Goal: Task Accomplishment & Management: Manage account settings

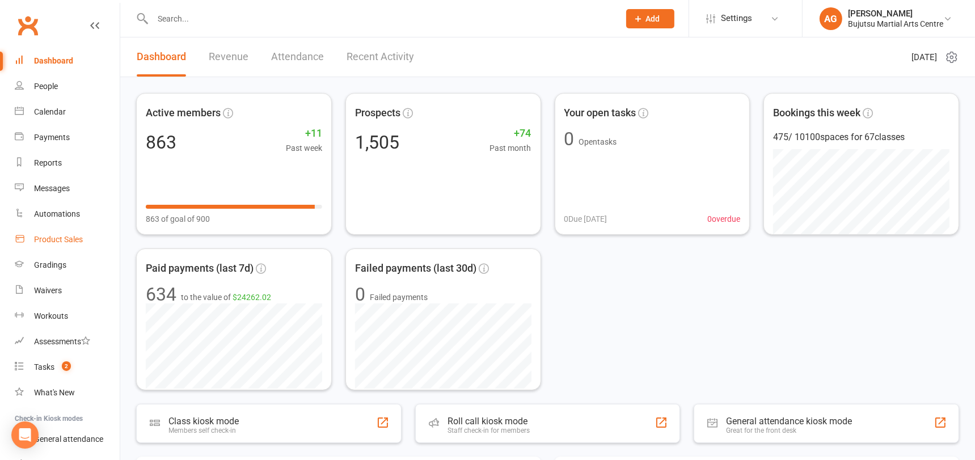
click at [69, 236] on div "Product Sales" at bounding box center [58, 239] width 49 height 9
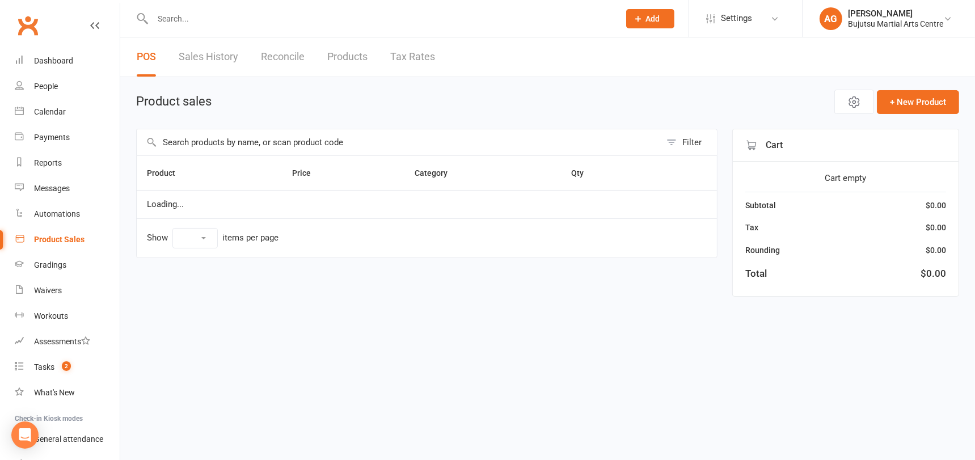
select select "10"
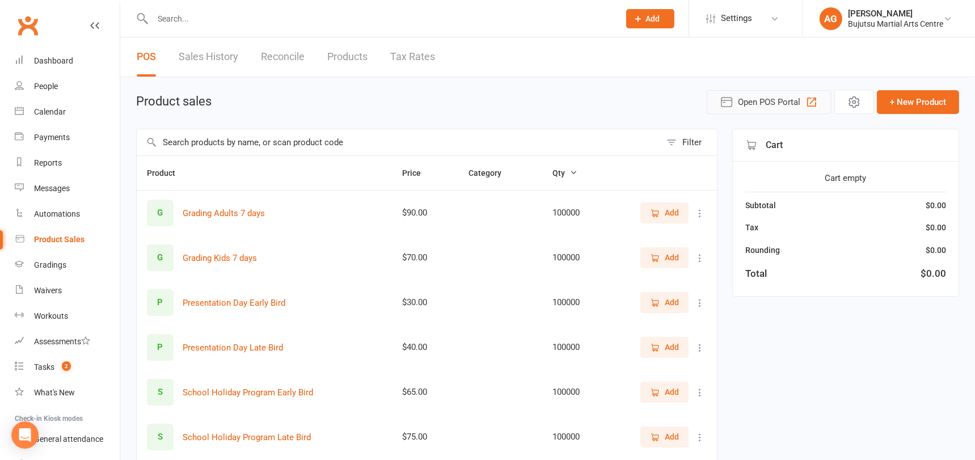
click at [771, 95] on span "Open POS Portal" at bounding box center [769, 102] width 62 height 14
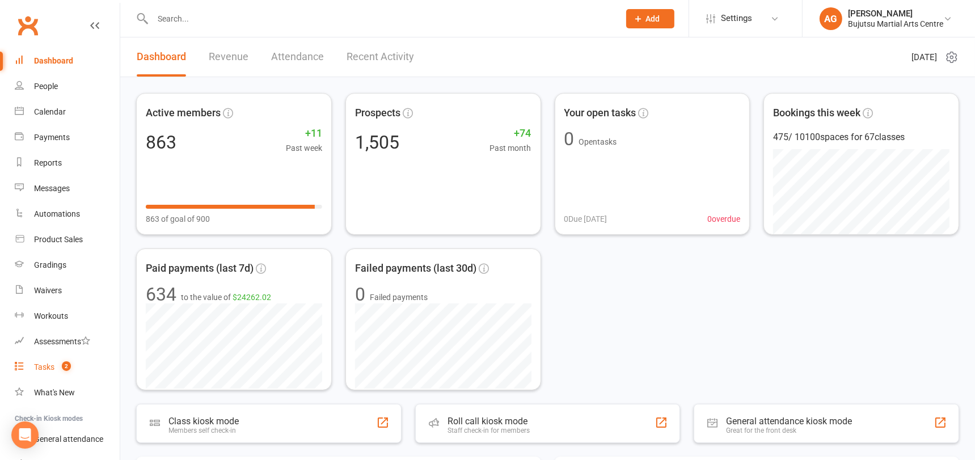
click at [43, 364] on div "Tasks" at bounding box center [44, 366] width 20 height 9
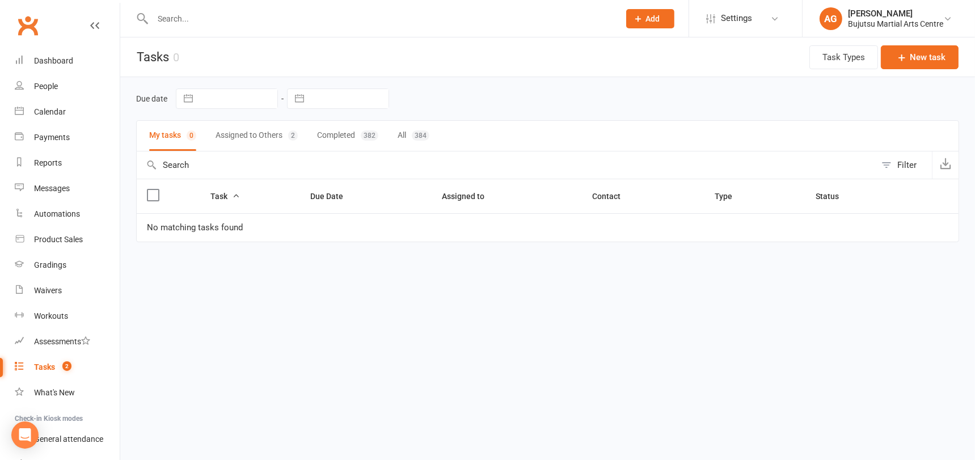
click at [258, 134] on button "Assigned to Others 2" at bounding box center [256, 136] width 82 height 30
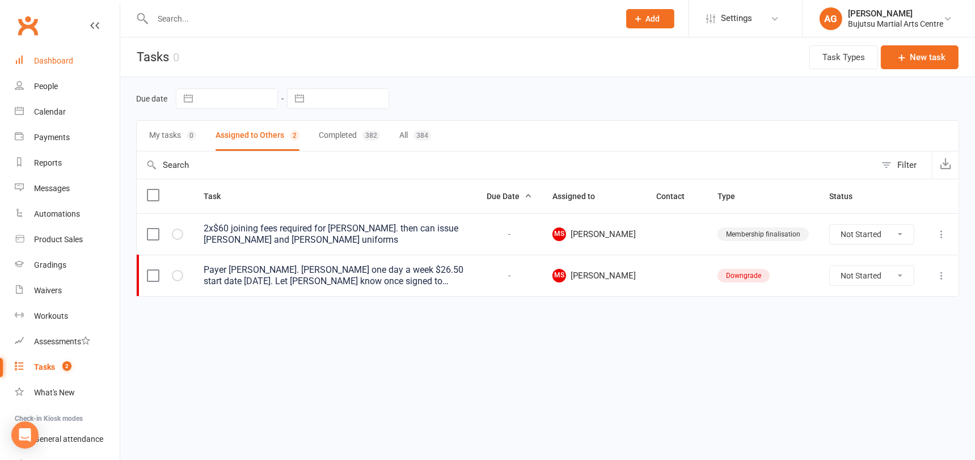
click at [46, 57] on div "Dashboard" at bounding box center [53, 60] width 39 height 9
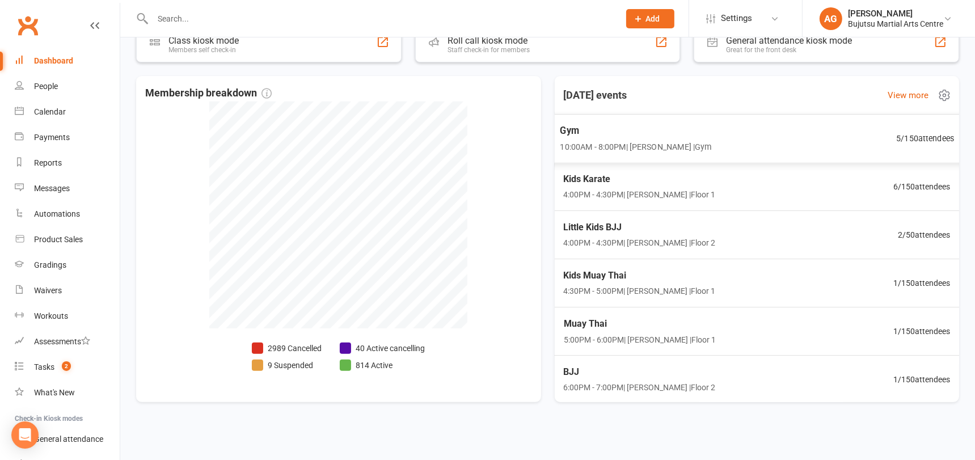
scroll to position [382, 0]
click at [920, 185] on span "6 / 150 attendees" at bounding box center [925, 185] width 58 height 13
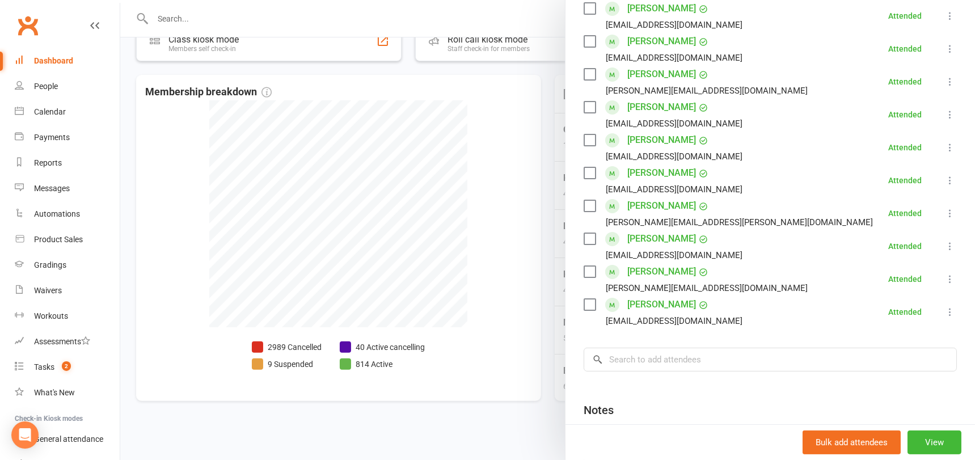
scroll to position [245, 0]
click at [464, 203] on div at bounding box center [547, 230] width 854 height 460
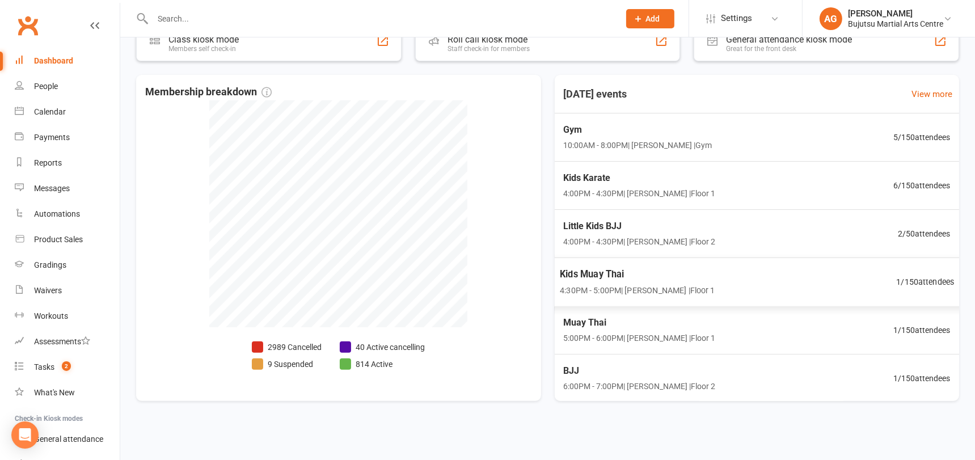
click at [608, 267] on span "Kids Muay Thai" at bounding box center [637, 273] width 155 height 15
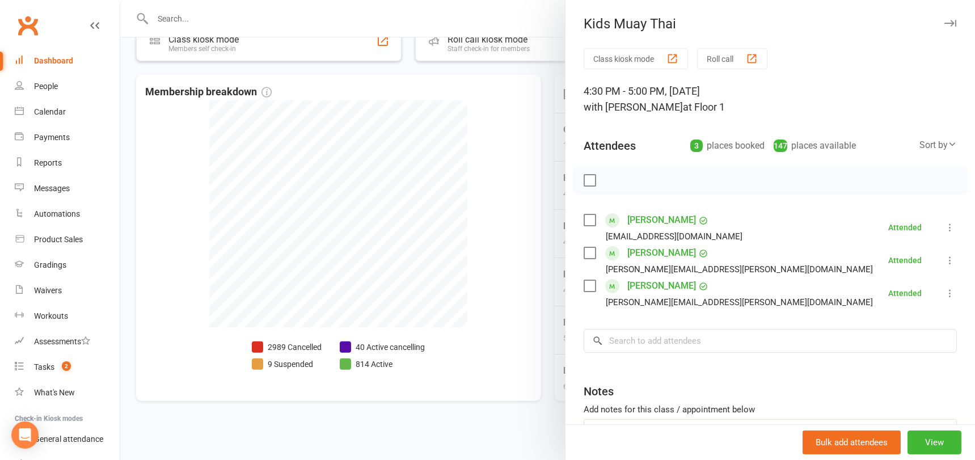
click at [523, 249] on div at bounding box center [547, 230] width 854 height 460
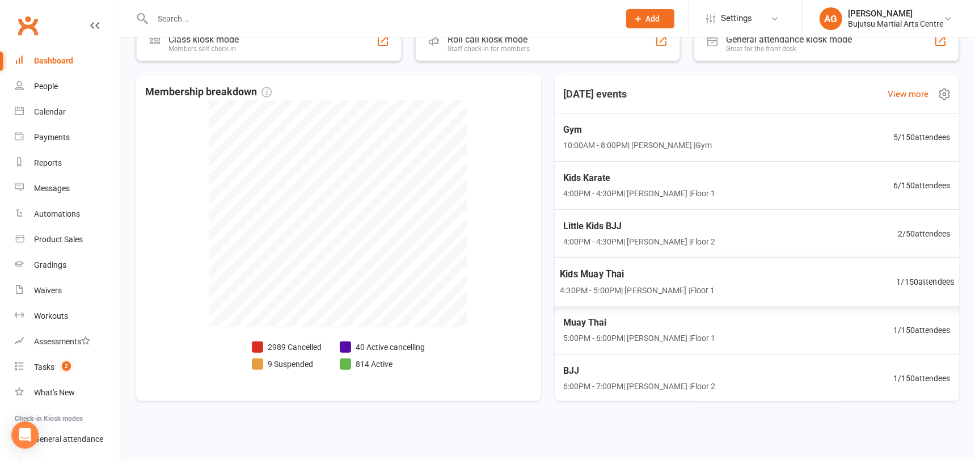
click at [581, 267] on span "Kids Muay Thai" at bounding box center [637, 273] width 155 height 15
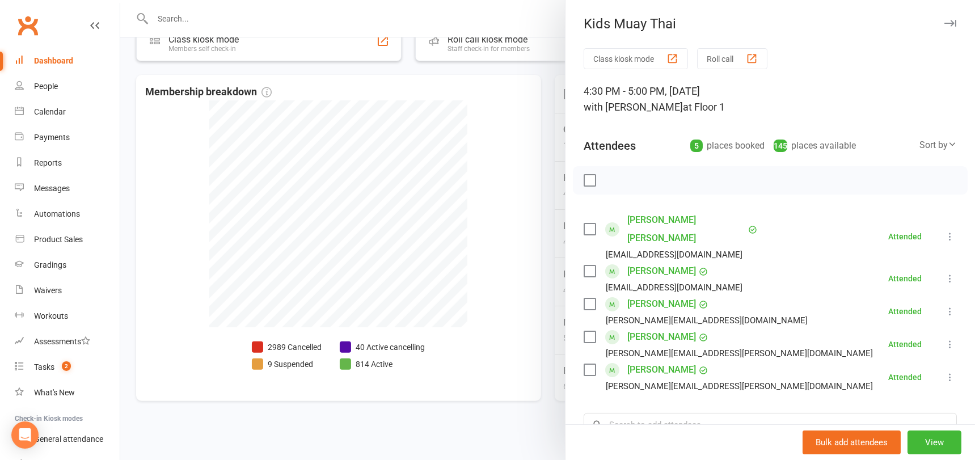
click at [46, 56] on div "Dashboard" at bounding box center [53, 60] width 39 height 9
click at [48, 58] on div "Dashboard" at bounding box center [53, 60] width 39 height 9
click at [173, 128] on div at bounding box center [547, 230] width 854 height 460
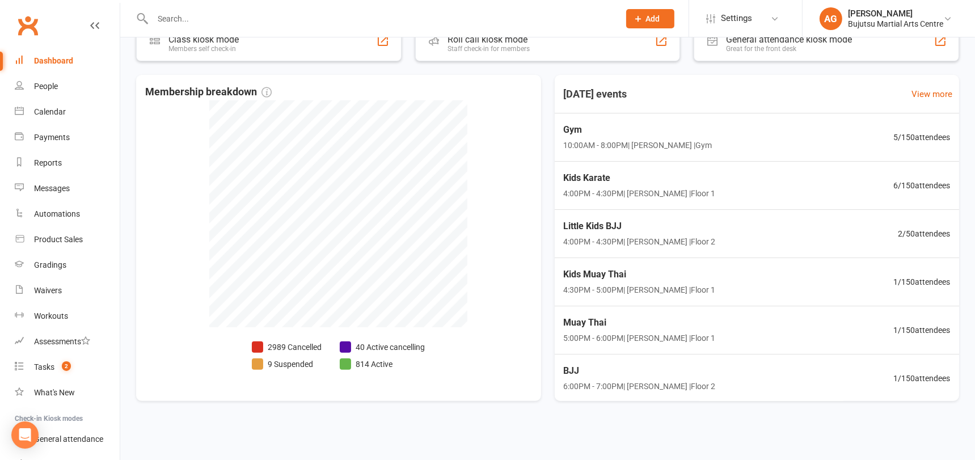
click at [52, 58] on div "Dashboard" at bounding box center [53, 60] width 39 height 9
click at [52, 262] on div "Gradings" at bounding box center [50, 264] width 32 height 9
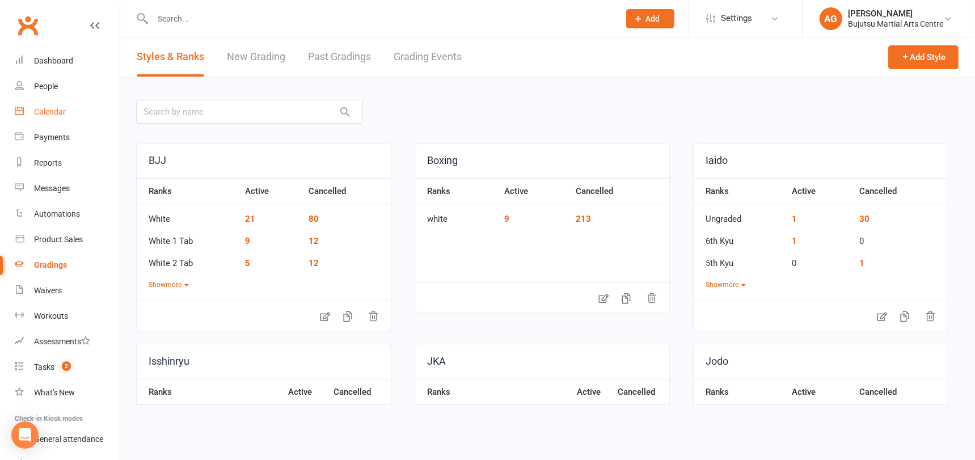
click at [52, 112] on div "Calendar" at bounding box center [50, 111] width 32 height 9
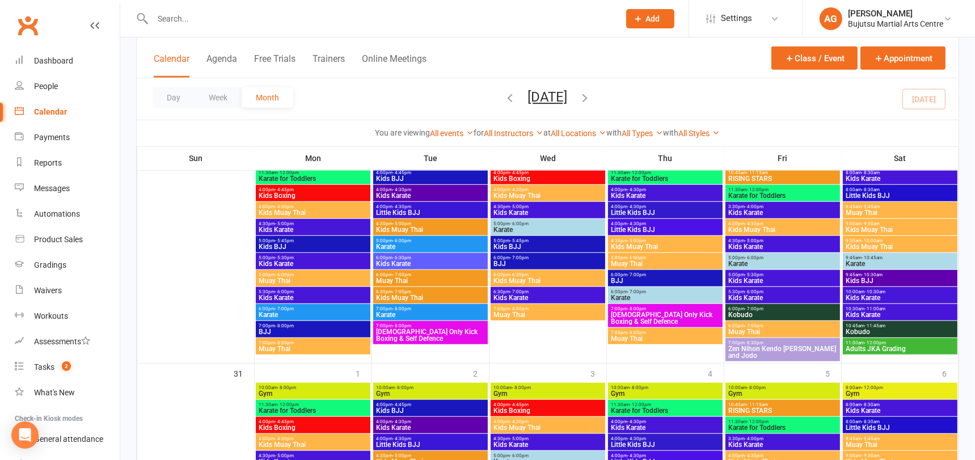
scroll to position [1049, 0]
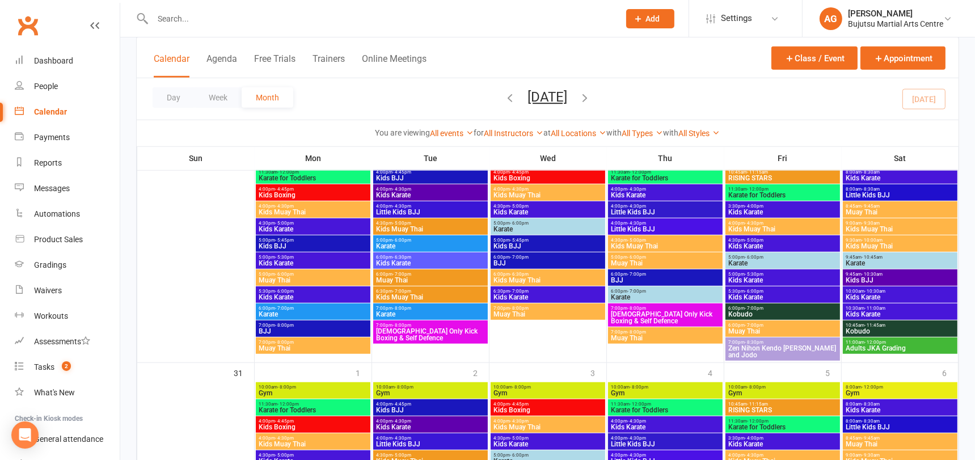
click at [858, 343] on span "11:00am - 12:00pm" at bounding box center [900, 342] width 110 height 5
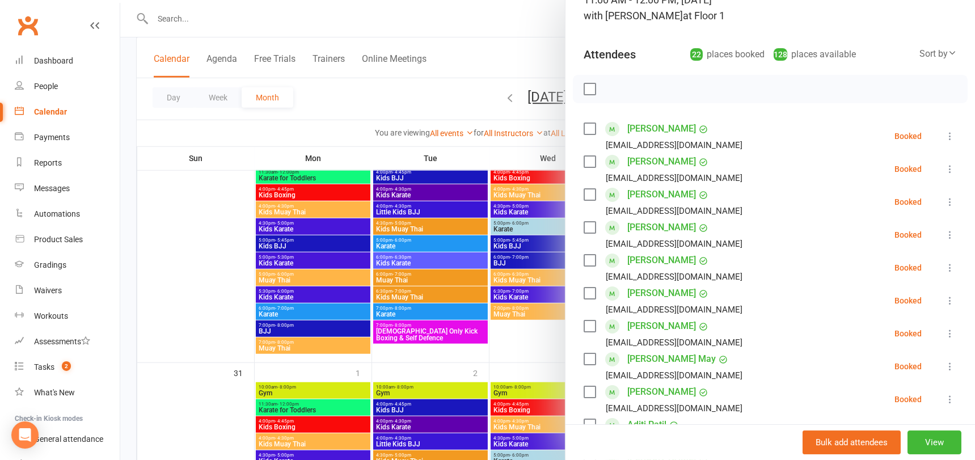
scroll to position [1052, 0]
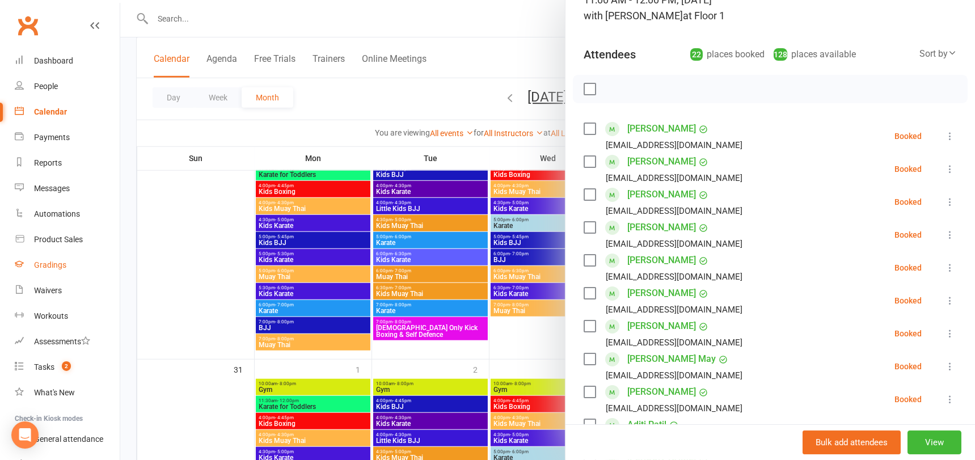
click at [49, 263] on div "Gradings" at bounding box center [50, 264] width 32 height 9
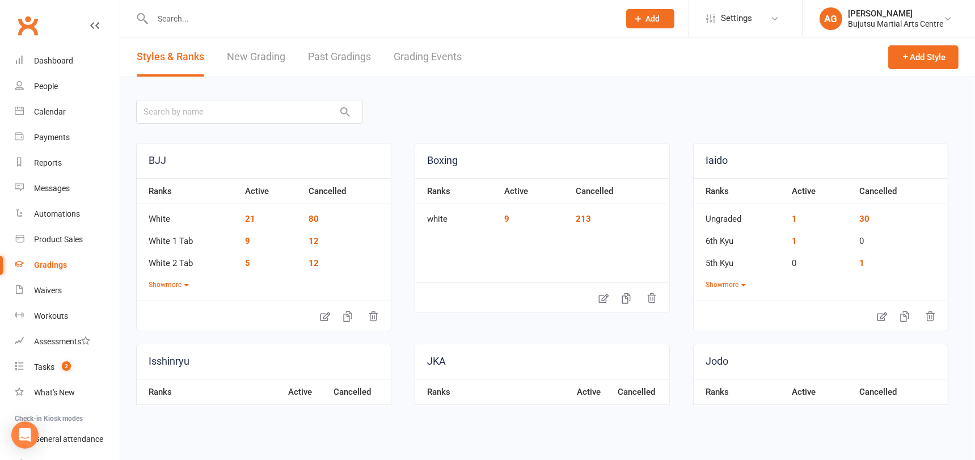
click at [427, 53] on link "Grading Events" at bounding box center [427, 56] width 68 height 39
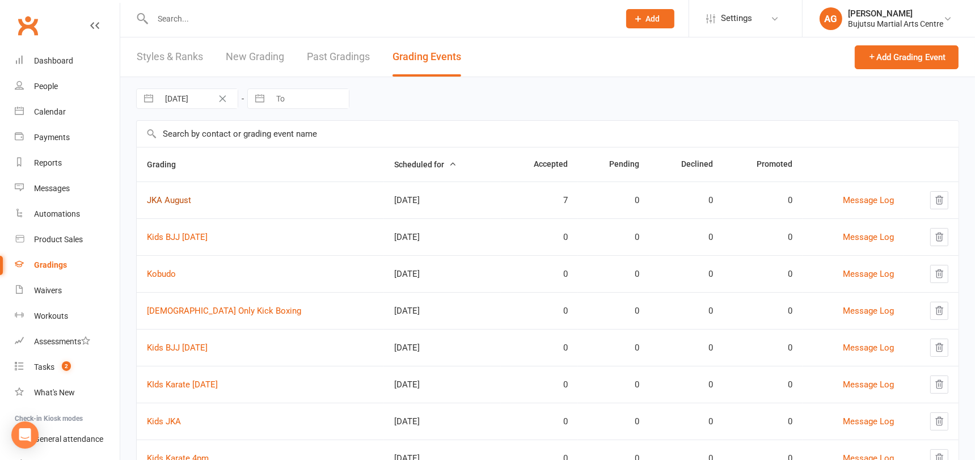
click at [170, 196] on link "JKA August" at bounding box center [169, 200] width 44 height 10
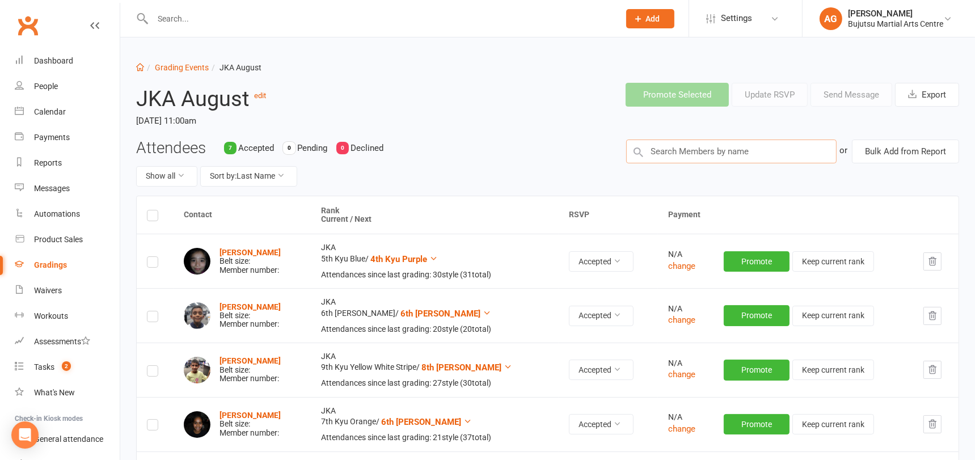
click at [671, 155] on input "text" at bounding box center [731, 151] width 210 height 24
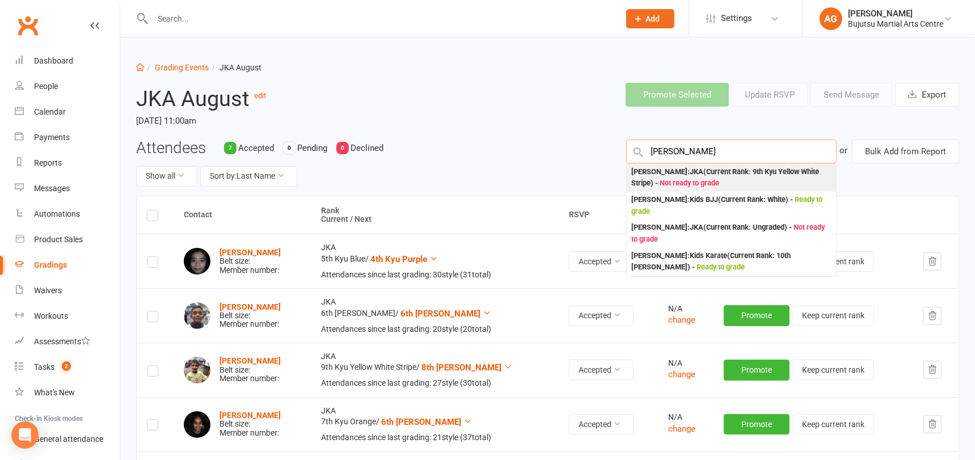
type input "alex hallawi"
click at [679, 177] on div "Alex Hallawi : JKA (Current Rank: 9th Kyu Yellow White Stripe ) - Not ready to …" at bounding box center [731, 177] width 200 height 23
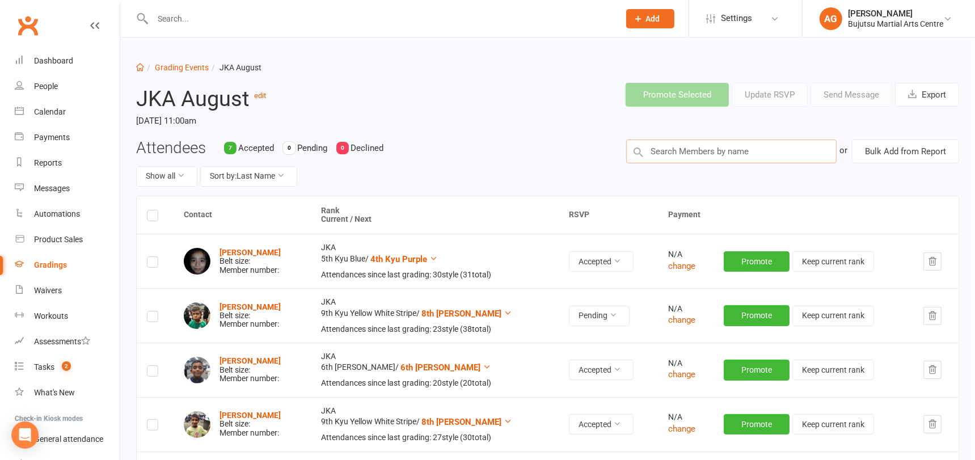
click at [676, 153] on input "text" at bounding box center [731, 151] width 210 height 24
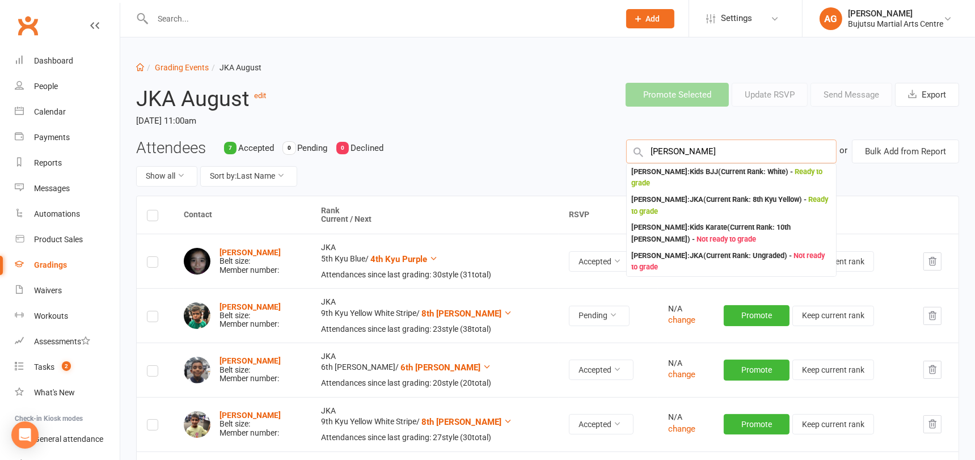
type input "isabella hall"
click at [692, 204] on div "Isabella Hallawi : JKA (Current Rank: 8th Kyu Yellow ) - Ready to grade" at bounding box center [731, 205] width 200 height 23
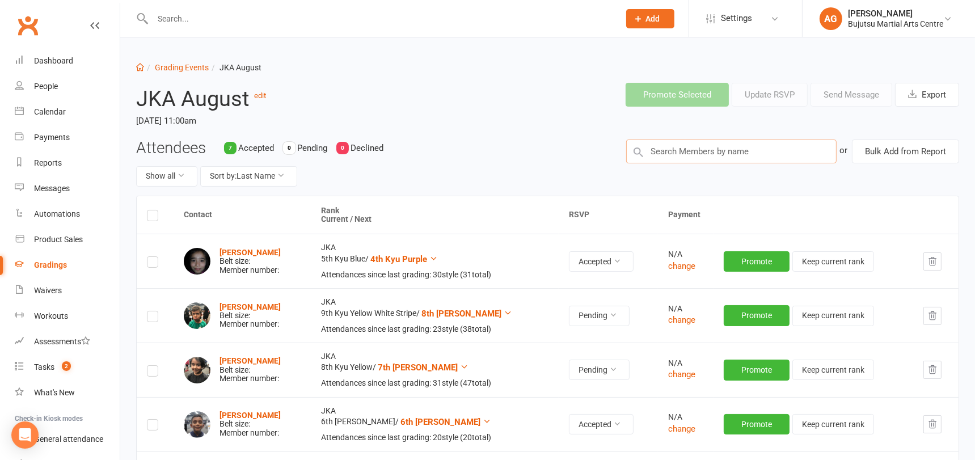
click at [716, 154] on input "text" at bounding box center [731, 151] width 210 height 24
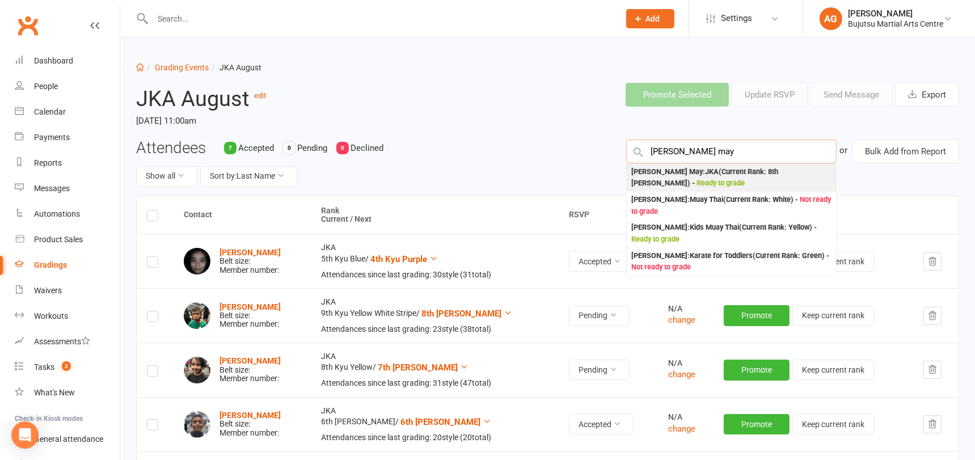
type input "calvin may"
click at [729, 176] on div "Calvin May : JKA (Current Rank: 8th Kyu Kari Yellow ) - Ready to grade" at bounding box center [731, 177] width 200 height 23
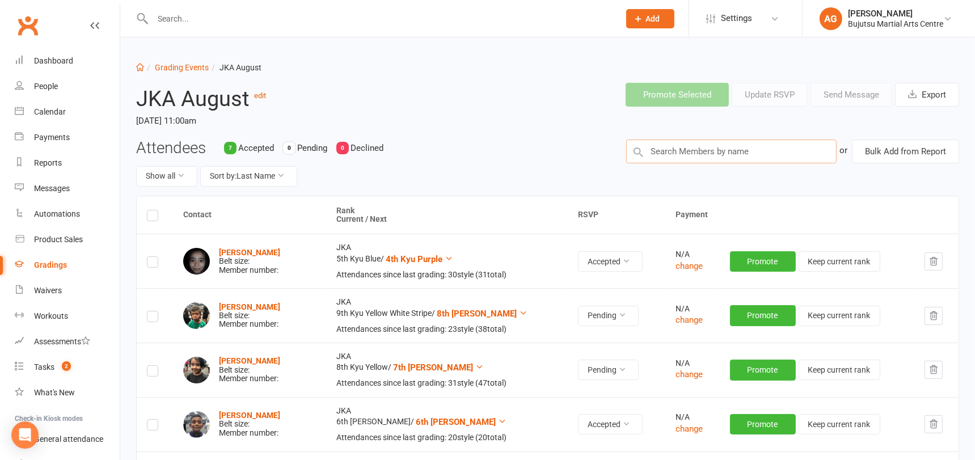
click at [713, 155] on input "text" at bounding box center [731, 151] width 210 height 24
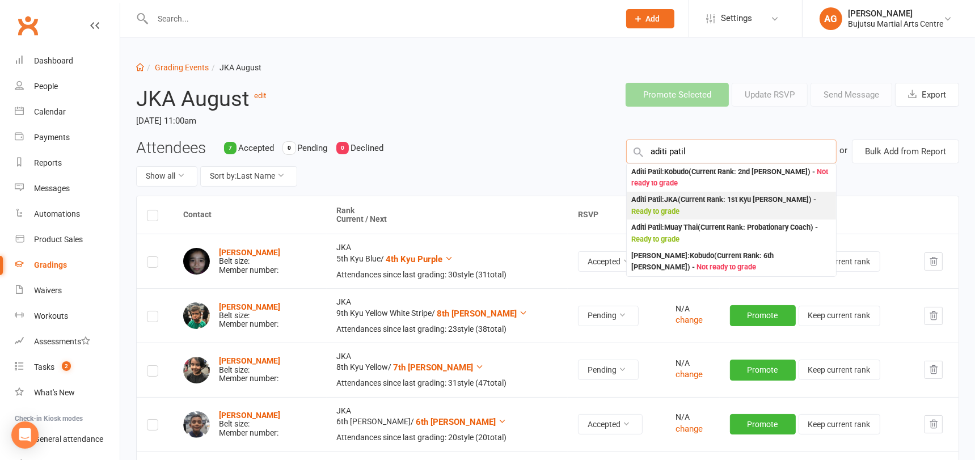
type input "aditi patil"
click at [704, 198] on div "Aditi Patil : JKA (Current Rank: 1st Kyu Kari Brown ) - Ready to grade" at bounding box center [731, 205] width 200 height 23
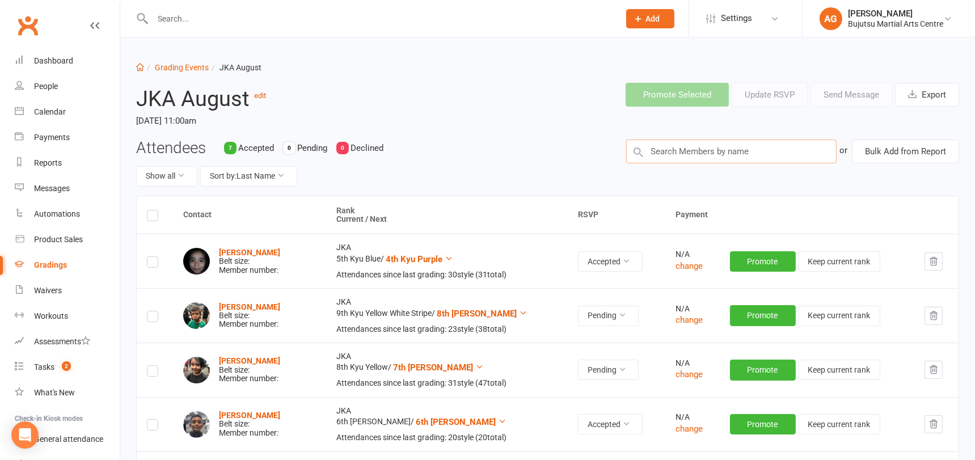
click at [678, 154] on input "text" at bounding box center [731, 151] width 210 height 24
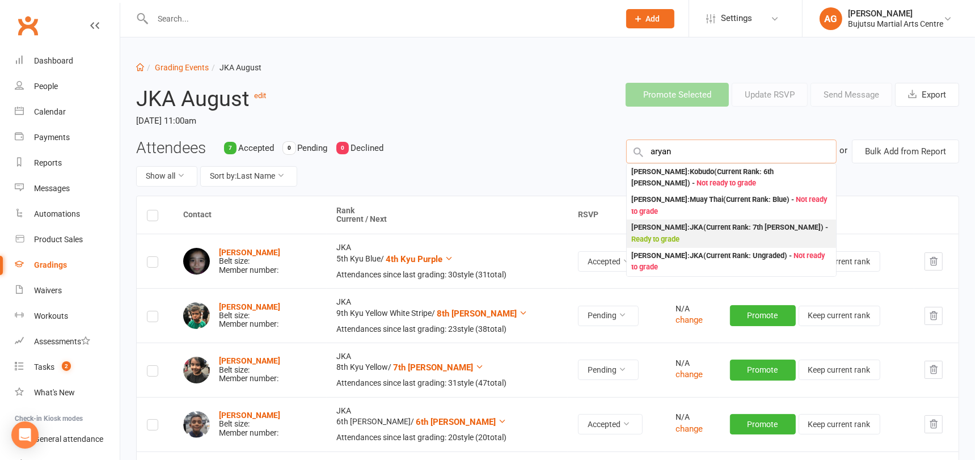
type input "aryan"
click at [683, 224] on div "Aryan Patil : JKA (Current Rank: 7th Kyu Kari Orange ) - Ready to grade" at bounding box center [731, 233] width 200 height 23
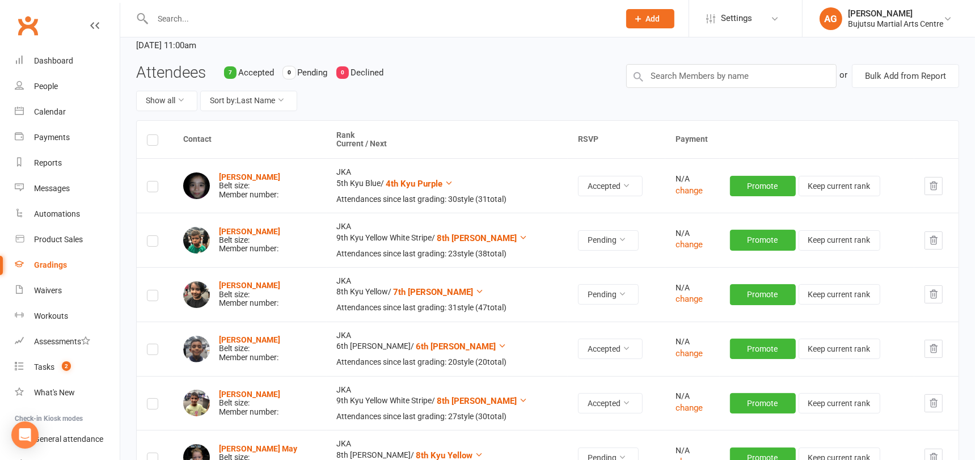
scroll to position [16, 0]
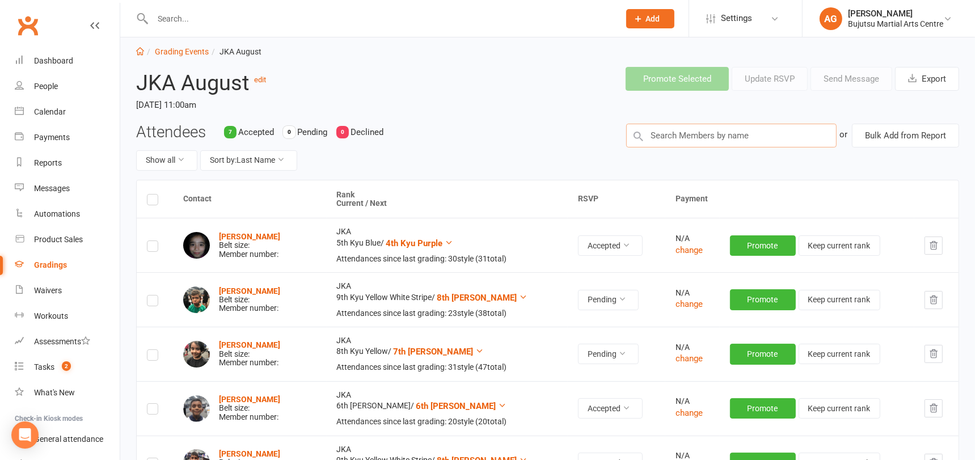
click at [672, 135] on input "text" at bounding box center [731, 136] width 210 height 24
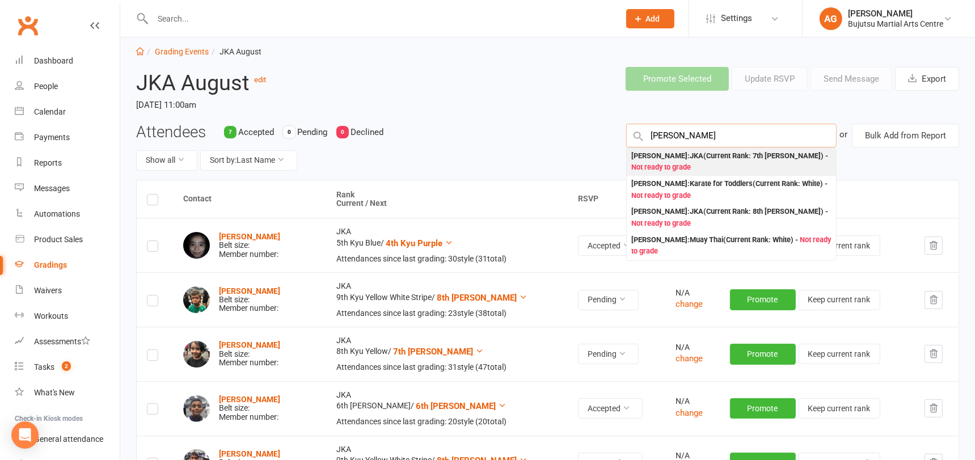
type input "isaac penman"
click at [683, 159] on div "Isaac Penman : JKA (Current Rank: 7th Kyu Kari Orange ) - Not ready to grade" at bounding box center [731, 161] width 200 height 23
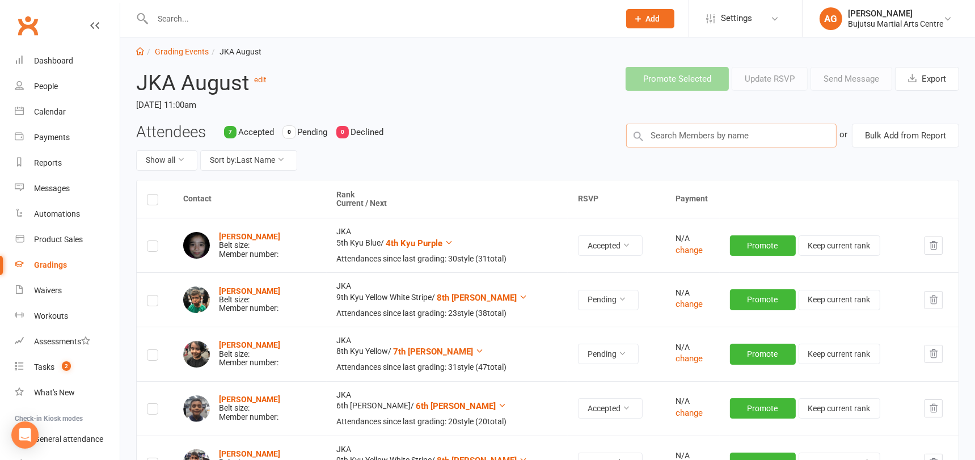
click at [666, 137] on input "text" at bounding box center [731, 136] width 210 height 24
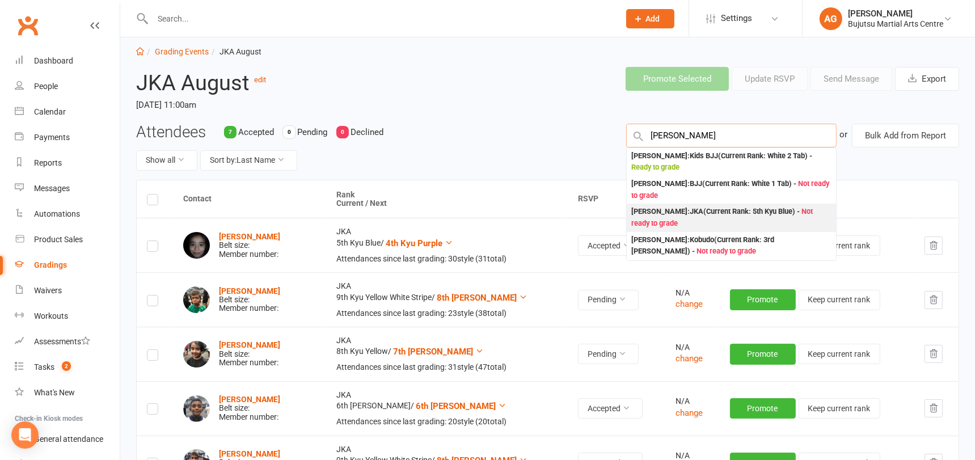
type input "james phythian"
click at [686, 215] on div "James Phythian : JKA (Current Rank: 5th Kyu Blue ) - Not ready to grade" at bounding box center [731, 217] width 200 height 23
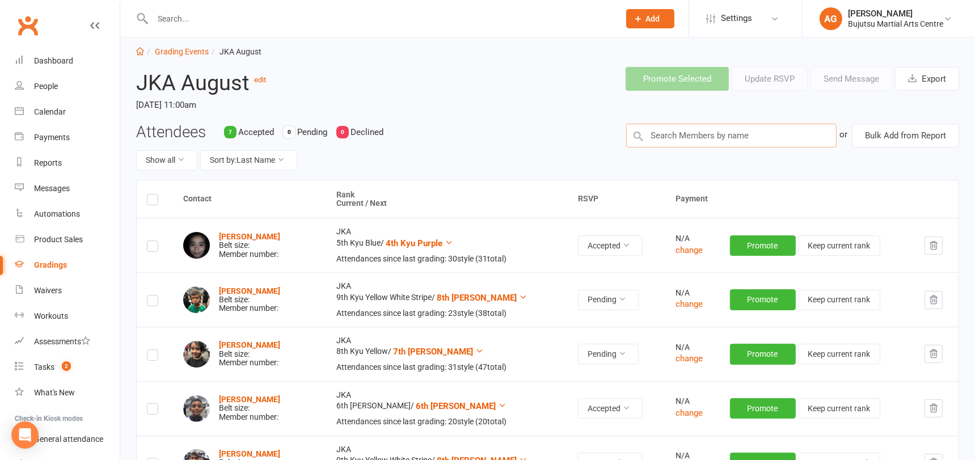
click at [698, 134] on input "text" at bounding box center [731, 136] width 210 height 24
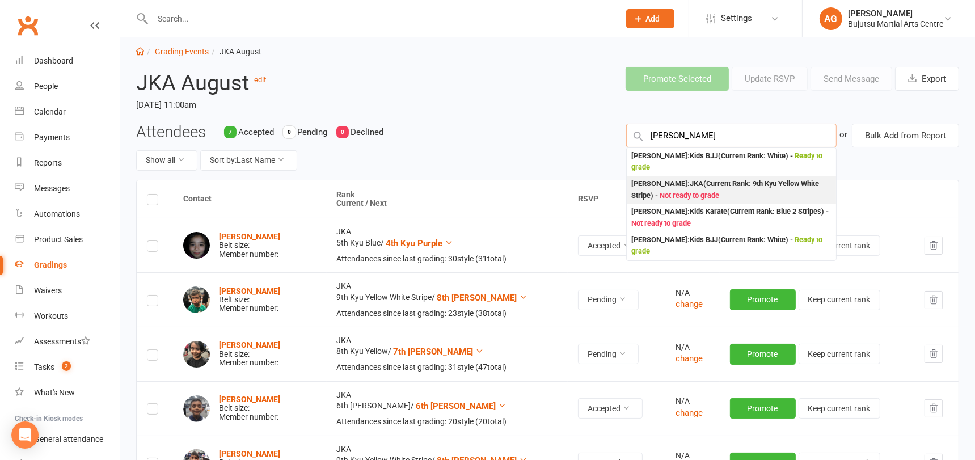
type input "mason plescan"
click at [710, 187] on div "Noah Plescan : JKA (Current Rank: 9th Kyu Yellow White Stripe ) - Not ready to …" at bounding box center [731, 189] width 200 height 23
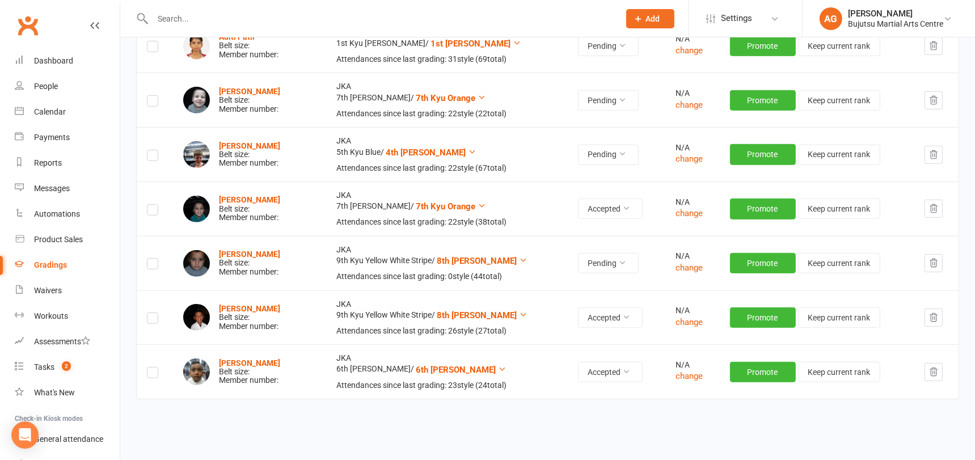
scroll to position [653, 0]
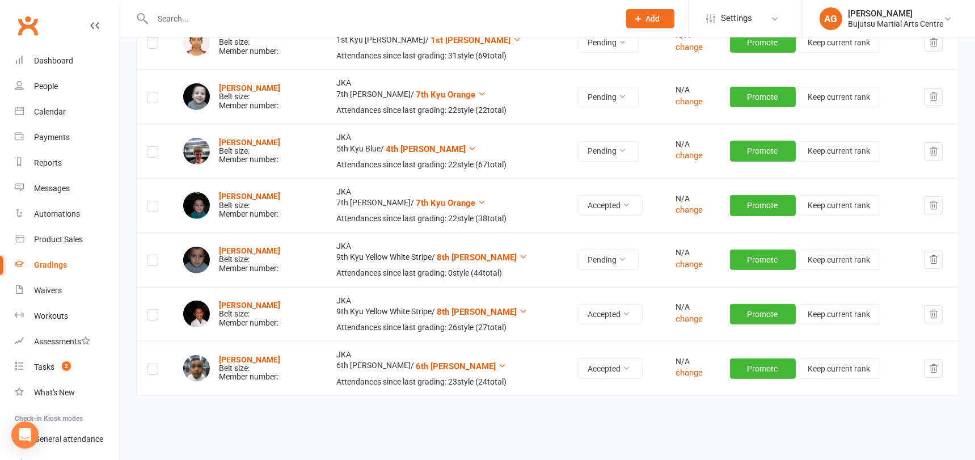
click at [935, 260] on icon "button" at bounding box center [933, 260] width 7 height 8
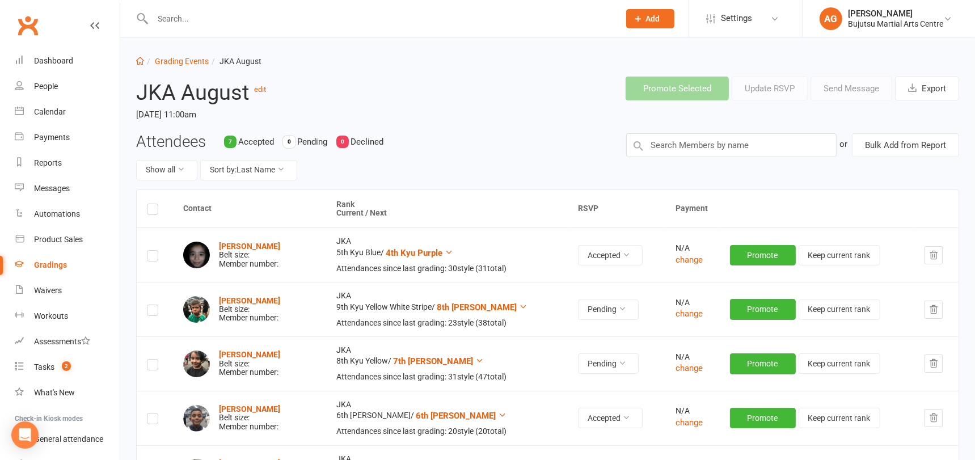
scroll to position [0, 0]
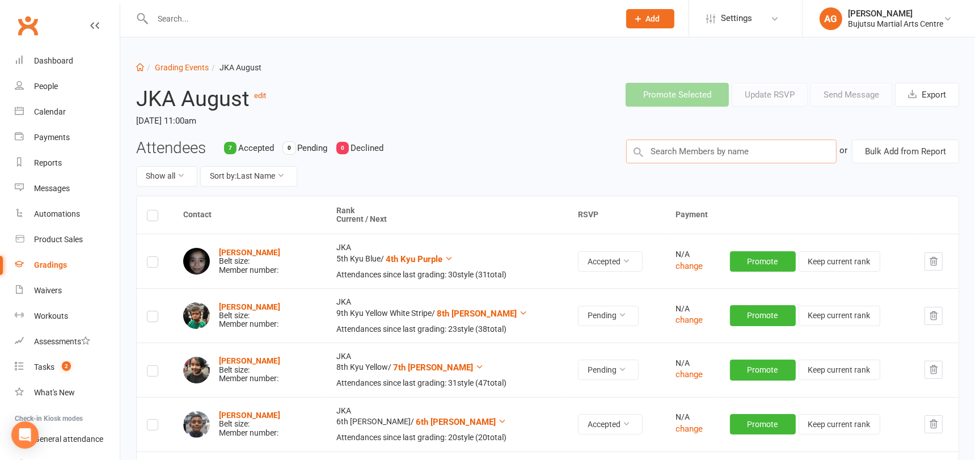
click at [727, 149] on input "text" at bounding box center [731, 151] width 210 height 24
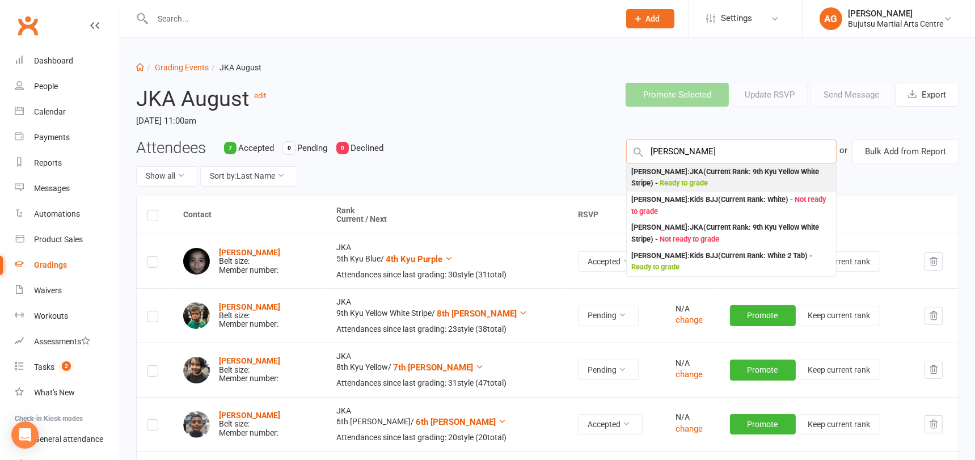
type input "oliver ricci"
click at [723, 174] on div "Oliver Ricciulli : JKA (Current Rank: 9th Kyu Yellow White Stripe ) - Ready to …" at bounding box center [731, 177] width 200 height 23
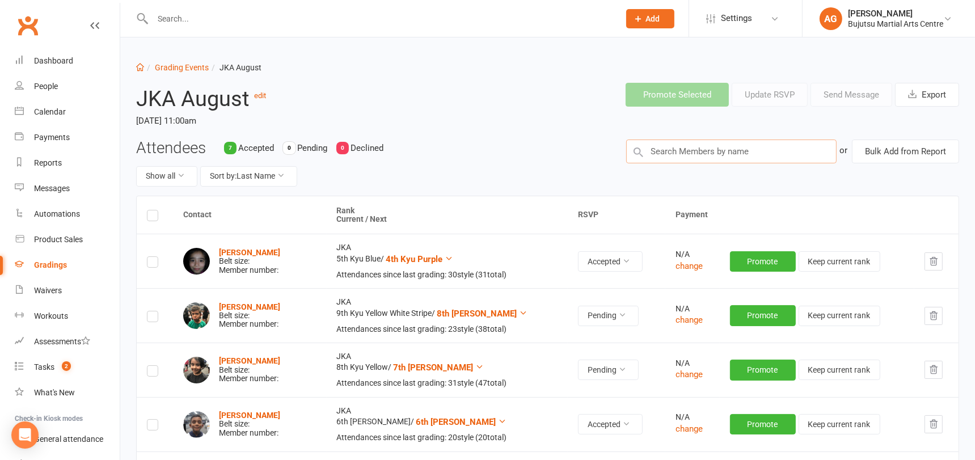
click at [702, 151] on input "text" at bounding box center [731, 151] width 210 height 24
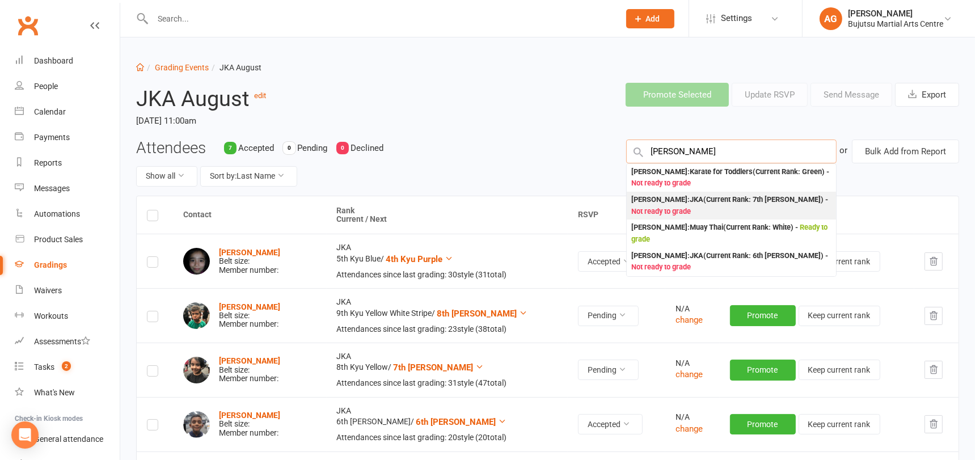
type input "sebastian ric"
click at [702, 205] on div "Sebastian Ricciulli : JKA (Current Rank: 7th Kyu Kari Orange ) - Not ready to g…" at bounding box center [731, 205] width 200 height 23
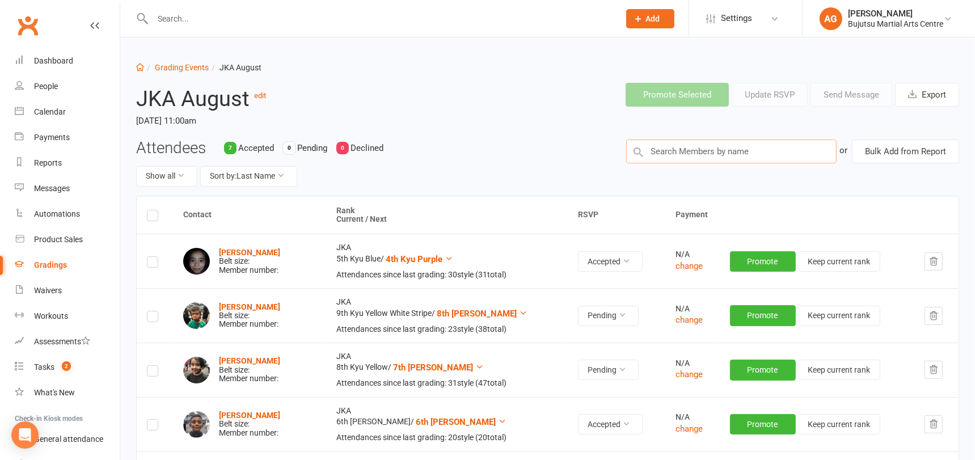
click at [663, 146] on input "text" at bounding box center [731, 151] width 210 height 24
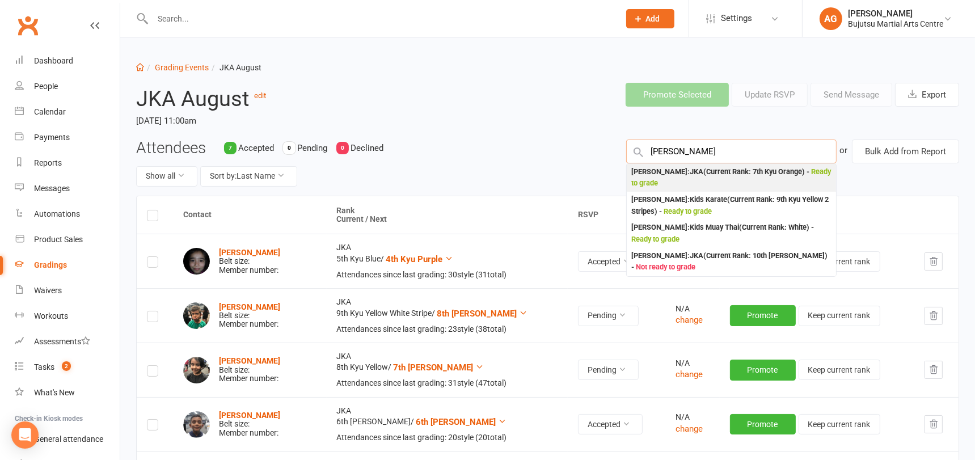
type input "jonathan sura"
click at [678, 175] on div "Jonathon Suraci : JKA (Current Rank: 7th Kyu Orange ) - Ready to grade" at bounding box center [731, 177] width 200 height 23
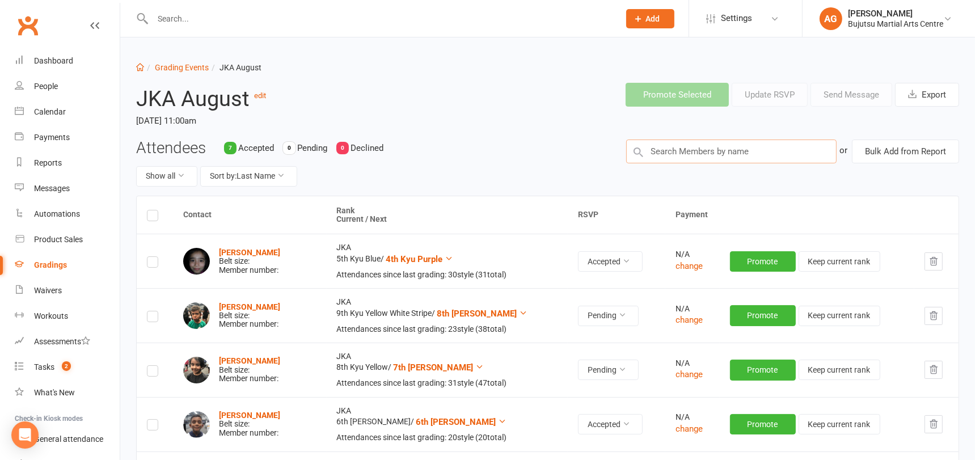
click at [681, 155] on input "text" at bounding box center [731, 151] width 210 height 24
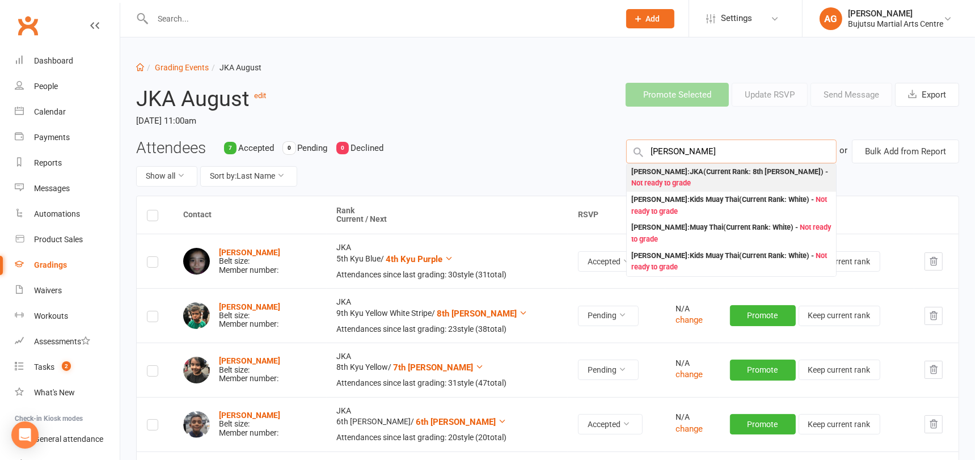
type input "levi ting"
click at [709, 175] on div "Levi Ting : JKA (Current Rank: 8th Kyu Kari Yellow ) - Not ready to grade" at bounding box center [731, 177] width 200 height 23
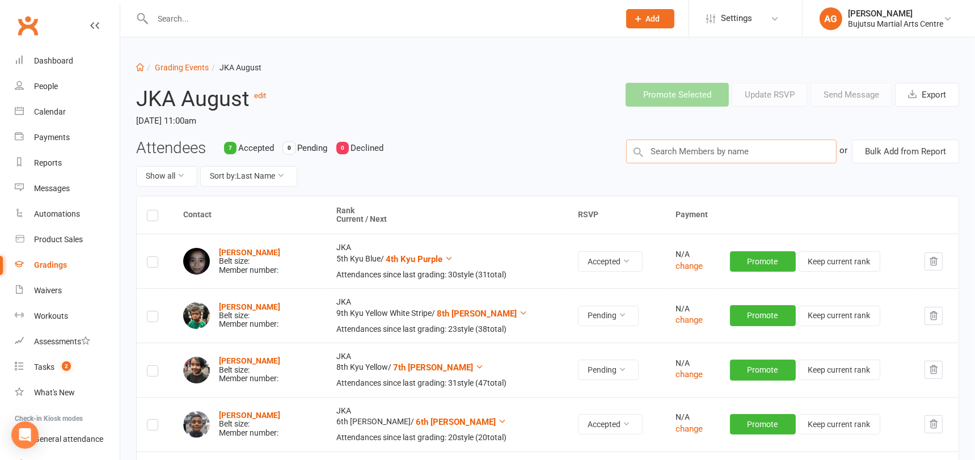
click at [682, 150] on input "text" at bounding box center [731, 151] width 210 height 24
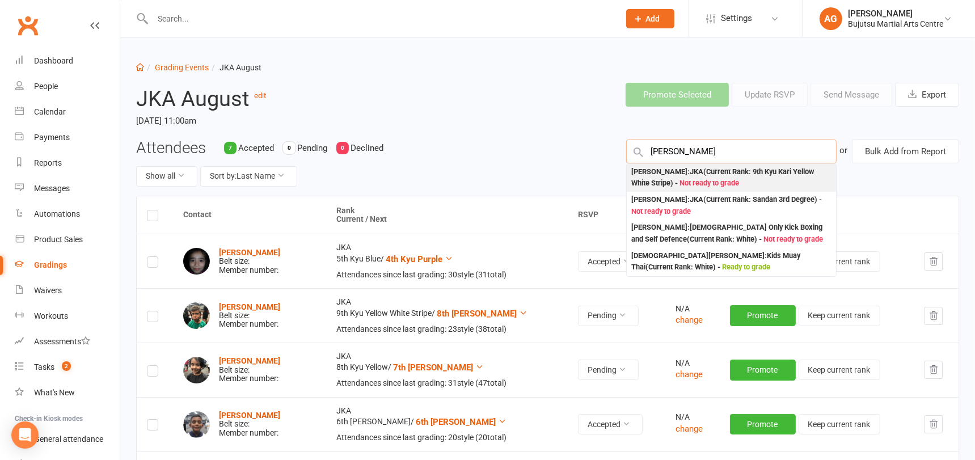
type input "christina vamvou"
click at [691, 174] on div "Christina Vamvoukis : JKA (Current Rank: 9th Kyu Kari Yellow White Stripe ) - N…" at bounding box center [731, 177] width 200 height 23
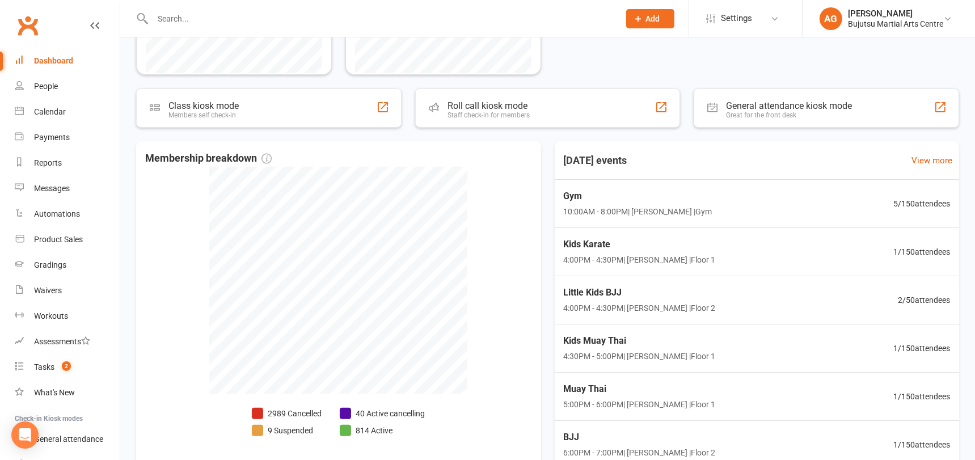
scroll to position [382, 0]
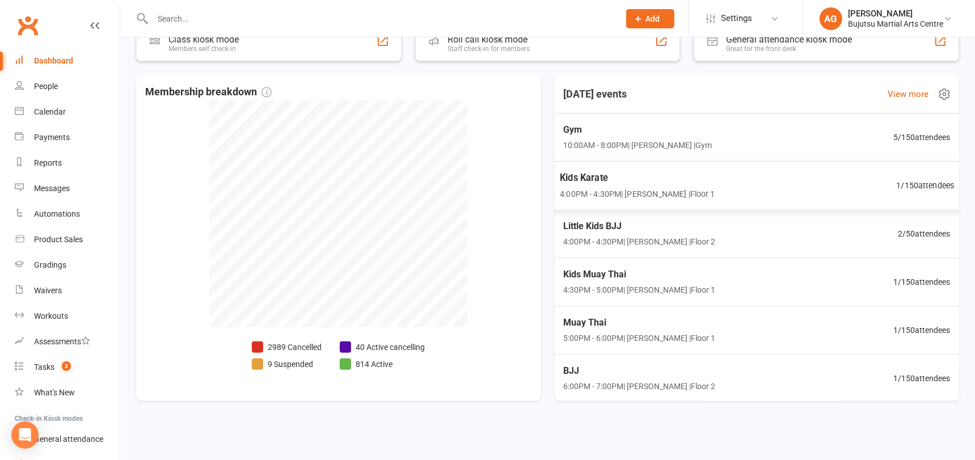
click at [930, 184] on span "1 / 150 attendees" at bounding box center [925, 185] width 58 height 13
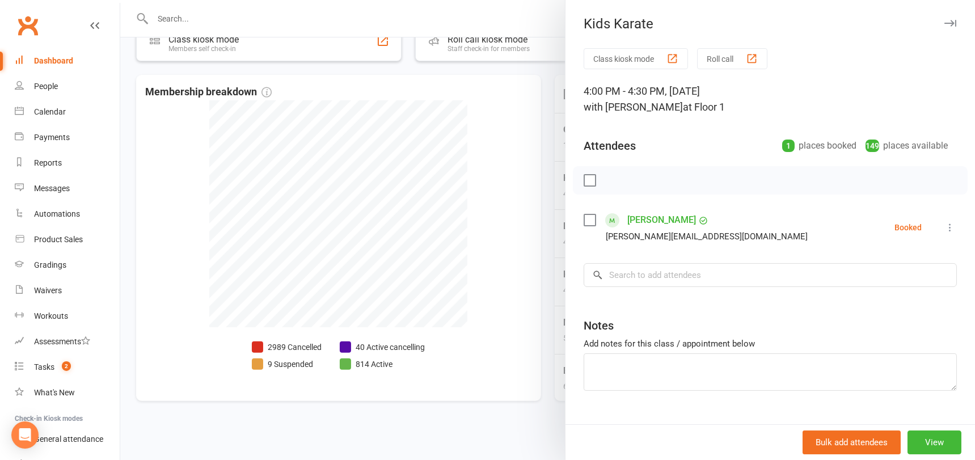
click at [485, 136] on div at bounding box center [547, 230] width 854 height 460
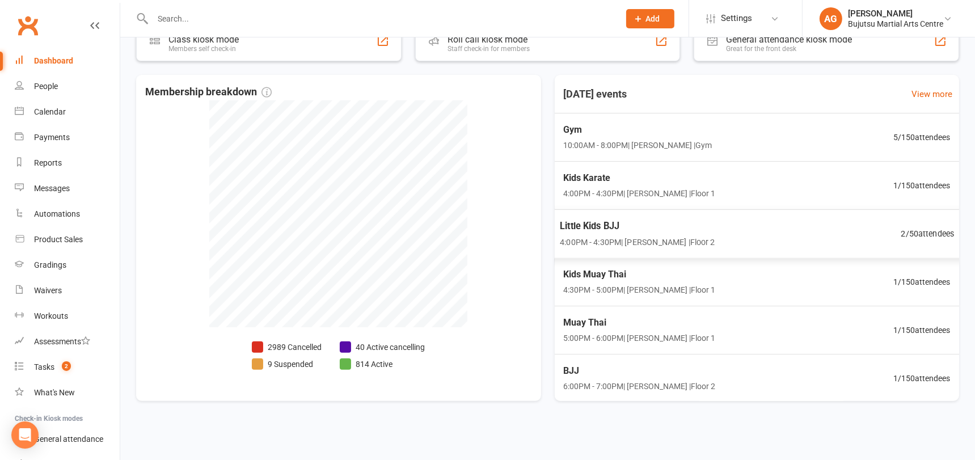
click at [923, 234] on span "2 / 50 attendees" at bounding box center [926, 233] width 53 height 13
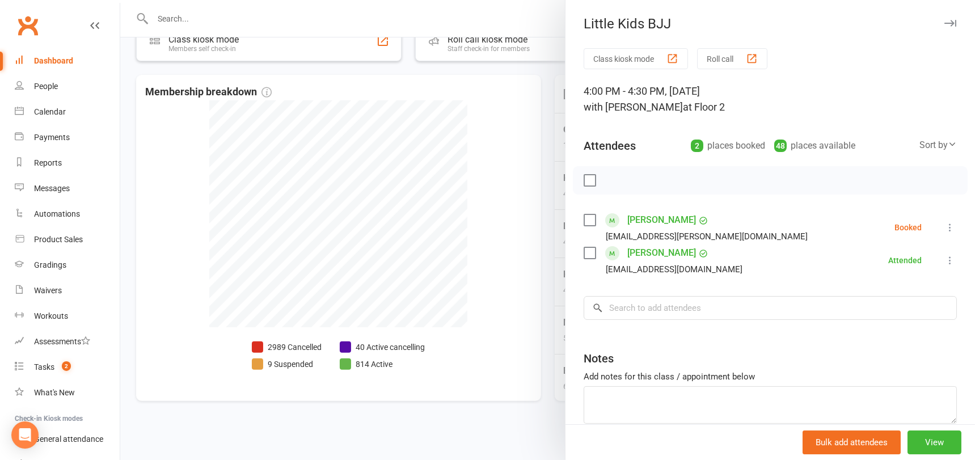
click at [465, 202] on div at bounding box center [547, 230] width 854 height 460
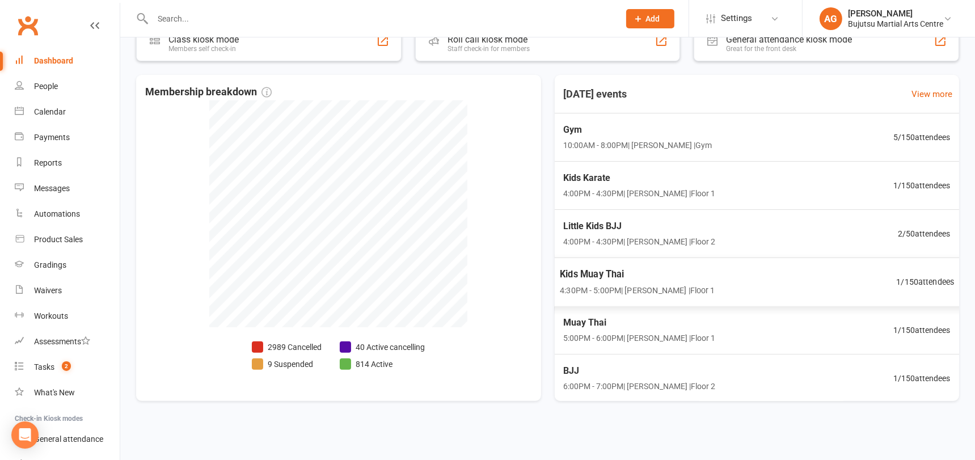
click at [923, 279] on span "1 / 150 attendees" at bounding box center [925, 281] width 58 height 13
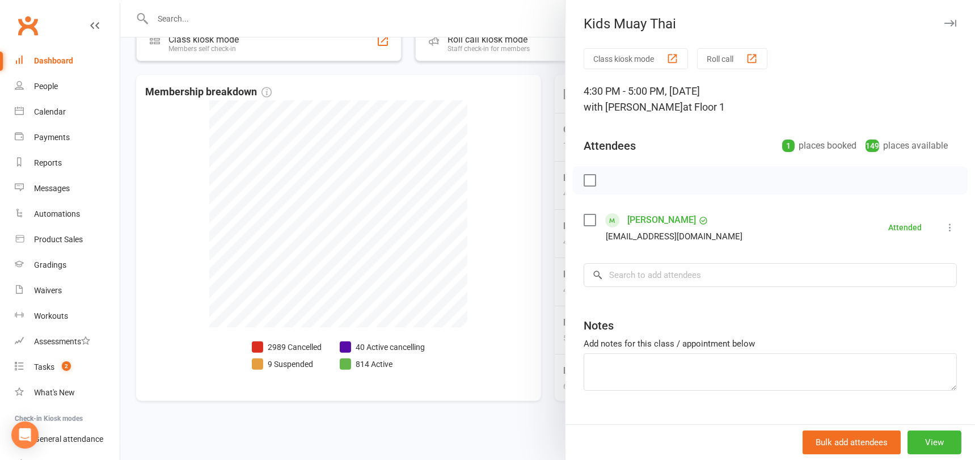
click at [485, 242] on div at bounding box center [547, 230] width 854 height 460
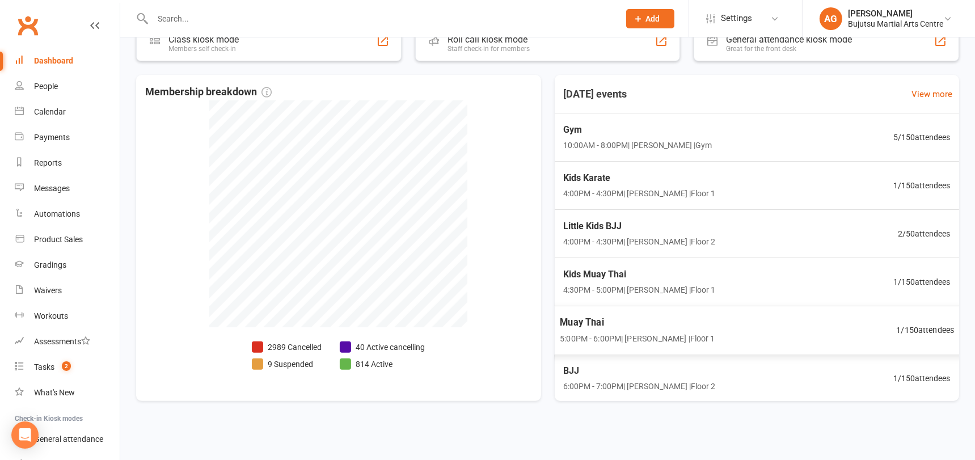
click at [932, 323] on span "1 / 150 attendees" at bounding box center [925, 329] width 58 height 13
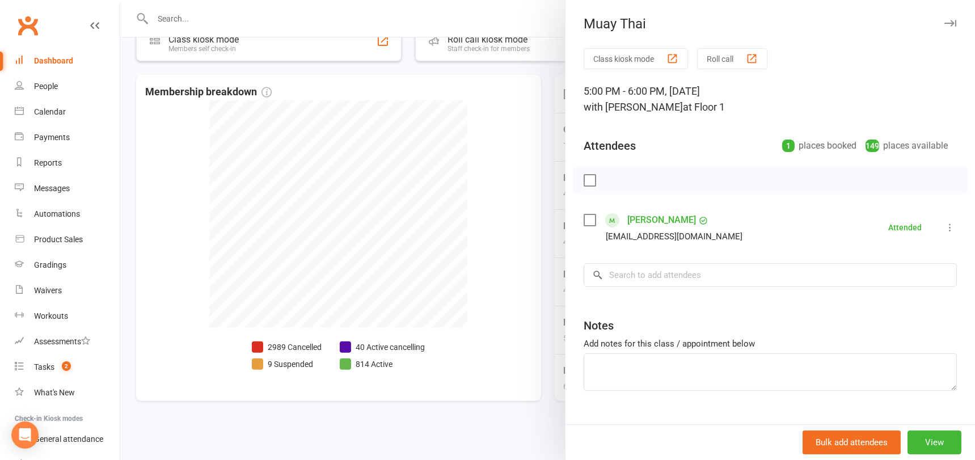
click at [495, 230] on div at bounding box center [547, 230] width 854 height 460
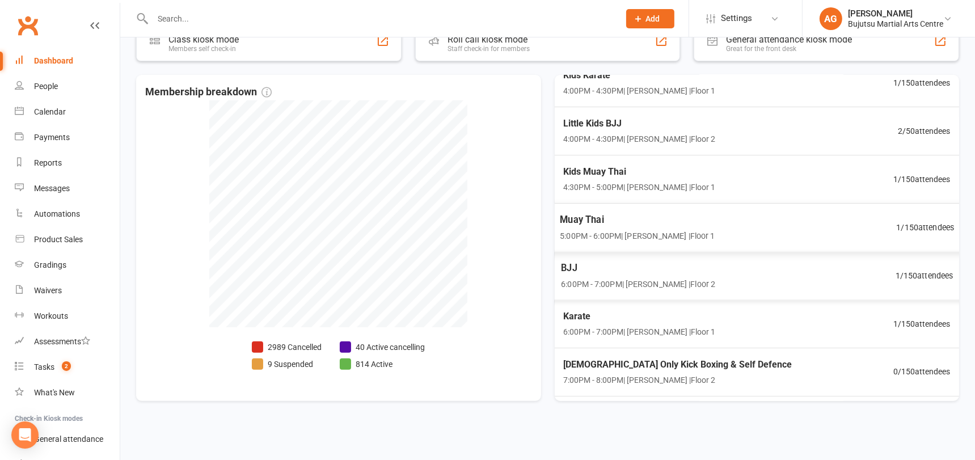
scroll to position [103, 0]
click at [932, 272] on span "1 / 150 attendees" at bounding box center [925, 274] width 58 height 13
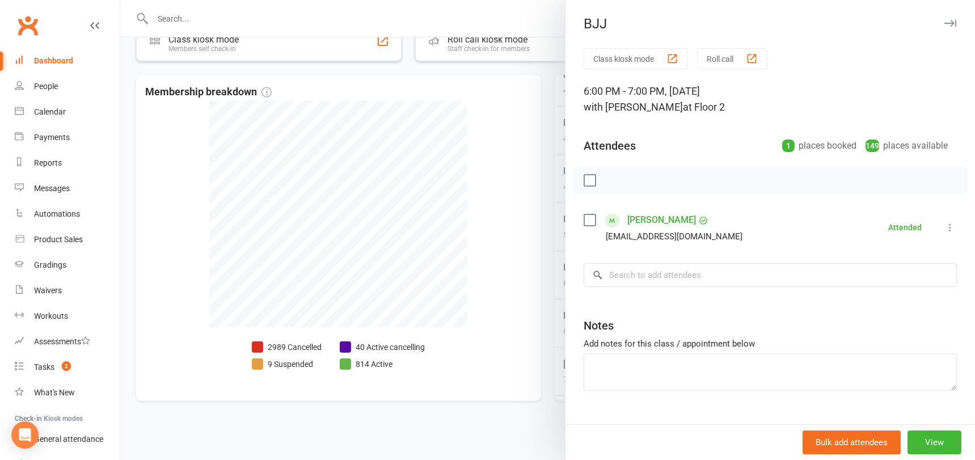
drag, startPoint x: 492, startPoint y: 240, endPoint x: 506, endPoint y: 244, distance: 14.7
click at [492, 240] on div at bounding box center [547, 230] width 854 height 460
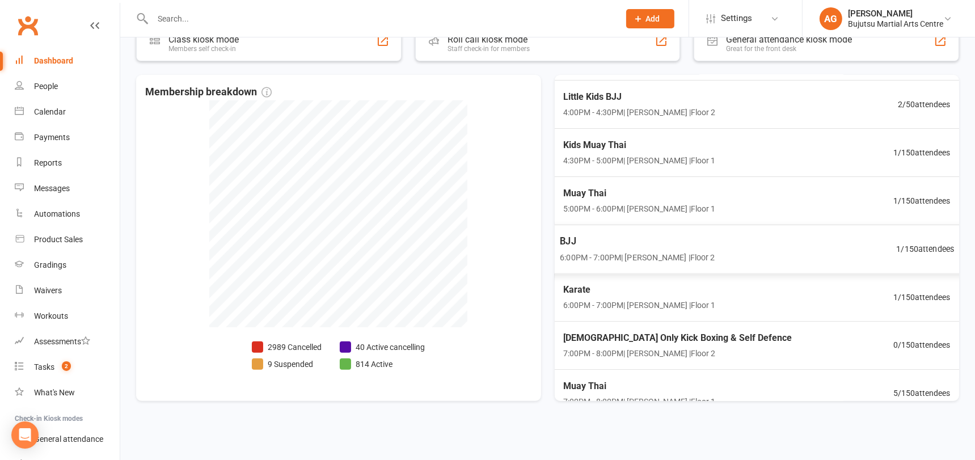
scroll to position [145, 0]
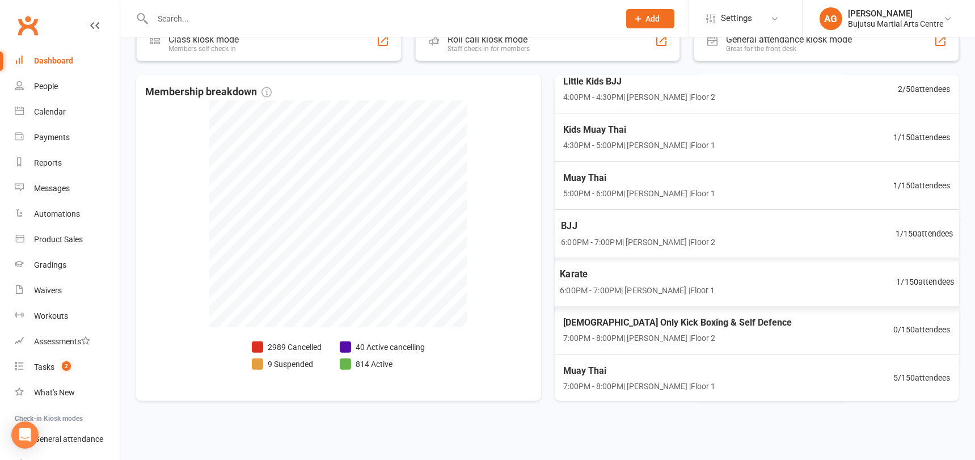
click at [933, 277] on span "1 / 150 attendees" at bounding box center [925, 281] width 58 height 13
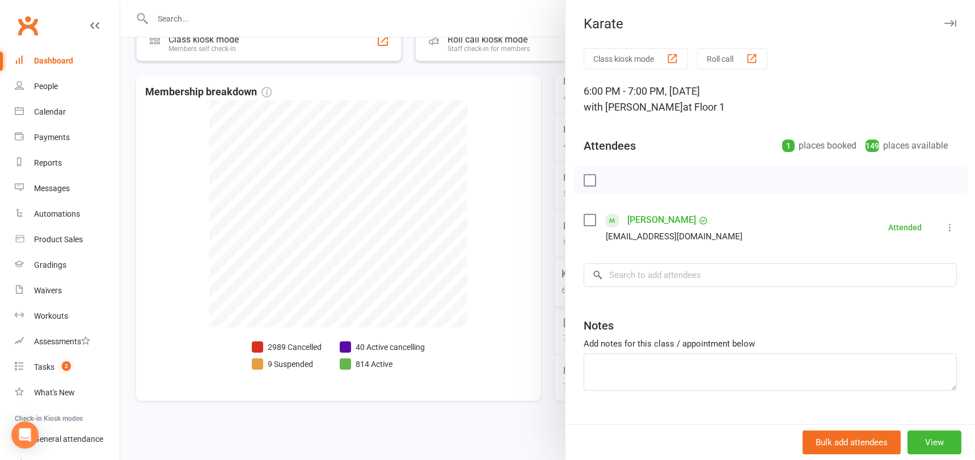
click at [505, 241] on div at bounding box center [547, 230] width 854 height 460
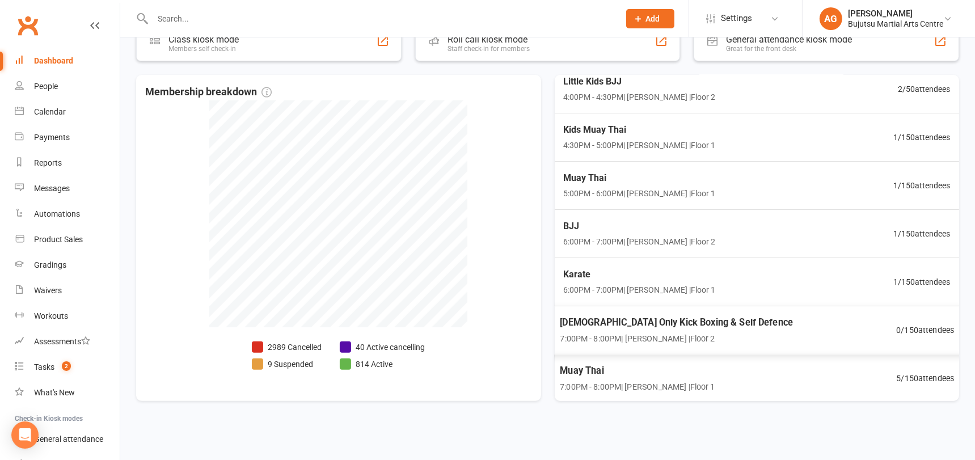
click at [938, 376] on span "5 / 150 attendees" at bounding box center [925, 377] width 58 height 13
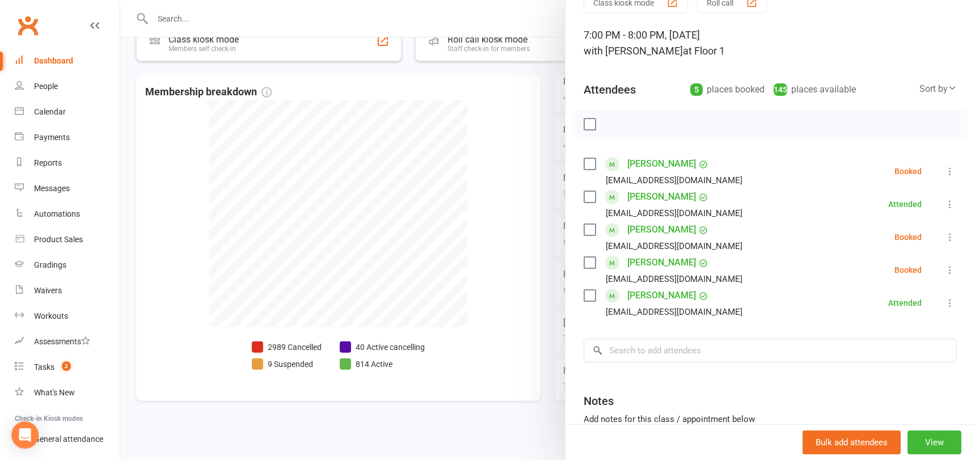
scroll to position [61, 0]
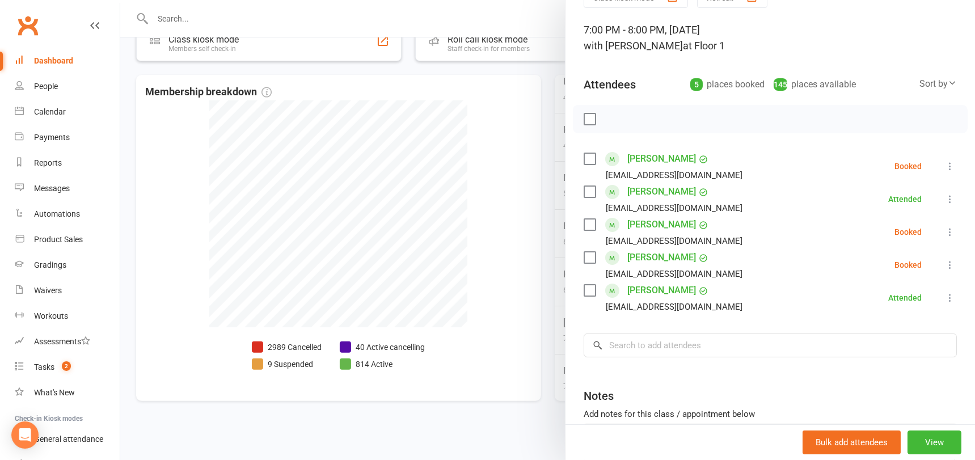
click at [468, 290] on div at bounding box center [547, 230] width 854 height 460
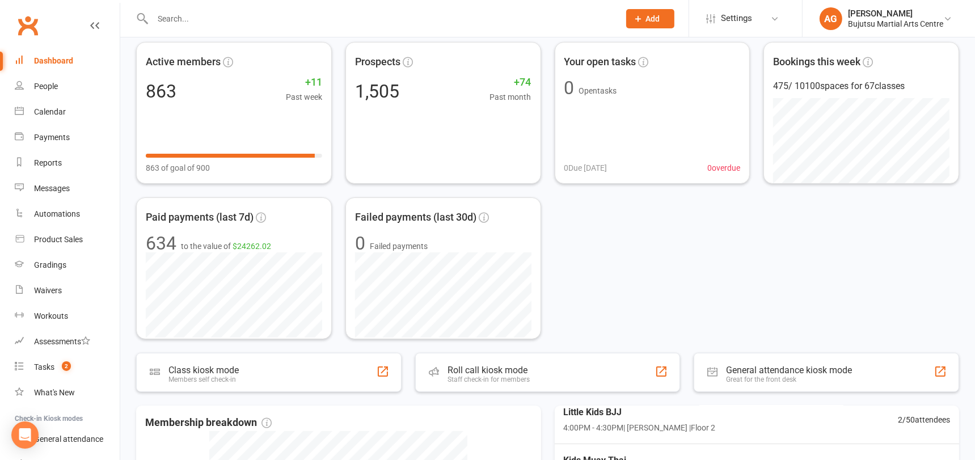
scroll to position [0, 0]
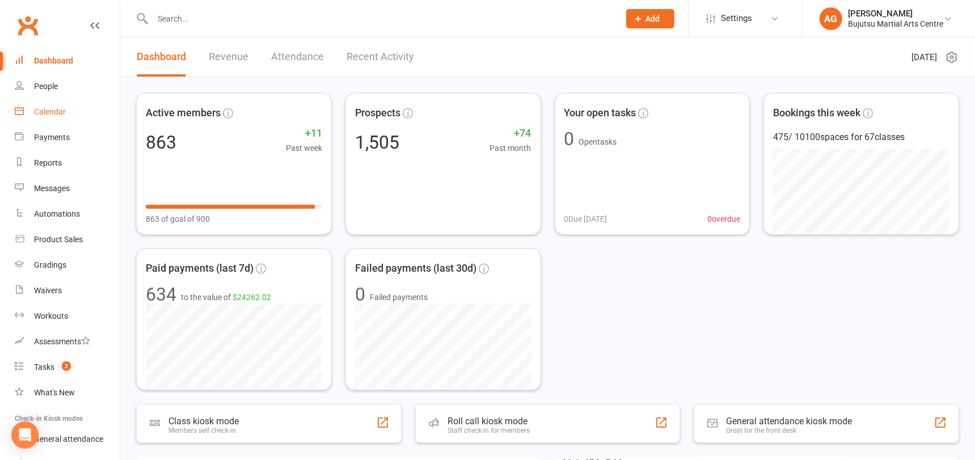
click at [58, 110] on div "Calendar" at bounding box center [50, 111] width 32 height 9
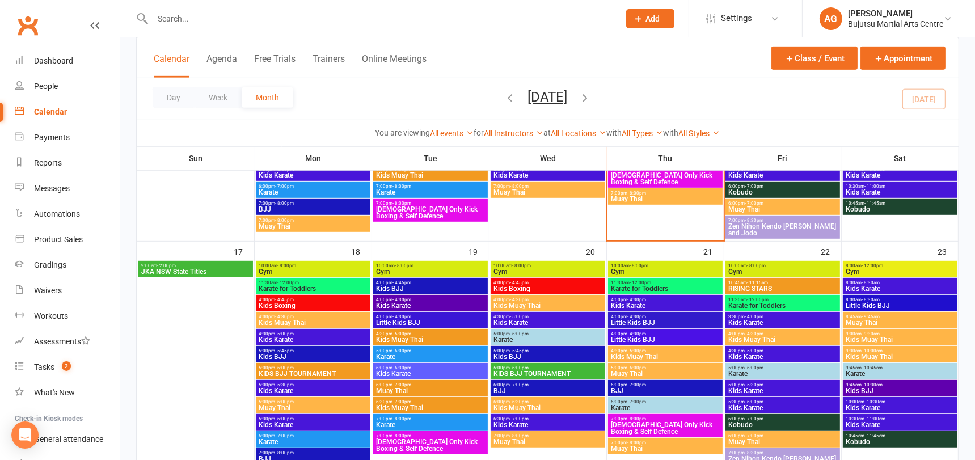
scroll to position [716, 0]
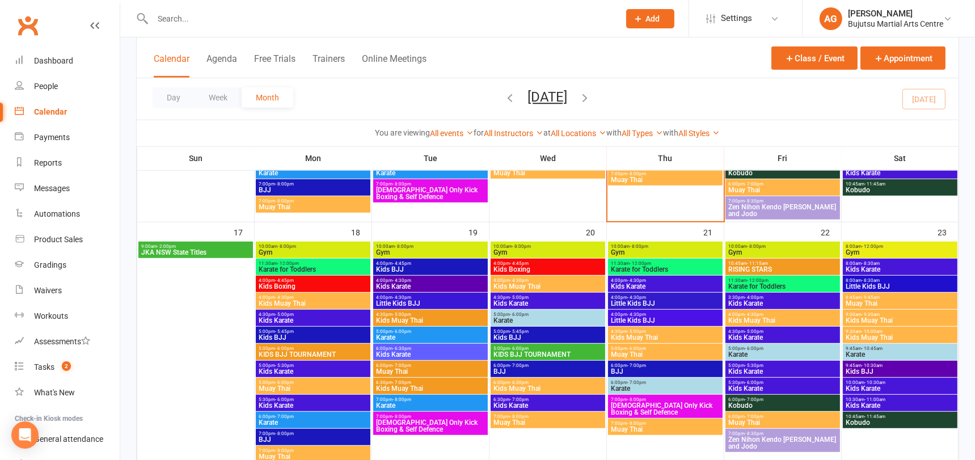
click at [536, 347] on span "5:00pm - 6:00pm" at bounding box center [548, 348] width 110 height 5
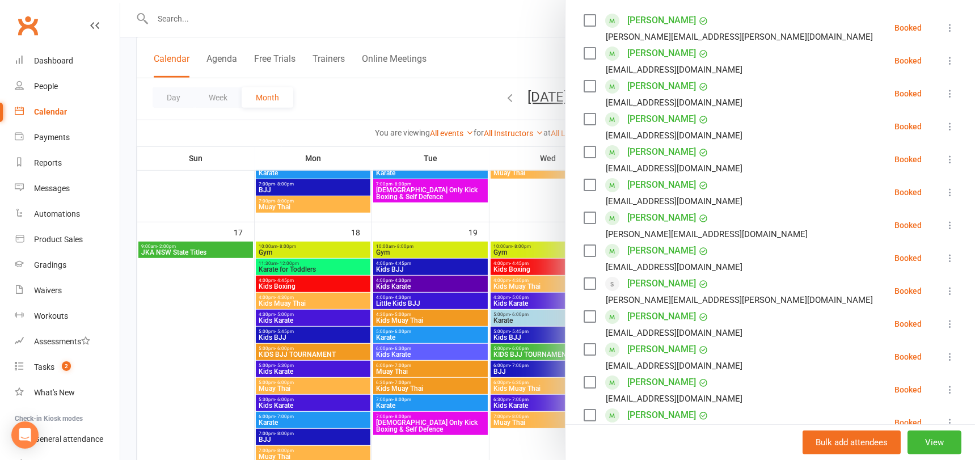
scroll to position [200, 0]
click at [670, 281] on link "Laurence Moloney" at bounding box center [661, 283] width 69 height 18
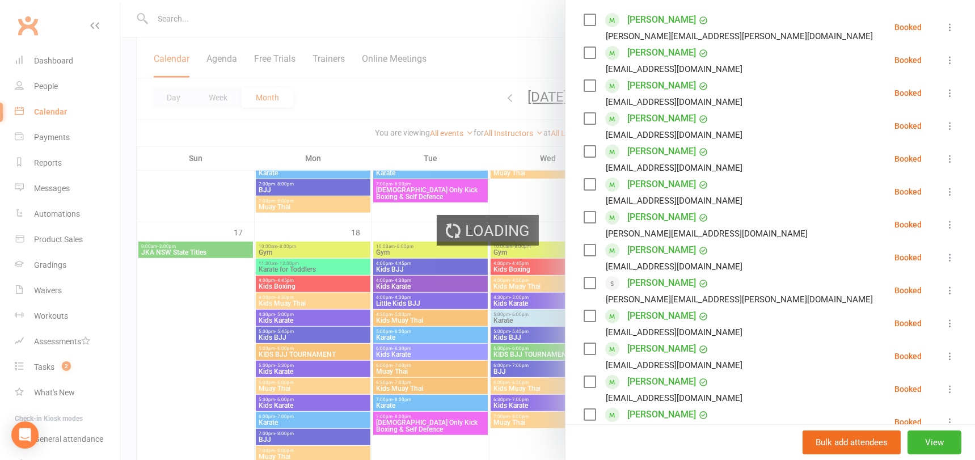
scroll to position [201, 0]
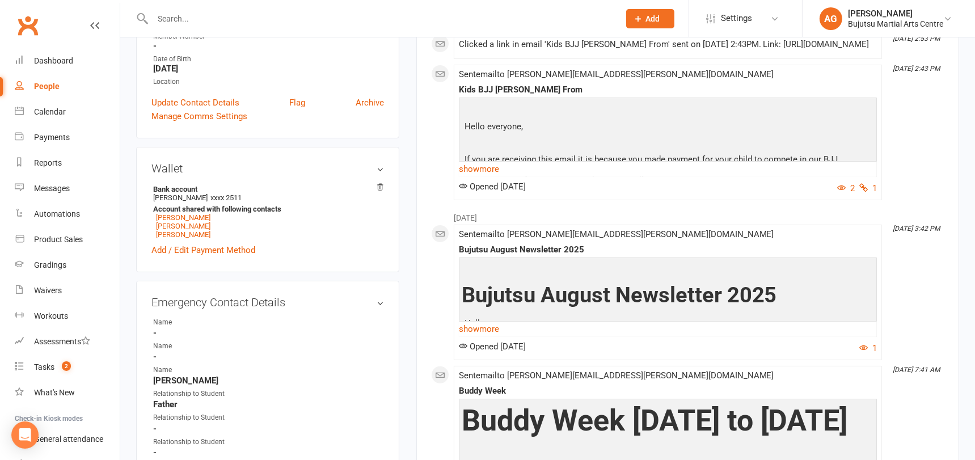
scroll to position [261, 0]
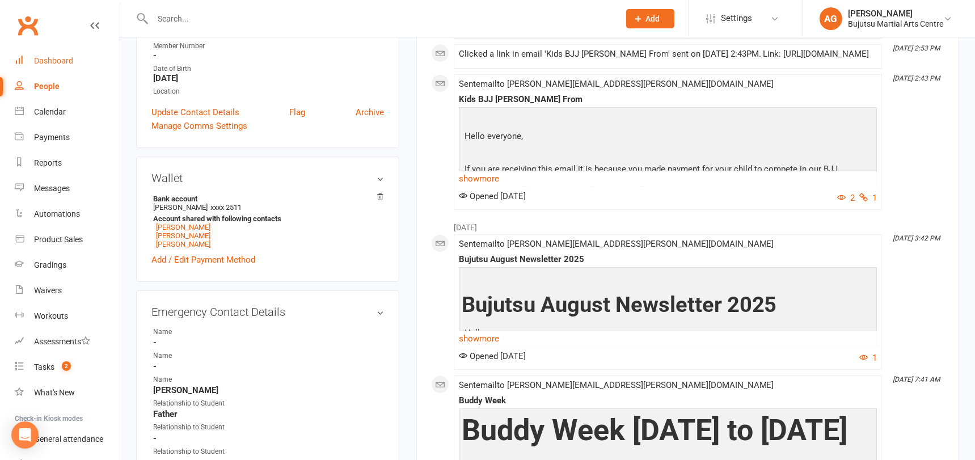
click at [52, 60] on div "Dashboard" at bounding box center [53, 60] width 39 height 9
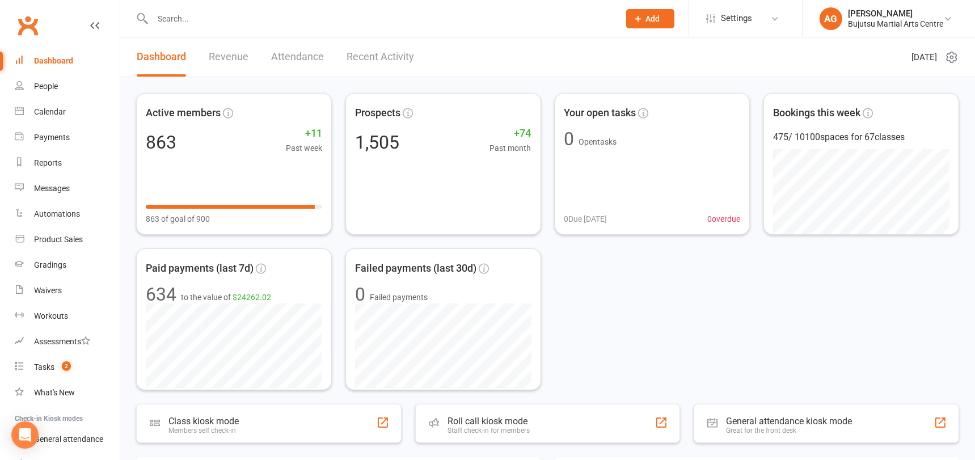
click at [49, 56] on div "Dashboard" at bounding box center [53, 60] width 39 height 9
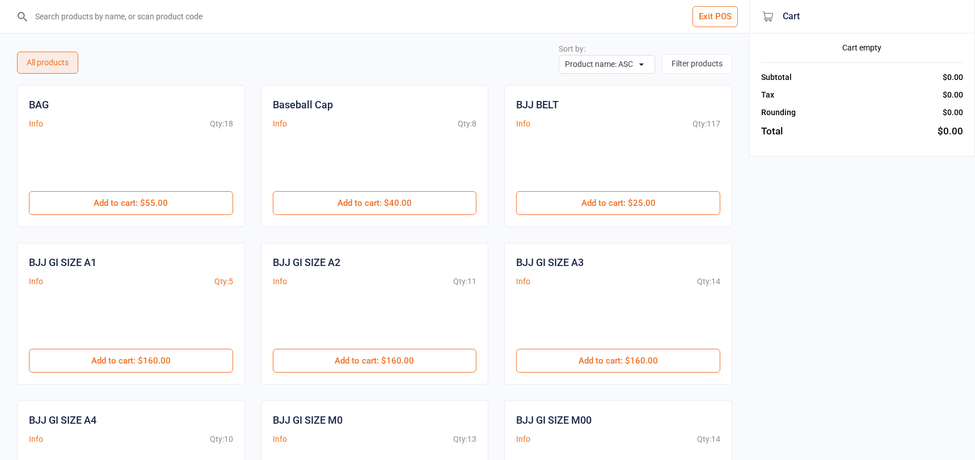
click at [96, 11] on input "search" at bounding box center [381, 16] width 704 height 33
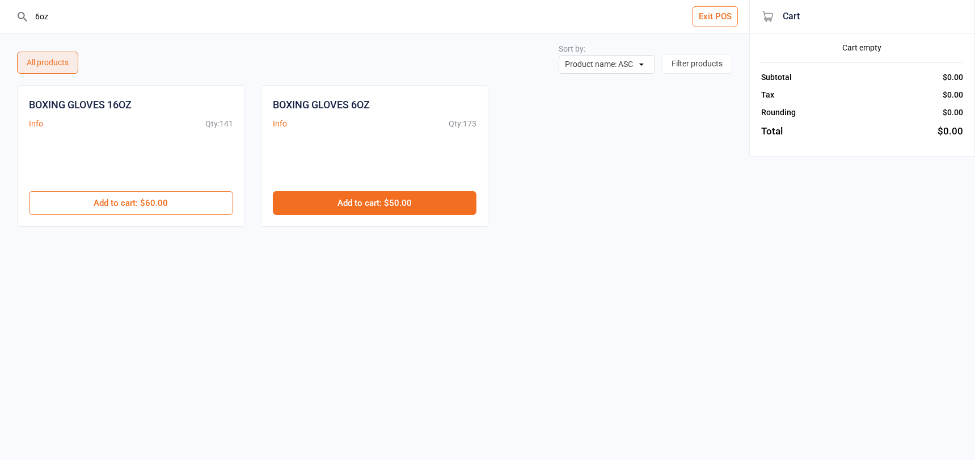
type input "6oz"
click at [387, 198] on button "Add to cart : $50.00" at bounding box center [375, 203] width 204 height 24
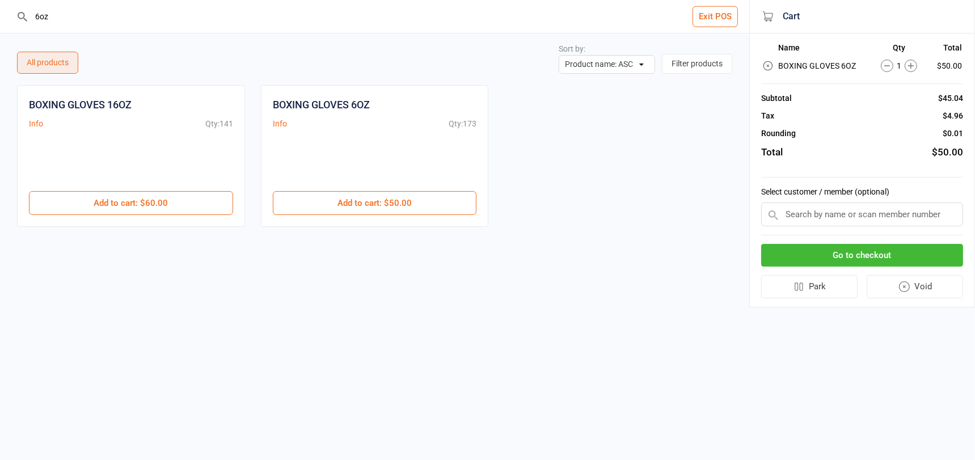
click at [801, 215] on input "text" at bounding box center [862, 214] width 202 height 24
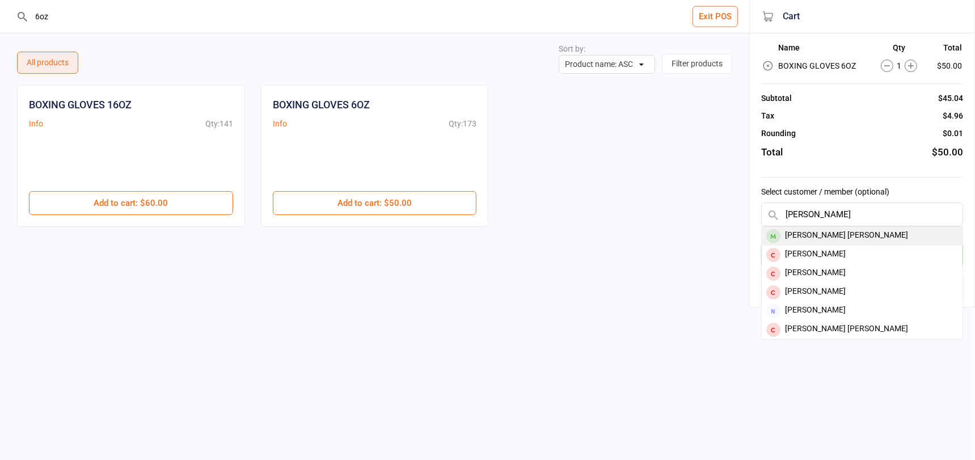
type input "archer bosto"
click at [800, 231] on div "Archer Bostock" at bounding box center [861, 236] width 201 height 19
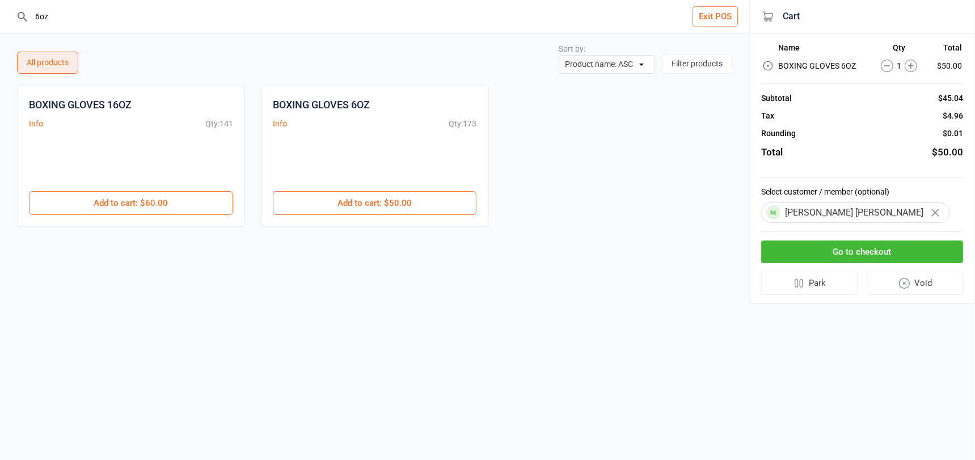
click at [798, 255] on button "Go to checkout" at bounding box center [862, 251] width 202 height 23
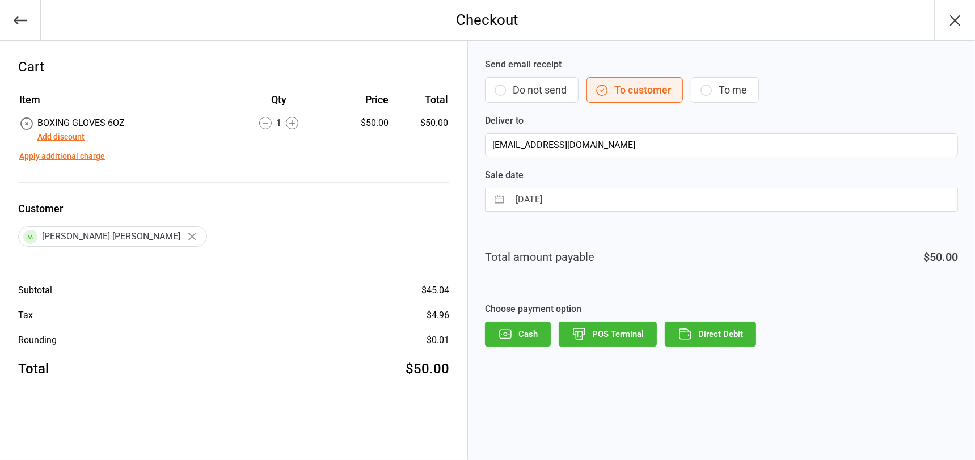
click at [601, 334] on button "POS Terminal" at bounding box center [607, 333] width 98 height 25
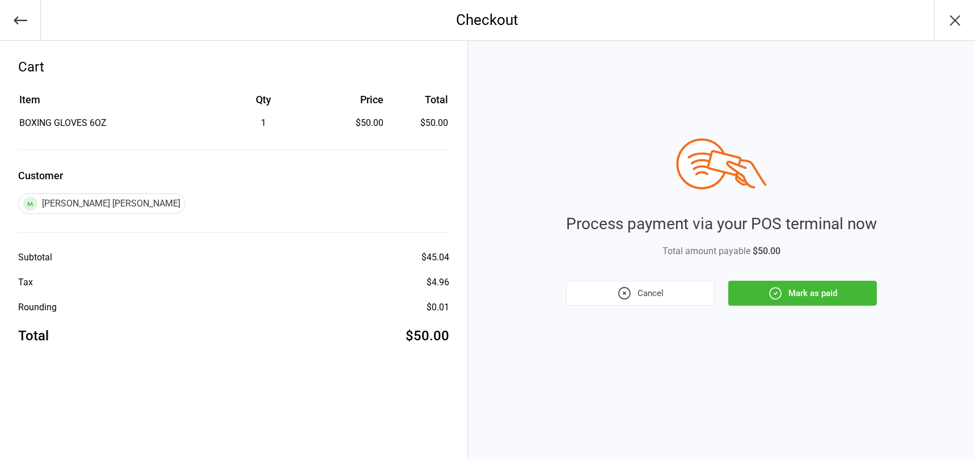
click at [771, 293] on icon "button" at bounding box center [775, 293] width 15 height 15
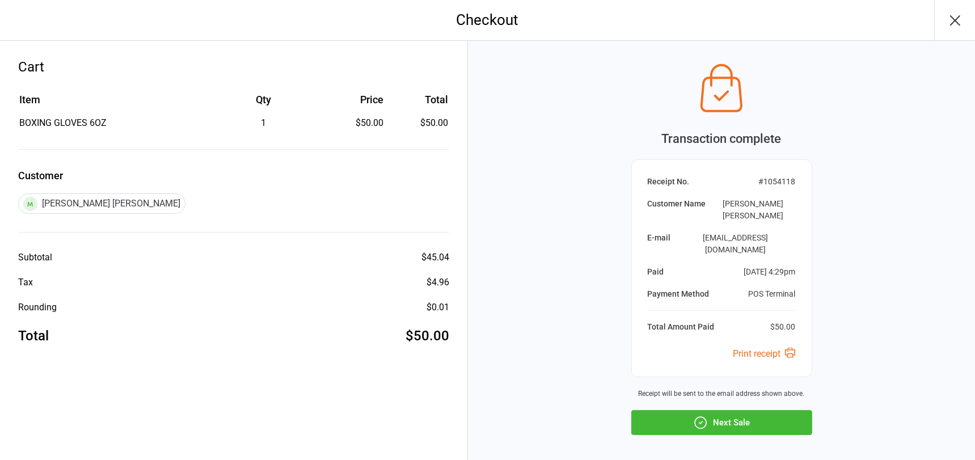
click at [697, 417] on icon "button" at bounding box center [700, 422] width 11 height 11
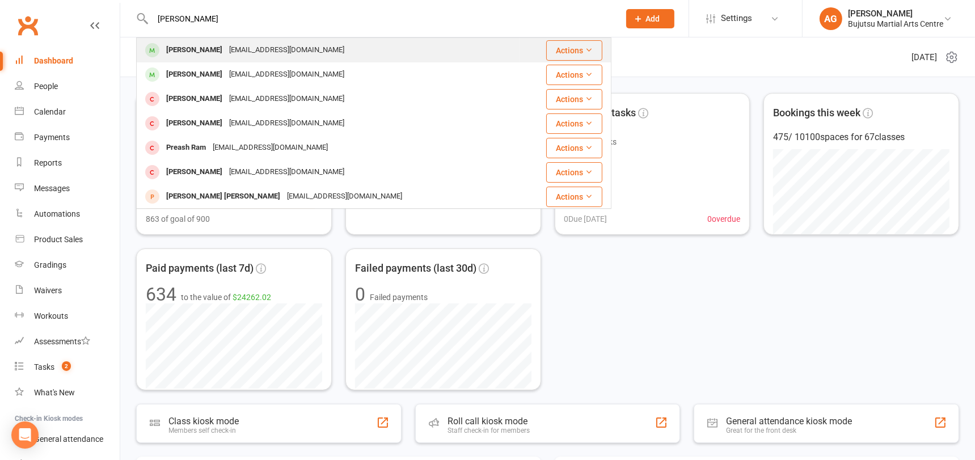
type input "aashvi"
click at [287, 49] on div "Aashvi Arur varunarur@gmail.com" at bounding box center [328, 50] width 382 height 23
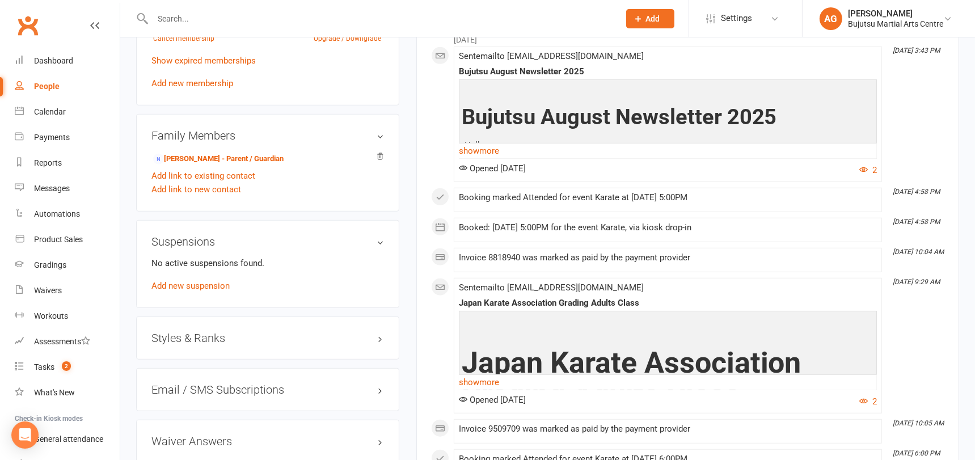
scroll to position [896, 0]
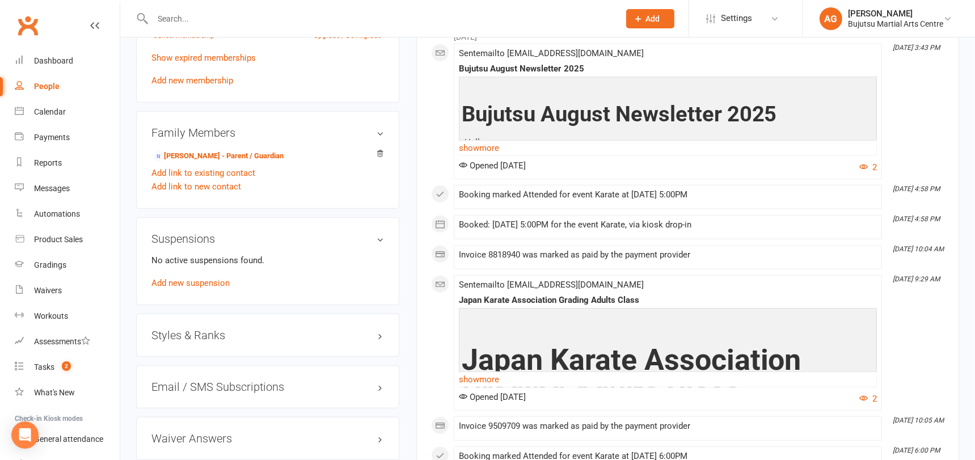
click at [207, 329] on h3 "Styles & Ranks" at bounding box center [267, 335] width 232 height 12
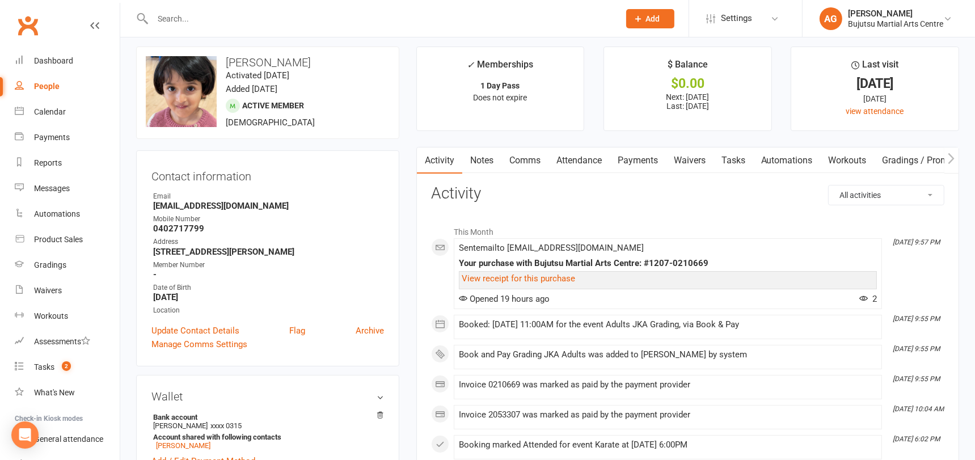
scroll to position [0, 0]
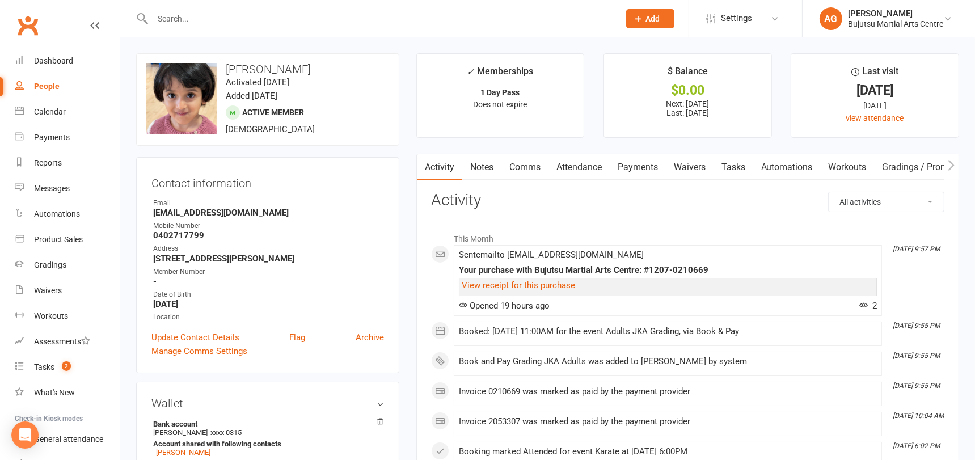
click at [268, 19] on input "text" at bounding box center [380, 19] width 462 height 16
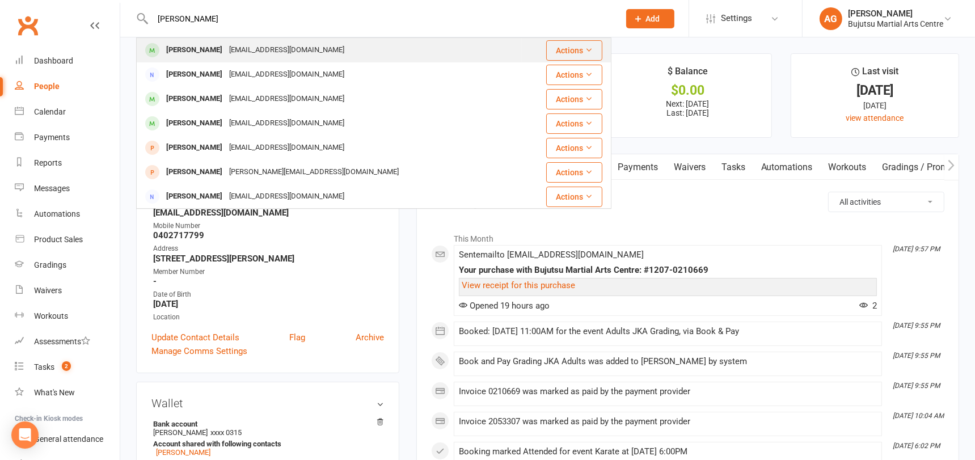
type input "alex hallawi"
click at [230, 45] on div "a_hallawi1@hotmail.com" at bounding box center [287, 50] width 122 height 16
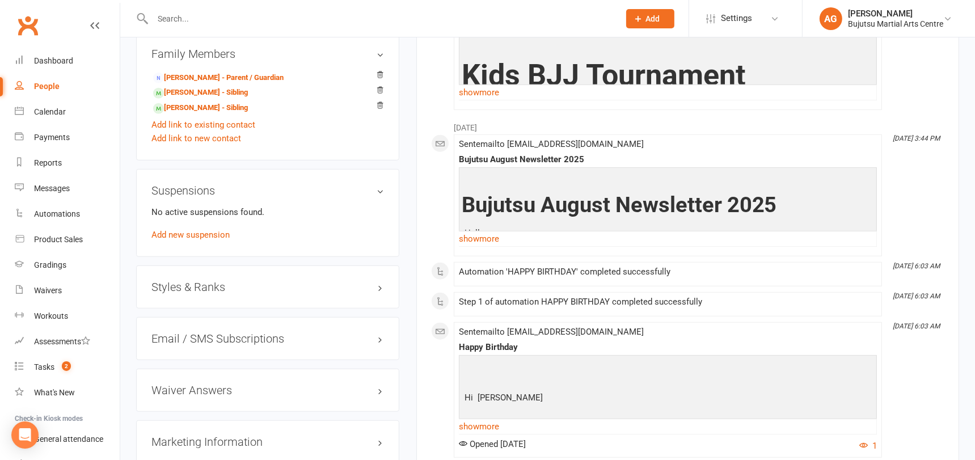
scroll to position [1004, 0]
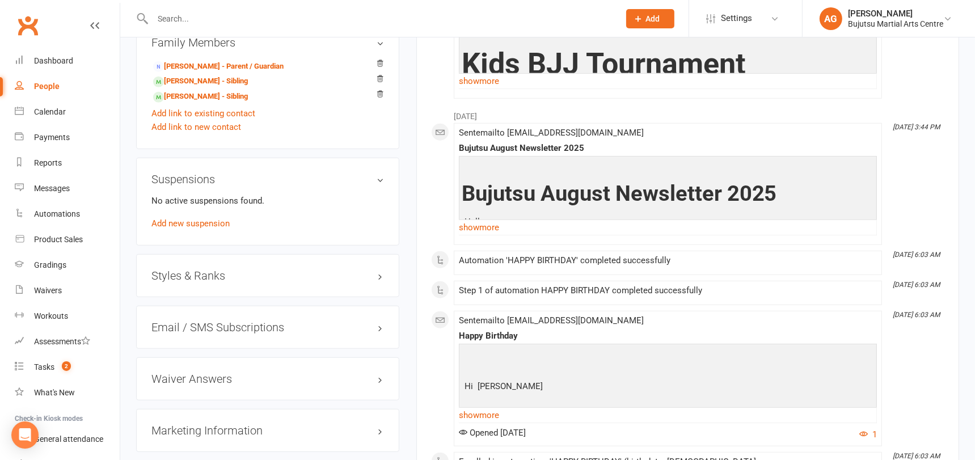
click at [200, 269] on h3 "Styles & Ranks" at bounding box center [267, 275] width 232 height 12
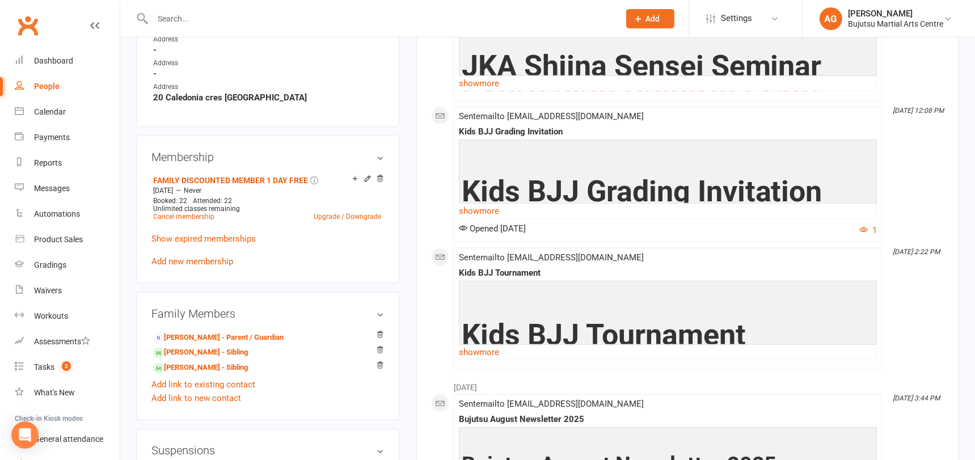
scroll to position [728, 0]
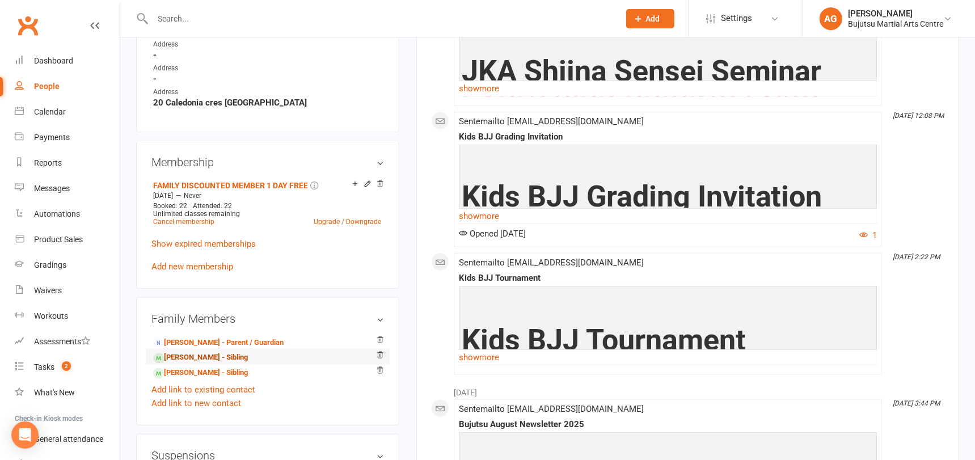
click at [200, 352] on link "Isabella Hallawi - Sibling" at bounding box center [200, 358] width 95 height 12
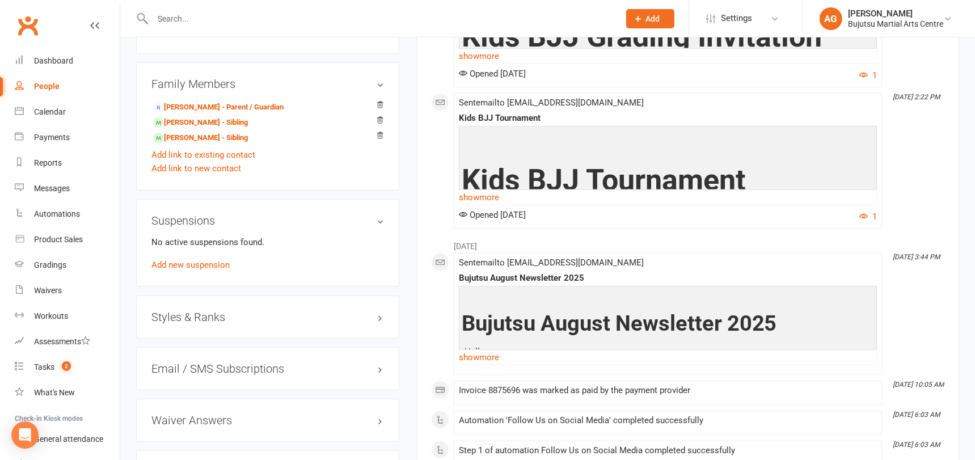
scroll to position [968, 0]
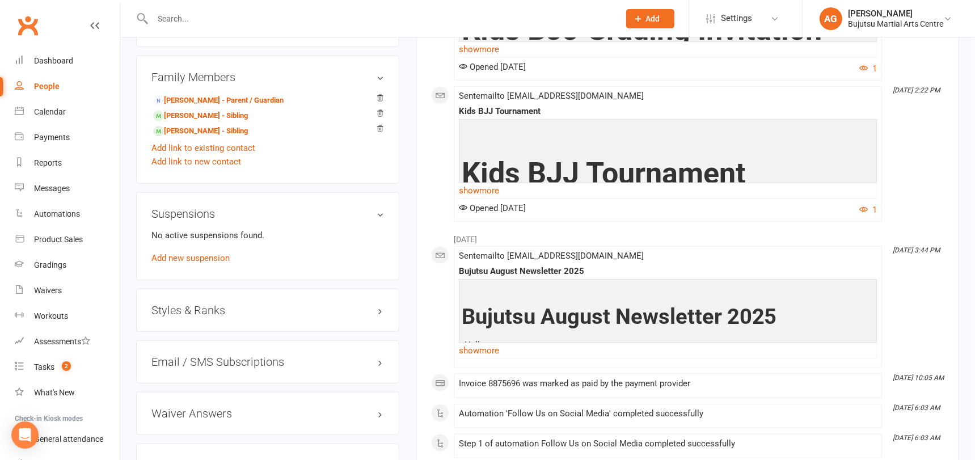
click at [217, 304] on h3 "Styles & Ranks" at bounding box center [267, 310] width 232 height 12
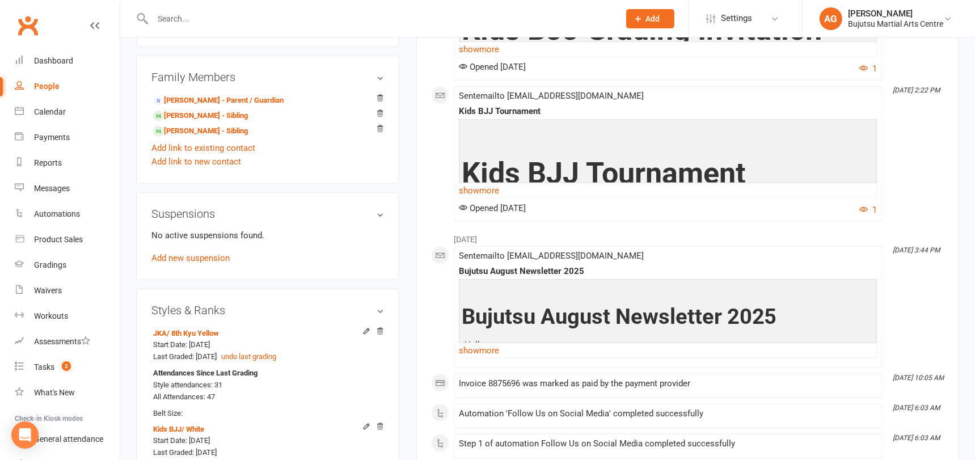
click at [266, 11] on input "text" at bounding box center [380, 19] width 462 height 16
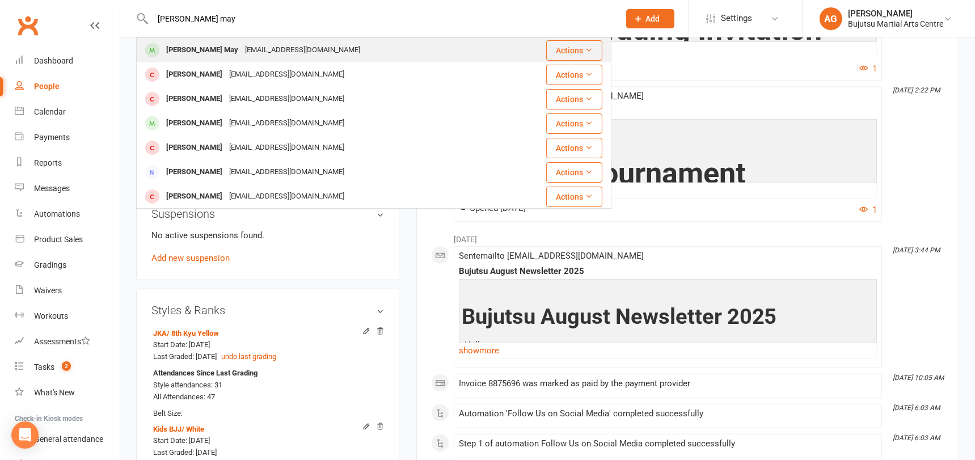
type input "calvin may"
click at [242, 50] on div "[EMAIL_ADDRESS][DOMAIN_NAME]" at bounding box center [303, 50] width 122 height 16
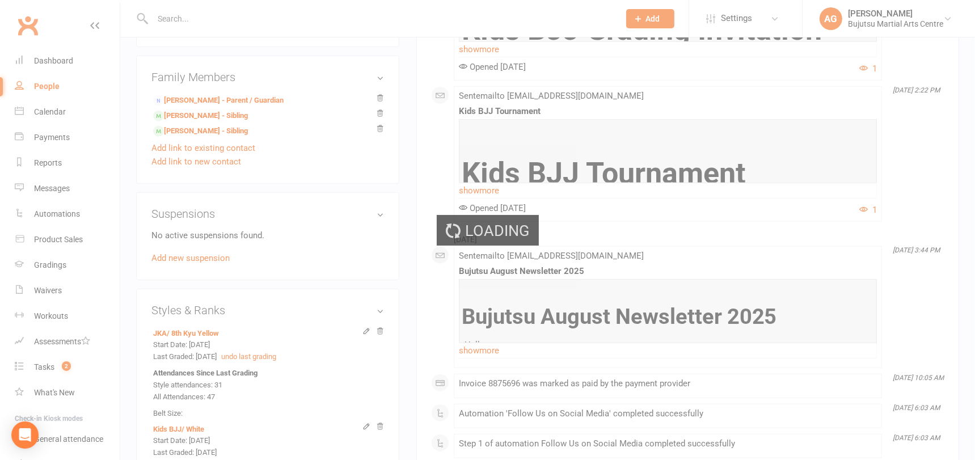
scroll to position [972, 0]
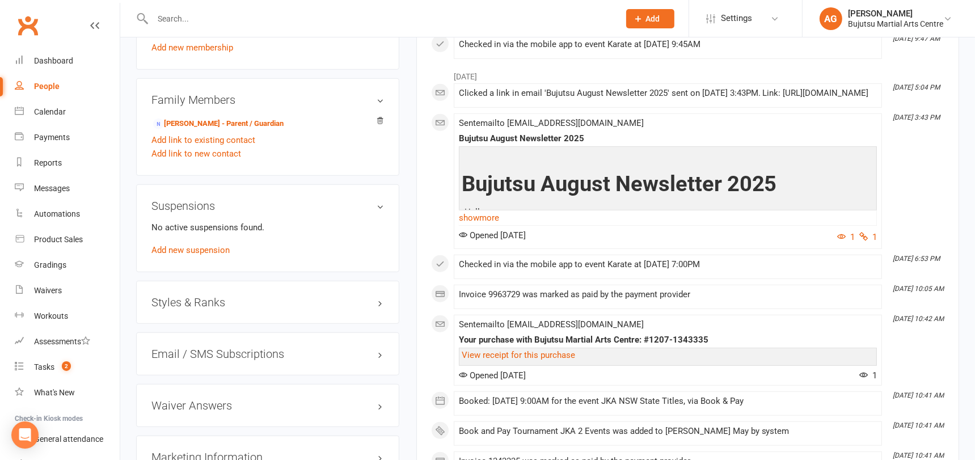
scroll to position [946, 0]
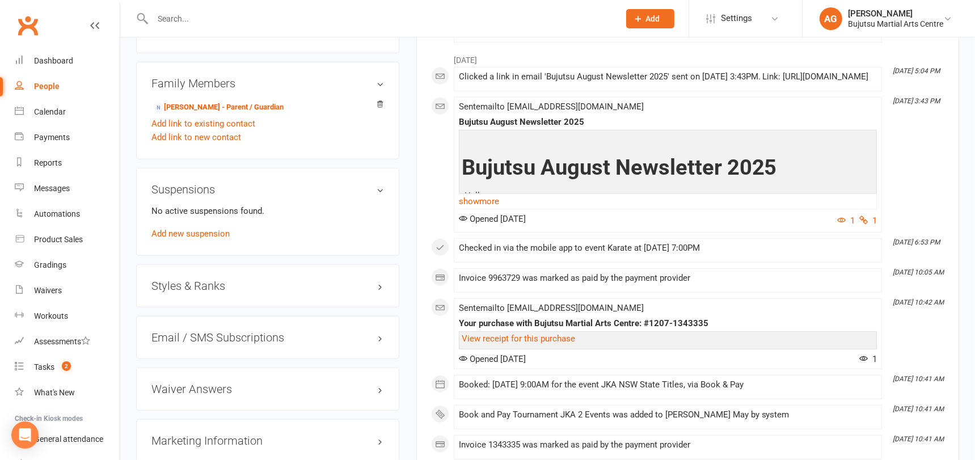
click at [194, 283] on h3 "Styles & Ranks" at bounding box center [267, 286] width 232 height 12
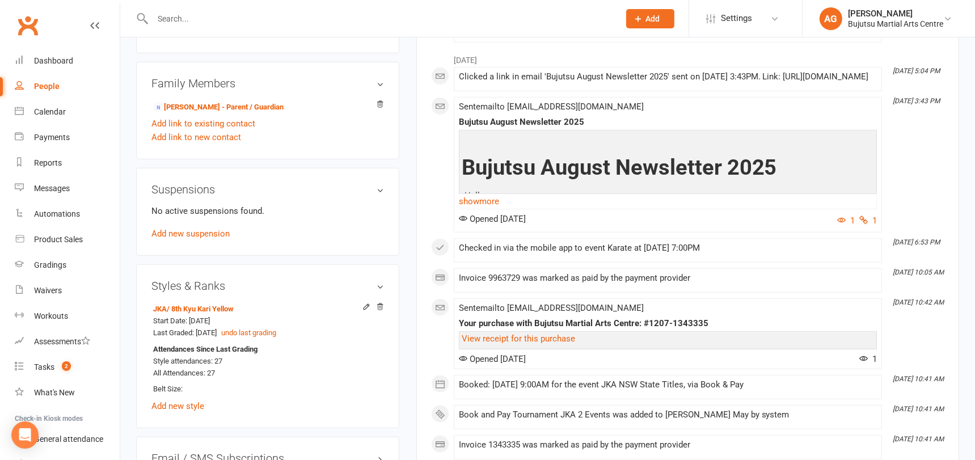
click at [212, 14] on input "text" at bounding box center [380, 19] width 462 height 16
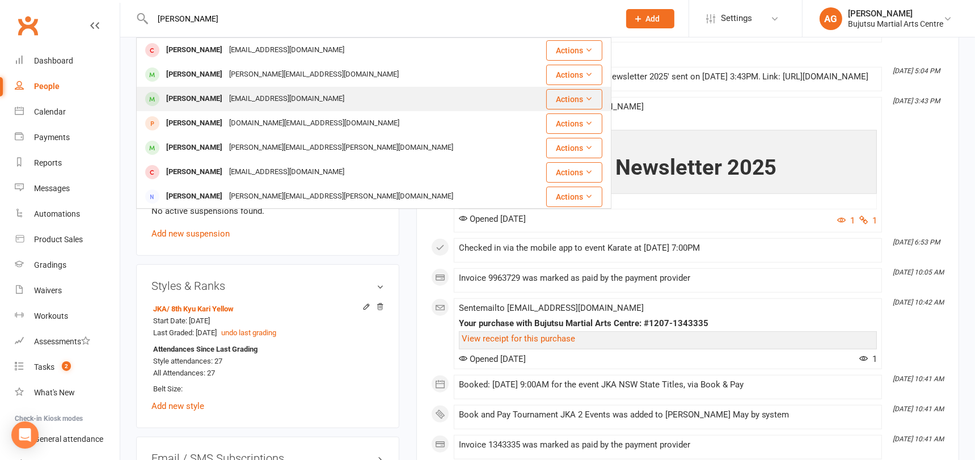
type input "akashay"
click at [226, 97] on div "[EMAIL_ADDRESS][DOMAIN_NAME]" at bounding box center [287, 99] width 122 height 16
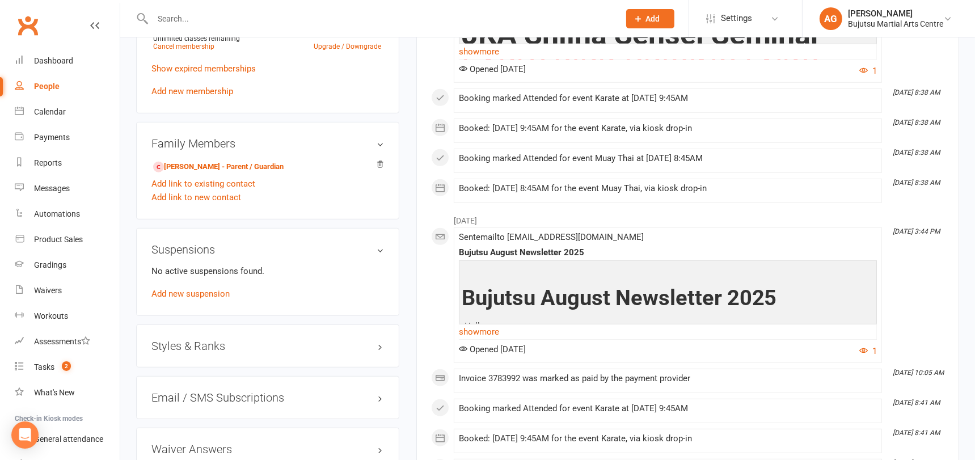
scroll to position [866, 0]
click at [214, 339] on h3 "Styles & Ranks" at bounding box center [267, 345] width 232 height 12
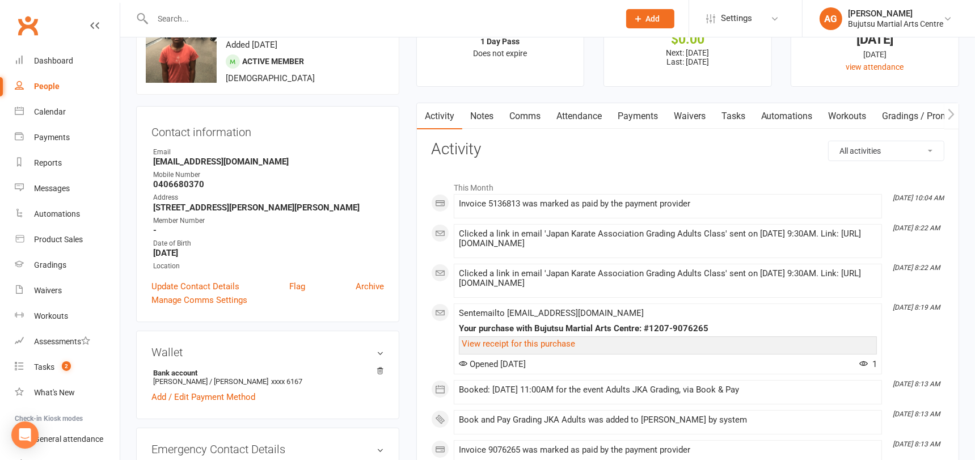
scroll to position [0, 0]
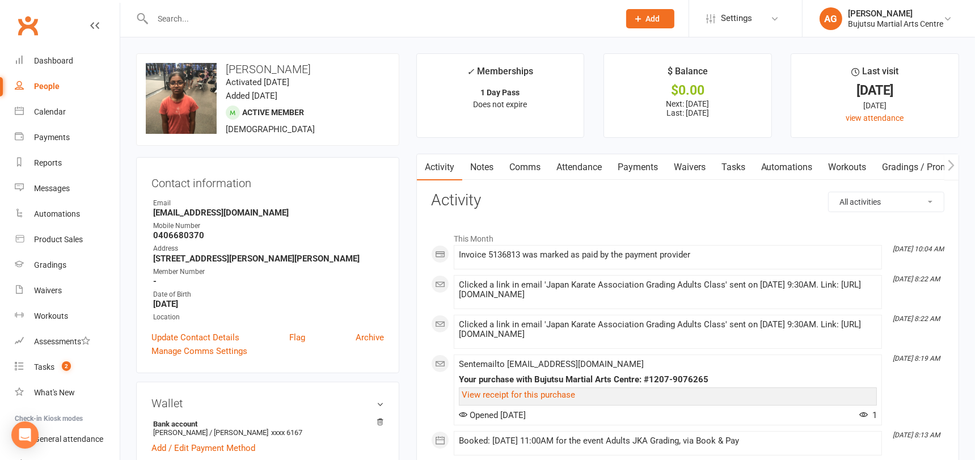
click at [283, 22] on input "text" at bounding box center [380, 19] width 462 height 16
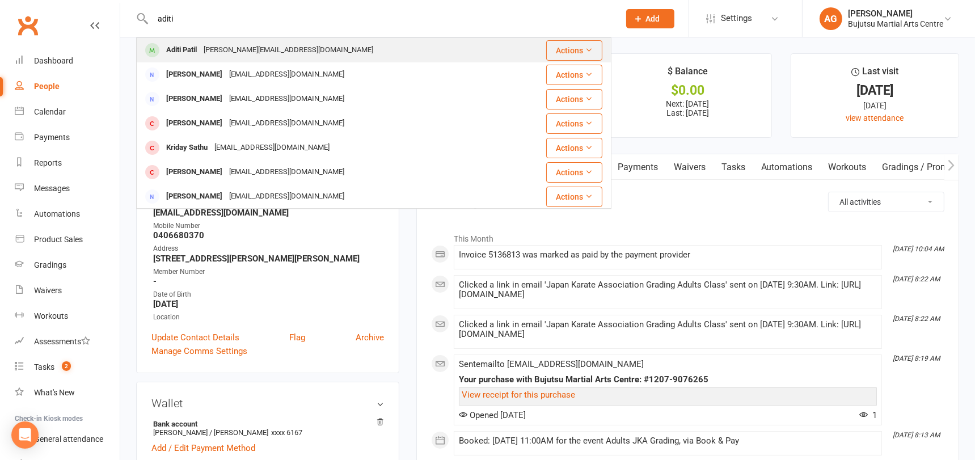
type input "aditi"
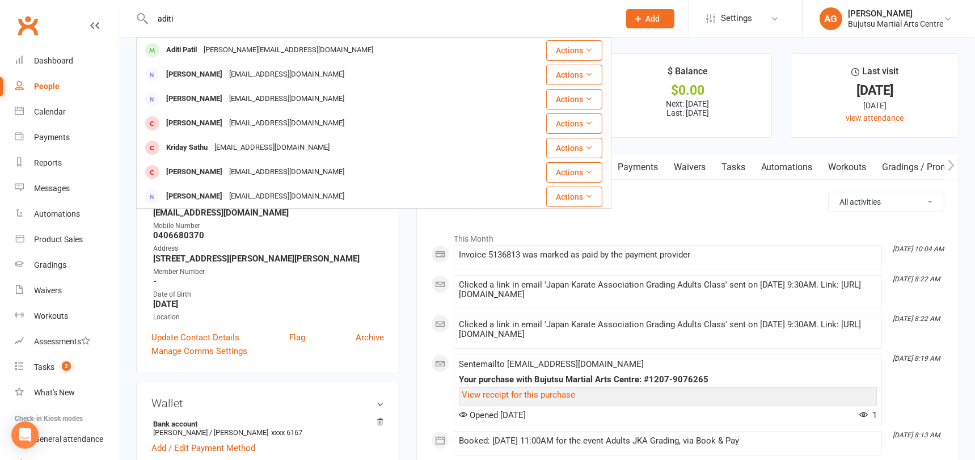
click at [262, 49] on div "[PERSON_NAME][EMAIL_ADDRESS][DOMAIN_NAME]" at bounding box center [288, 50] width 176 height 16
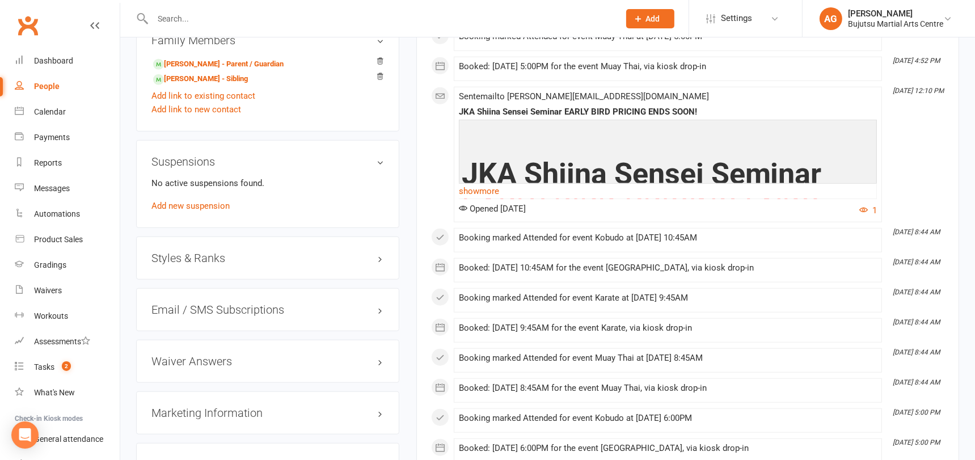
scroll to position [998, 0]
click at [217, 251] on h3 "Styles & Ranks" at bounding box center [267, 257] width 232 height 12
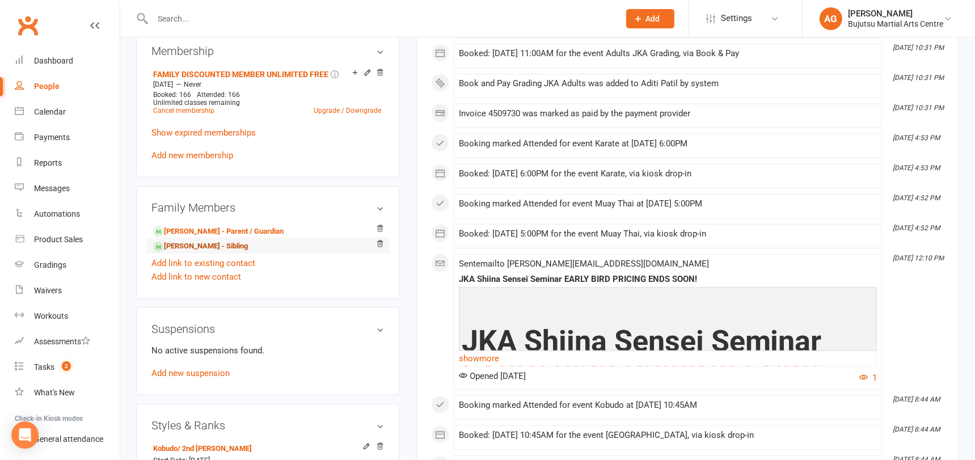
scroll to position [827, 0]
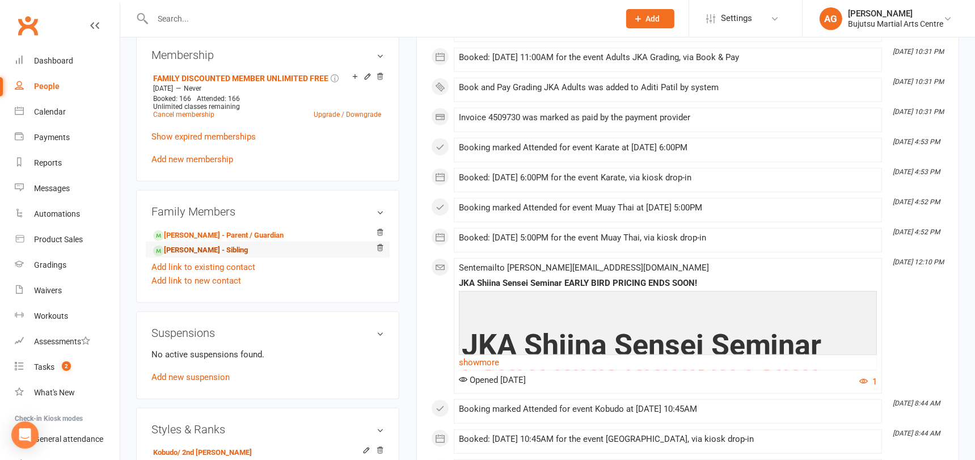
click at [215, 244] on link "Aryan Patil - Sibling" at bounding box center [200, 250] width 95 height 12
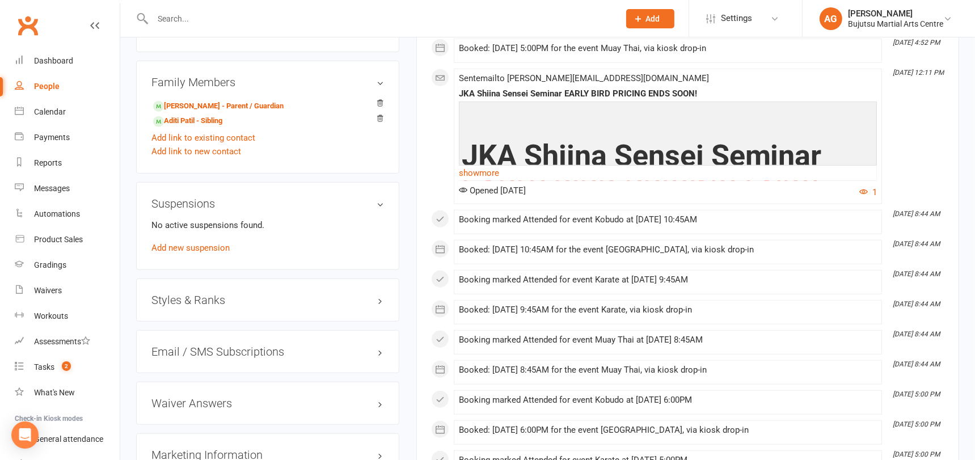
scroll to position [958, 0]
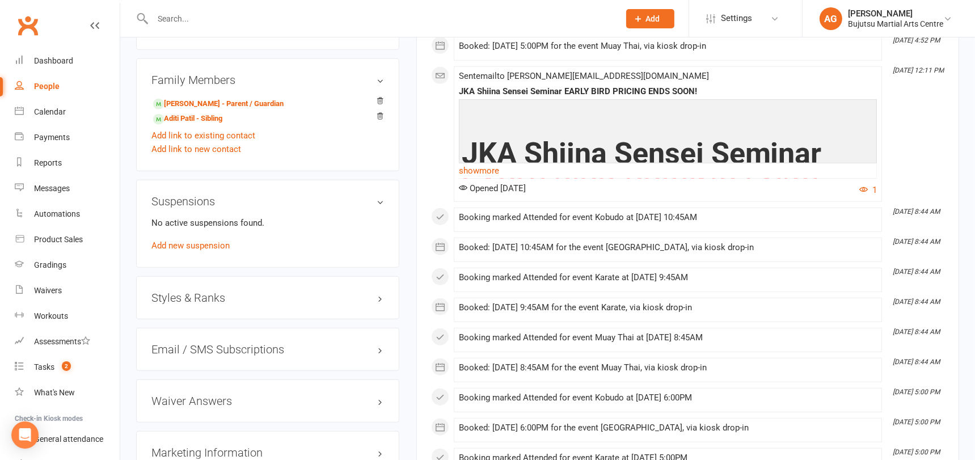
click at [197, 291] on h3 "Styles & Ranks" at bounding box center [267, 297] width 232 height 12
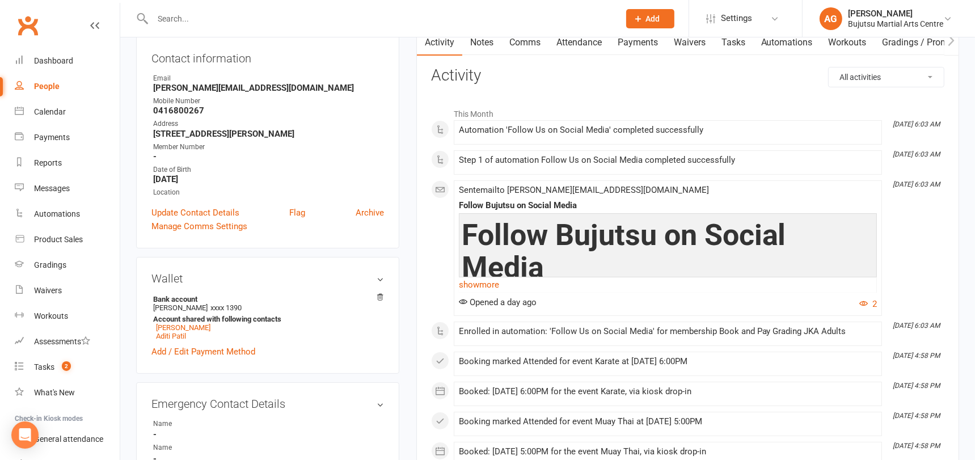
scroll to position [0, 0]
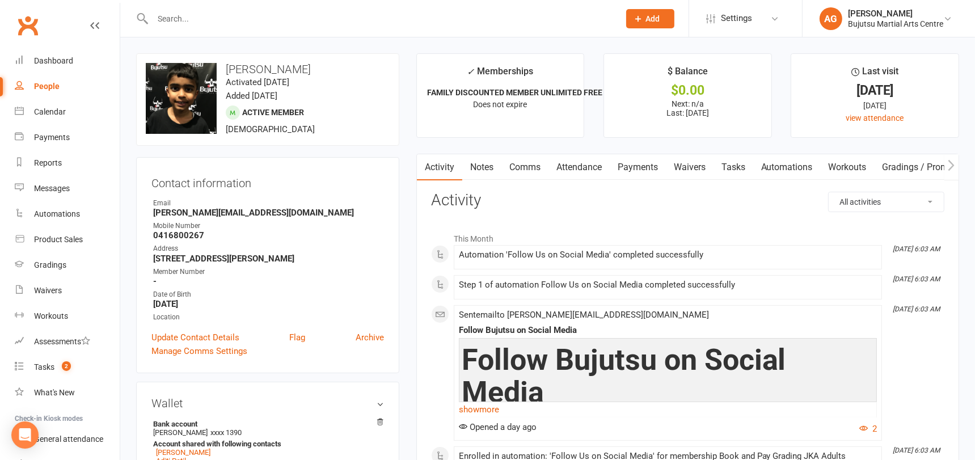
click at [231, 22] on input "text" at bounding box center [380, 19] width 462 height 16
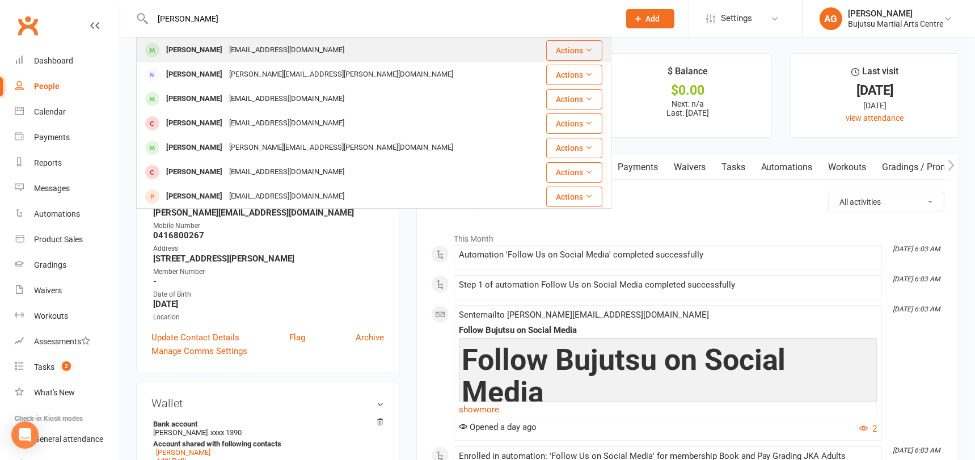
type input "isaac penman"
click at [234, 48] on div "[EMAIL_ADDRESS][DOMAIN_NAME]" at bounding box center [287, 50] width 122 height 16
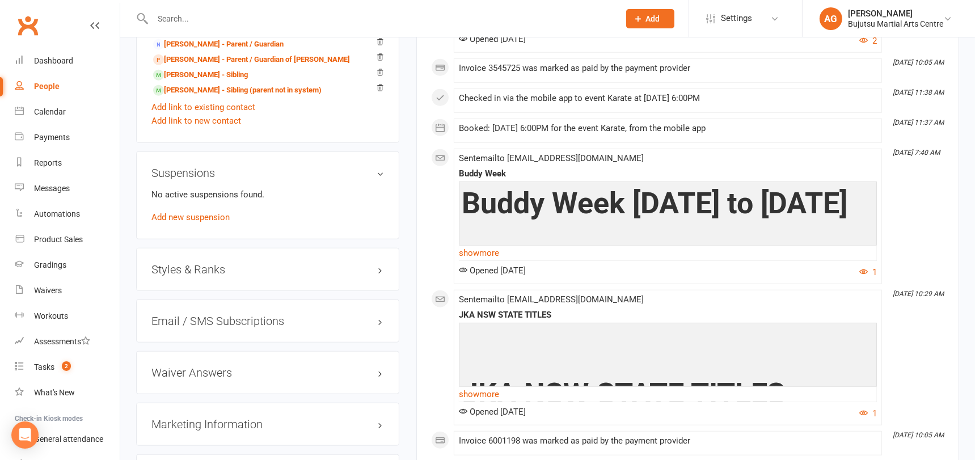
scroll to position [1119, 0]
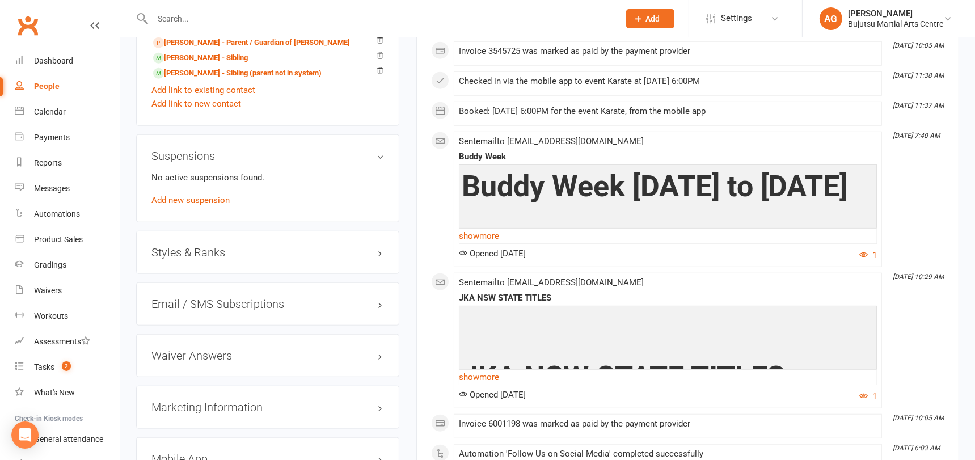
click at [189, 246] on h3 "Styles & Ranks" at bounding box center [267, 252] width 232 height 12
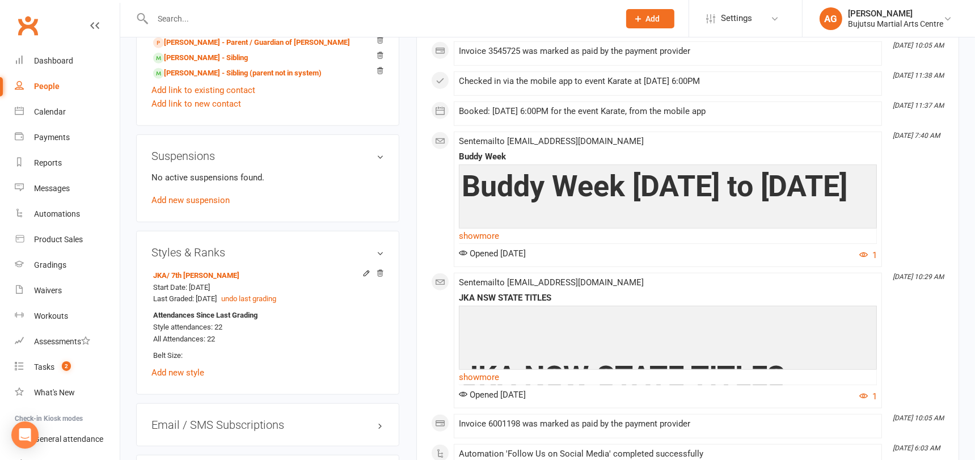
click at [193, 15] on input "text" at bounding box center [380, 19] width 462 height 16
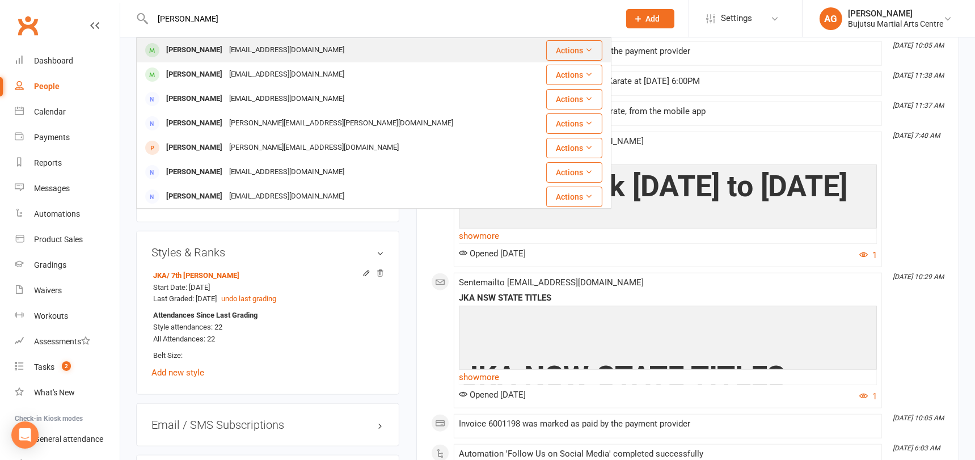
type input "james phythian"
click at [195, 46] on div "[PERSON_NAME]" at bounding box center [194, 50] width 63 height 16
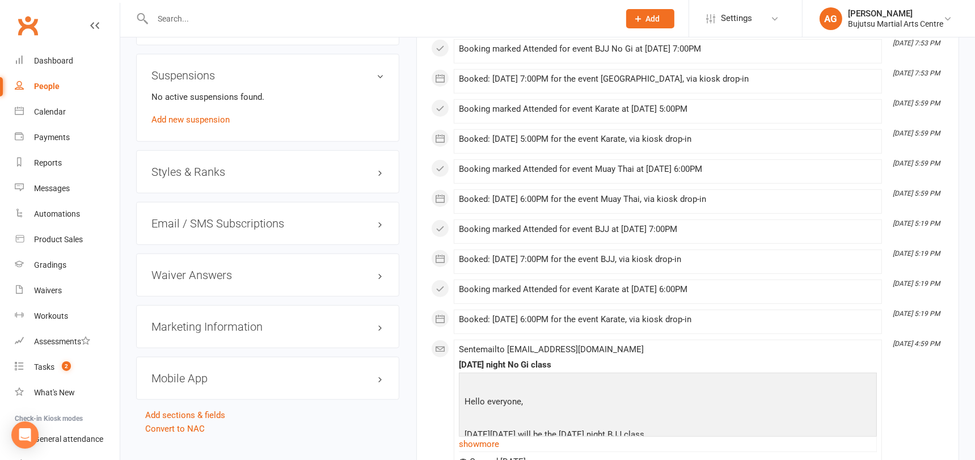
scroll to position [1082, 0]
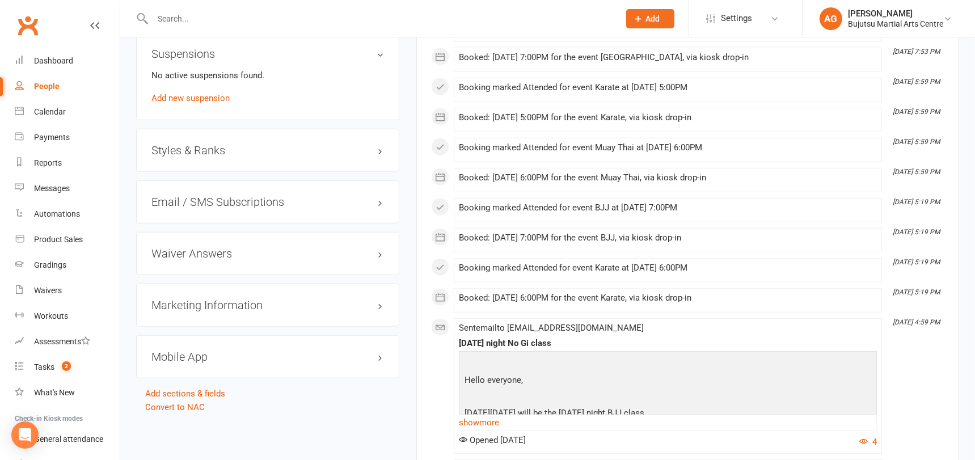
click at [181, 146] on h3 "Styles & Ranks" at bounding box center [267, 150] width 232 height 12
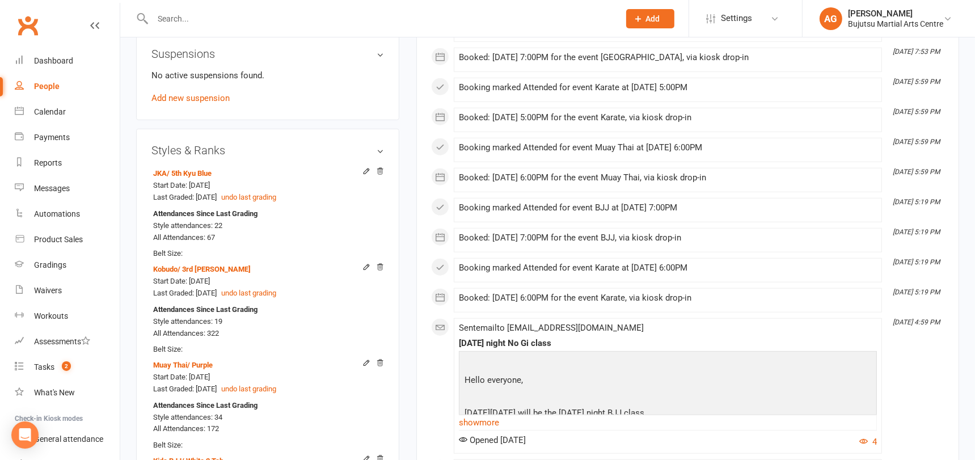
click at [263, 17] on input "text" at bounding box center [380, 19] width 462 height 16
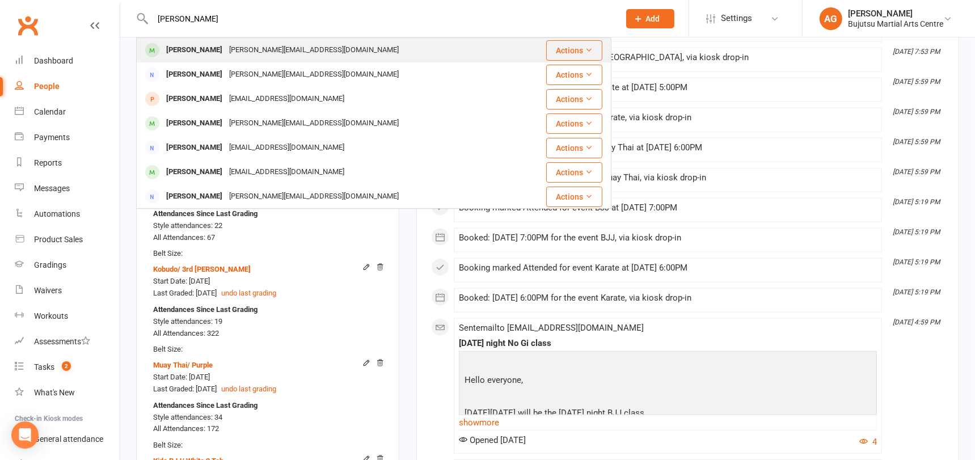
type input "mason plescan"
click at [227, 49] on div "[PERSON_NAME][EMAIL_ADDRESS][DOMAIN_NAME]" at bounding box center [314, 50] width 176 height 16
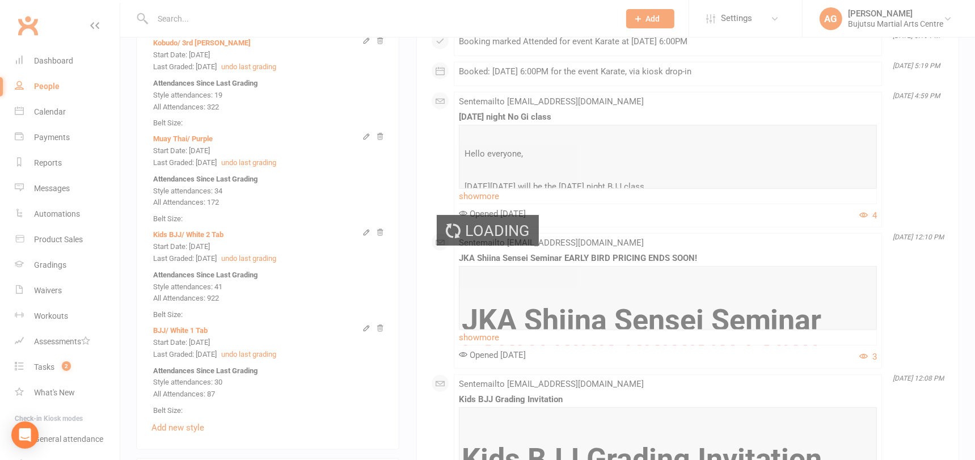
scroll to position [1310, 0]
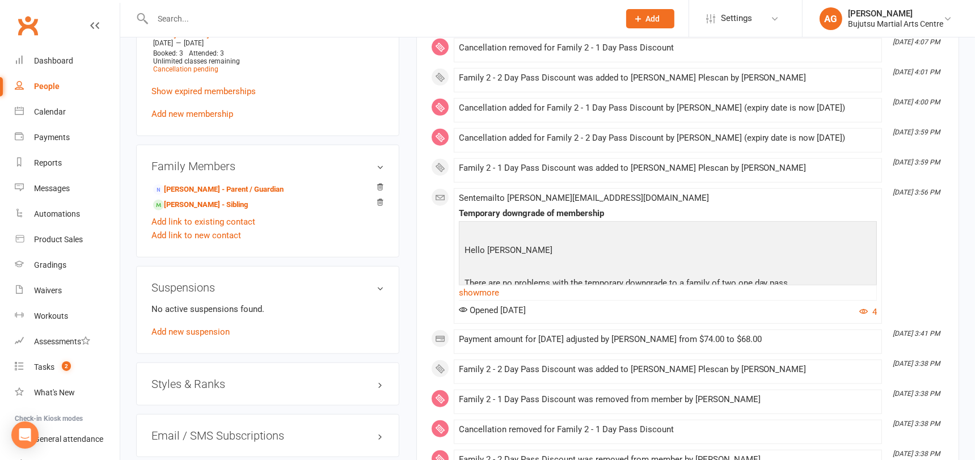
scroll to position [997, 0]
click at [177, 376] on h3 "Styles & Ranks" at bounding box center [267, 382] width 232 height 12
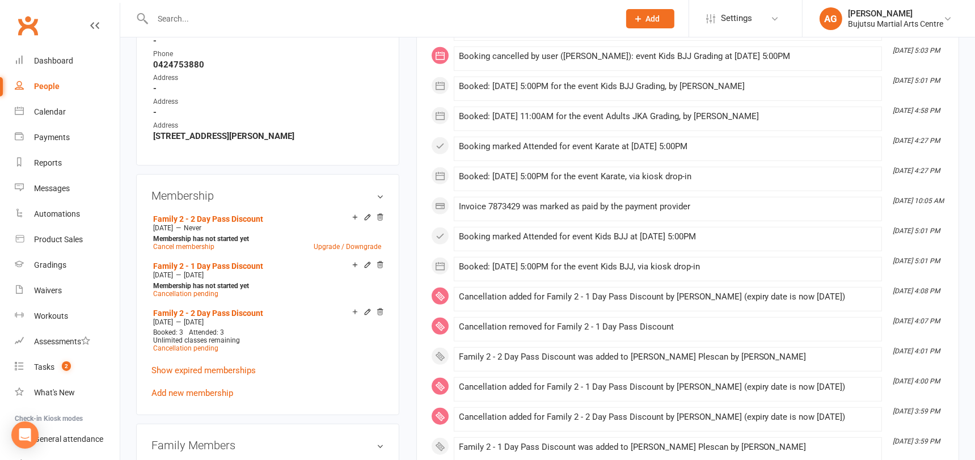
scroll to position [658, 0]
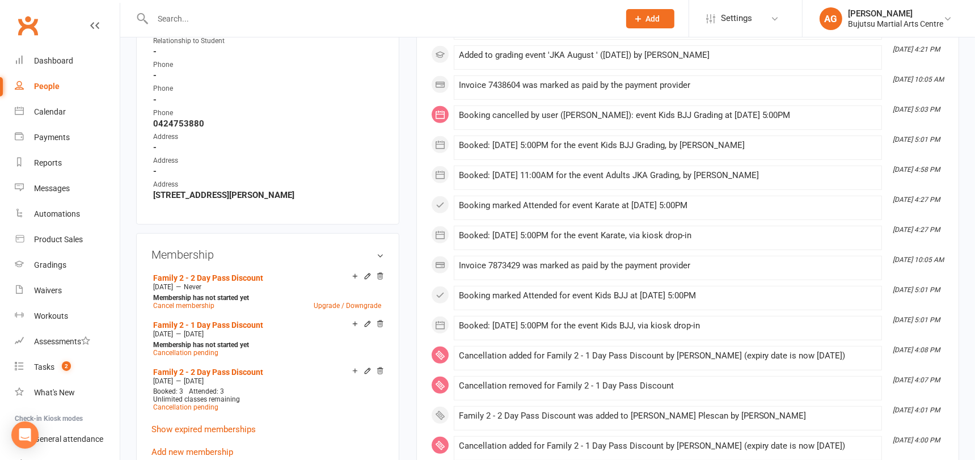
click at [192, 20] on input "text" at bounding box center [380, 19] width 462 height 16
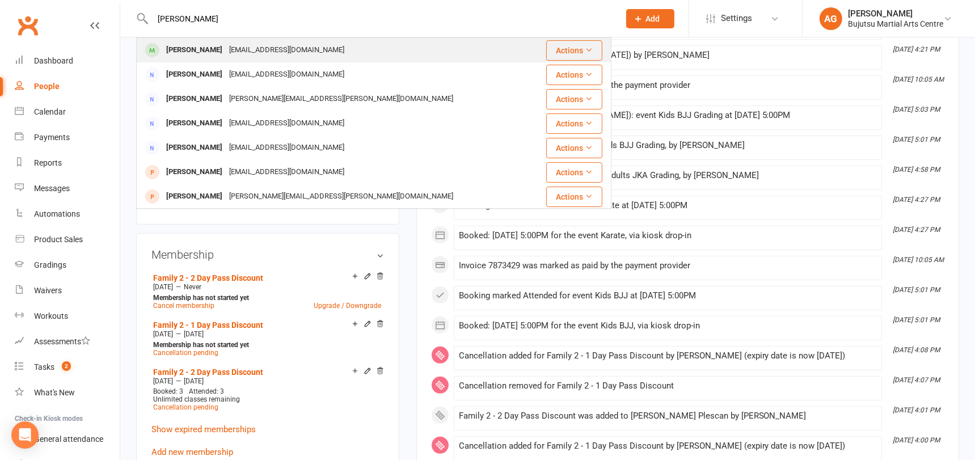
type input "emma resi"
click at [199, 46] on div "[PERSON_NAME]" at bounding box center [194, 50] width 63 height 16
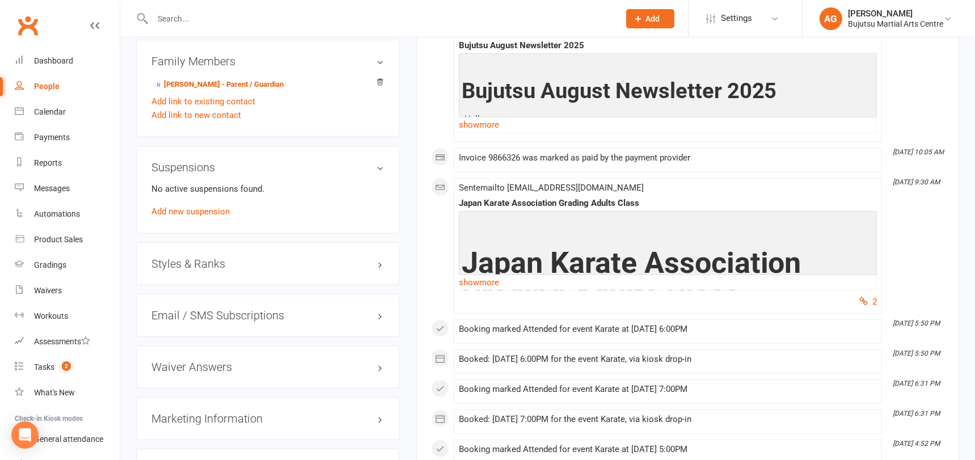
scroll to position [968, 0]
click at [216, 256] on h3 "Styles & Ranks" at bounding box center [267, 262] width 232 height 12
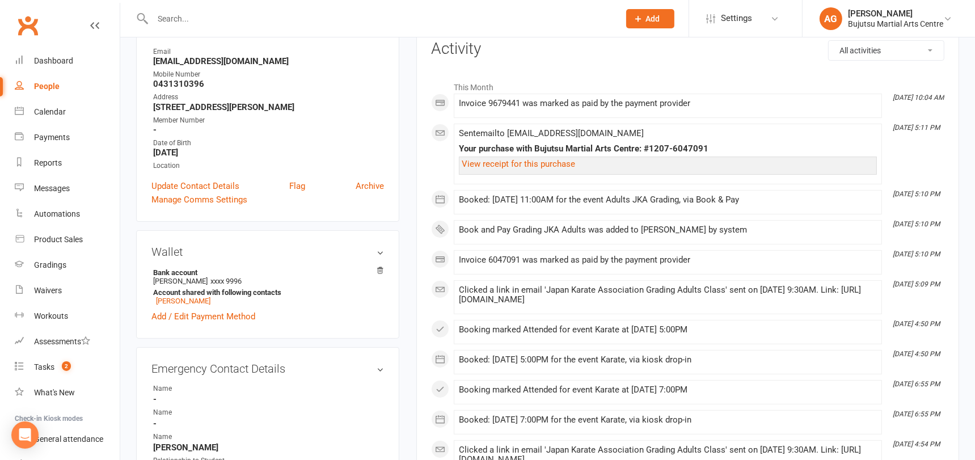
scroll to position [0, 0]
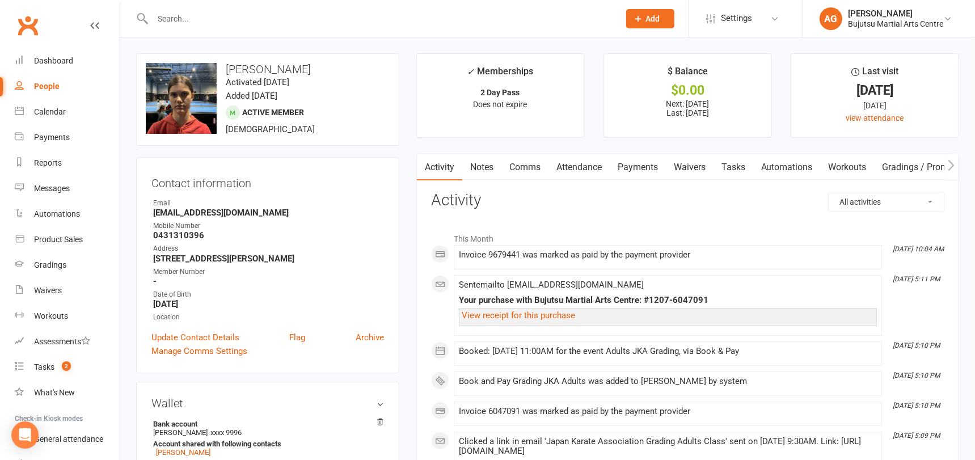
click at [255, 20] on input "text" at bounding box center [380, 19] width 462 height 16
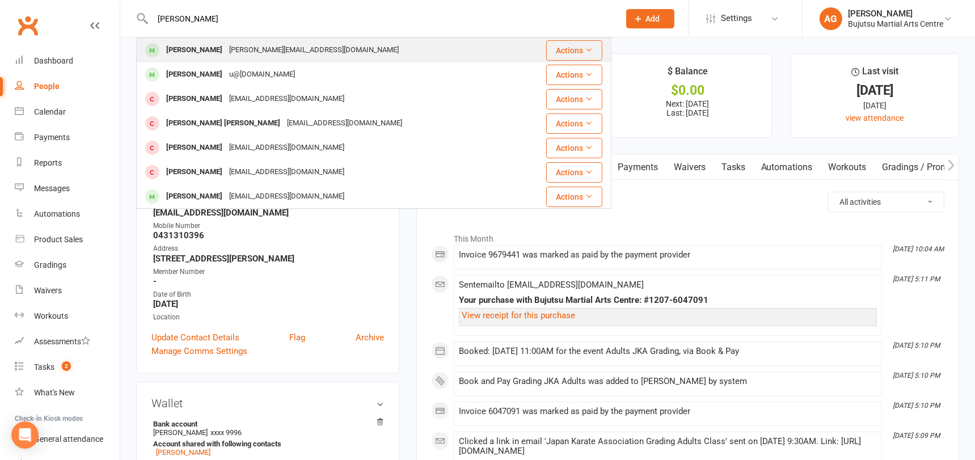
type input "oliver ricci"
click at [238, 46] on div "[PERSON_NAME][EMAIL_ADDRESS][DOMAIN_NAME]" at bounding box center [314, 50] width 176 height 16
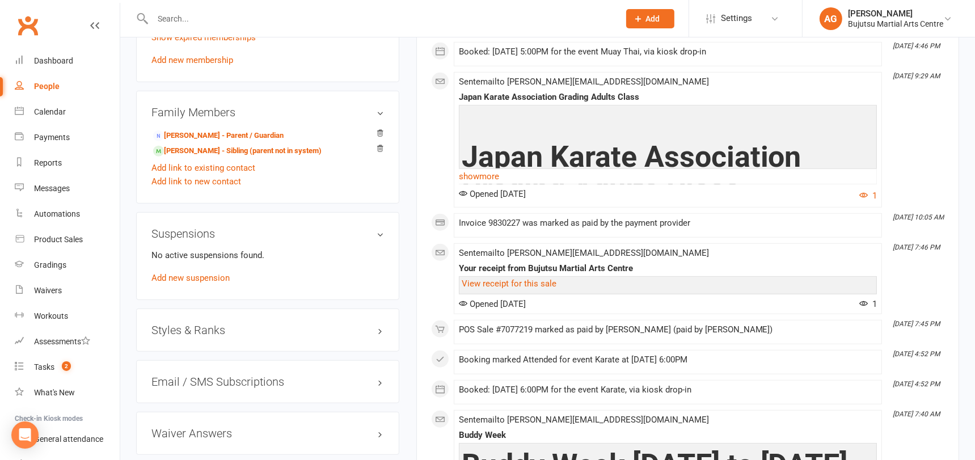
scroll to position [928, 0]
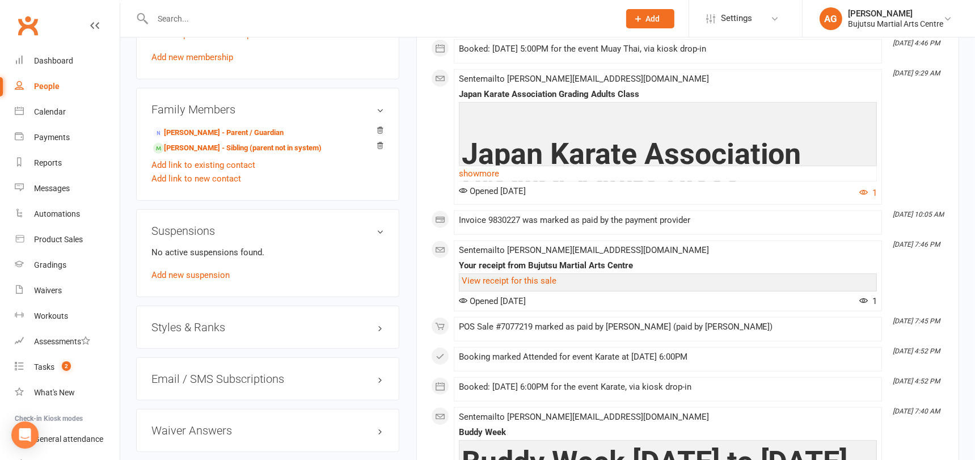
click at [199, 321] on h3 "Styles & Ranks" at bounding box center [267, 327] width 232 height 12
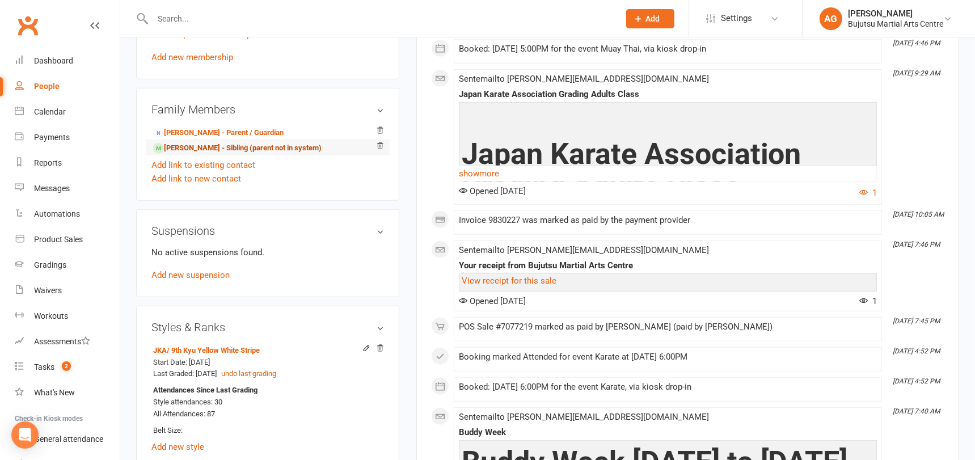
click at [190, 142] on link "Sebastian Ricciulli - Sibling (parent not in system)" at bounding box center [237, 148] width 168 height 12
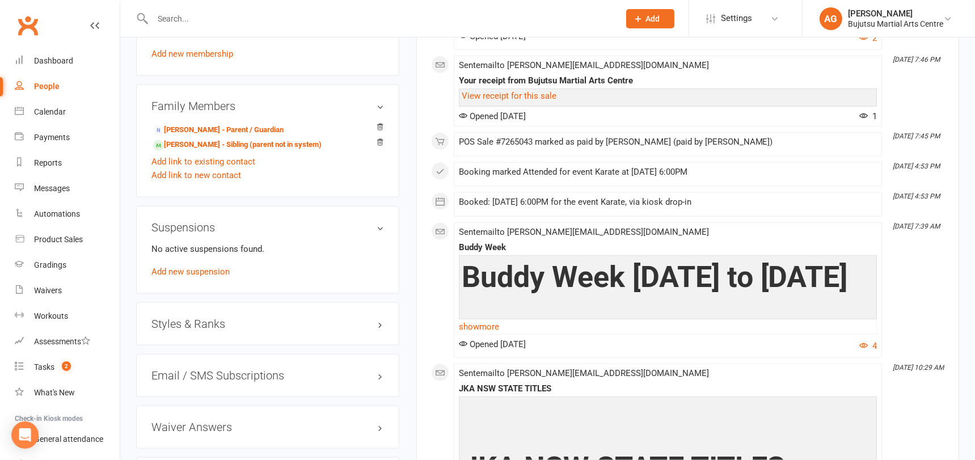
scroll to position [939, 0]
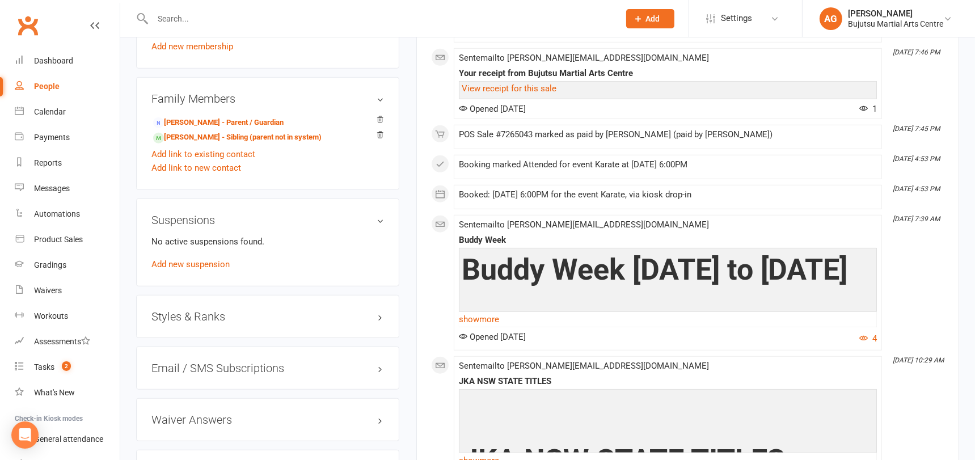
click at [209, 310] on h3 "Styles & Ranks" at bounding box center [267, 316] width 232 height 12
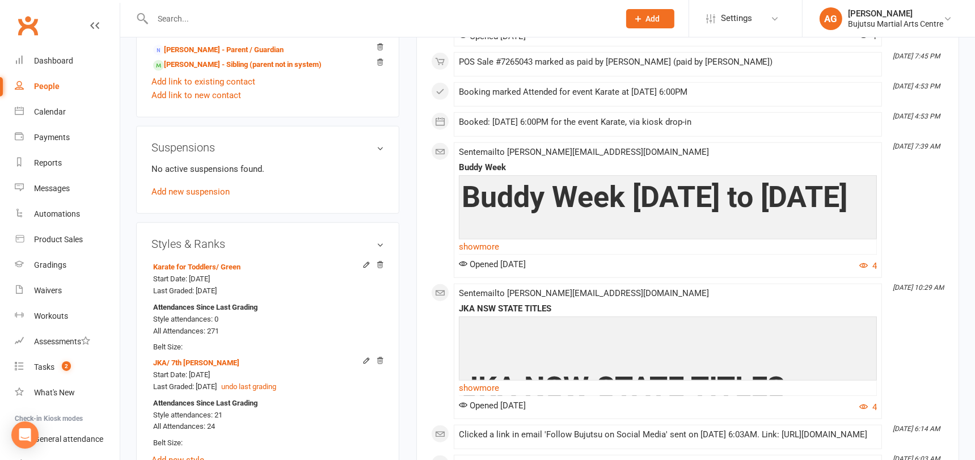
scroll to position [1005, 0]
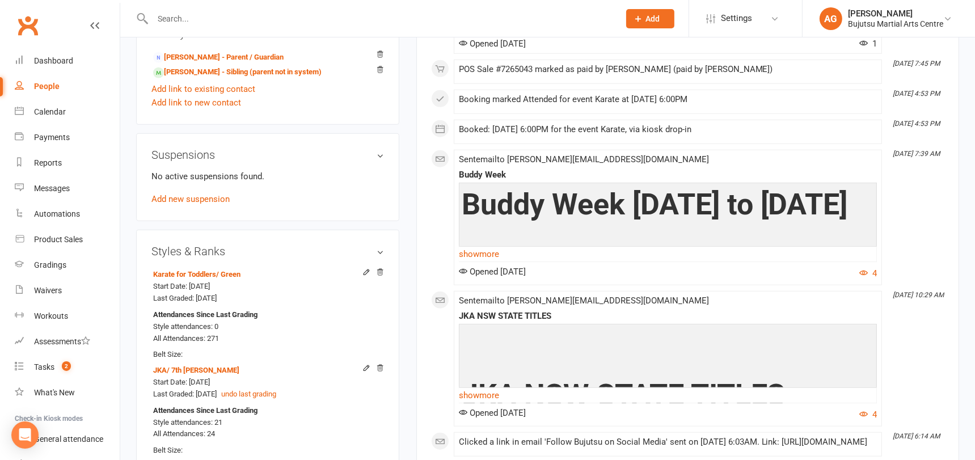
click at [276, 15] on input "text" at bounding box center [380, 19] width 462 height 16
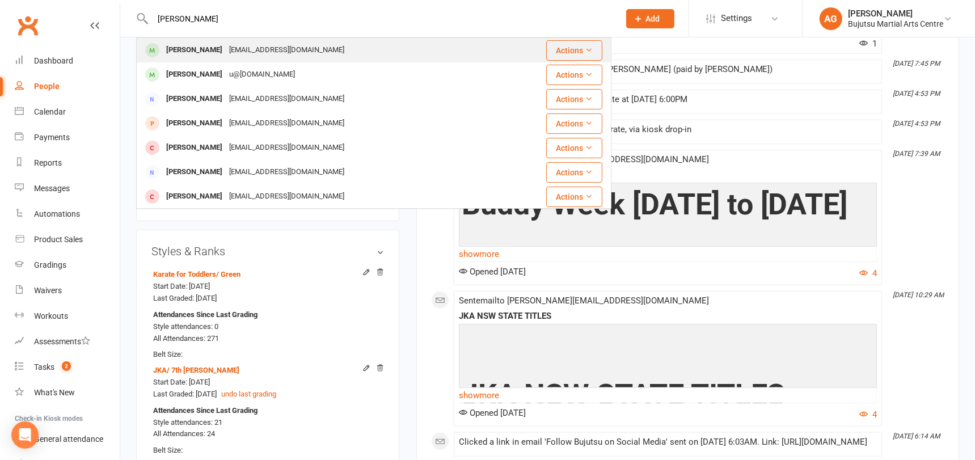
type input "levi ting"
click at [245, 50] on div "phoebiepeh@gmail.com" at bounding box center [287, 50] width 122 height 16
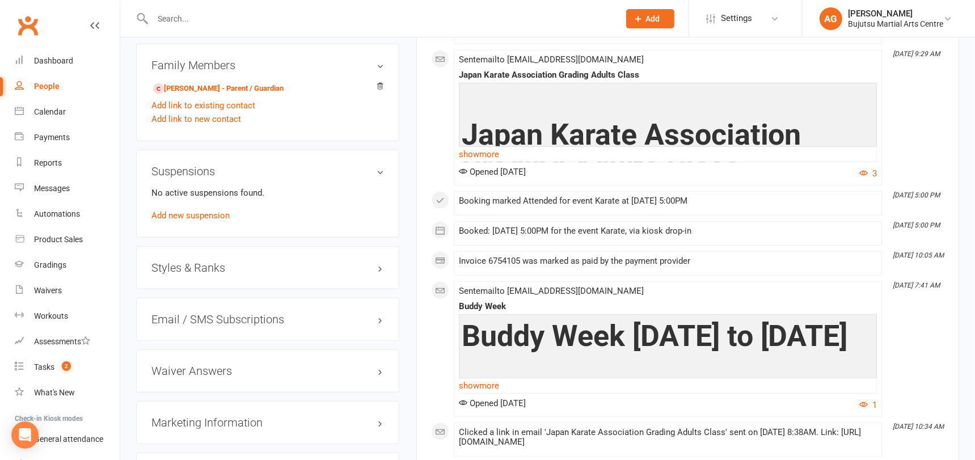
scroll to position [964, 0]
click at [178, 261] on h3 "Styles & Ranks" at bounding box center [267, 267] width 232 height 12
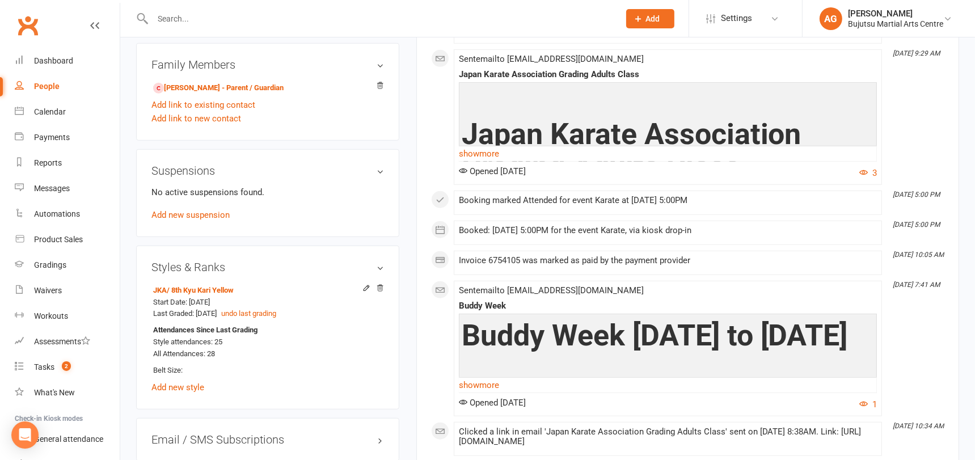
click at [249, 16] on input "text" at bounding box center [380, 19] width 462 height 16
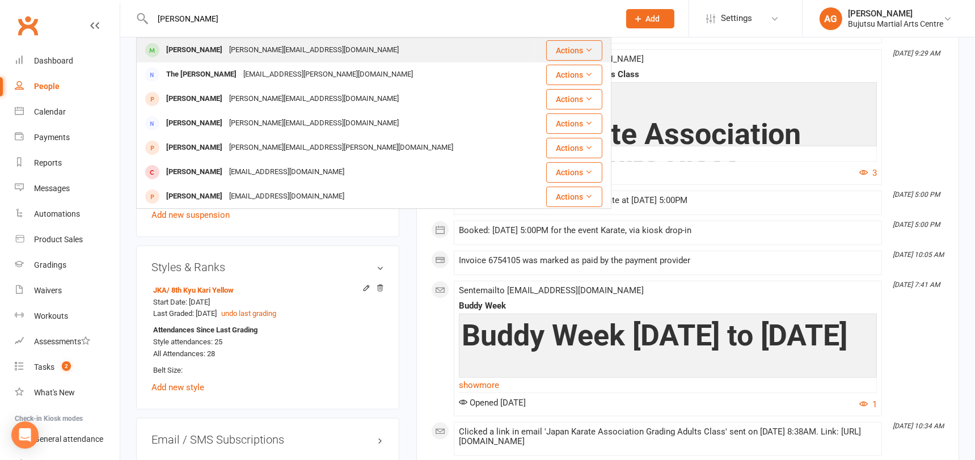
type input "christina vamvou"
click at [243, 46] on div "Allison_cerutti@hotmail.com" at bounding box center [314, 50] width 176 height 16
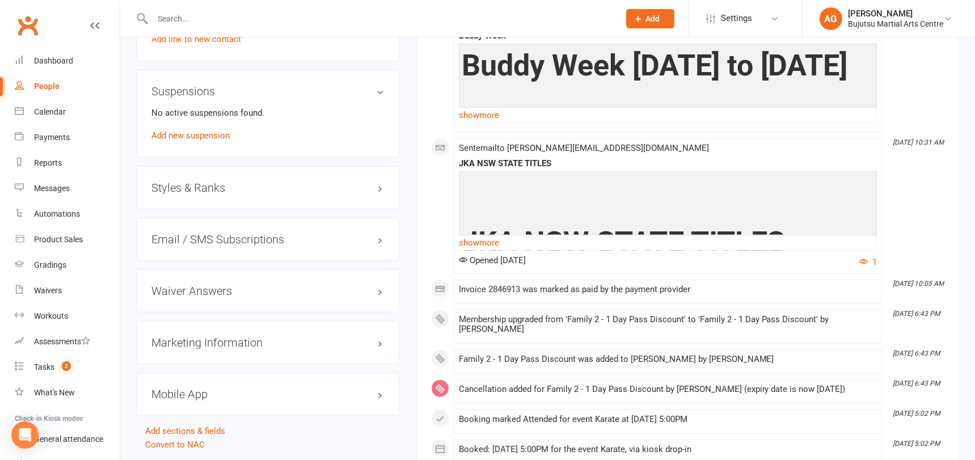
scroll to position [1095, 0]
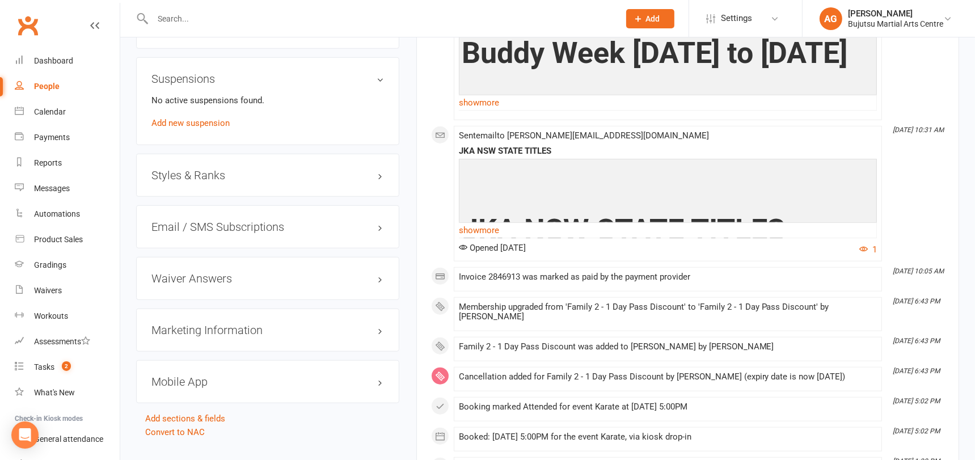
click at [188, 172] on h3 "Styles & Ranks" at bounding box center [267, 175] width 232 height 12
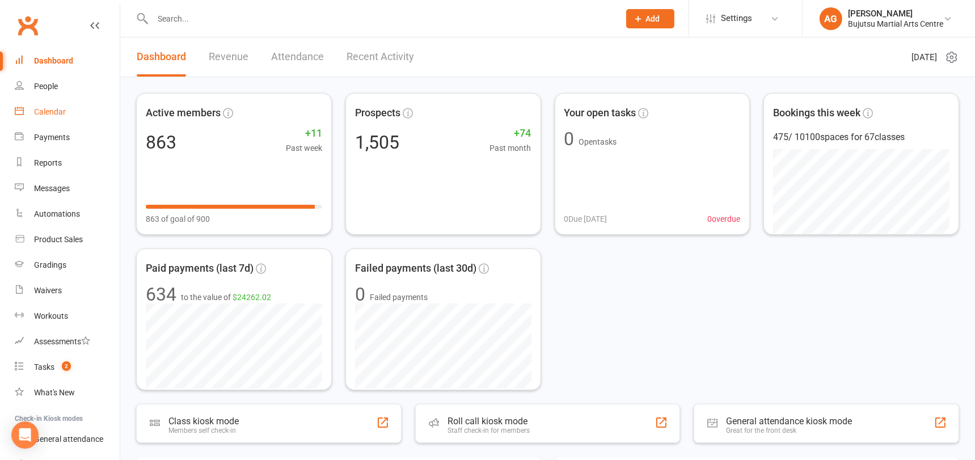
click at [49, 110] on div "Calendar" at bounding box center [50, 111] width 32 height 9
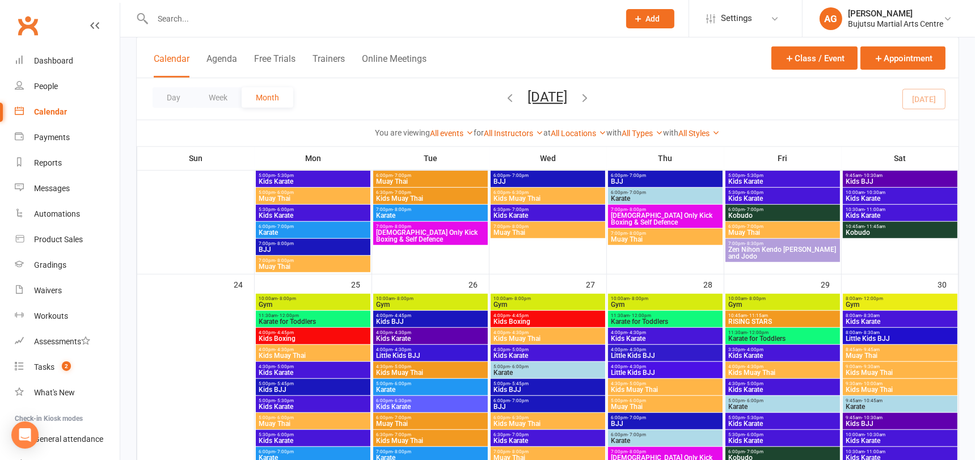
scroll to position [973, 0]
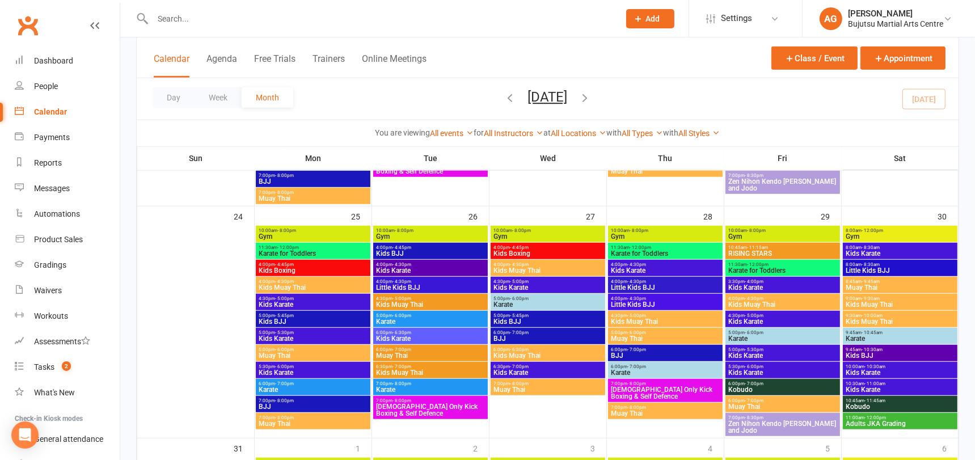
click at [874, 420] on span "Adults JKA Grading" at bounding box center [900, 423] width 110 height 7
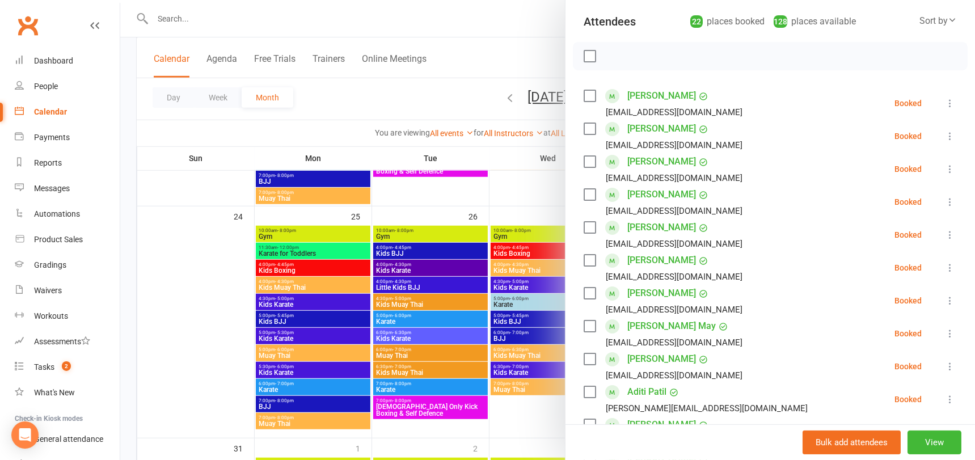
scroll to position [121, 0]
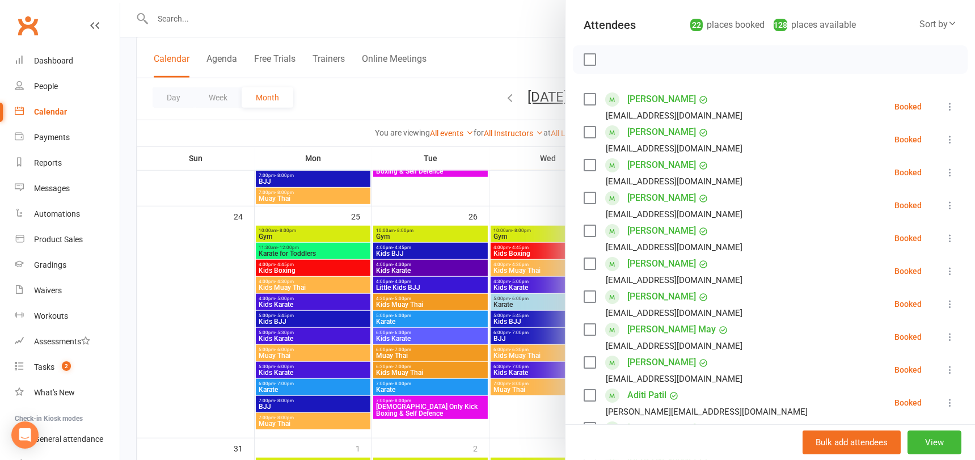
click at [191, 18] on div at bounding box center [547, 230] width 854 height 460
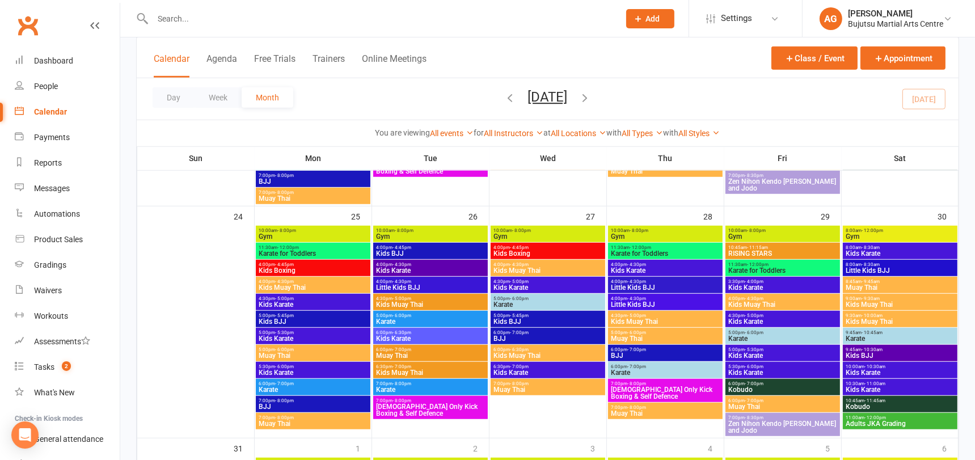
click at [190, 18] on input "text" at bounding box center [380, 19] width 462 height 16
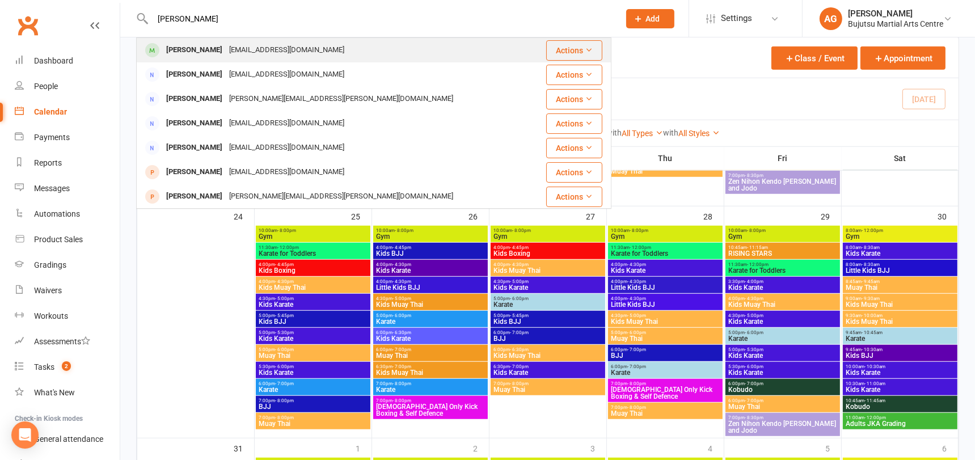
type input "emma resi"
click at [194, 46] on div "[PERSON_NAME]" at bounding box center [194, 50] width 63 height 16
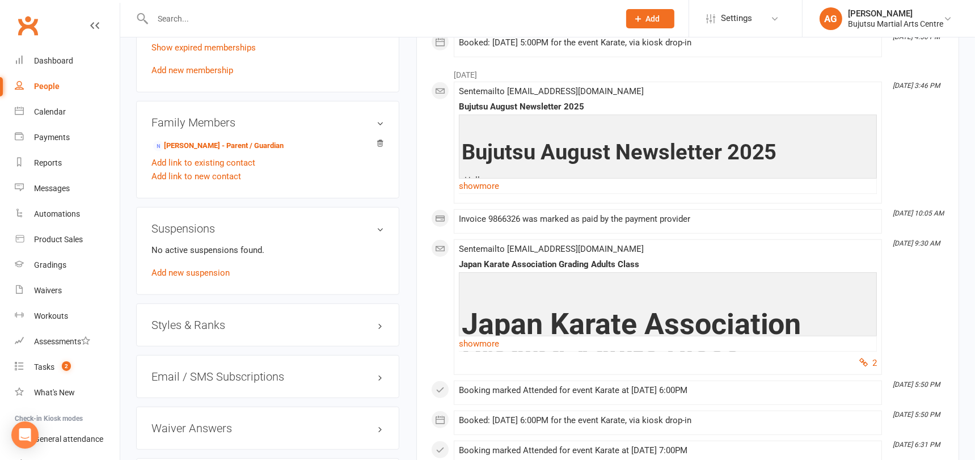
scroll to position [907, 0]
click at [196, 319] on h3 "Styles & Ranks" at bounding box center [267, 324] width 232 height 12
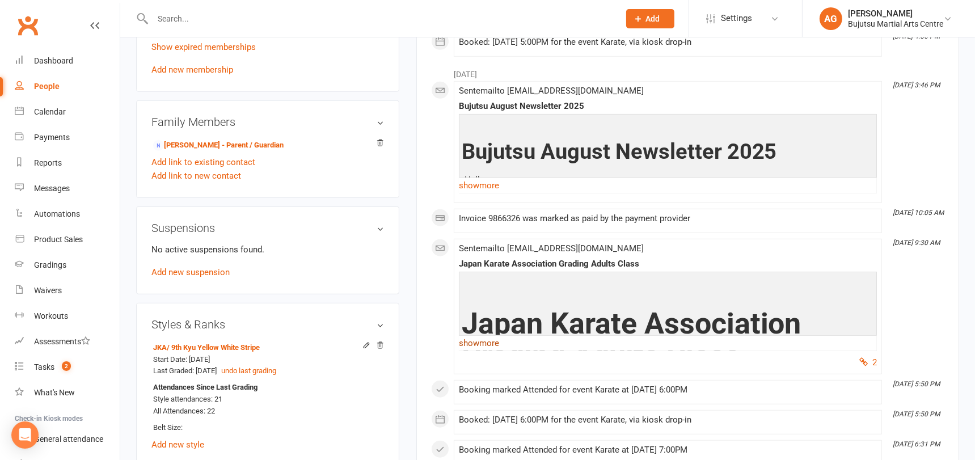
click at [484, 336] on link "show more" at bounding box center [668, 343] width 418 height 16
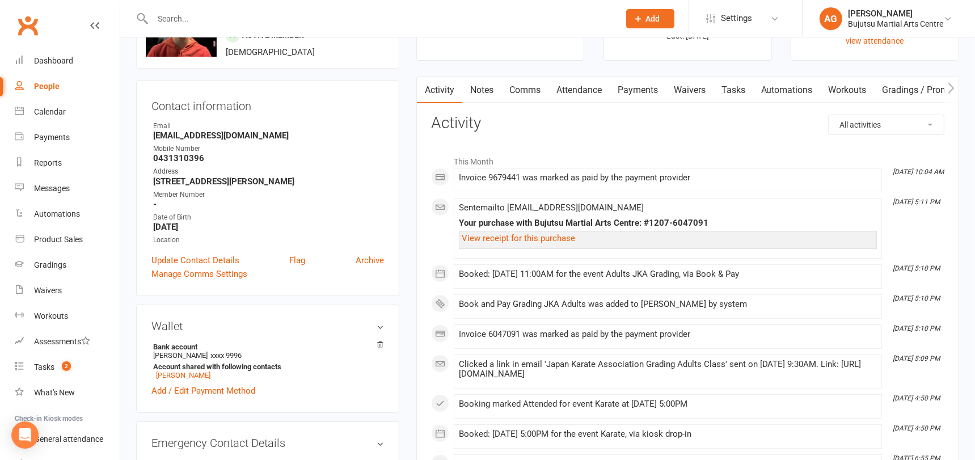
scroll to position [0, 0]
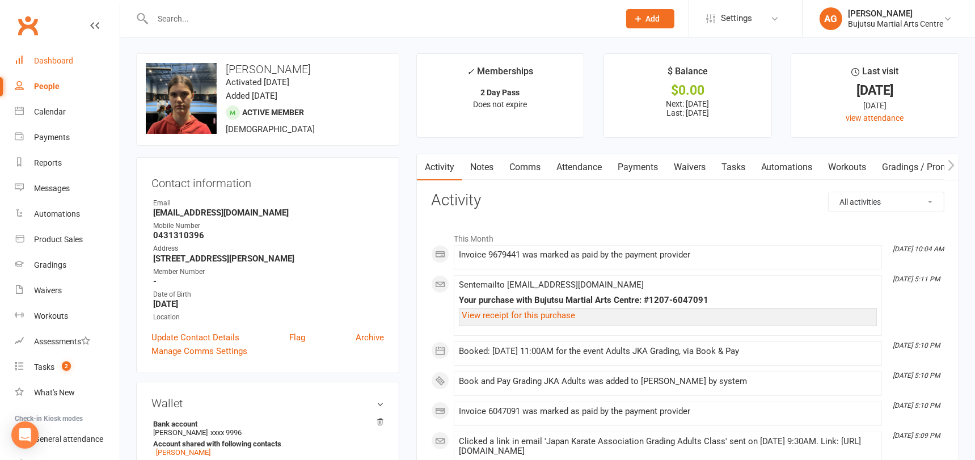
click at [42, 58] on div "Dashboard" at bounding box center [53, 60] width 39 height 9
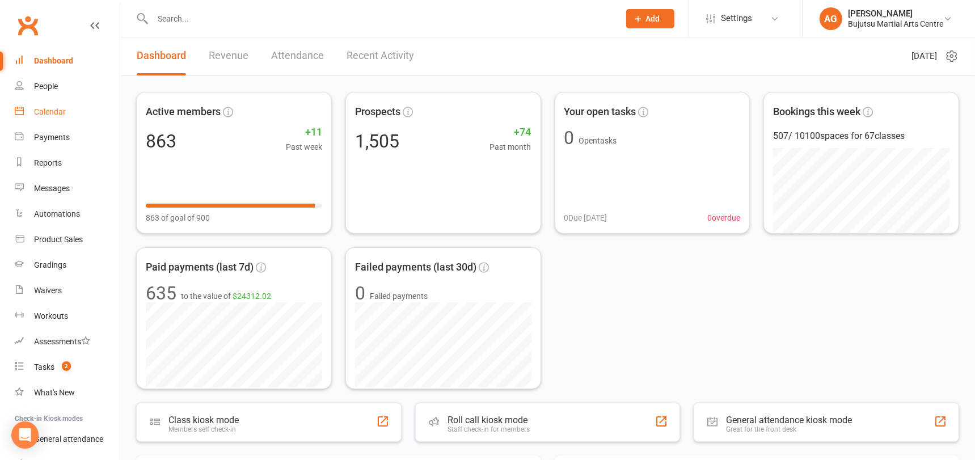
scroll to position [2, 0]
click at [207, 18] on input "text" at bounding box center [380, 19] width 462 height 16
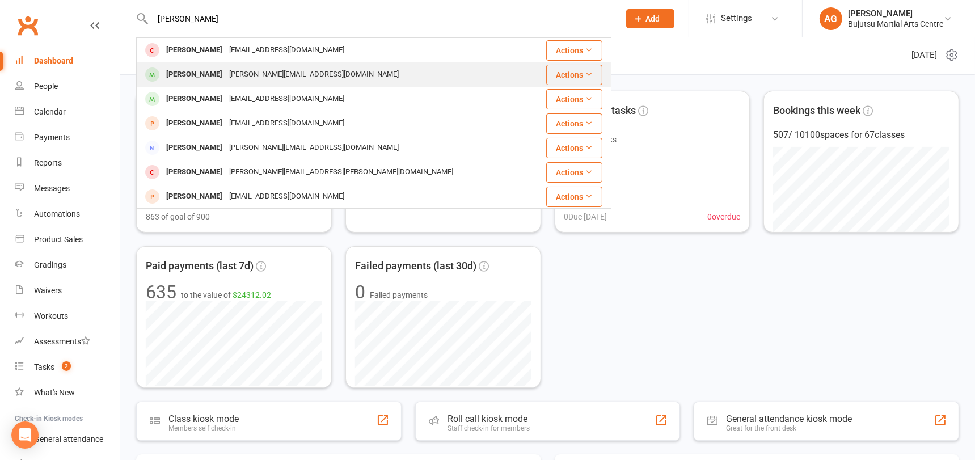
type input "alice g"
click at [205, 75] on div "[PERSON_NAME]" at bounding box center [194, 74] width 63 height 16
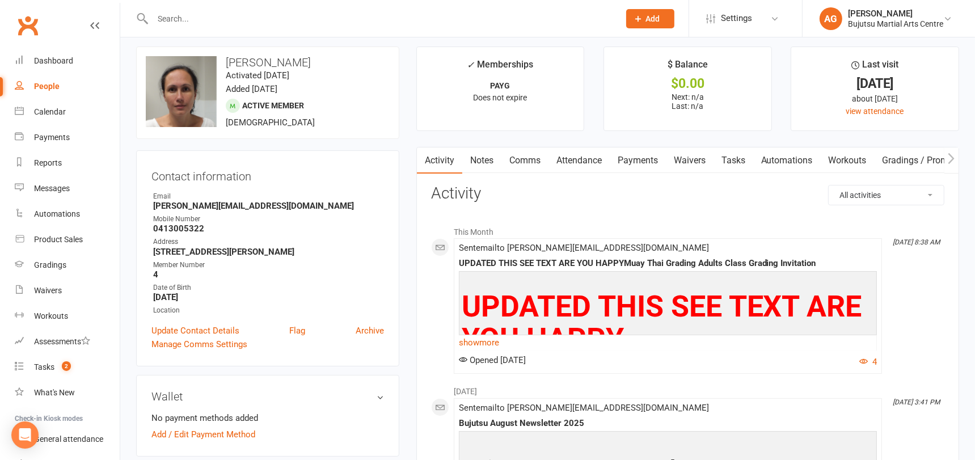
scroll to position [5, 0]
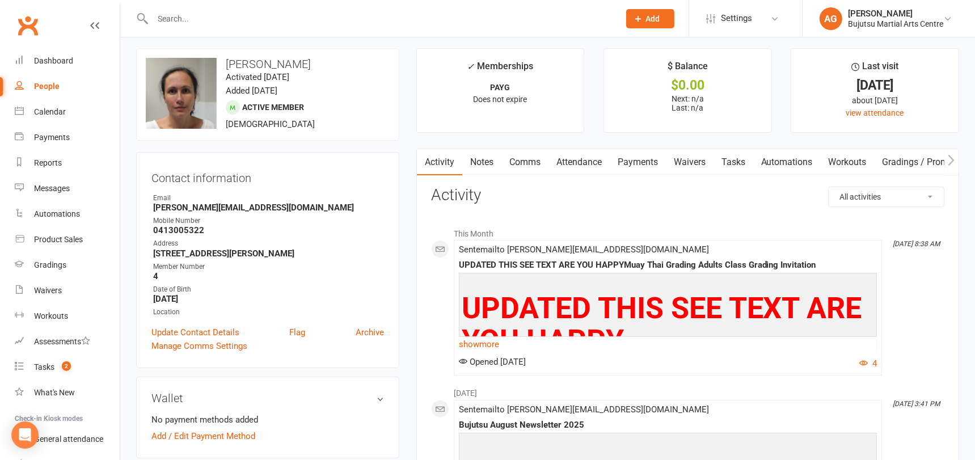
click at [179, 10] on div at bounding box center [373, 18] width 475 height 37
click at [181, 15] on input "text" at bounding box center [380, 19] width 462 height 16
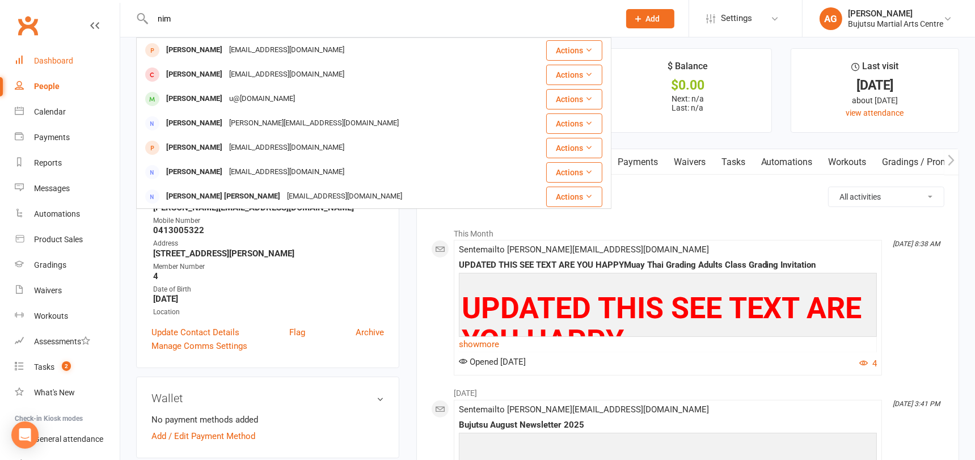
type input "nim"
click at [49, 56] on div "Dashboard" at bounding box center [53, 60] width 39 height 9
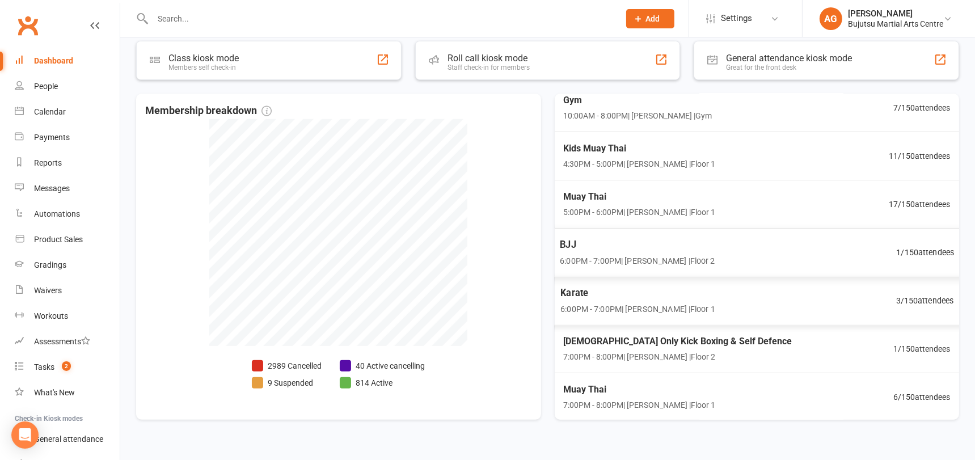
scroll to position [382, 0]
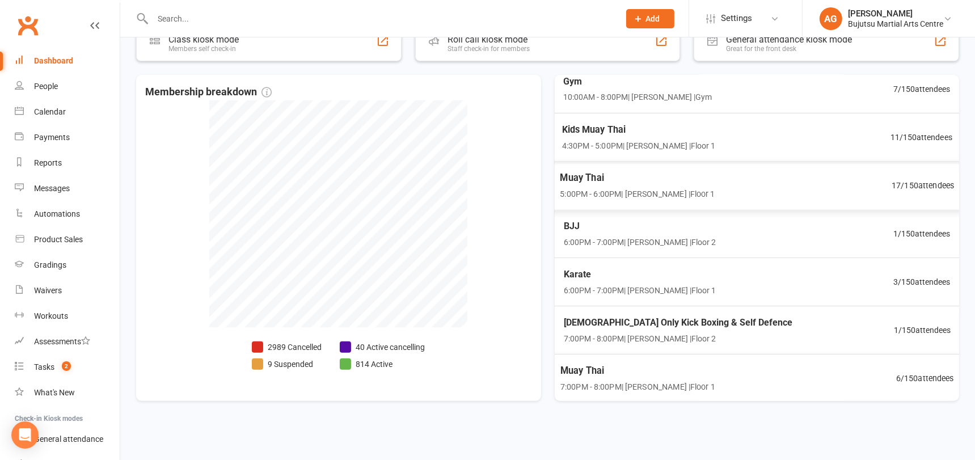
click at [594, 171] on span "Muay Thai" at bounding box center [637, 177] width 155 height 15
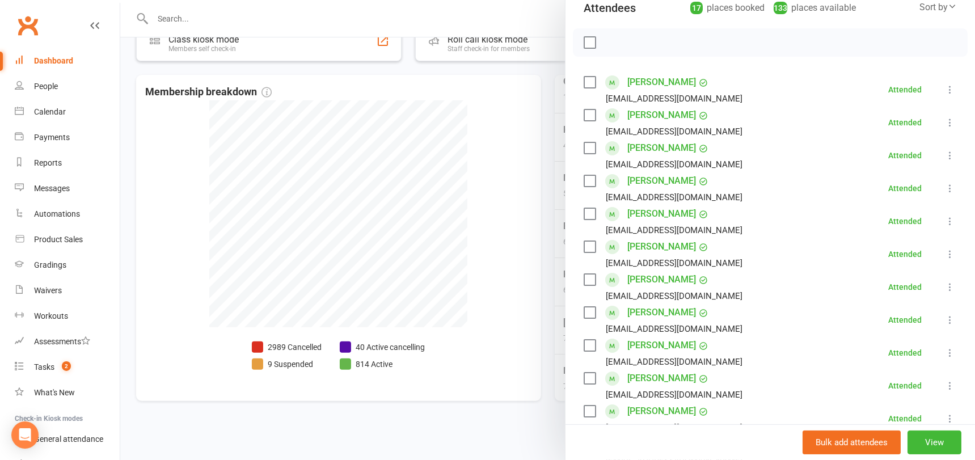
scroll to position [141, 0]
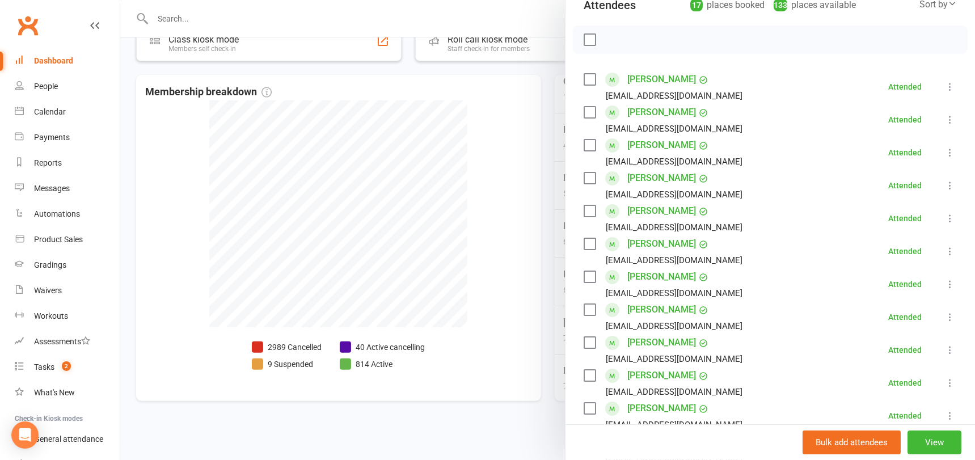
click at [679, 277] on link "Nathanael Nimoyuno" at bounding box center [661, 277] width 69 height 18
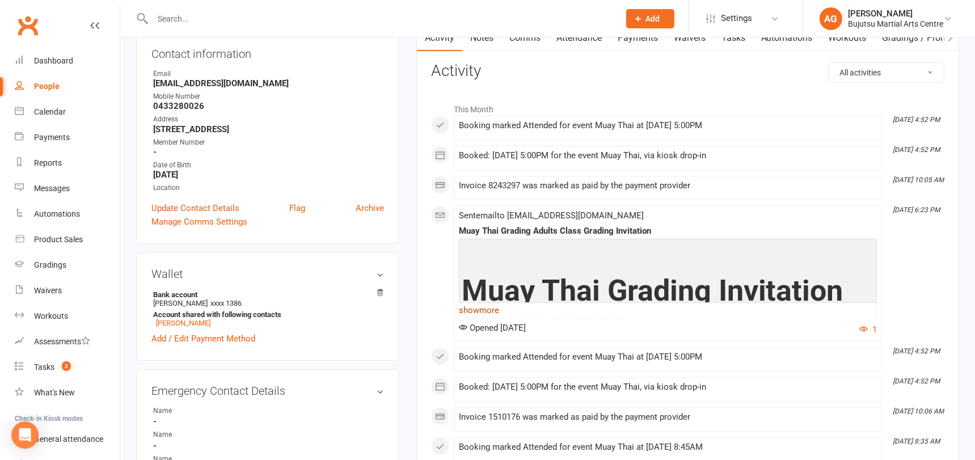
scroll to position [145, 0]
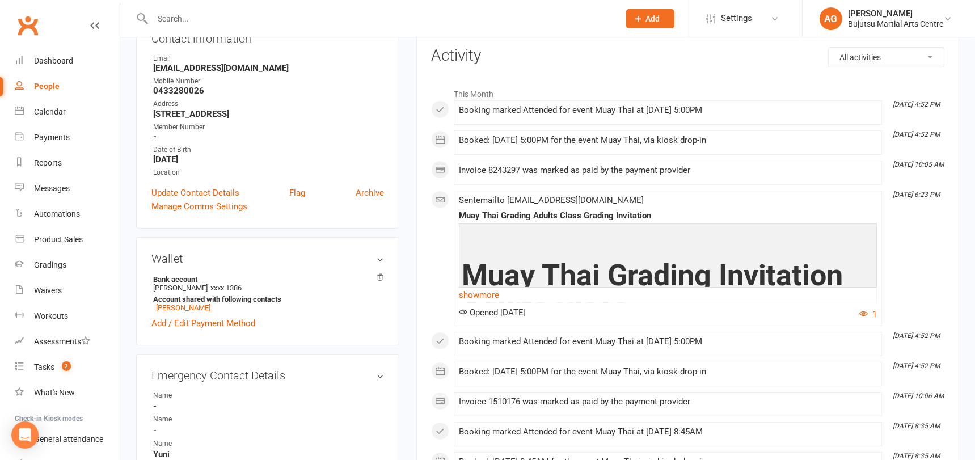
click at [485, 291] on link "show more" at bounding box center [668, 295] width 418 height 16
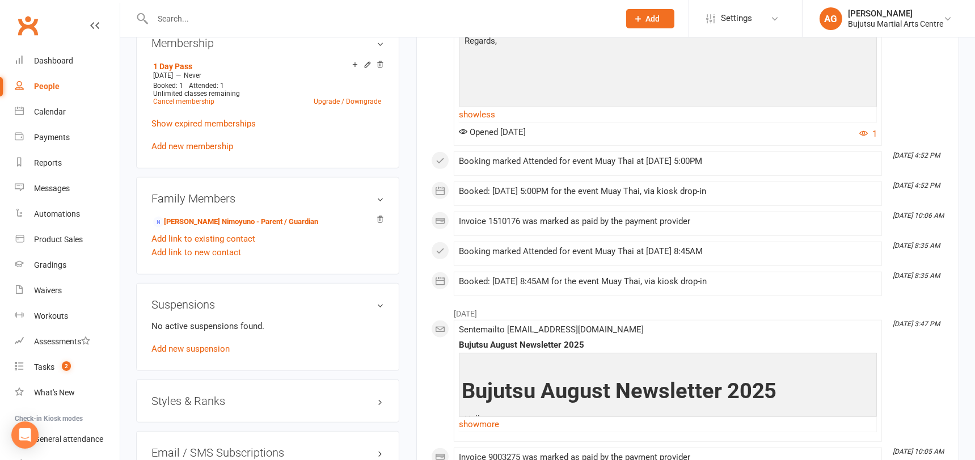
scroll to position [848, 0]
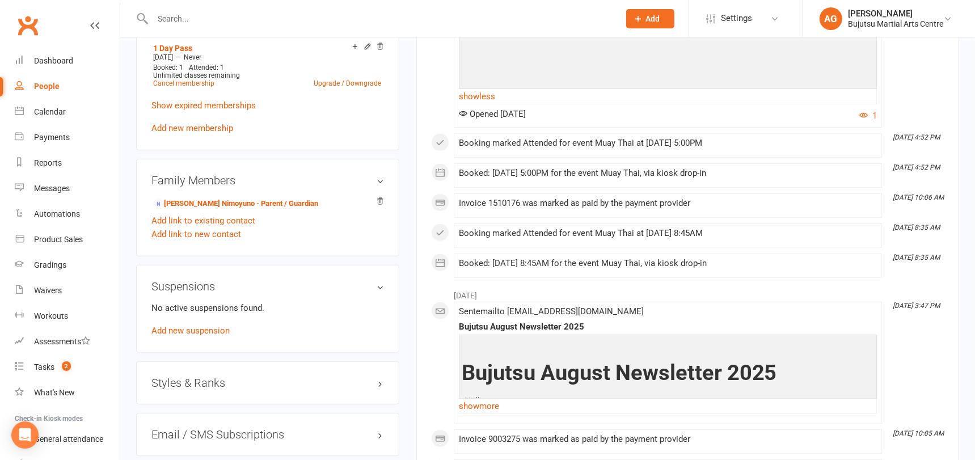
click at [194, 376] on h3 "Styles & Ranks" at bounding box center [267, 382] width 232 height 12
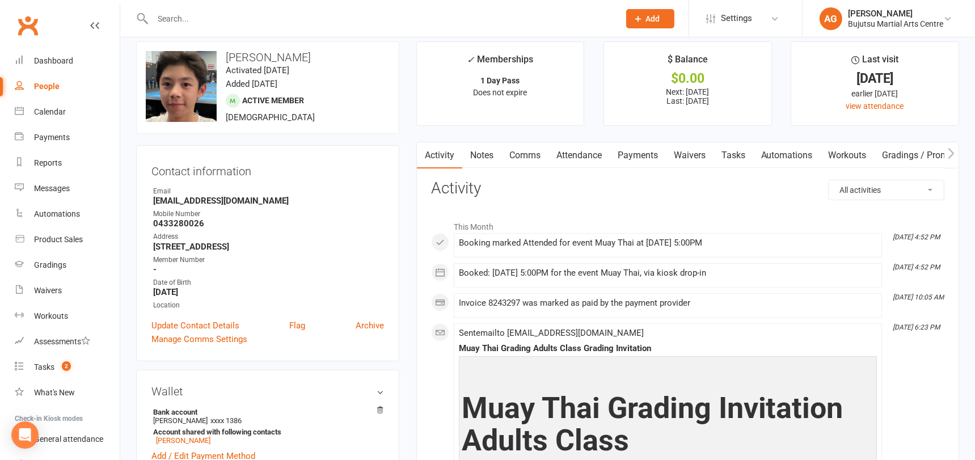
scroll to position [0, 0]
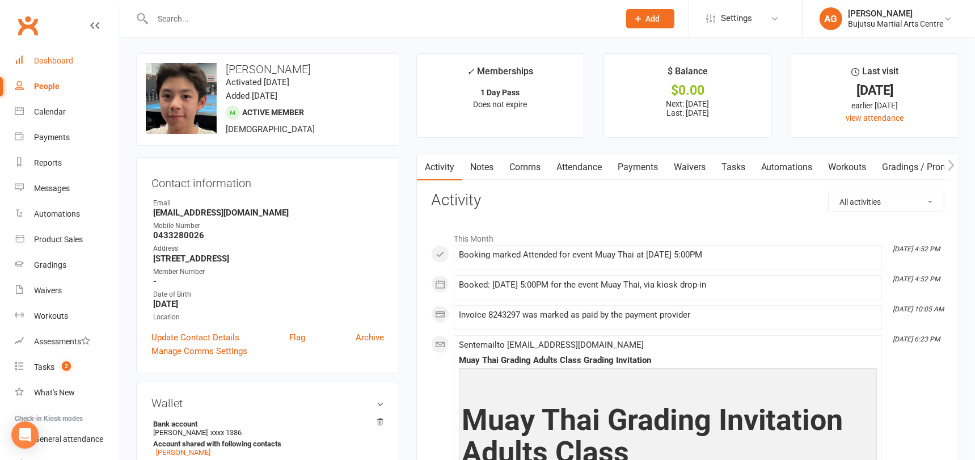
click at [60, 56] on div "Dashboard" at bounding box center [53, 60] width 39 height 9
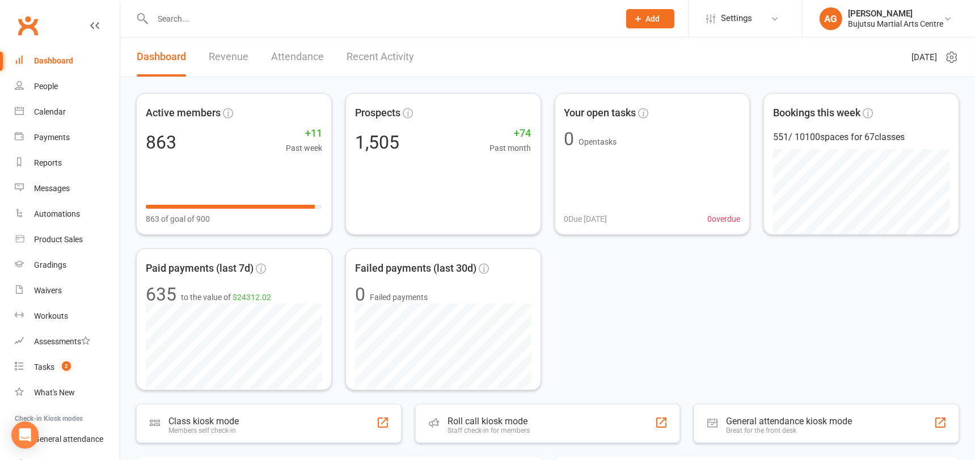
click at [286, 17] on input "text" at bounding box center [380, 19] width 462 height 16
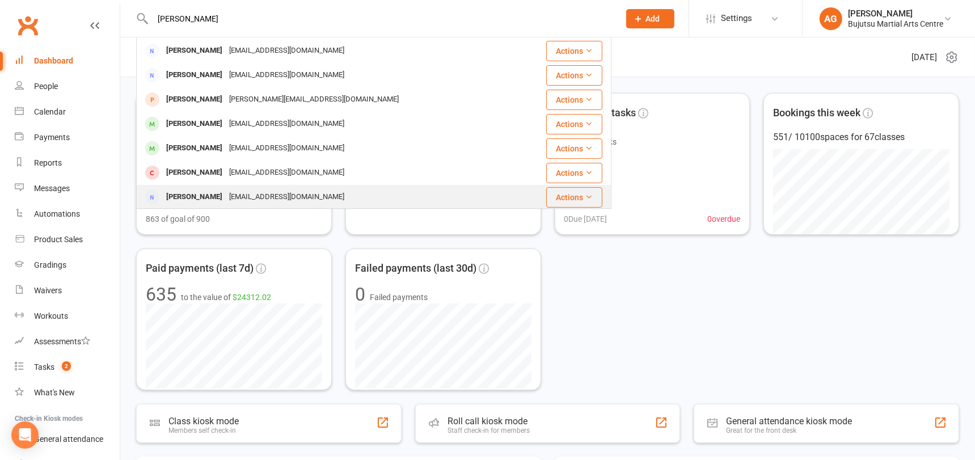
scroll to position [89, 0]
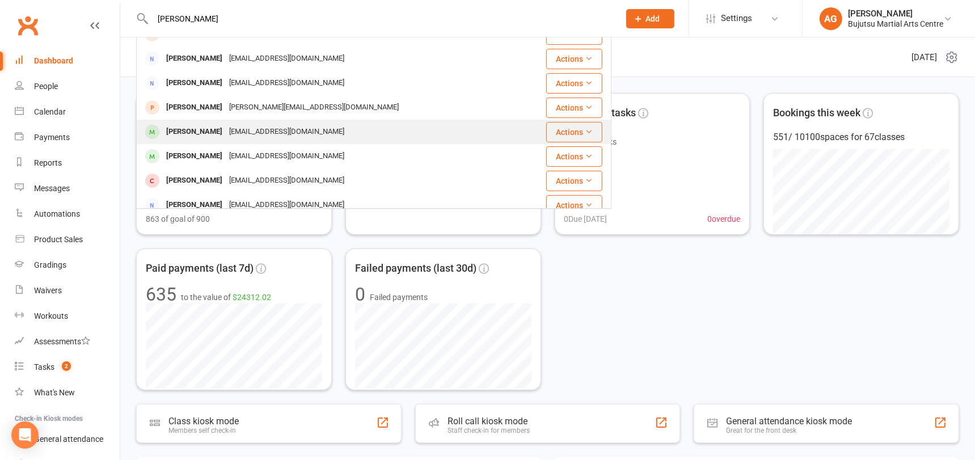
type input "nichols"
click at [226, 130] on div "Shanayelouise29@hotmail.com" at bounding box center [287, 132] width 122 height 16
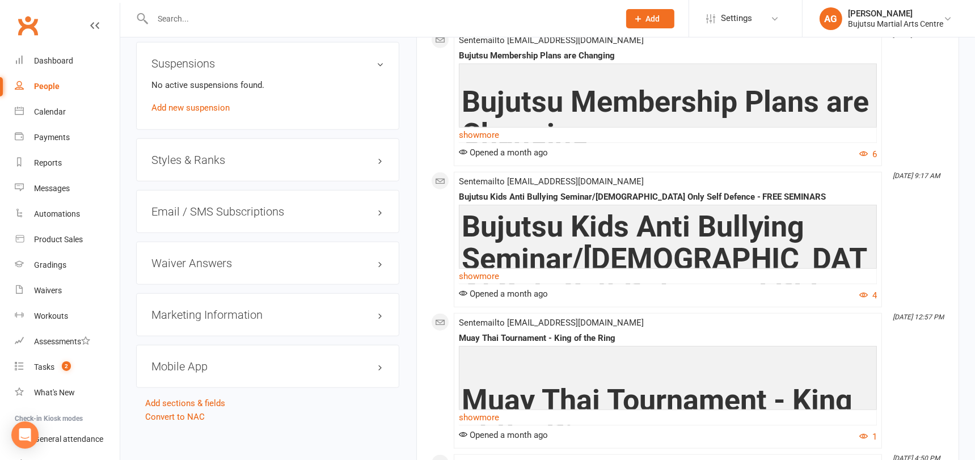
scroll to position [1111, 0]
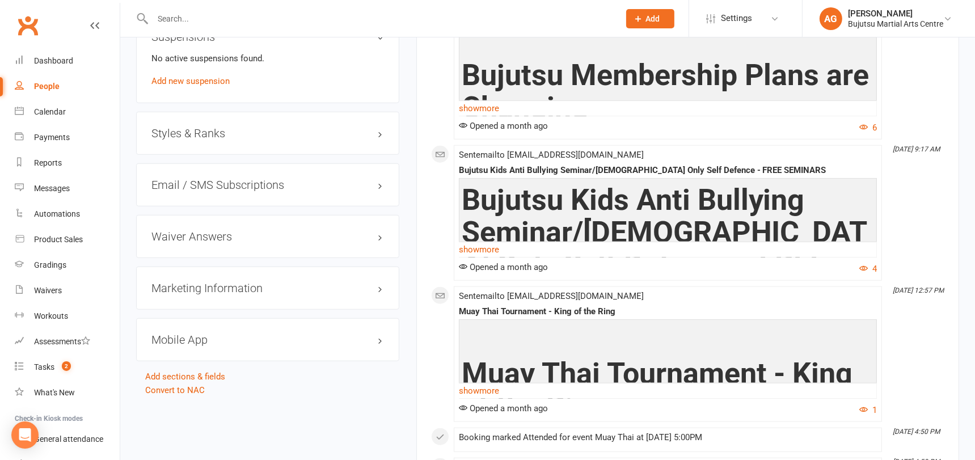
click at [187, 130] on h3 "Styles & Ranks" at bounding box center [267, 133] width 232 height 12
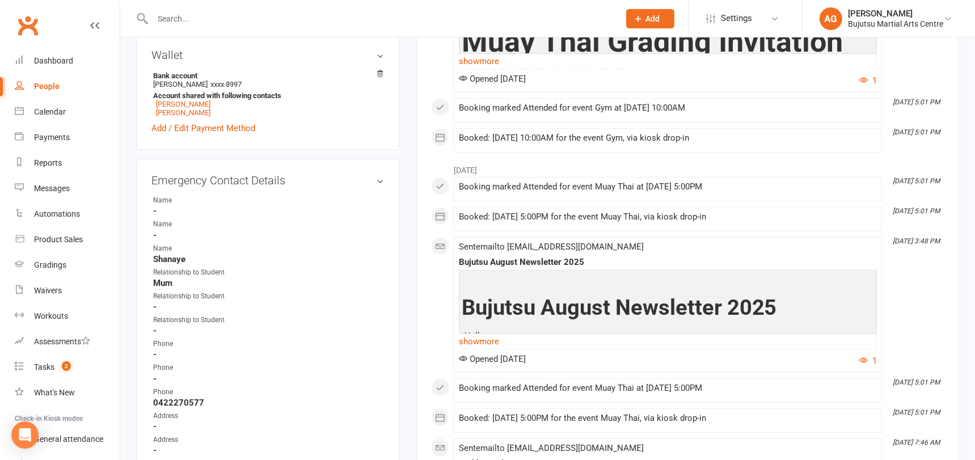
scroll to position [0, 0]
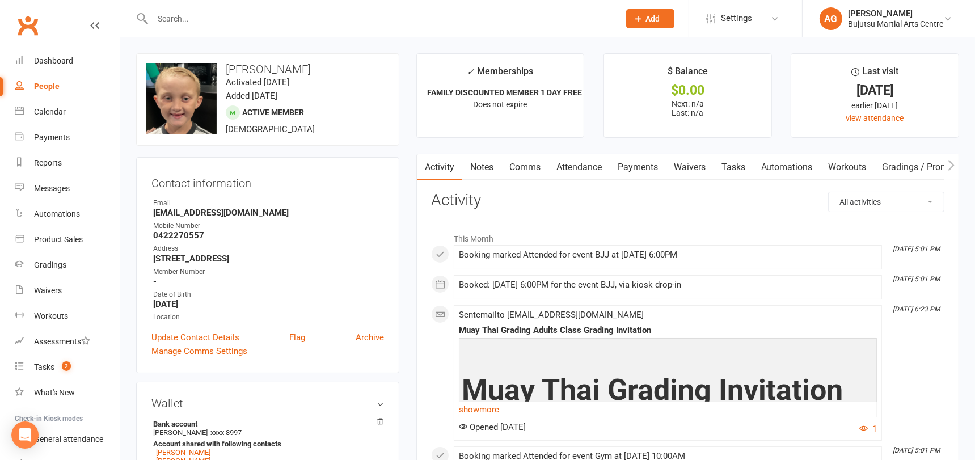
click at [575, 167] on link "Attendance" at bounding box center [578, 167] width 61 height 26
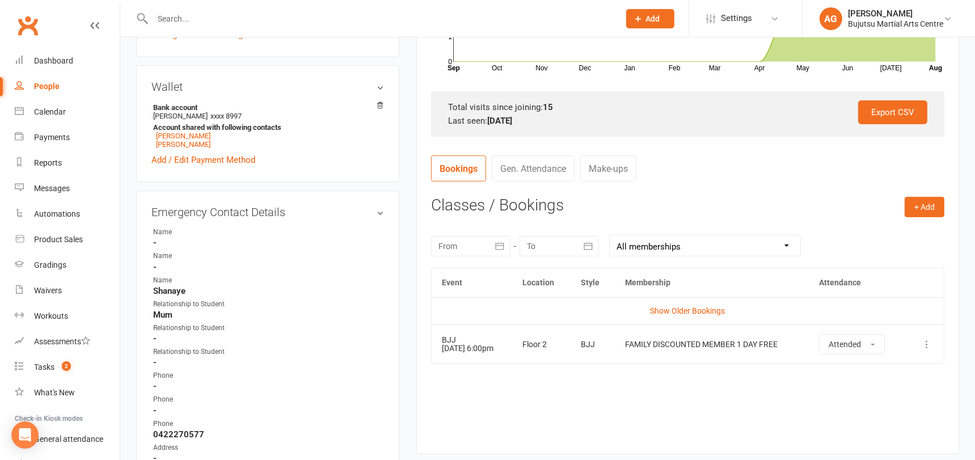
scroll to position [317, 0]
click at [926, 344] on icon at bounding box center [926, 342] width 11 height 11
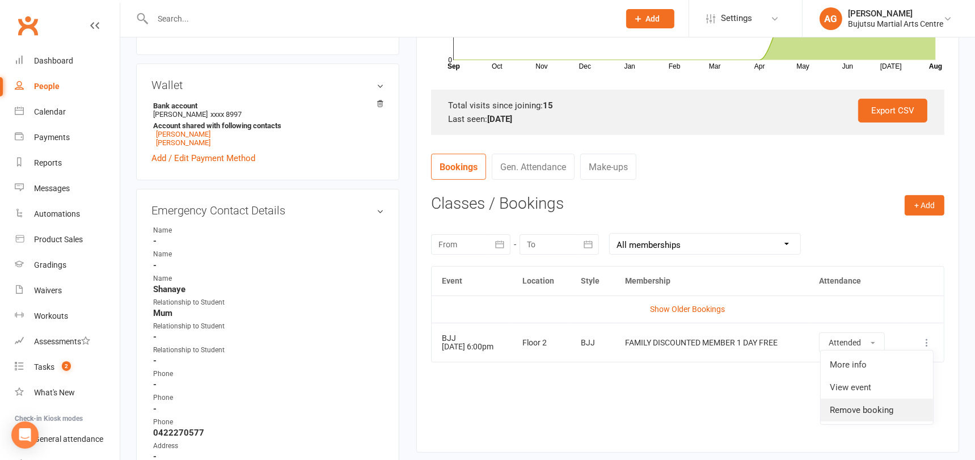
click at [856, 406] on link "Remove booking" at bounding box center [876, 410] width 112 height 23
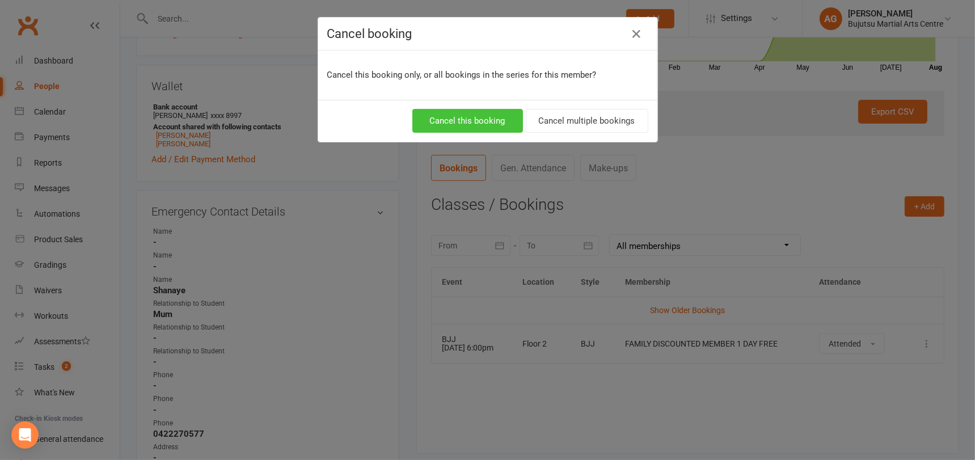
click at [471, 120] on button "Cancel this booking" at bounding box center [467, 121] width 111 height 24
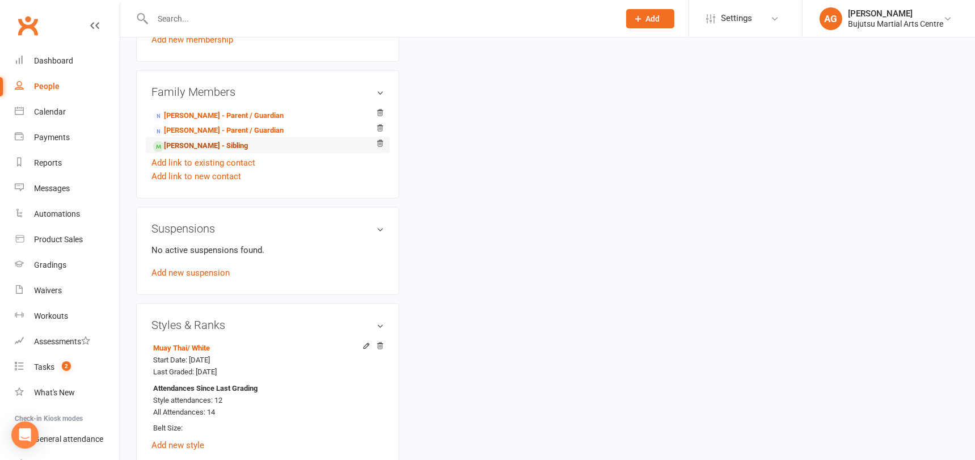
scroll to position [918, 0]
click at [197, 141] on link "Layn Nichols - Sibling" at bounding box center [200, 147] width 95 height 12
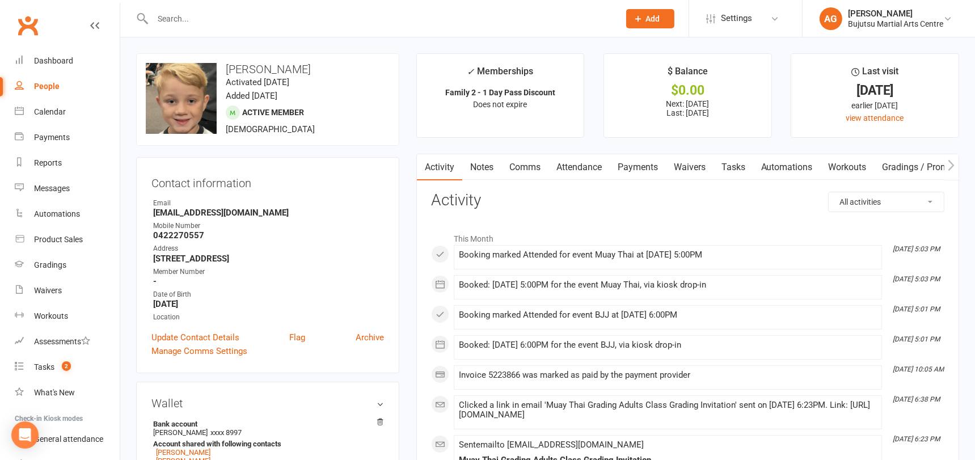
click at [583, 166] on link "Attendance" at bounding box center [578, 167] width 61 height 26
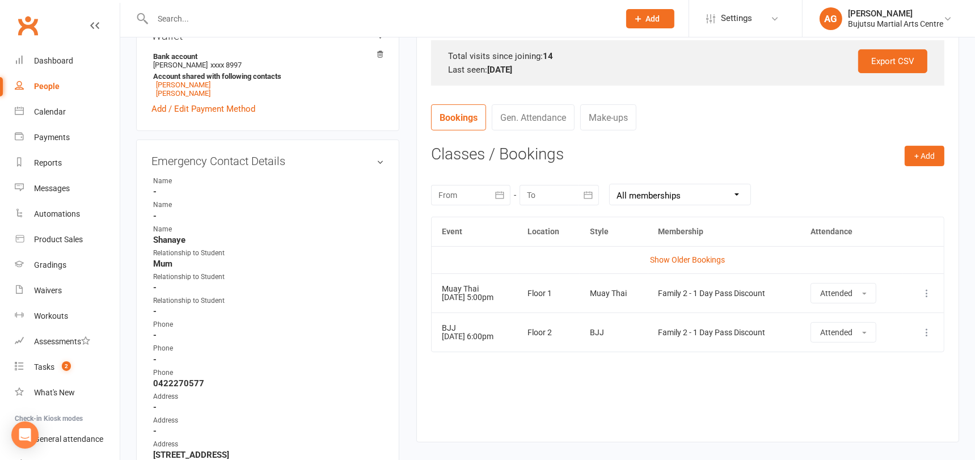
scroll to position [378, 0]
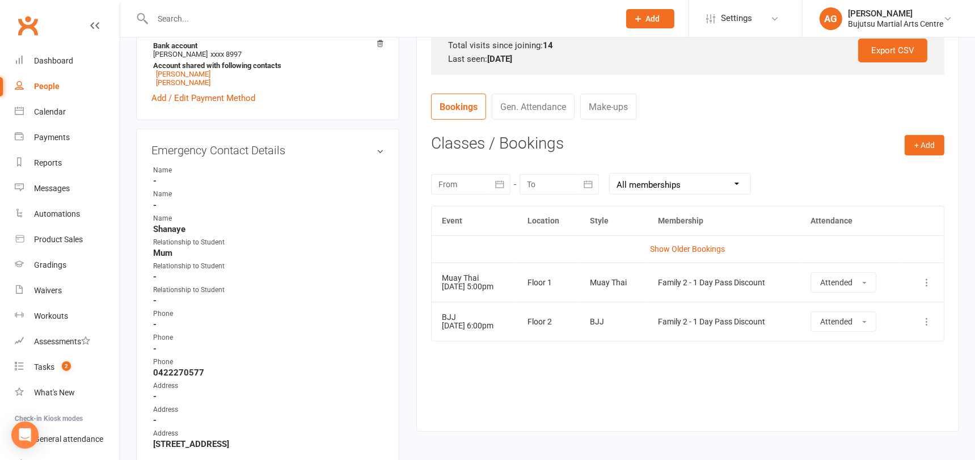
click at [928, 321] on icon at bounding box center [926, 321] width 11 height 11
click at [869, 388] on link "Remove booking" at bounding box center [876, 389] width 112 height 23
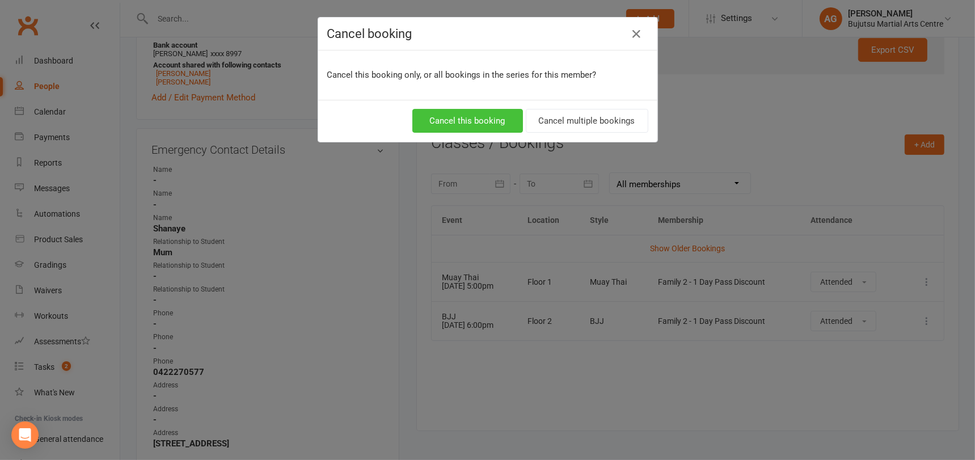
click at [482, 122] on button "Cancel this booking" at bounding box center [467, 121] width 111 height 24
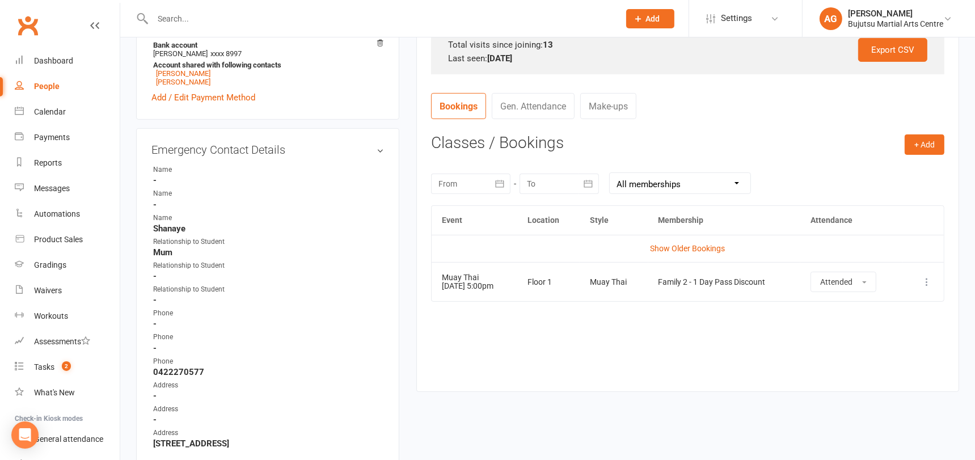
scroll to position [0, 0]
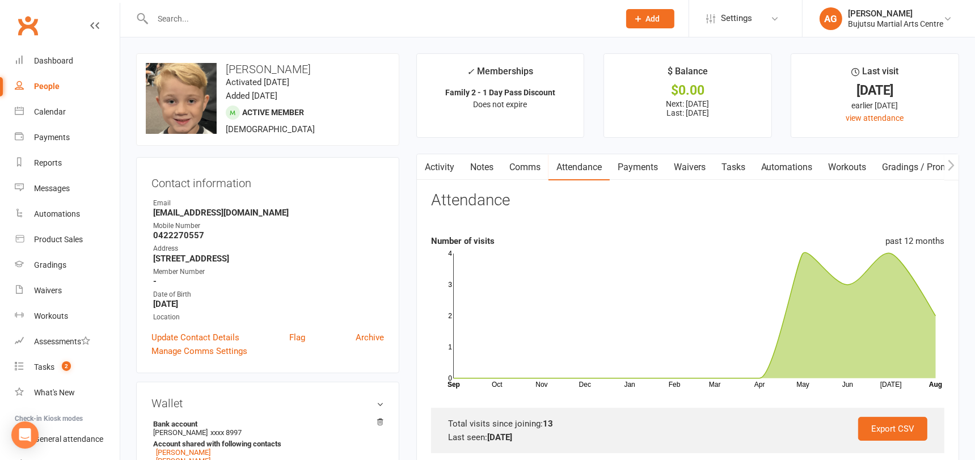
click at [180, 16] on input "text" at bounding box center [380, 19] width 462 height 16
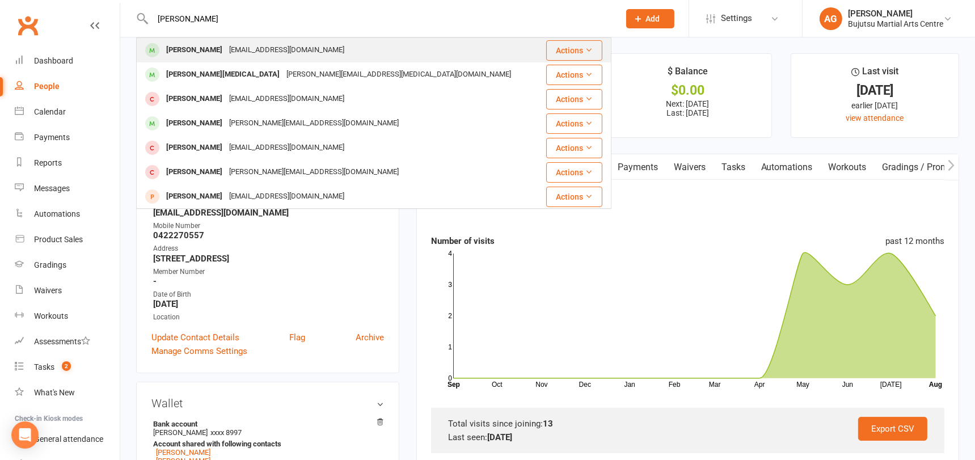
type input "valentino racca"
click at [187, 48] on div "Valentino Racca" at bounding box center [194, 50] width 63 height 16
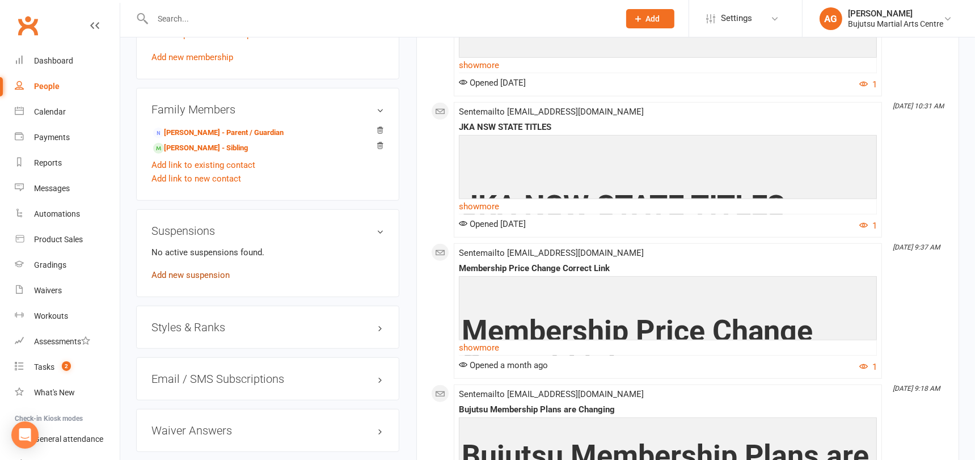
scroll to position [928, 0]
click at [171, 271] on link "Add new suspension" at bounding box center [190, 275] width 78 height 10
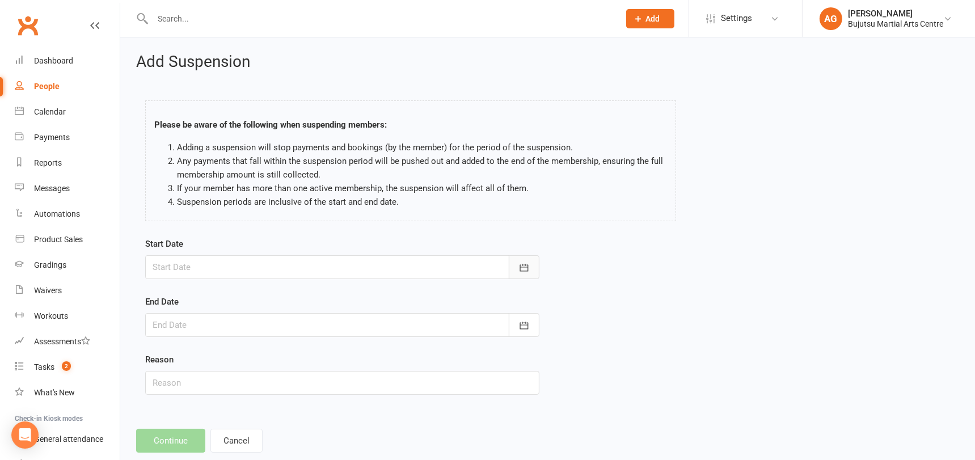
click at [526, 266] on icon "button" at bounding box center [523, 267] width 9 height 7
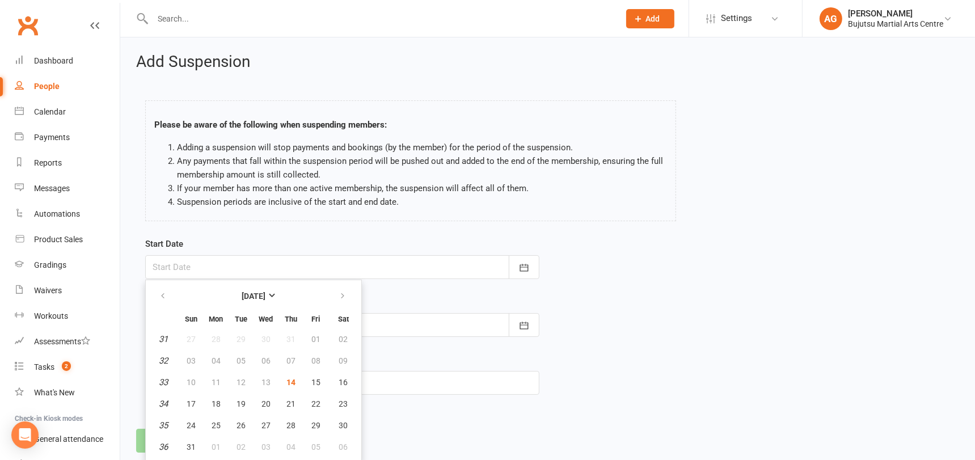
scroll to position [23, 0]
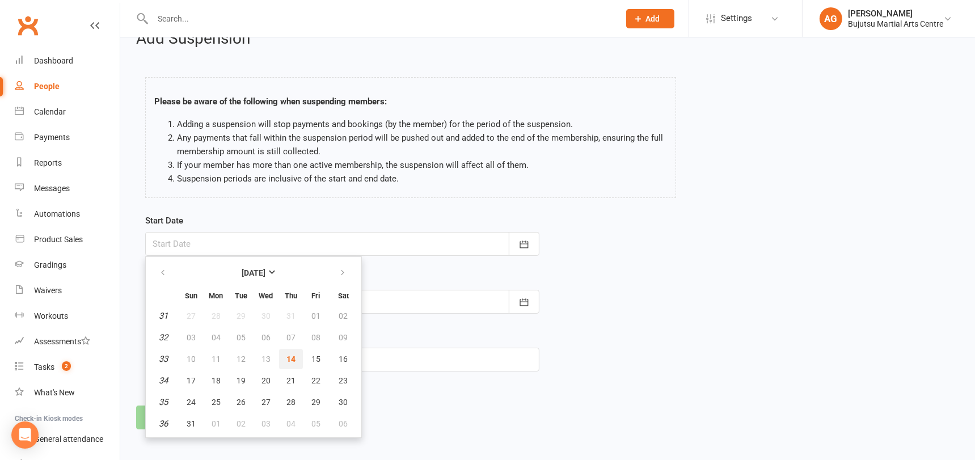
click at [286, 357] on span "14" at bounding box center [290, 358] width 9 height 9
type input "[DATE]"
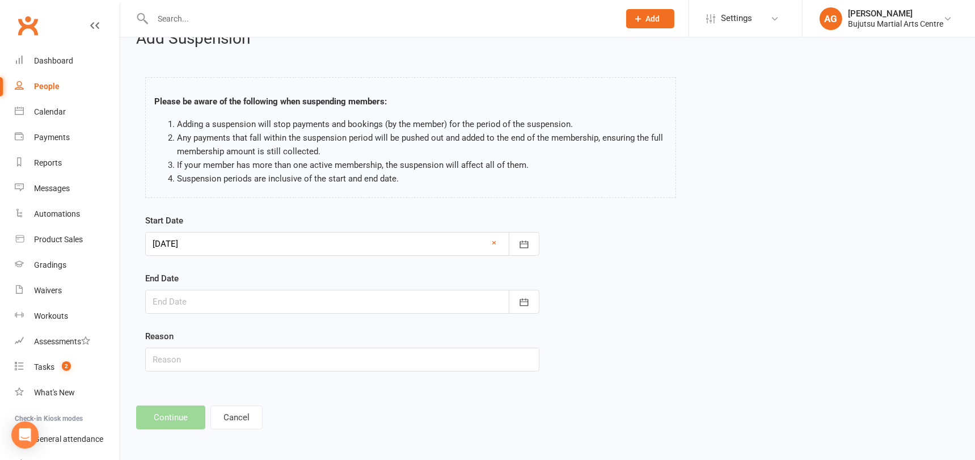
click at [212, 297] on div at bounding box center [342, 302] width 394 height 24
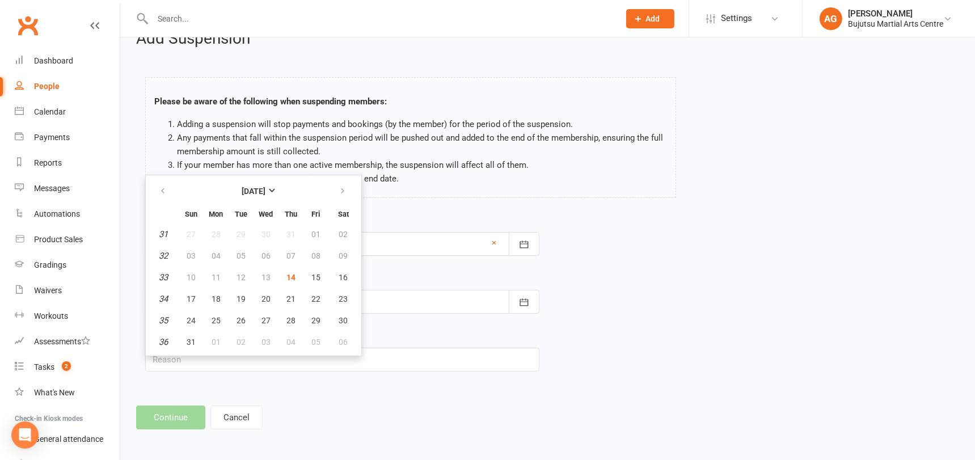
scroll to position [23, 0]
click at [344, 188] on icon "button" at bounding box center [342, 191] width 8 height 9
click at [189, 255] on span "07" at bounding box center [191, 256] width 9 height 9
type input "07 Sep 2025"
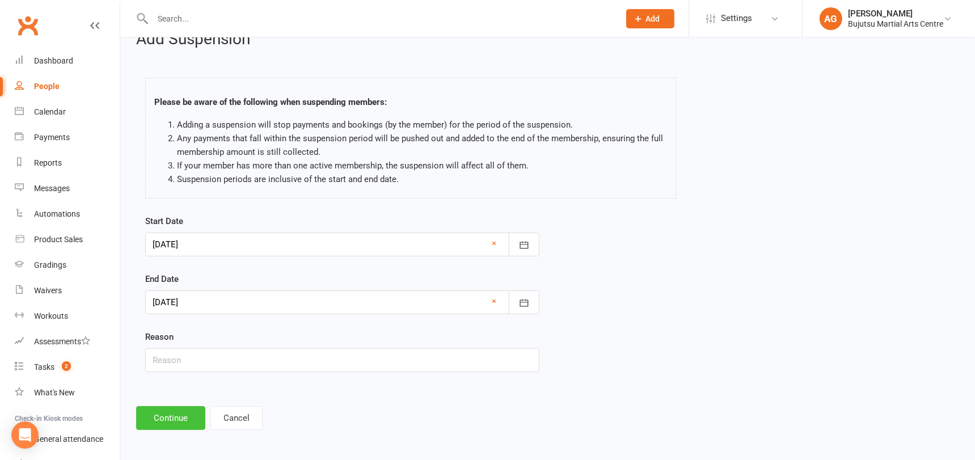
click at [166, 409] on button "Continue" at bounding box center [170, 418] width 69 height 24
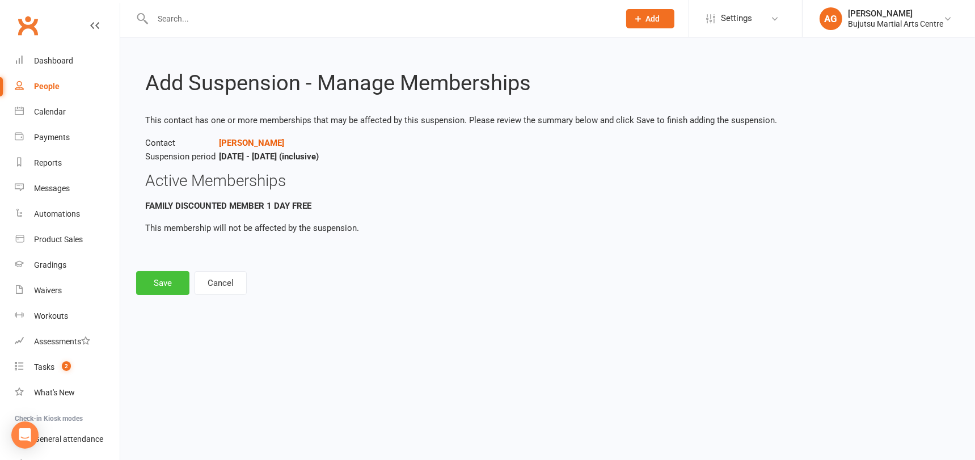
click at [167, 278] on button "Save" at bounding box center [162, 283] width 53 height 24
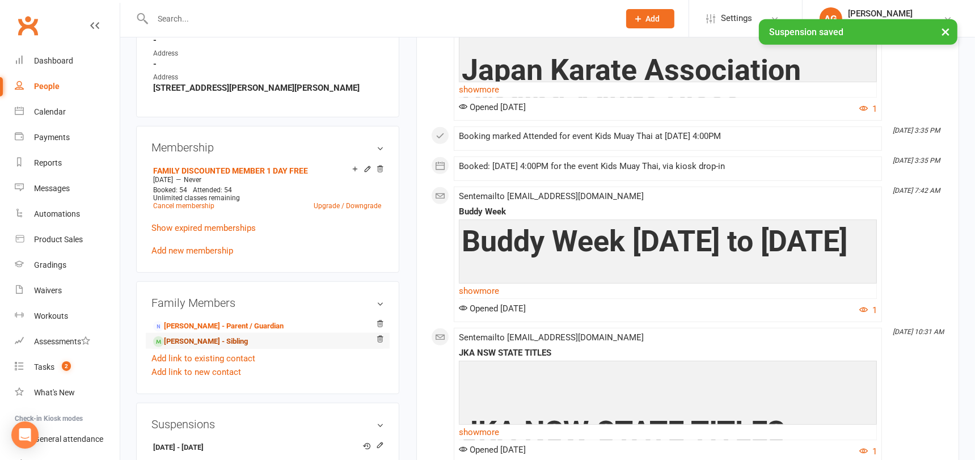
scroll to position [734, 0]
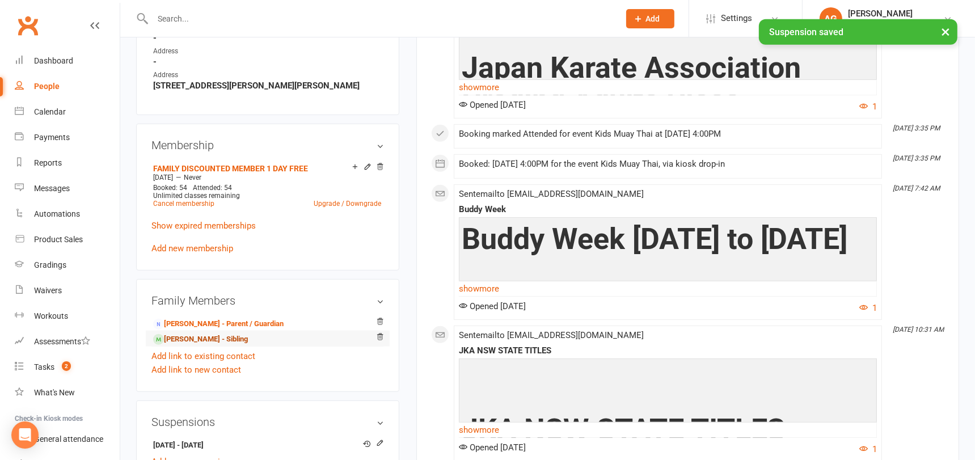
click at [201, 333] on link "Romeo Racca - Sibling" at bounding box center [200, 339] width 95 height 12
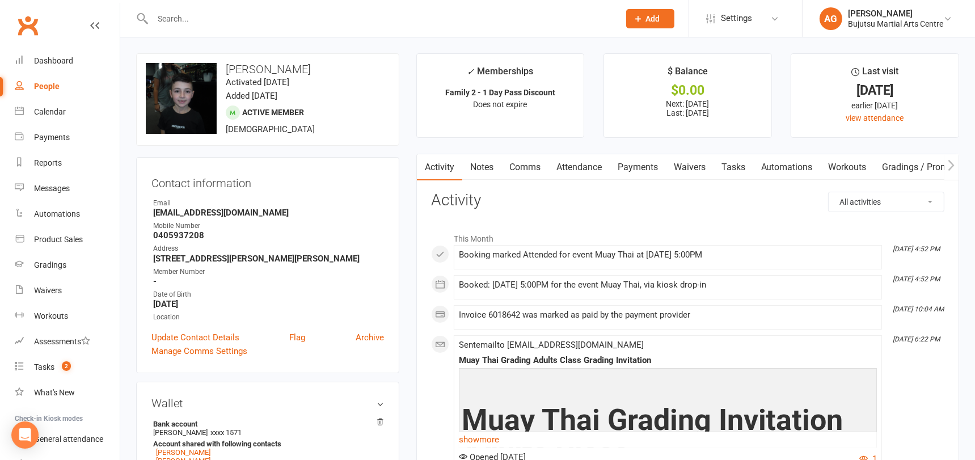
click at [644, 166] on link "Payments" at bounding box center [637, 167] width 56 height 26
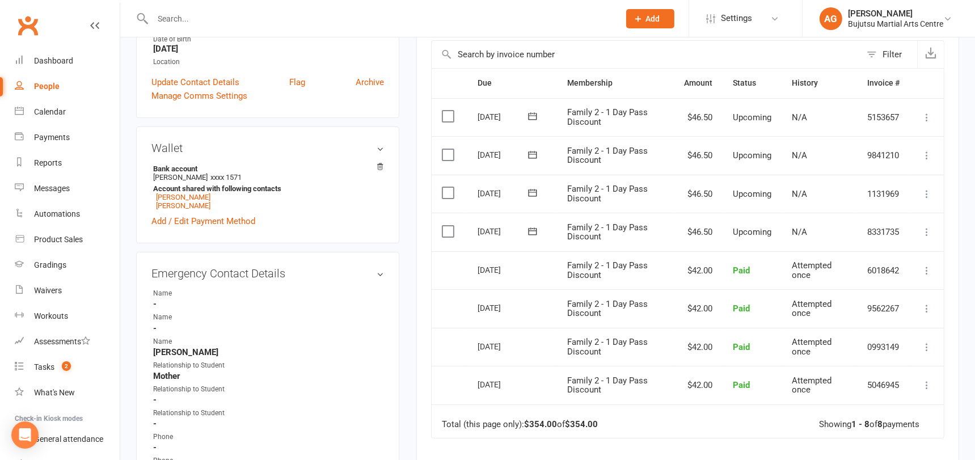
scroll to position [257, 0]
click at [928, 229] on icon at bounding box center [926, 230] width 11 height 11
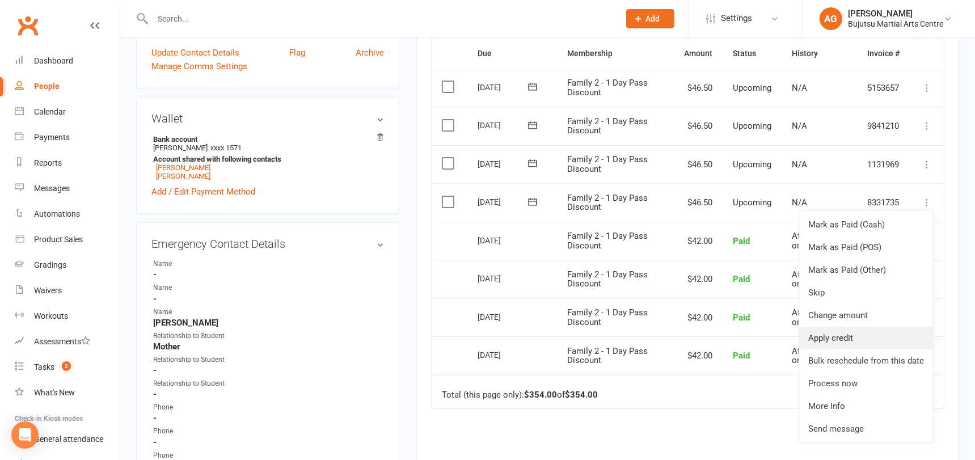
scroll to position [284, 0]
click at [849, 311] on link "Change amount" at bounding box center [866, 315] width 134 height 23
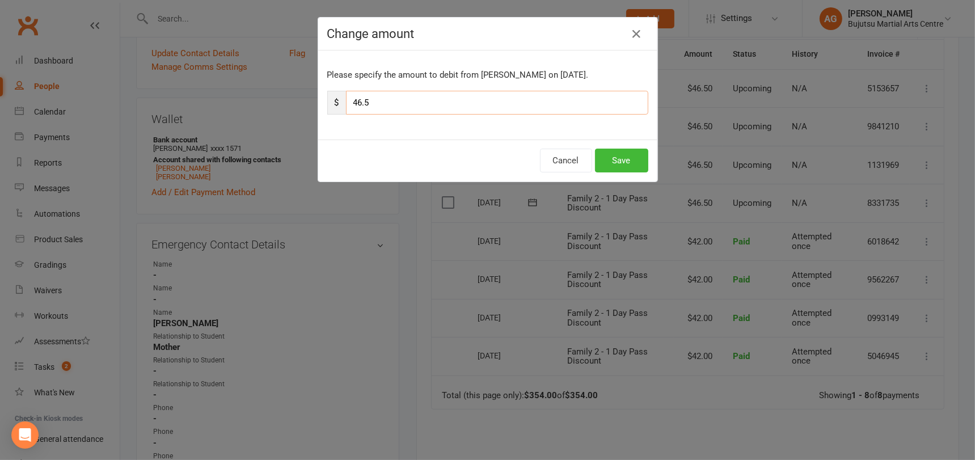
click at [357, 101] on input "46.5" at bounding box center [497, 103] width 302 height 24
type input "26.5"
click at [619, 155] on button "Save" at bounding box center [621, 161] width 53 height 24
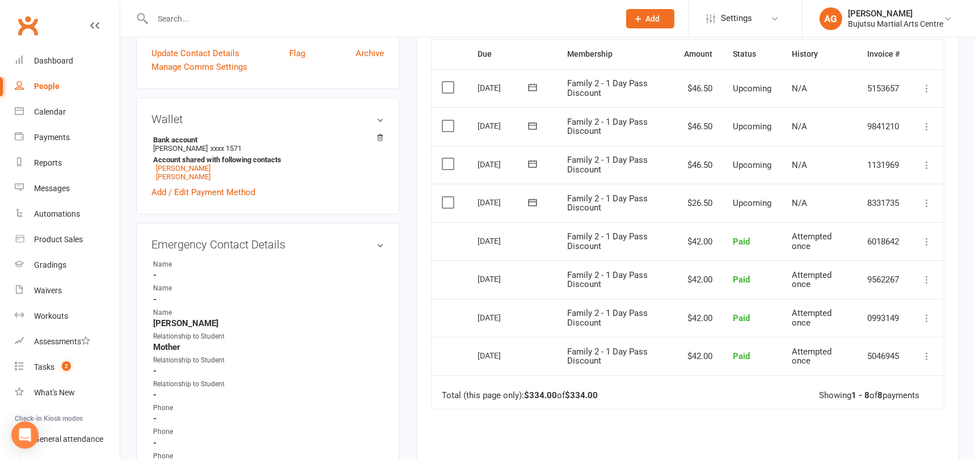
click at [927, 163] on icon at bounding box center [926, 164] width 11 height 11
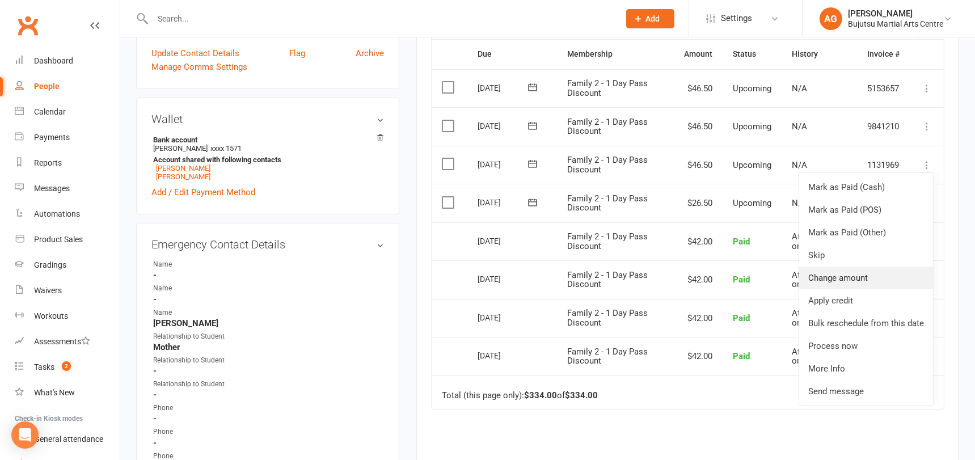
click at [829, 275] on link "Change amount" at bounding box center [866, 277] width 134 height 23
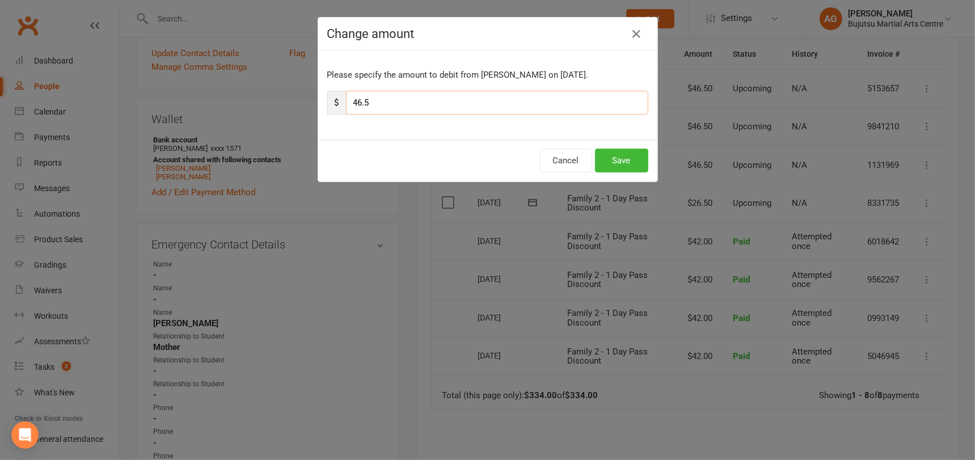
click at [357, 101] on input "46.5" at bounding box center [497, 103] width 302 height 24
type input "26.5"
click at [614, 157] on button "Save" at bounding box center [621, 161] width 53 height 24
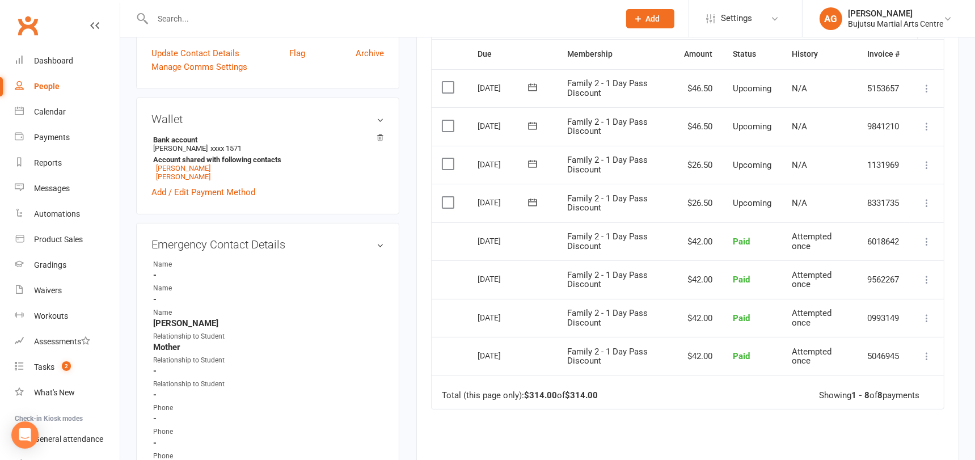
click at [926, 124] on icon at bounding box center [926, 126] width 11 height 11
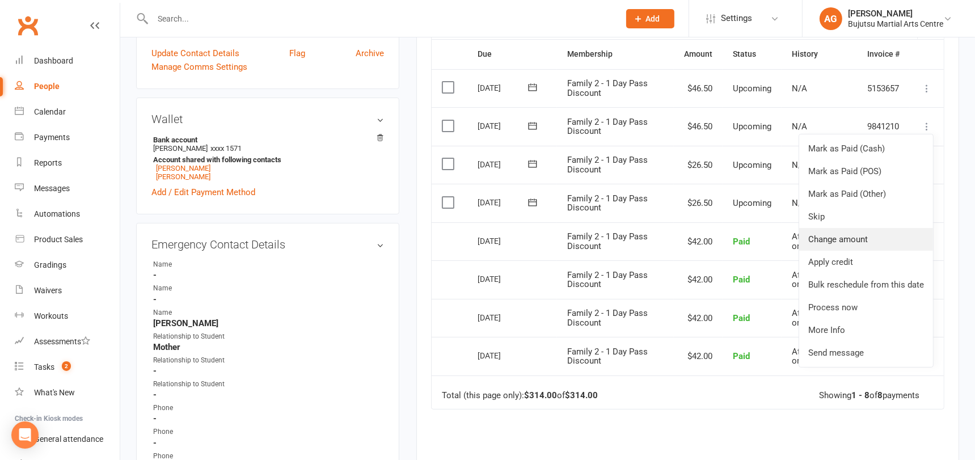
click at [831, 238] on link "Change amount" at bounding box center [866, 239] width 134 height 23
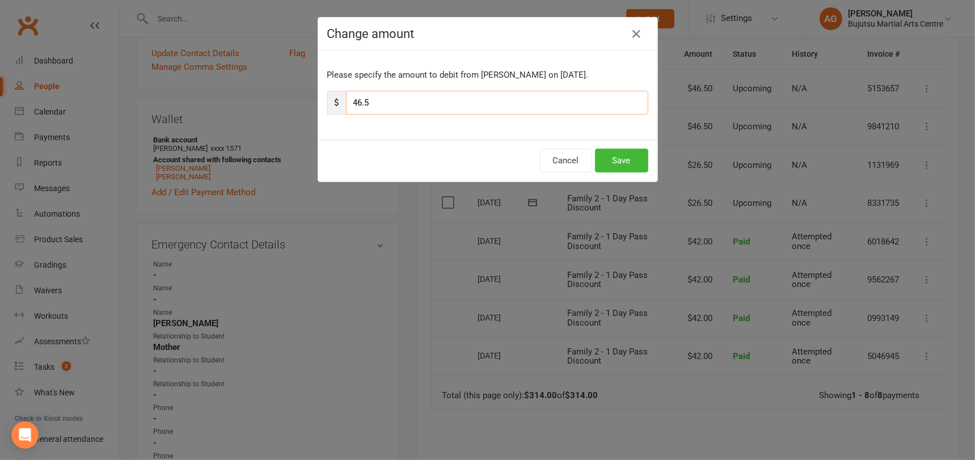
click at [358, 100] on input "46.5" at bounding box center [497, 103] width 302 height 24
type input "26.5"
click at [635, 154] on button "Save" at bounding box center [621, 161] width 53 height 24
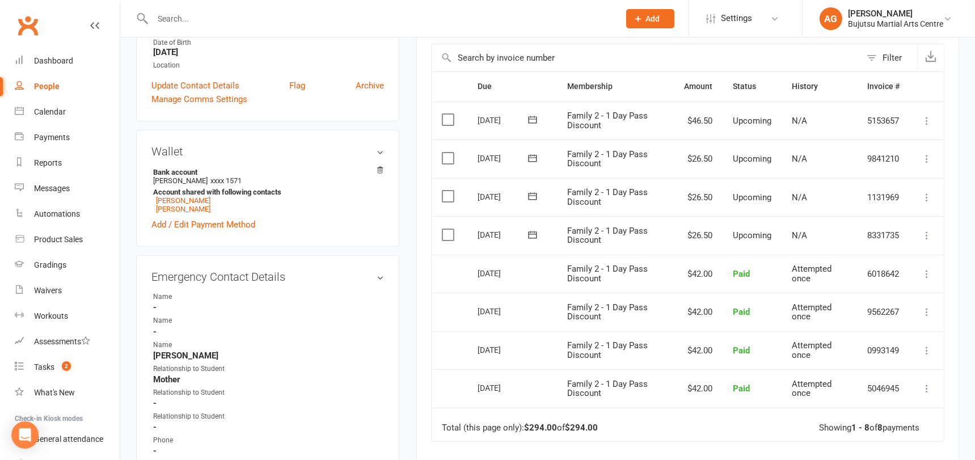
scroll to position [251, 0]
click at [927, 121] on icon at bounding box center [926, 121] width 11 height 11
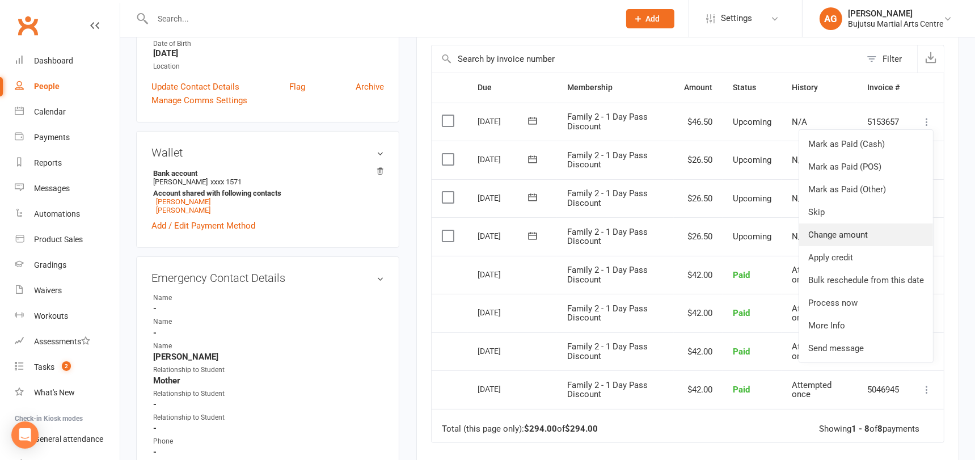
click at [830, 234] on link "Change amount" at bounding box center [866, 234] width 134 height 23
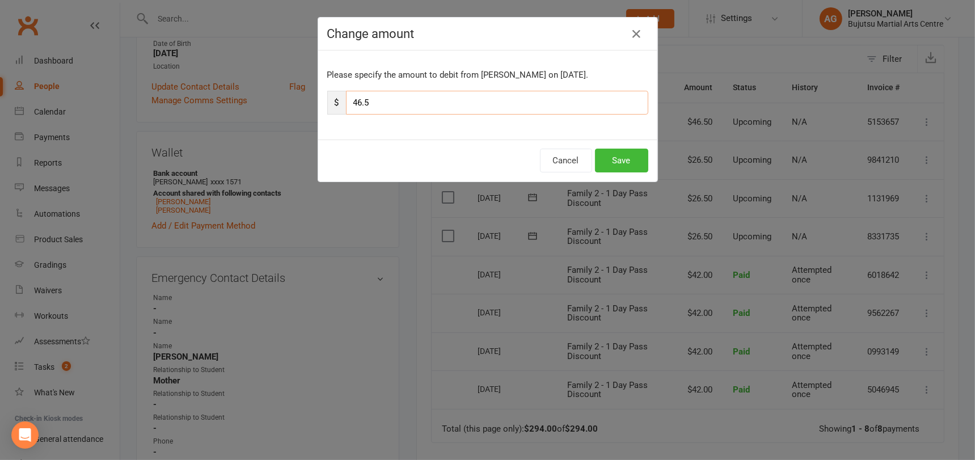
click at [357, 103] on input "46.5" at bounding box center [497, 103] width 302 height 24
type input "26.5"
click at [627, 159] on button "Save" at bounding box center [621, 161] width 53 height 24
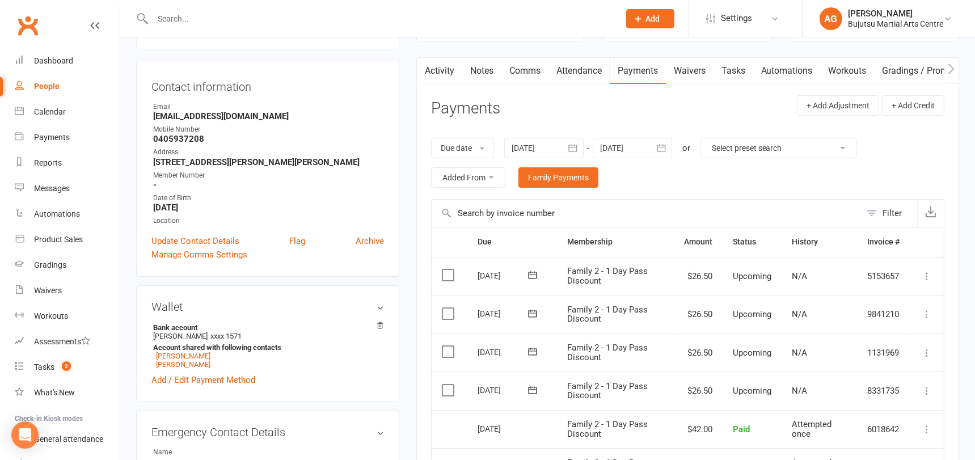
scroll to position [95, 0]
click at [671, 149] on button "button" at bounding box center [661, 149] width 20 height 20
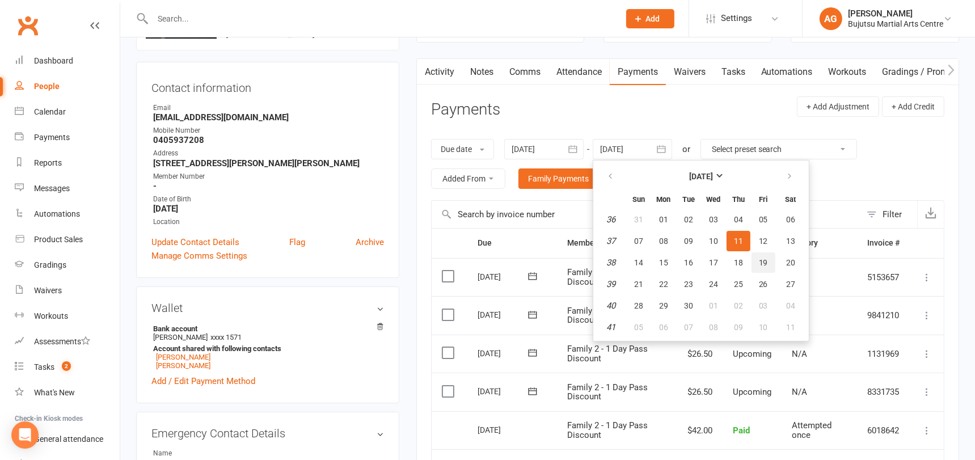
click at [765, 265] on span "19" at bounding box center [763, 262] width 9 height 9
type input "19 Sep 2025"
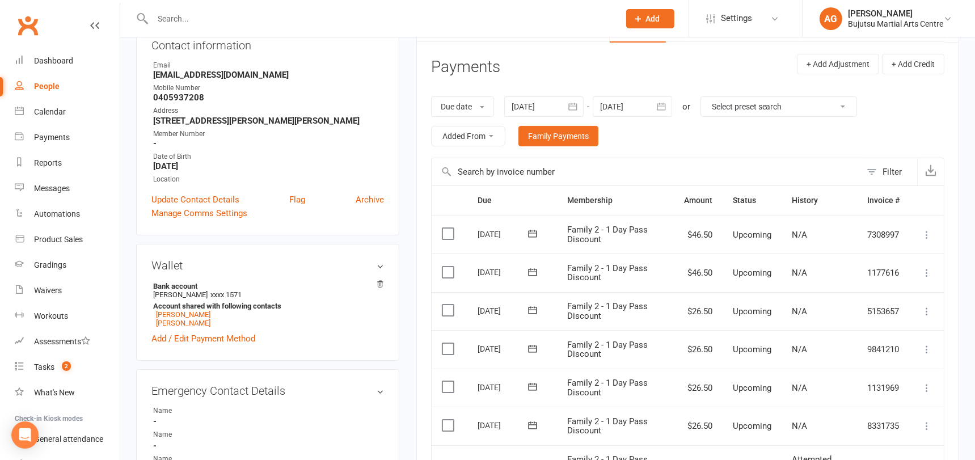
scroll to position [139, 0]
click at [926, 270] on icon at bounding box center [926, 271] width 11 height 11
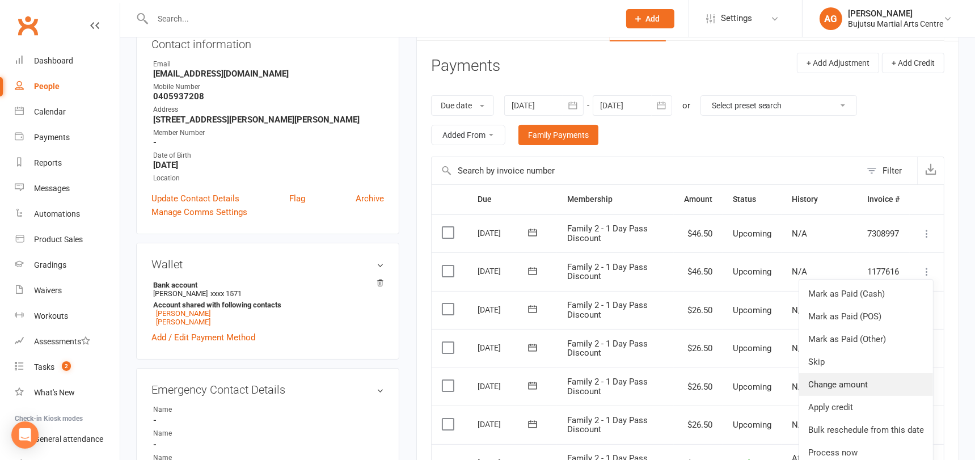
click at [841, 376] on link "Change amount" at bounding box center [866, 384] width 134 height 23
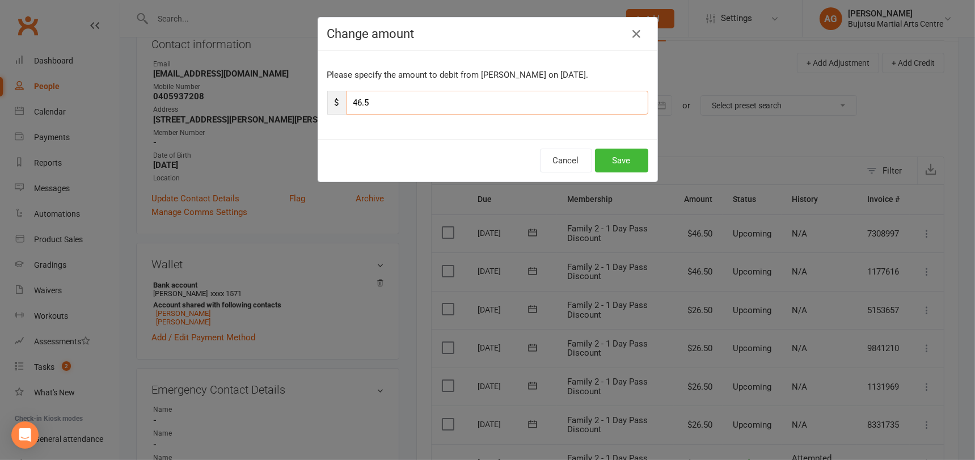
click at [357, 103] on input "46.5" at bounding box center [497, 103] width 302 height 24
type input "26.5"
click at [623, 156] on button "Save" at bounding box center [621, 161] width 53 height 24
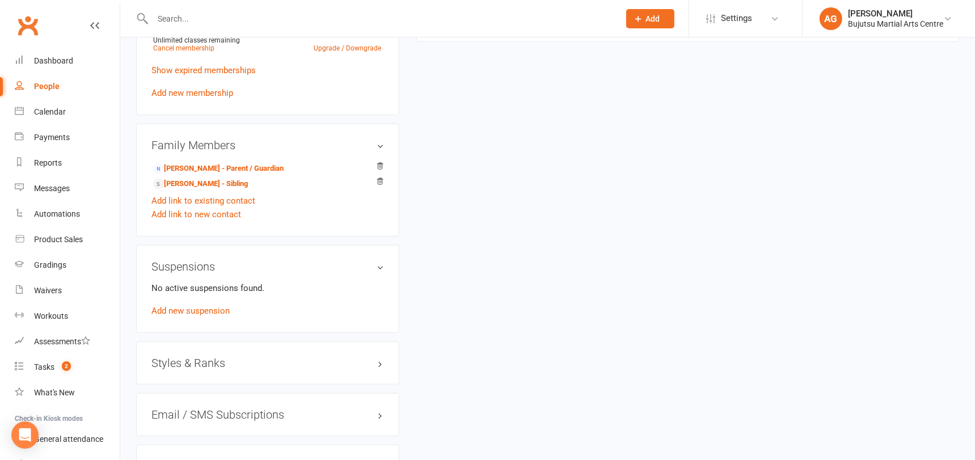
scroll to position [906, 0]
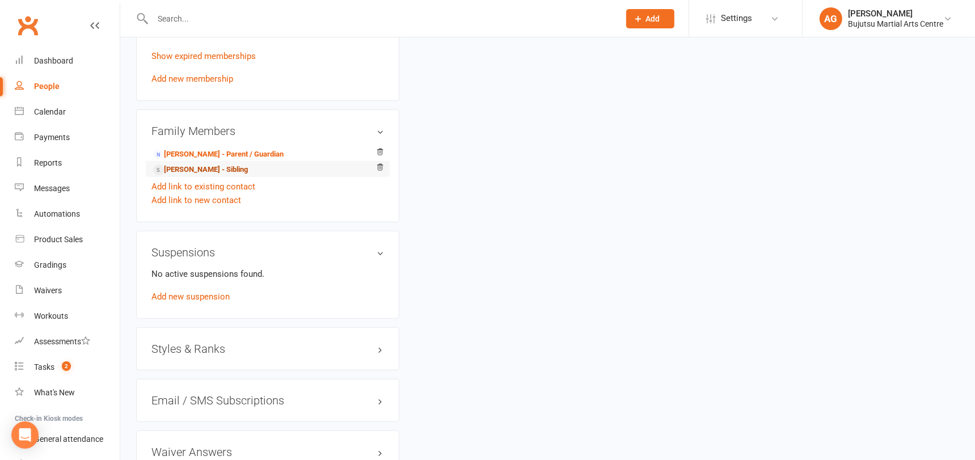
click at [192, 164] on link "Valentino Racca - Sibling" at bounding box center [200, 170] width 95 height 12
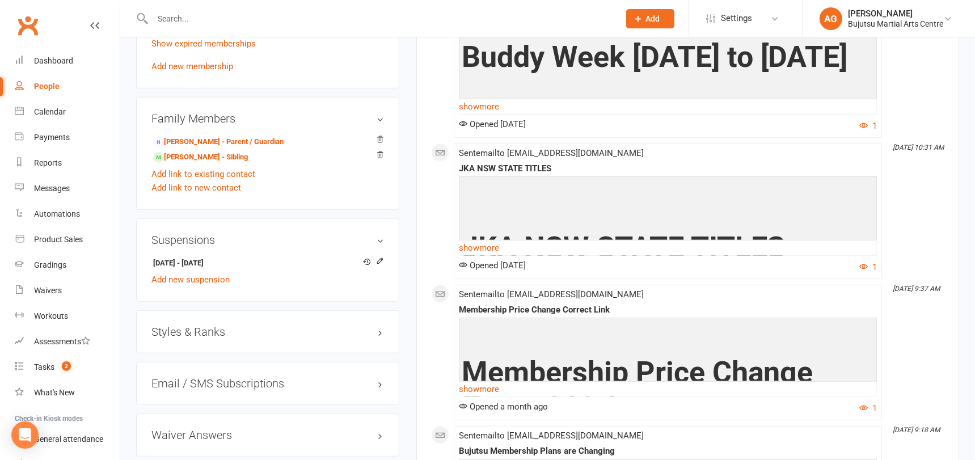
scroll to position [928, 0]
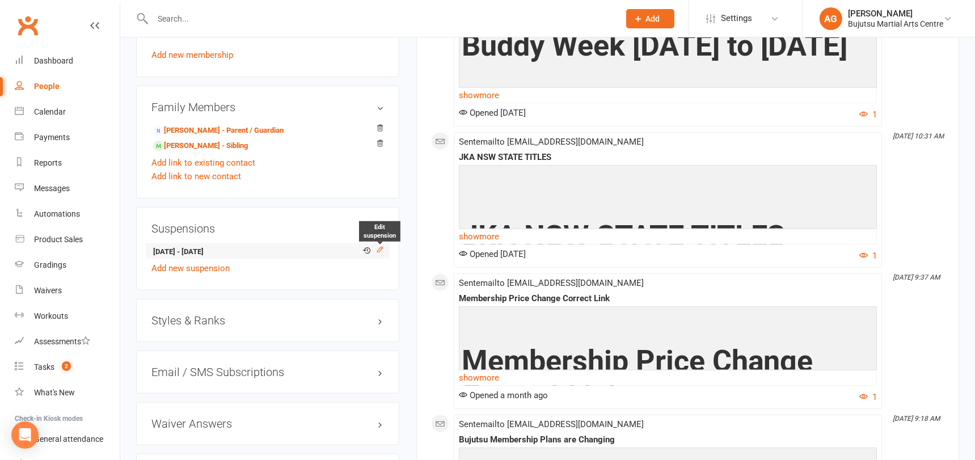
click at [380, 247] on icon at bounding box center [380, 249] width 8 height 8
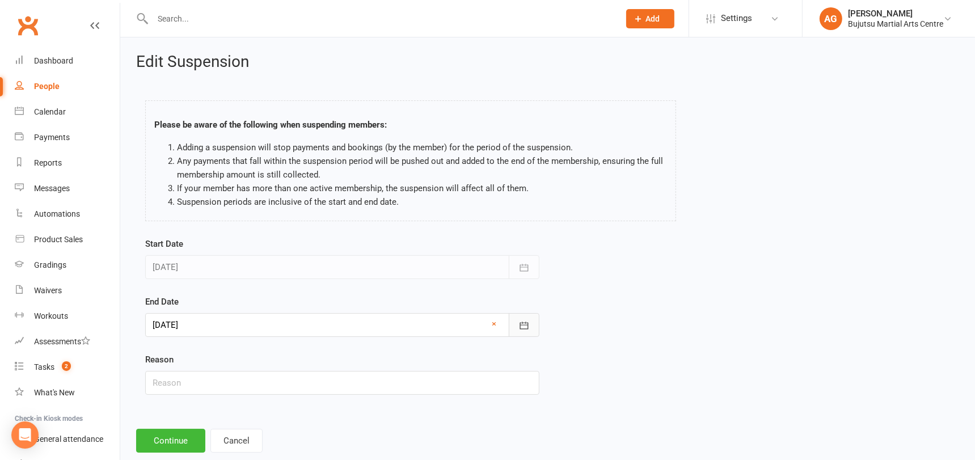
click at [527, 324] on icon "button" at bounding box center [523, 324] width 9 height 7
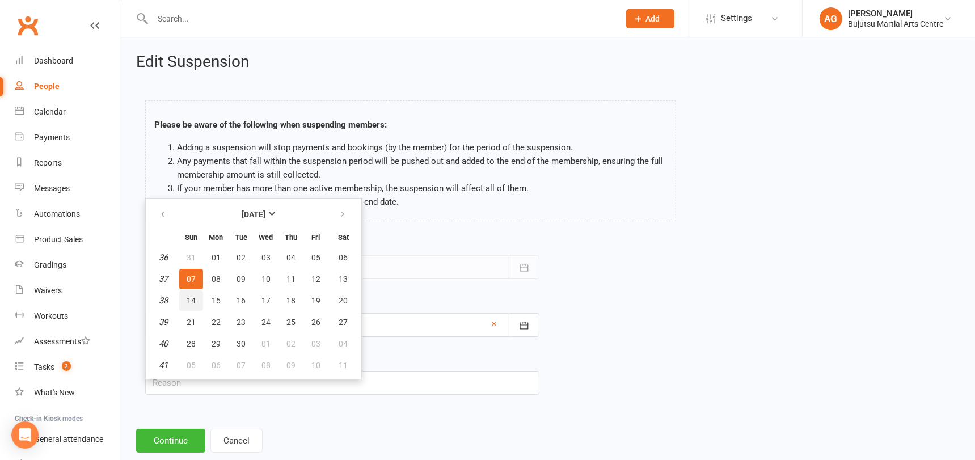
click at [190, 299] on span "14" at bounding box center [191, 300] width 9 height 9
type input "14 Sep 2025"
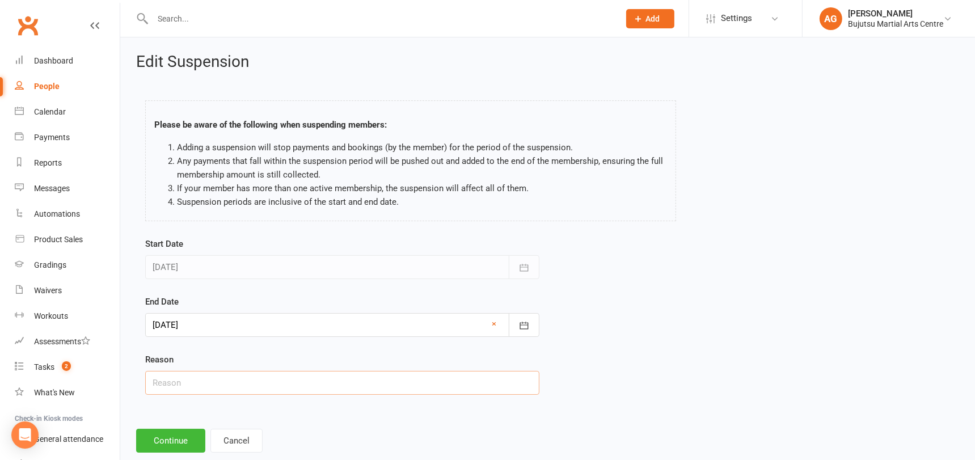
click at [177, 385] on input "text" at bounding box center [342, 383] width 394 height 24
type input "injury"
click at [159, 438] on button "Continue" at bounding box center [170, 441] width 69 height 24
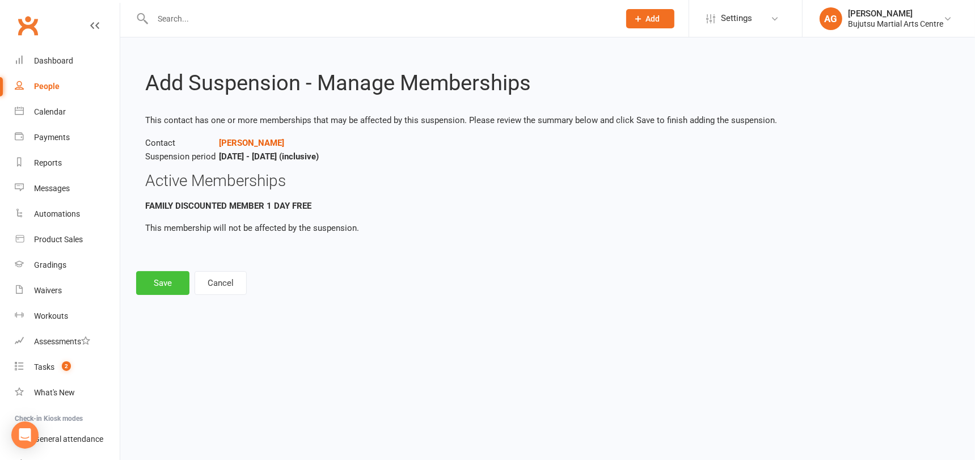
click at [158, 277] on button "Save" at bounding box center [162, 283] width 53 height 24
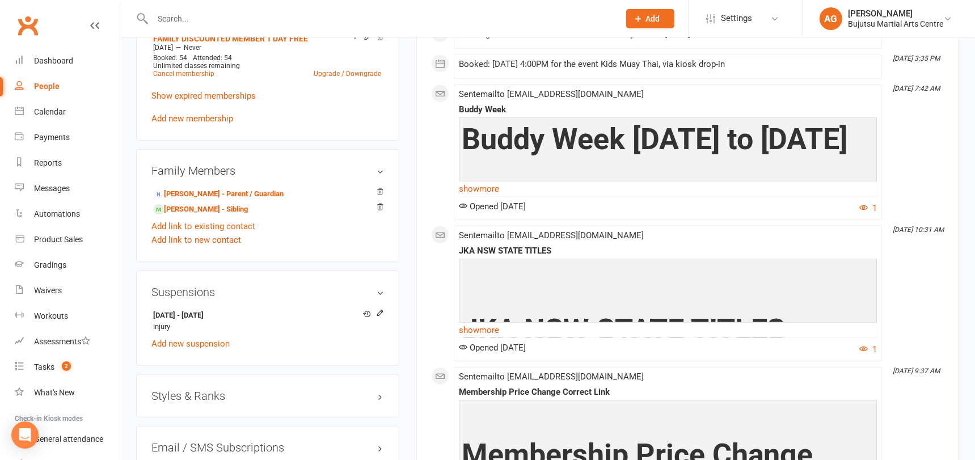
scroll to position [866, 0]
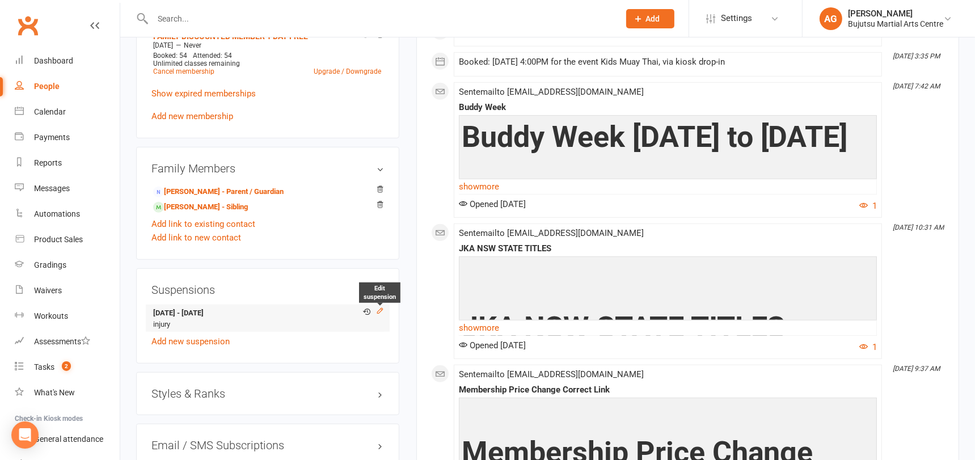
click at [382, 307] on icon at bounding box center [380, 311] width 8 height 8
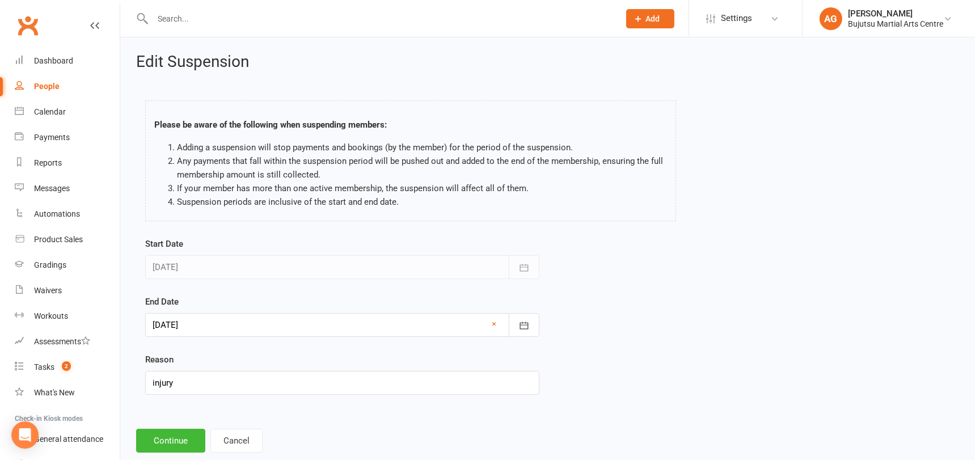
click at [397, 323] on div at bounding box center [342, 325] width 394 height 24
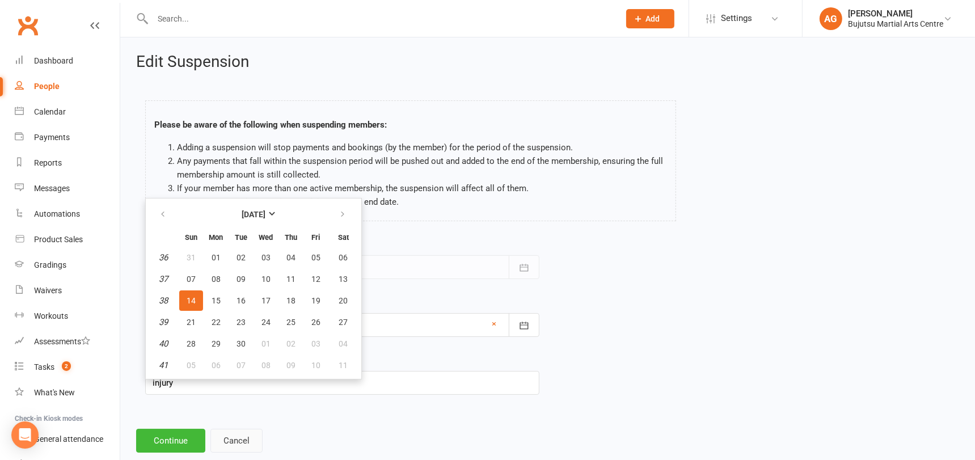
click at [231, 436] on button "Cancel" at bounding box center [236, 441] width 52 height 24
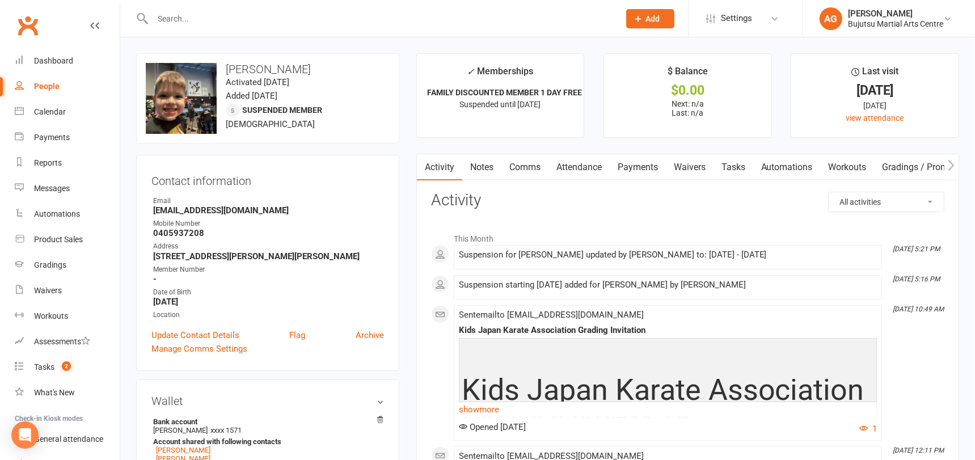
click at [532, 165] on link "Comms" at bounding box center [524, 167] width 47 height 26
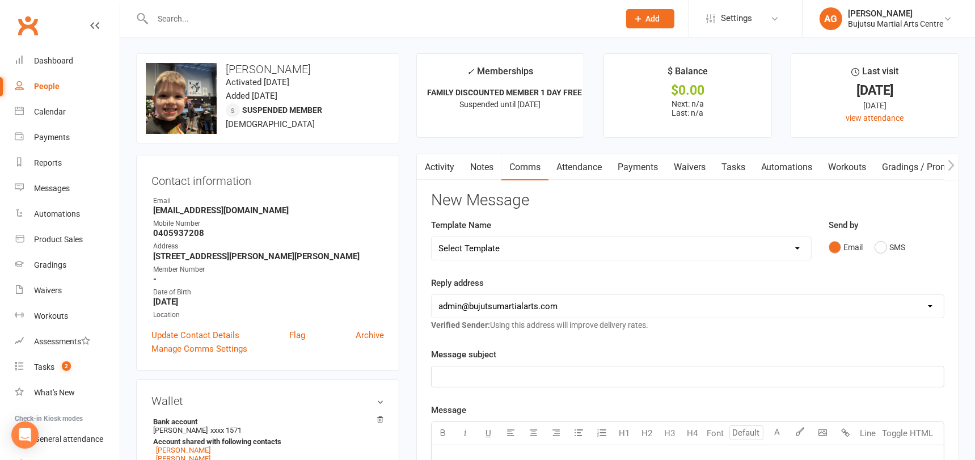
click at [514, 248] on select "Select Template [Email] Buddy Week [Email] Japan Karate Association Grading Adu…" at bounding box center [620, 248] width 379 height 23
select select "46"
click at [431, 237] on select "Select Template [Email] Buddy Week [Email] Japan Karate Association Grading Adu…" at bounding box center [620, 248] width 379 height 23
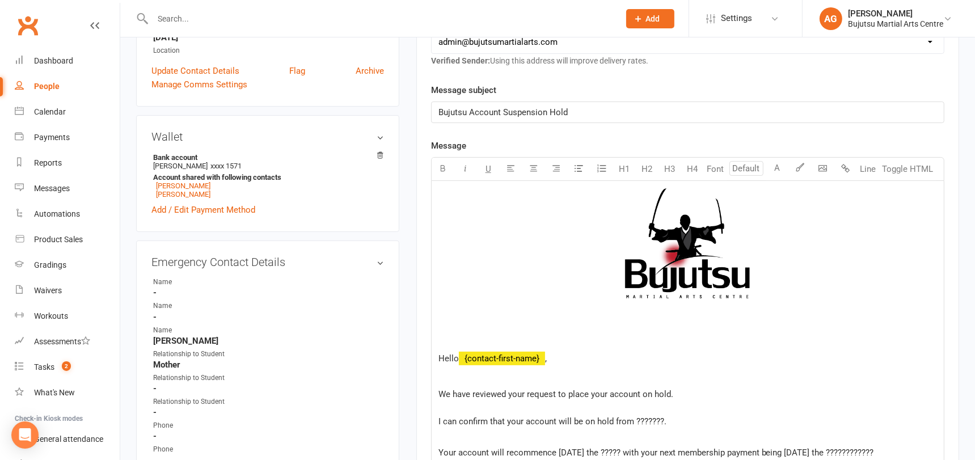
scroll to position [266, 0]
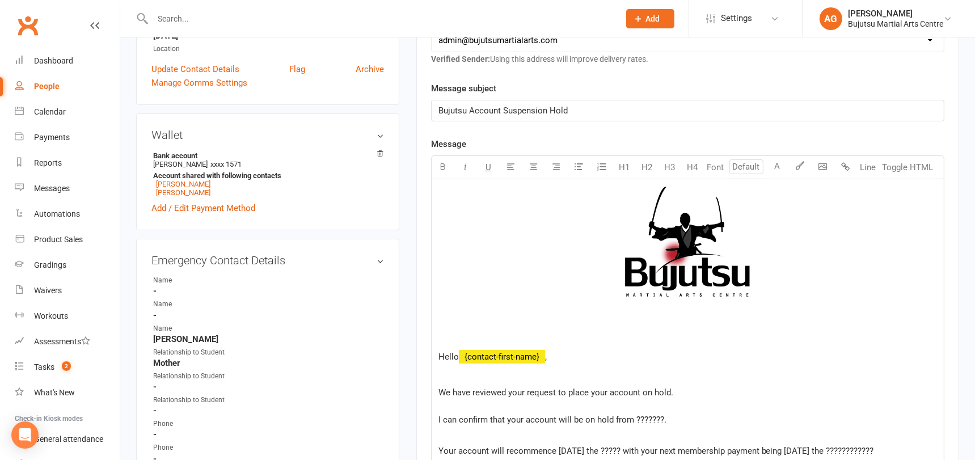
click at [557, 356] on p "Hello ﻿ {contact-first-name} ," at bounding box center [687, 357] width 498 height 14
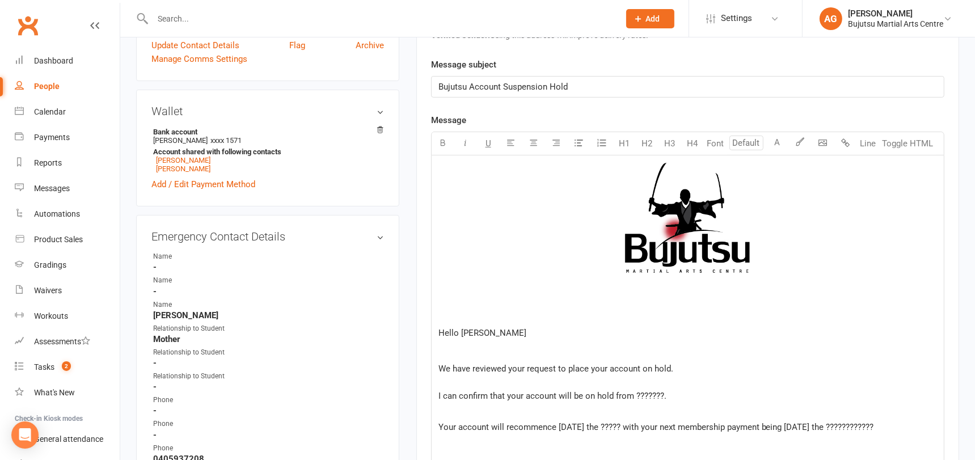
scroll to position [291, 0]
drag, startPoint x: 606, startPoint y: 366, endPoint x: 589, endPoint y: 367, distance: 17.0
click at [589, 367] on span "We have reviewed your request to place your account on hold." at bounding box center [555, 367] width 235 height 10
drag, startPoint x: 662, startPoint y: 395, endPoint x: 635, endPoint y: 395, distance: 26.7
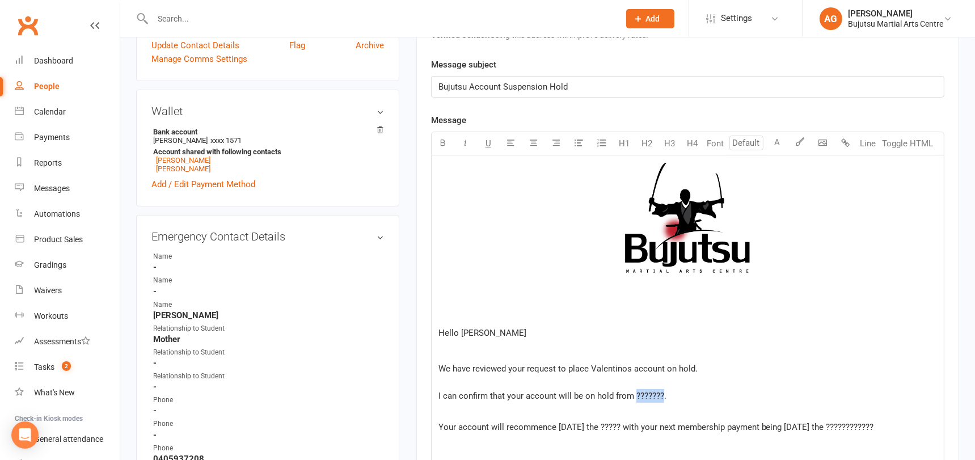
click at [635, 395] on span "We have reviewed your request to place Valentinos account on hold. I can confir…" at bounding box center [567, 381] width 259 height 37
drag, startPoint x: 506, startPoint y: 396, endPoint x: 523, endPoint y: 396, distance: 16.4
click at [523, 396] on span "We have reviewed your request to place Valentinos account on hold. I can confir…" at bounding box center [567, 381] width 259 height 37
drag, startPoint x: 657, startPoint y: 395, endPoint x: 630, endPoint y: 394, distance: 27.2
click at [630, 394] on span "We have reviewed your request to place Valentinos account on hold. I can confir…" at bounding box center [567, 381] width 259 height 37
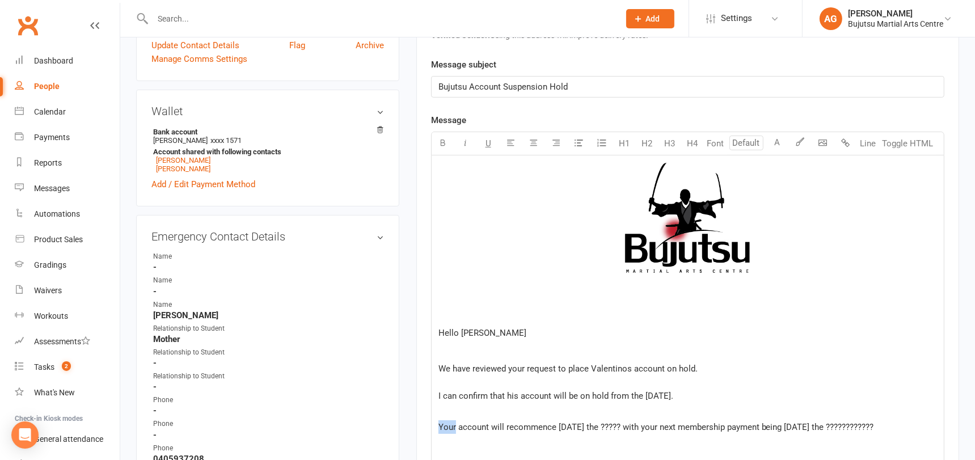
drag, startPoint x: 454, startPoint y: 425, endPoint x: 439, endPoint y: 425, distance: 15.3
click at [439, 425] on span "Your account will recommence on Monday the ????? with your next membership paym…" at bounding box center [655, 427] width 435 height 10
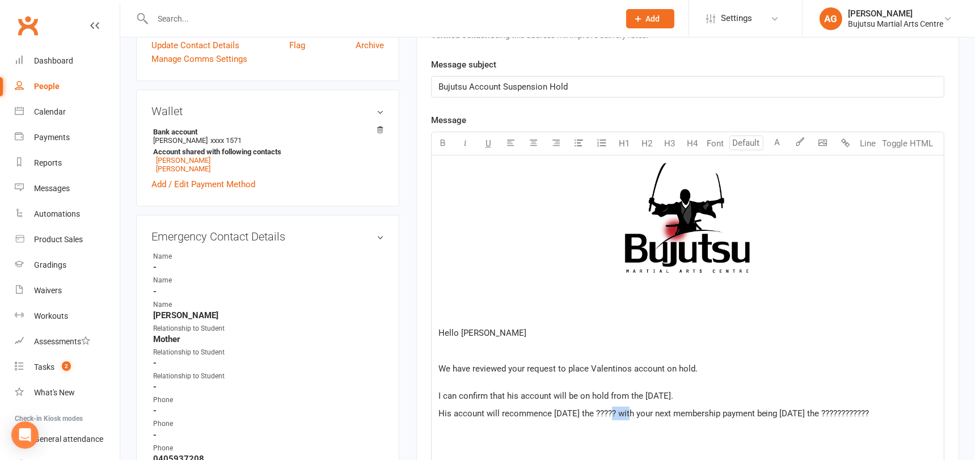
drag, startPoint x: 630, startPoint y: 426, endPoint x: 611, endPoint y: 427, distance: 19.9
click at [611, 418] on span "His account will recommence on Monday the ????? with your next membership payme…" at bounding box center [653, 413] width 431 height 10
drag, startPoint x: 707, startPoint y: 427, endPoint x: 708, endPoint y: 435, distance: 7.5
click at [708, 420] on p "His account will recommence on Monday the 15th of September 2025. with your nex…" at bounding box center [687, 414] width 498 height 14
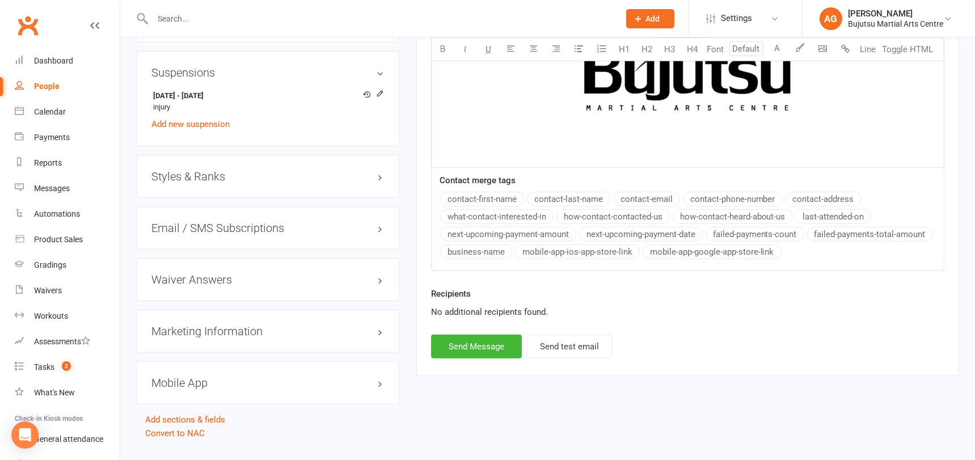
scroll to position [1103, 0]
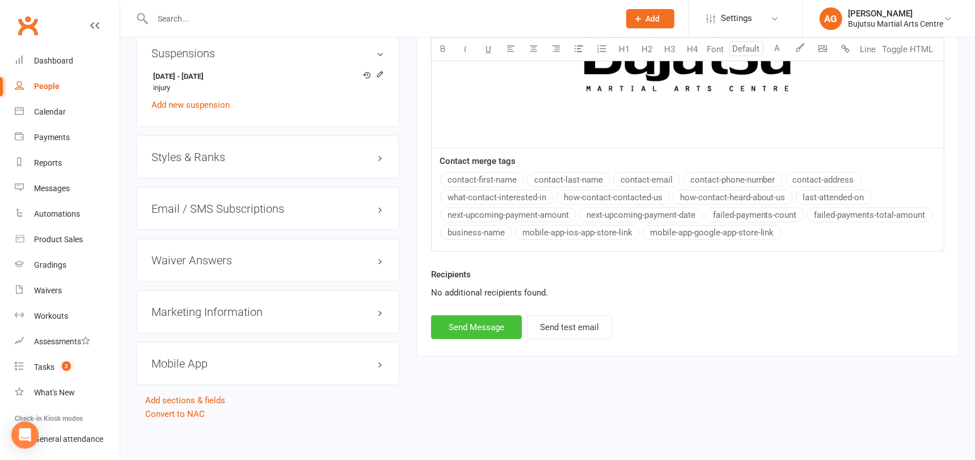
click at [467, 334] on button "Send Message" at bounding box center [476, 327] width 91 height 24
select select
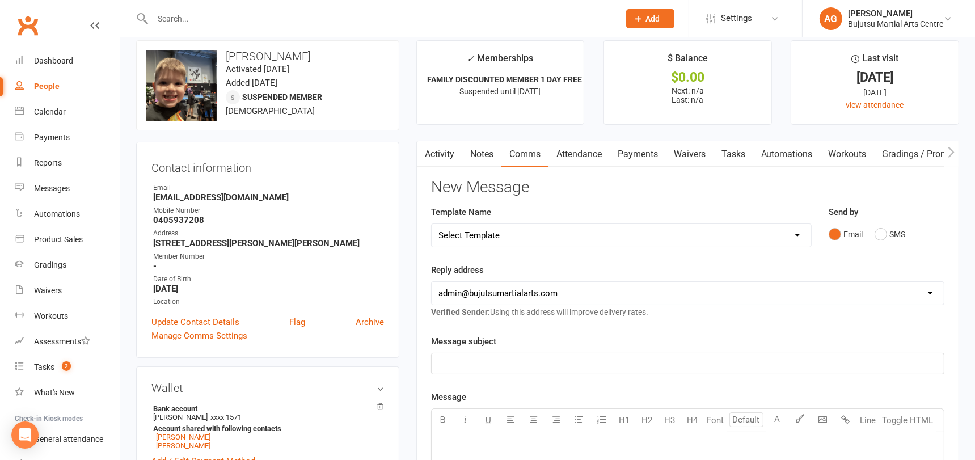
scroll to position [0, 0]
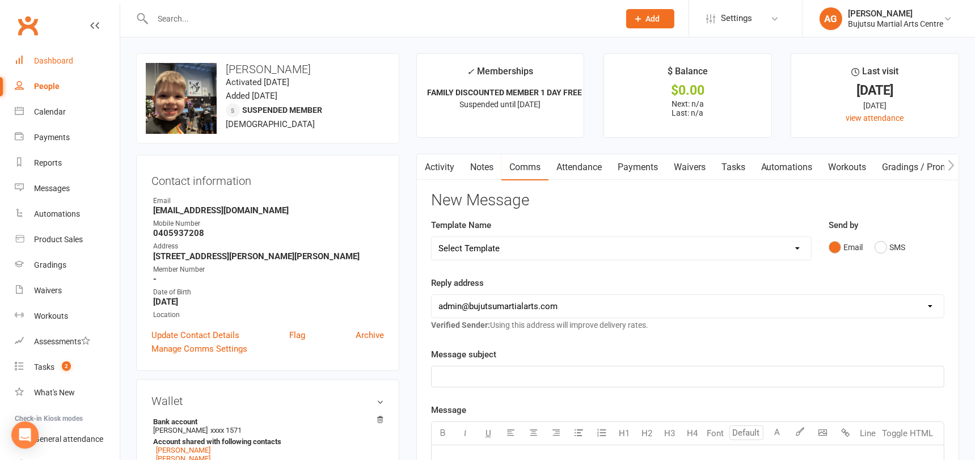
click at [58, 58] on div "Dashboard" at bounding box center [53, 60] width 39 height 9
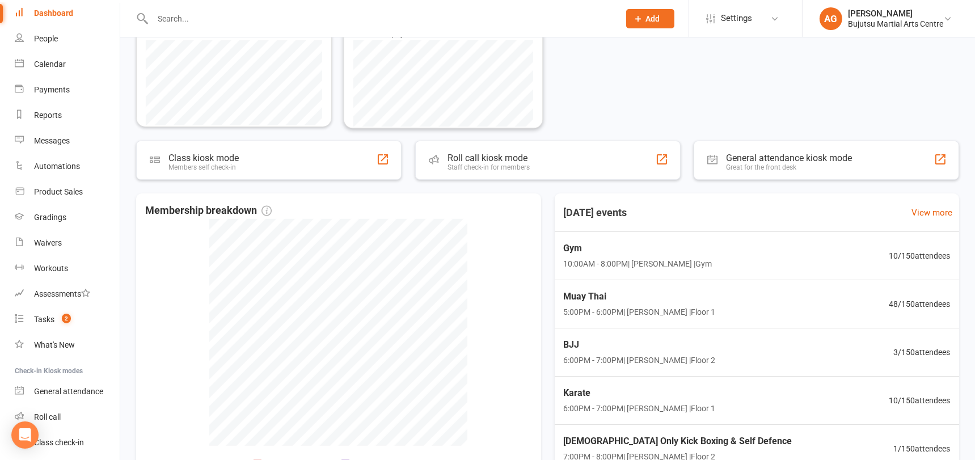
scroll to position [382, 0]
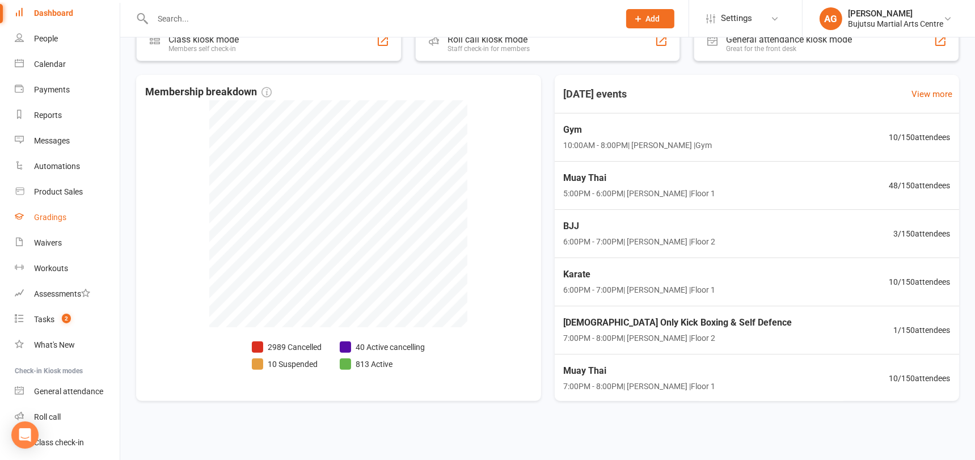
click at [46, 213] on div "Gradings" at bounding box center [50, 217] width 32 height 9
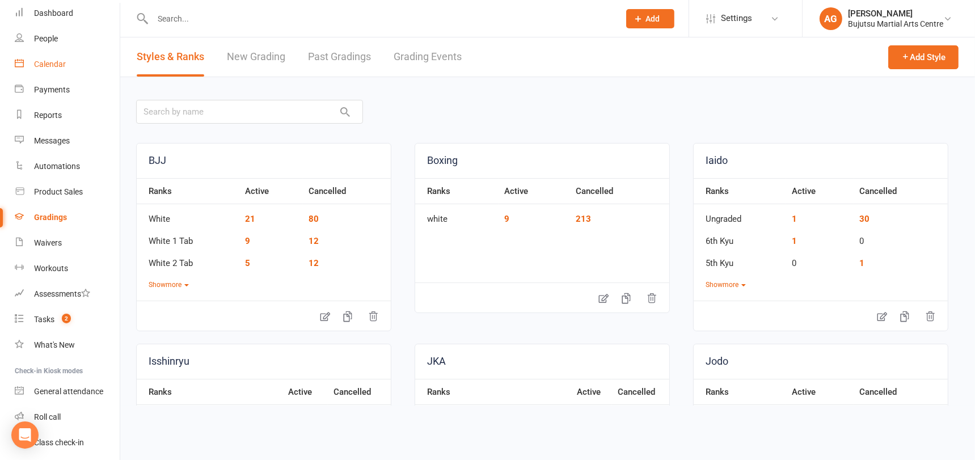
click at [41, 61] on div "Calendar" at bounding box center [50, 64] width 32 height 9
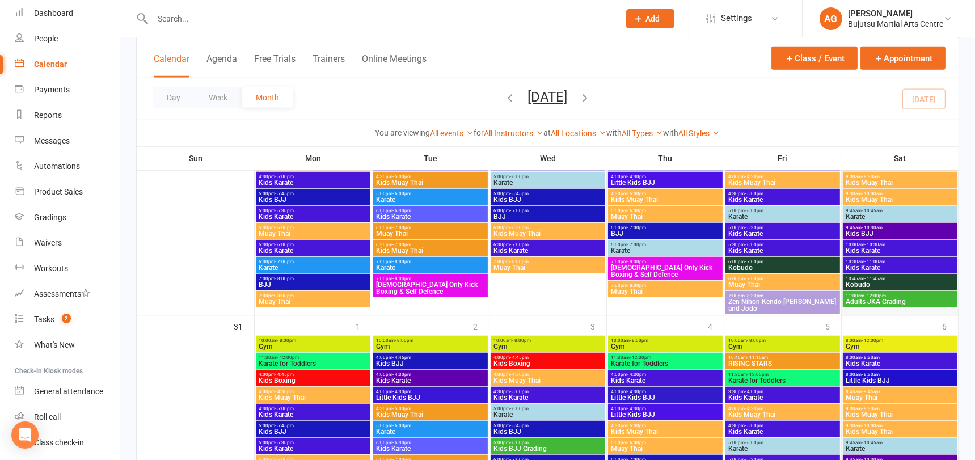
scroll to position [1084, 0]
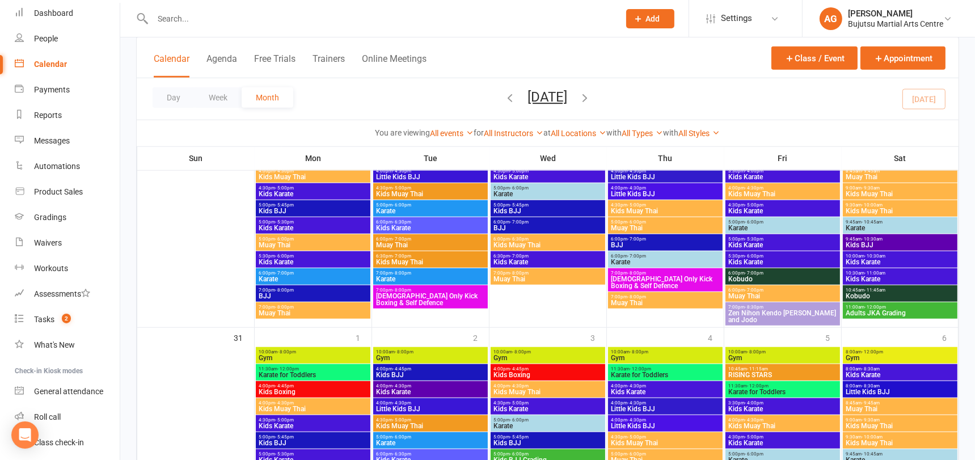
click at [905, 307] on span "11:00am - 12:00pm" at bounding box center [900, 306] width 110 height 5
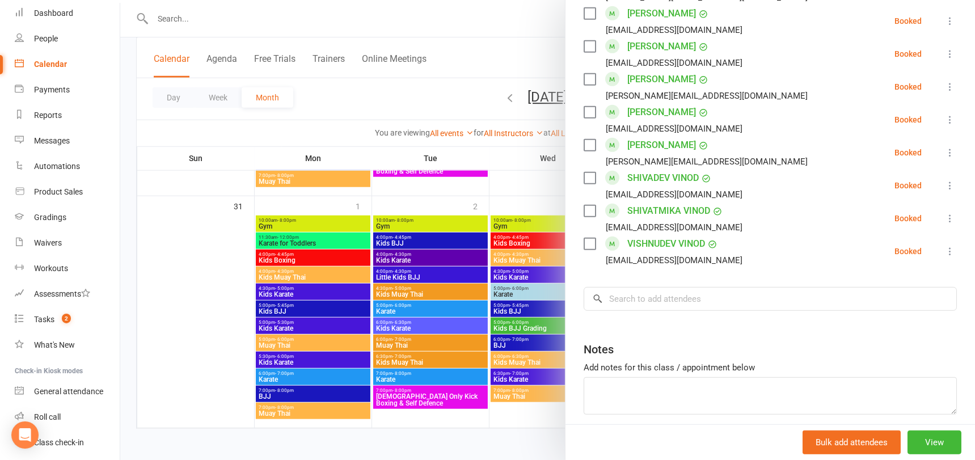
scroll to position [764, 0]
click at [307, 14] on div at bounding box center [547, 230] width 854 height 460
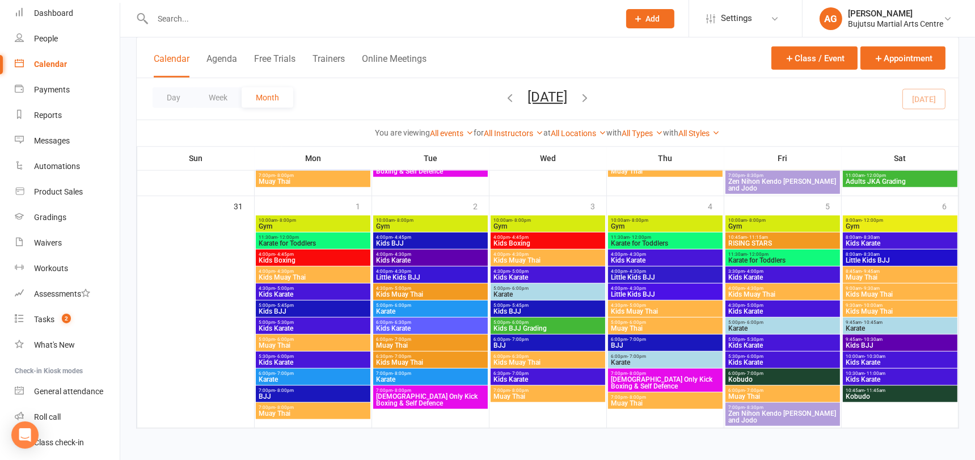
click at [307, 14] on input "text" at bounding box center [380, 19] width 462 height 16
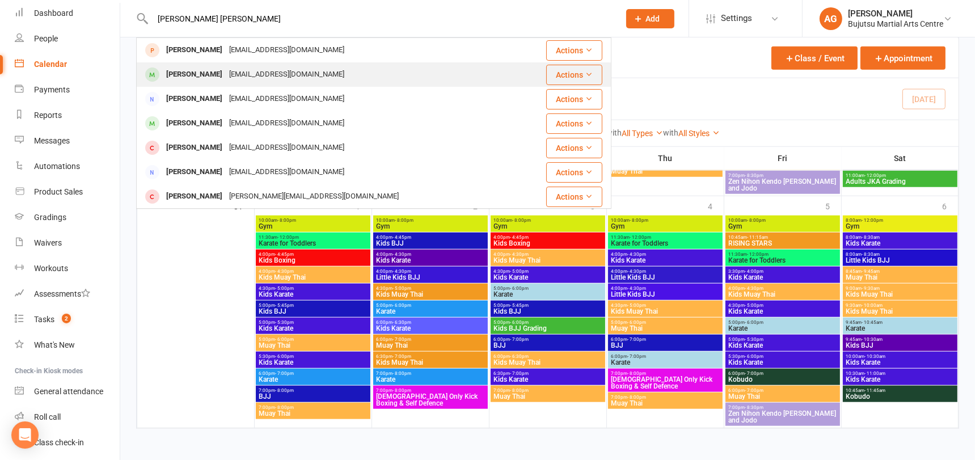
type input "[PERSON_NAME] [PERSON_NAME]"
click at [226, 75] on div "[PERSON_NAME]" at bounding box center [194, 74] width 63 height 16
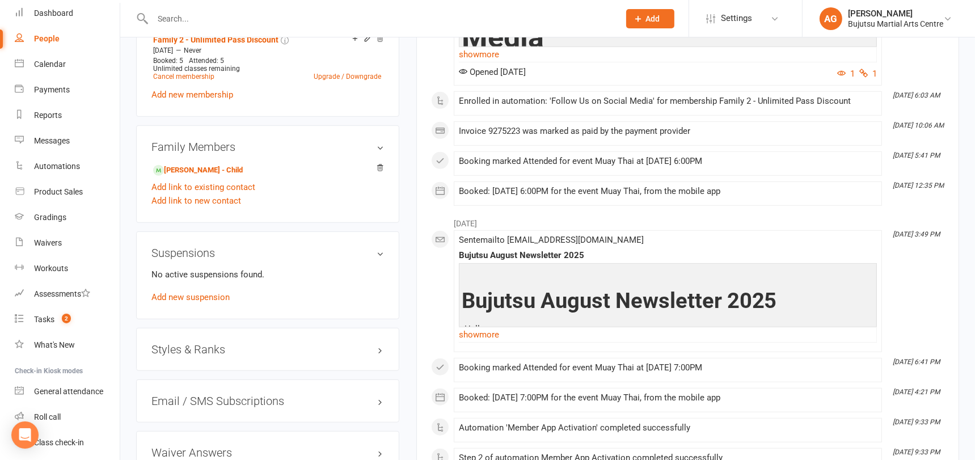
scroll to position [884, 0]
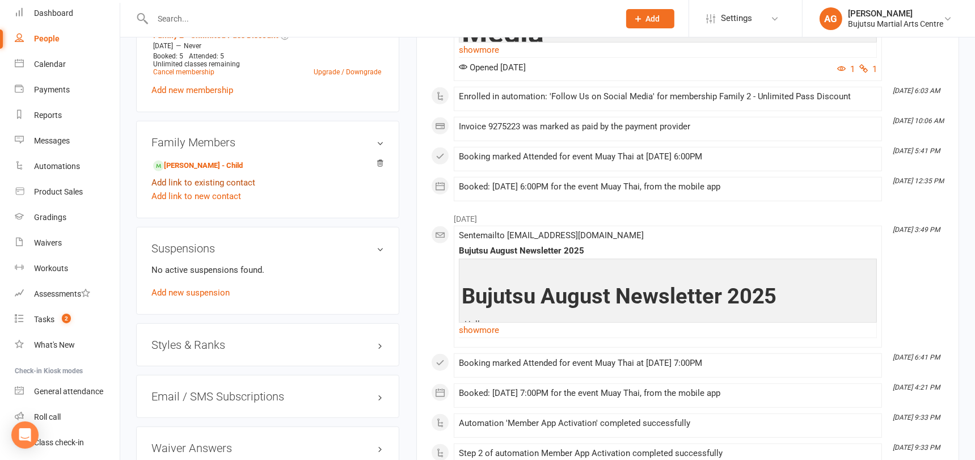
click at [192, 177] on link "Add link to existing contact" at bounding box center [203, 183] width 104 height 14
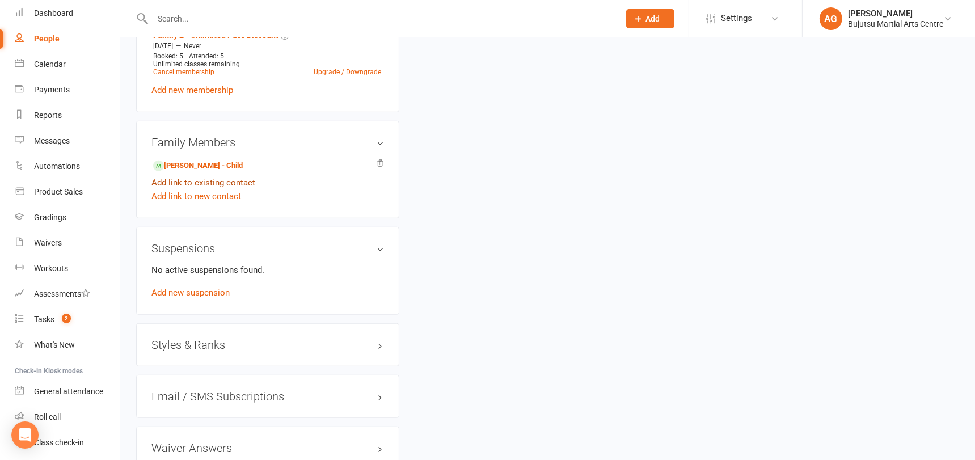
scroll to position [3, 0]
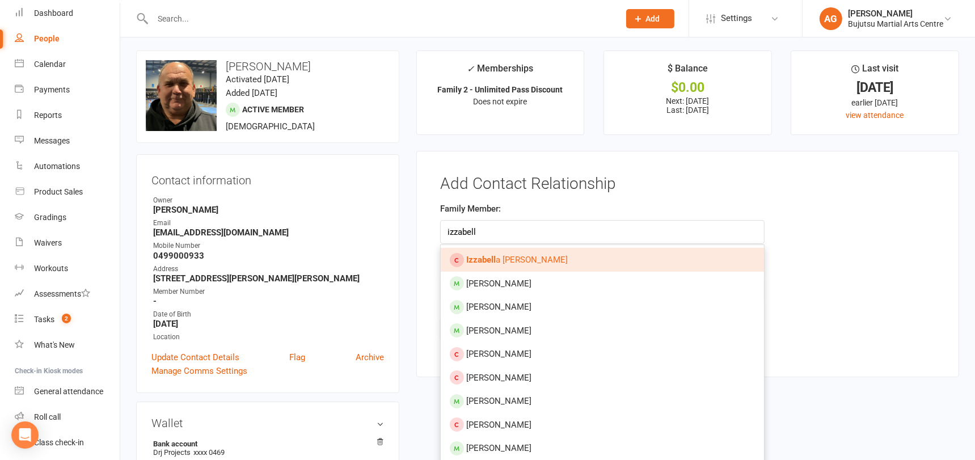
type input "izzabell"
click at [478, 259] on strong "Izzabell" at bounding box center [480, 260] width 29 height 10
type input "[PERSON_NAME]"
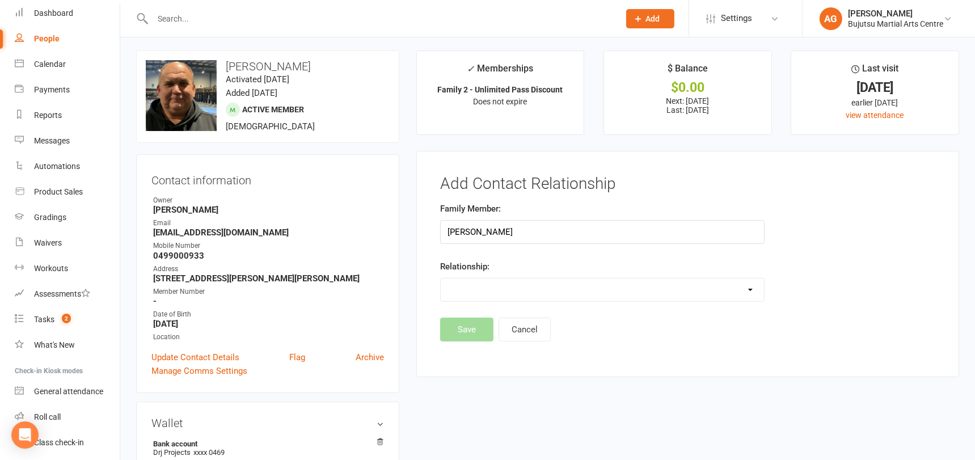
click at [476, 278] on select "Parent / Guardian Child Sibling (parent not in system) Spouse / Partner Cousin …" at bounding box center [602, 289] width 323 height 23
select select "1"
click at [441, 278] on select "Parent / Guardian Child Sibling (parent not in system) Spouse / Partner Cousin …" at bounding box center [602, 289] width 323 height 23
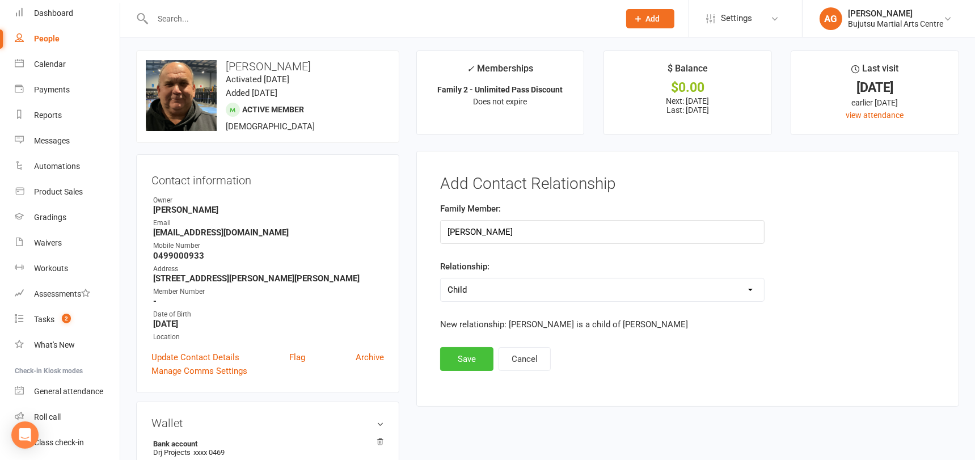
click at [469, 358] on button "Save" at bounding box center [466, 359] width 53 height 24
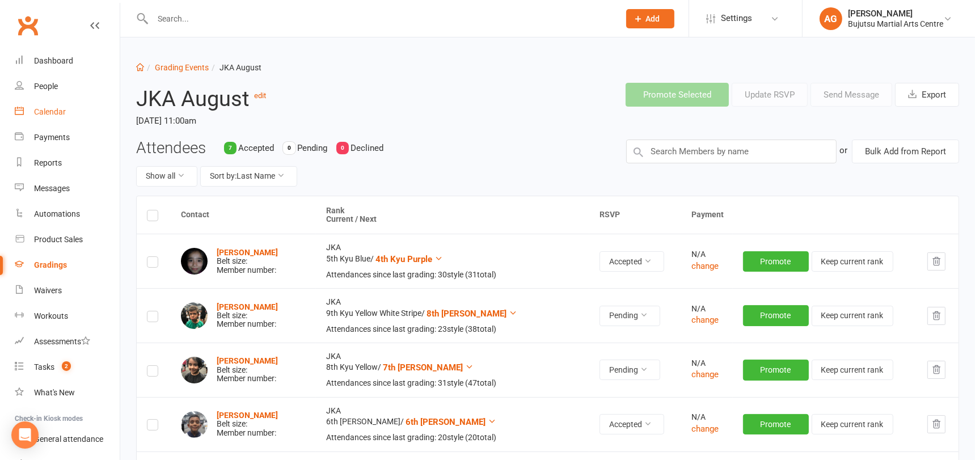
click at [54, 111] on div "Calendar" at bounding box center [50, 111] width 32 height 9
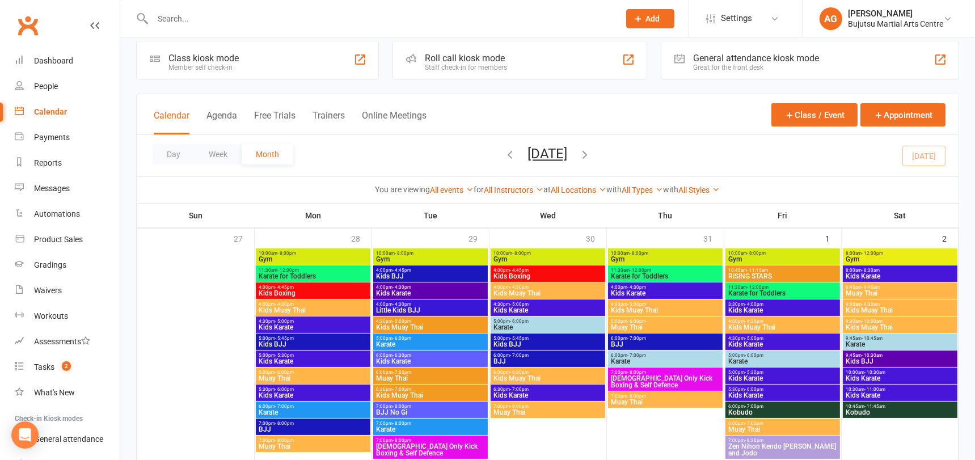
click at [591, 154] on icon "button" at bounding box center [585, 154] width 12 height 12
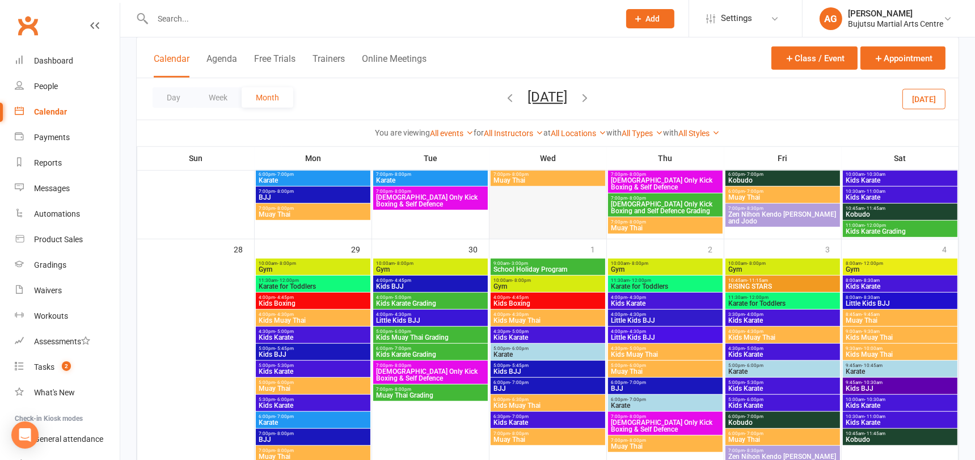
scroll to position [941, 0]
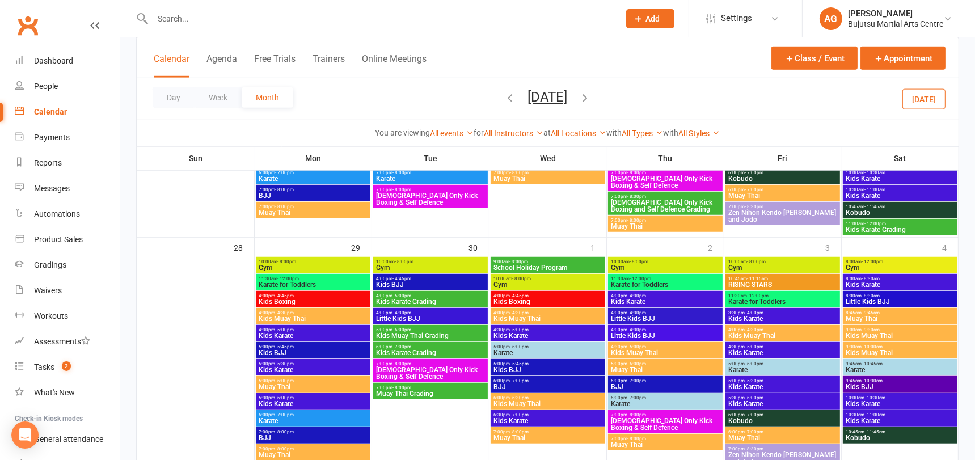
click at [433, 394] on span "Muay Thai Grading" at bounding box center [430, 393] width 110 height 7
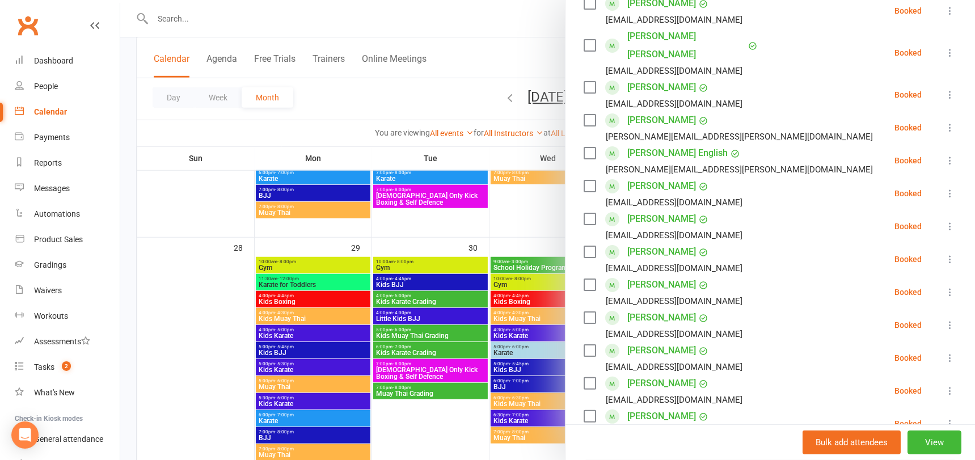
scroll to position [256, 0]
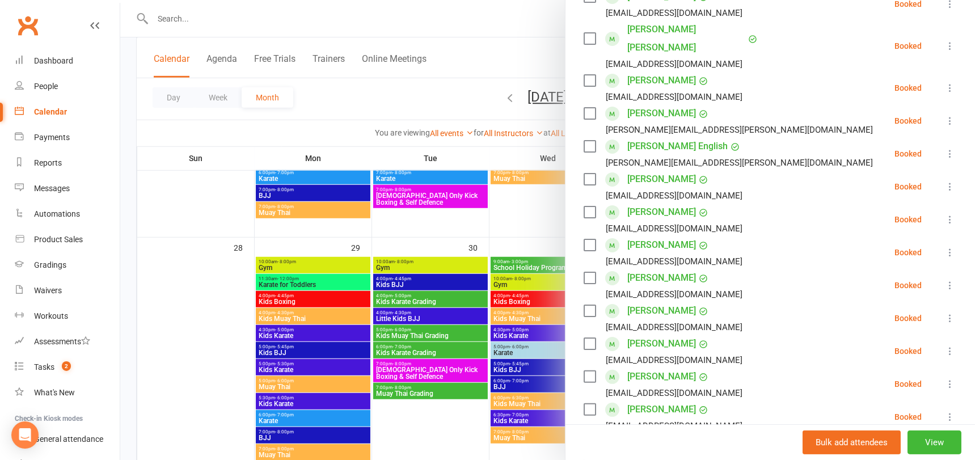
click at [651, 335] on link "Delara Nazari" at bounding box center [661, 344] width 69 height 18
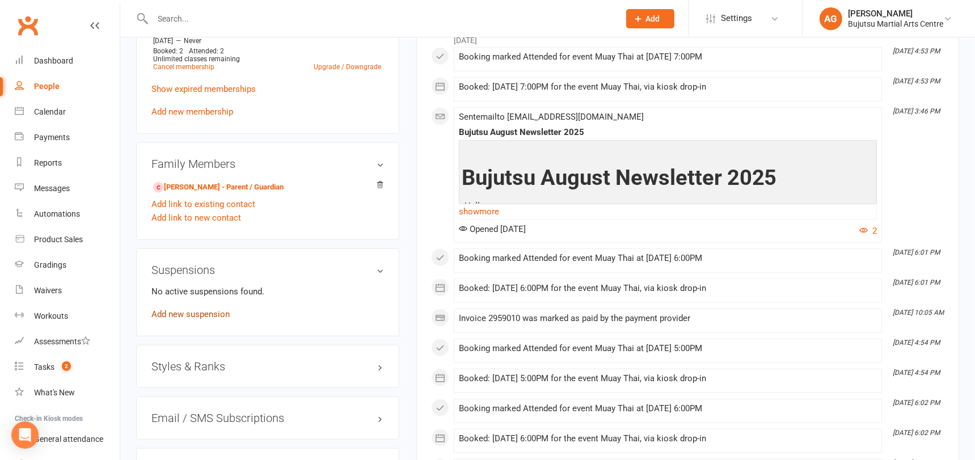
scroll to position [867, 0]
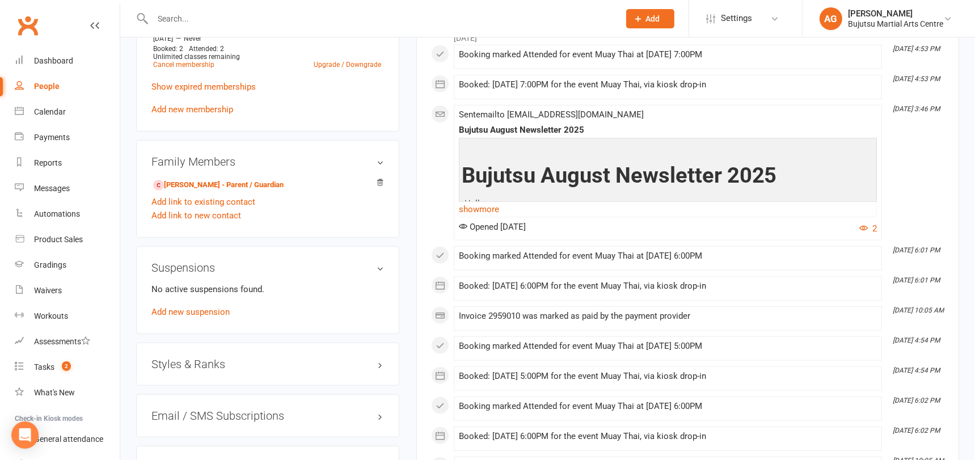
click at [202, 358] on h3 "Styles & Ranks" at bounding box center [267, 364] width 232 height 12
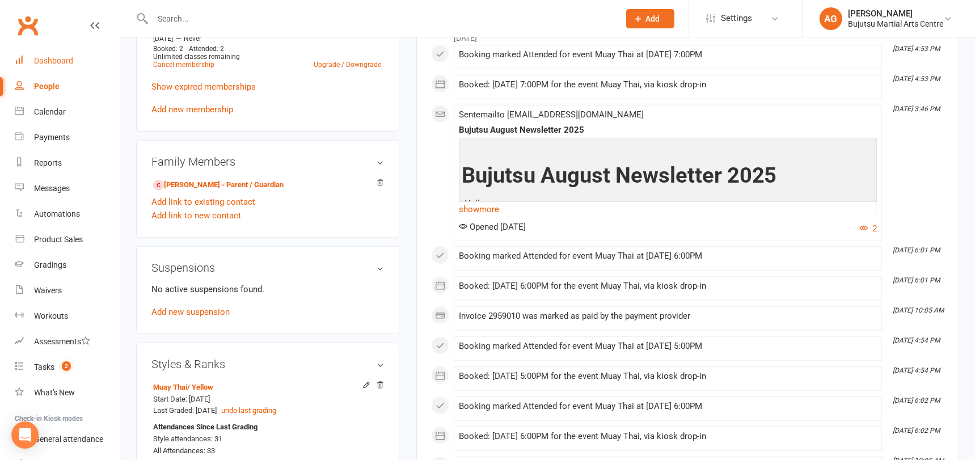
click at [54, 56] on div "Dashboard" at bounding box center [53, 60] width 39 height 9
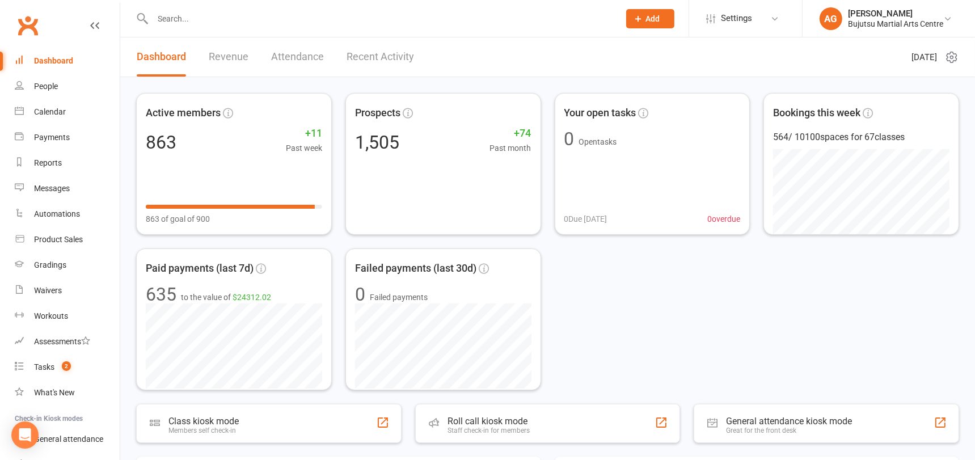
click at [646, 16] on span "Add" at bounding box center [653, 18] width 14 height 9
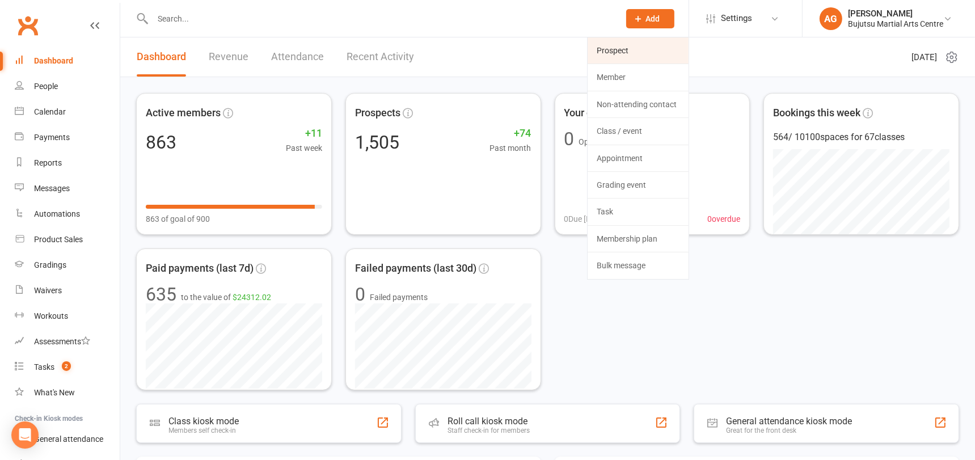
click at [626, 48] on link "Prospect" at bounding box center [637, 50] width 101 height 26
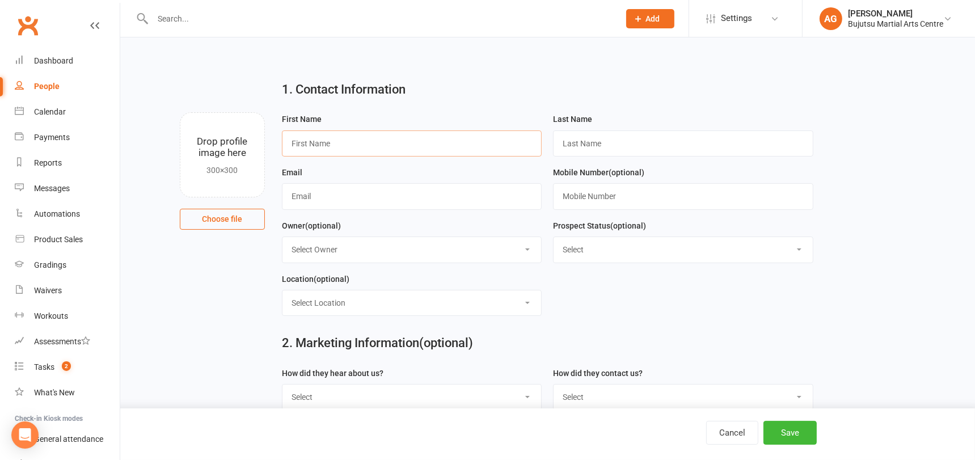
click at [352, 145] on input "text" at bounding box center [412, 143] width 260 height 26
type input "Chloe"
type input "Sinclair"
click at [301, 194] on input "text" at bounding box center [412, 196] width 260 height 26
type input "chloemiasinc@icloud.com"
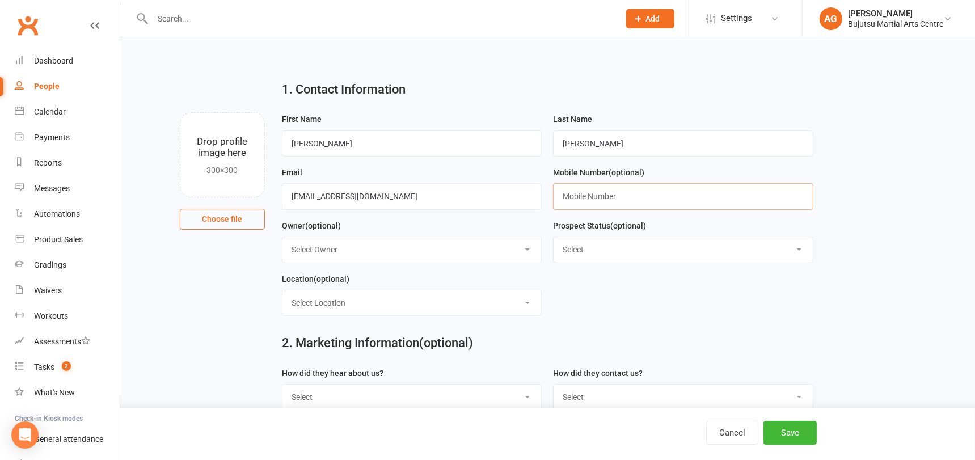
click at [617, 189] on input "text" at bounding box center [683, 196] width 260 height 26
type input "0412650747"
click at [602, 247] on select "Select Initial Inquiry Information Package Sent Free Lesson Booked Follow Up Em…" at bounding box center [682, 249] width 259 height 25
select select "Information Package Sent"
click at [553, 238] on select "Select Initial Inquiry Information Package Sent Free Lesson Booked Follow Up Em…" at bounding box center [682, 249] width 259 height 25
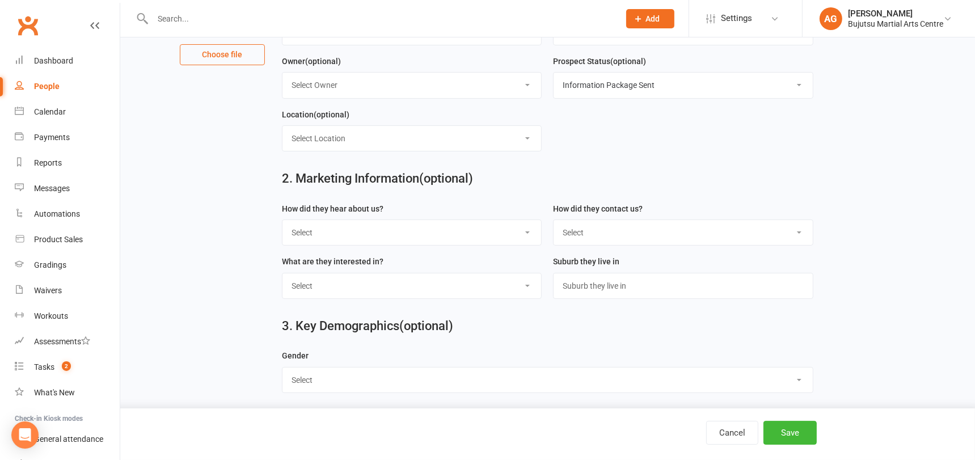
scroll to position [170, 0]
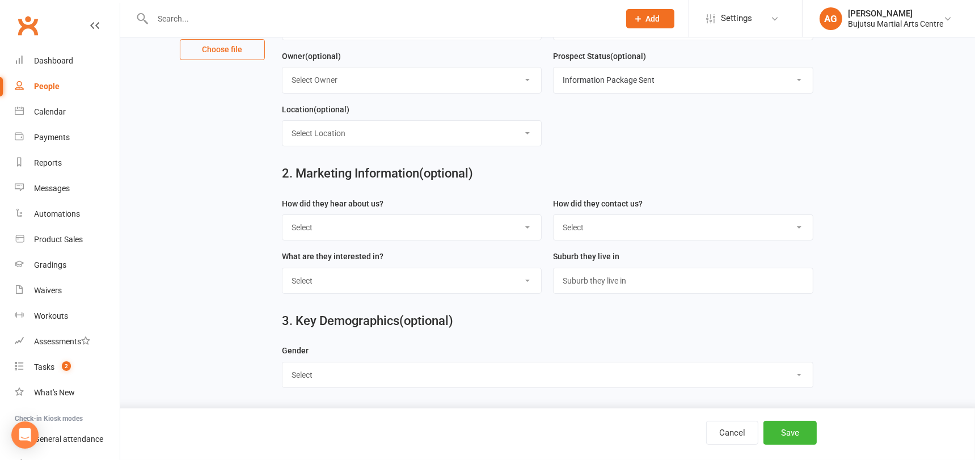
click at [610, 226] on select "Select Phone Email In-Facility Social Media Website Chat" at bounding box center [682, 227] width 259 height 25
select select "Phone"
click at [553, 215] on select "Select Phone Email In-Facility Social Media Website Chat" at bounding box center [682, 227] width 259 height 25
click at [604, 283] on input "text" at bounding box center [683, 281] width 260 height 26
click at [442, 273] on select "Select BJJ Boxing Gym Iaido Jodo Karate Karate for Toddlers Kobudo Kids BJJ Kid…" at bounding box center [411, 280] width 259 height 25
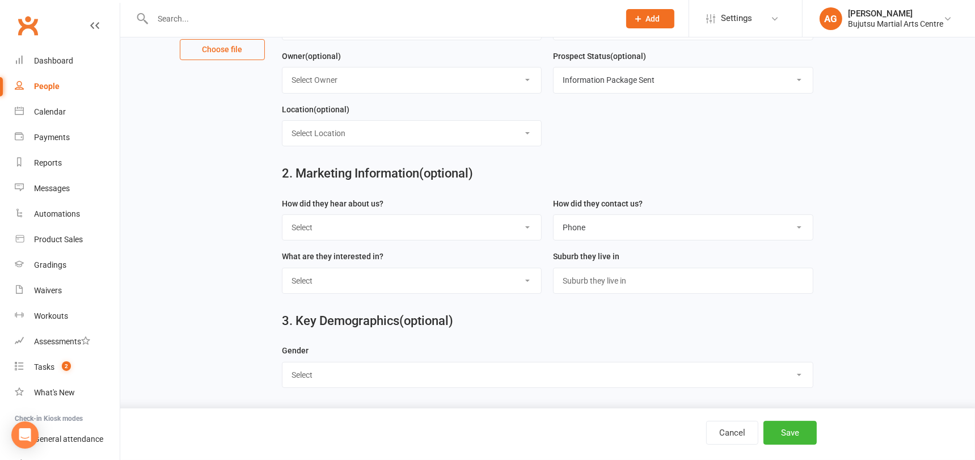
select select "Ladies Only"
click at [282, 268] on select "Select BJJ Boxing Gym Iaido Jodo Karate Karate for Toddlers Kobudo Kids BJJ Kid…" at bounding box center [411, 280] width 259 height 25
click at [438, 222] on select "Select Google Other Social Media Through A Friend Walk by Referred" at bounding box center [411, 227] width 259 height 25
select select "Google"
click at [282, 215] on select "Select Google Other Social Media Through A Friend Walk by Referred" at bounding box center [411, 227] width 259 height 25
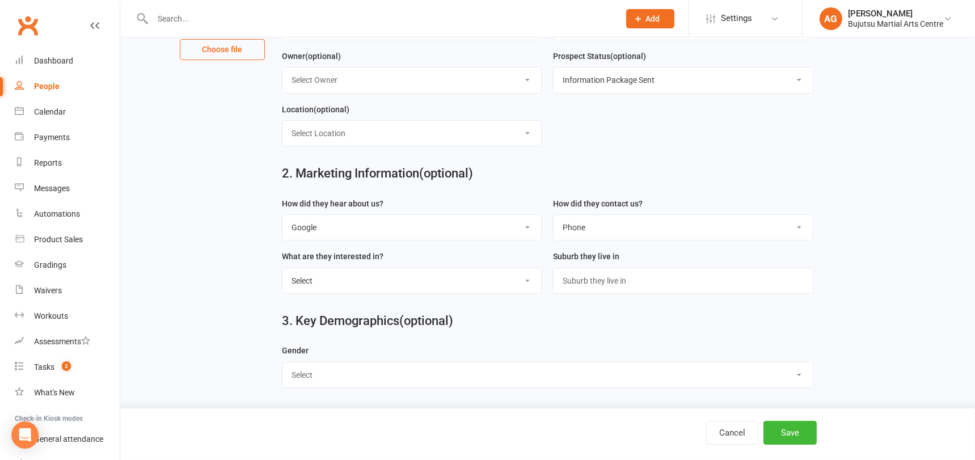
click at [638, 375] on select "Select Male Female" at bounding box center [547, 374] width 530 height 25
select select "[DEMOGRAPHIC_DATA]"
click at [282, 362] on select "Select Male Female" at bounding box center [547, 374] width 530 height 25
click at [801, 427] on button "Save" at bounding box center [789, 433] width 53 height 24
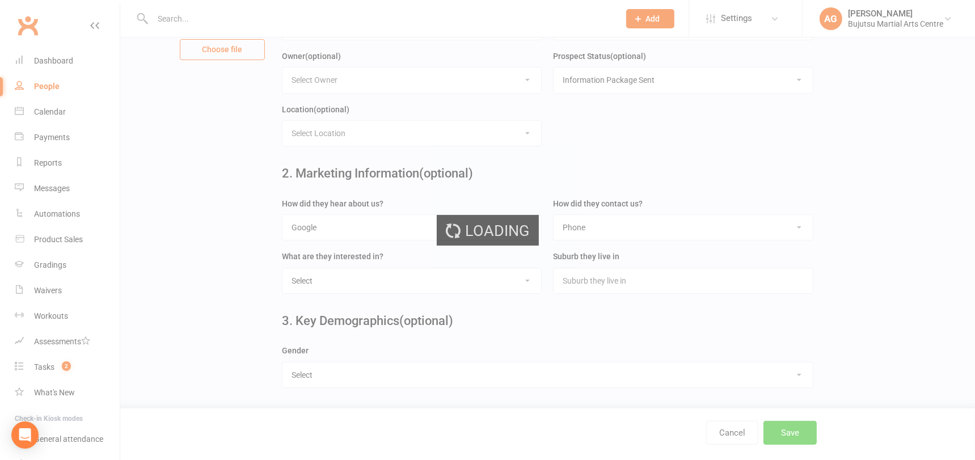
scroll to position [0, 0]
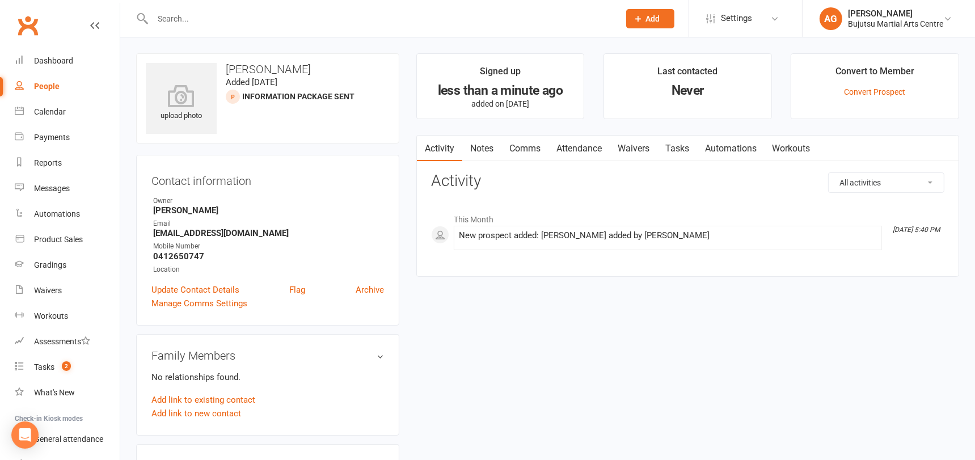
click at [521, 146] on link "Comms" at bounding box center [524, 149] width 47 height 26
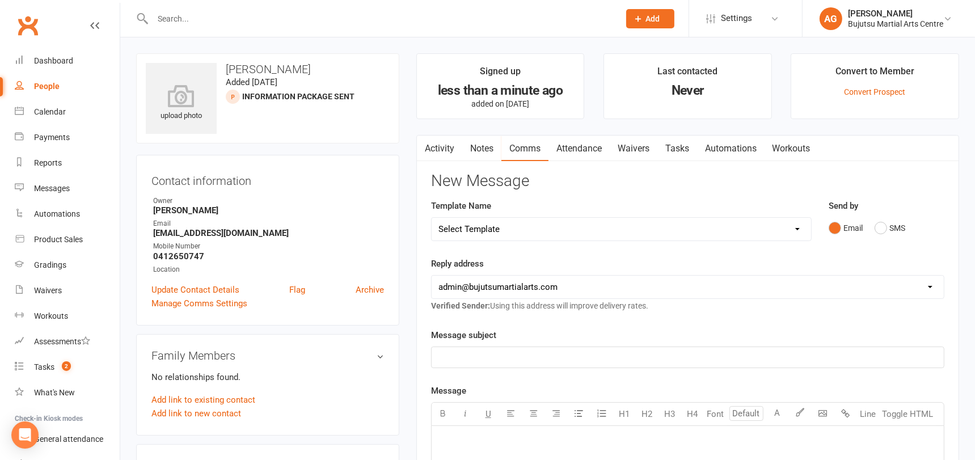
click at [561, 224] on select "Select Template [Email] Buddy Week [Email] Japan Karate Association Grading Adu…" at bounding box center [620, 229] width 379 height 23
select select "22"
click at [431, 218] on select "Select Template [Email] Buddy Week [Email] Japan Karate Association Grading Adu…" at bounding box center [620, 229] width 379 height 23
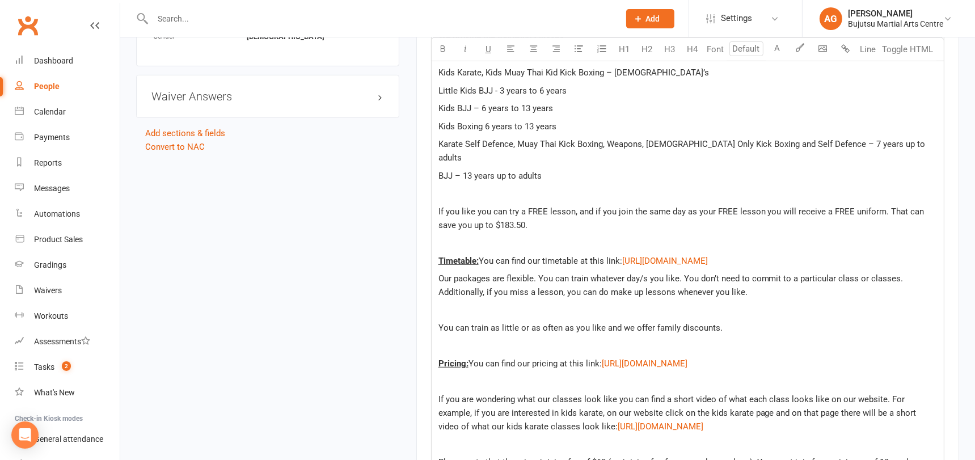
scroll to position [681, 0]
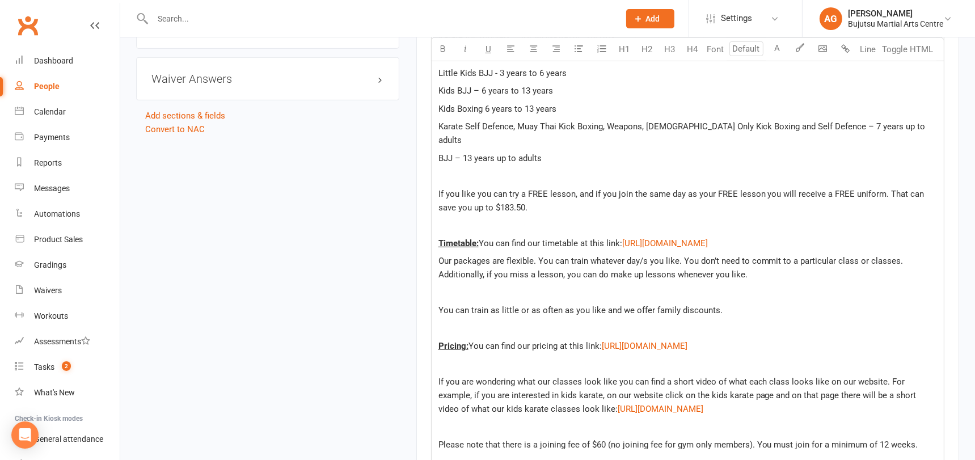
click at [516, 201] on div "﻿ Hello ﻿ {contact-first-name} , Thank you for your inquiry. Our centre is open…" at bounding box center [687, 335] width 512 height 1183
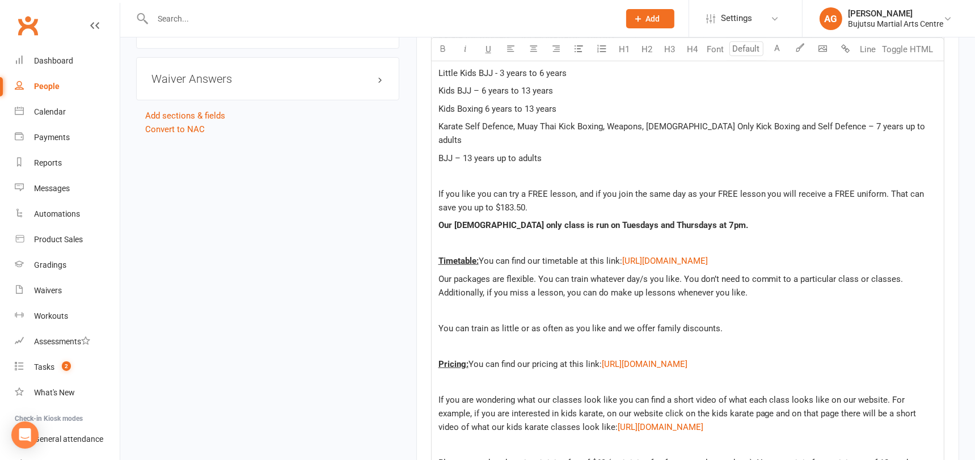
click at [544, 192] on p "If you like you can try a FREE lesson, and if you join the same day as your FRE…" at bounding box center [687, 200] width 498 height 27
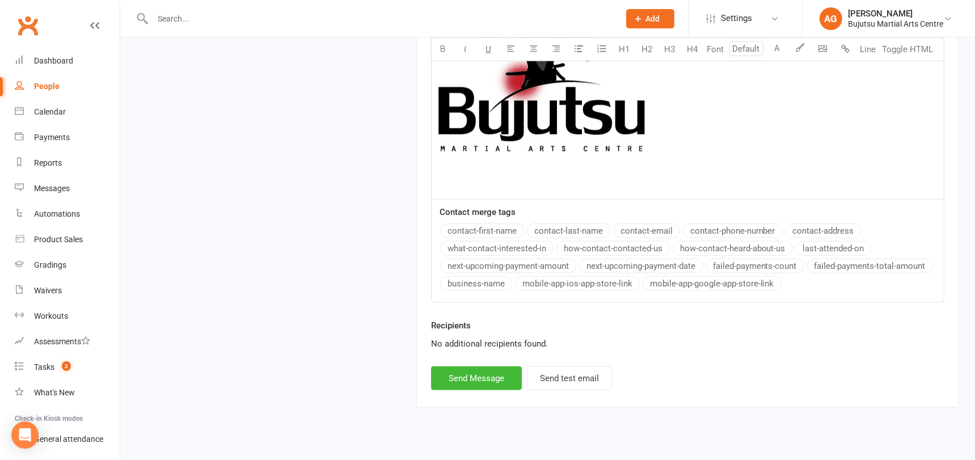
scroll to position [1449, 0]
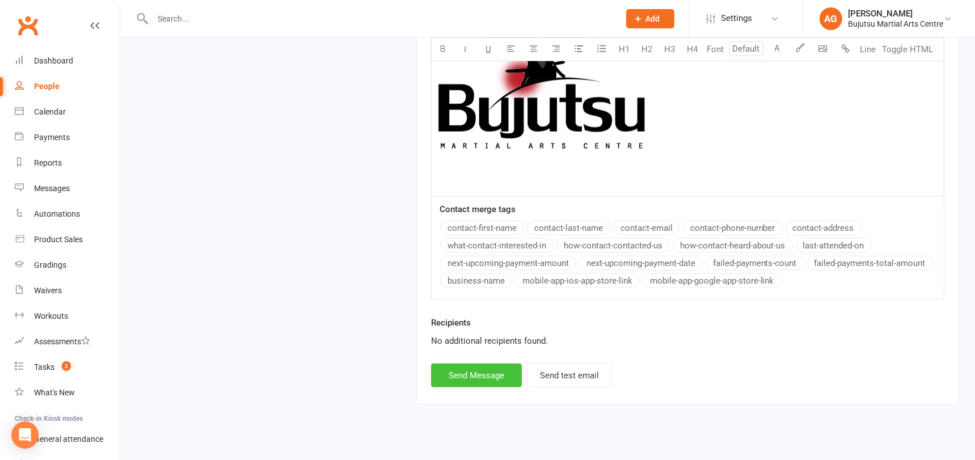
click at [475, 363] on button "Send Message" at bounding box center [476, 375] width 91 height 24
select select
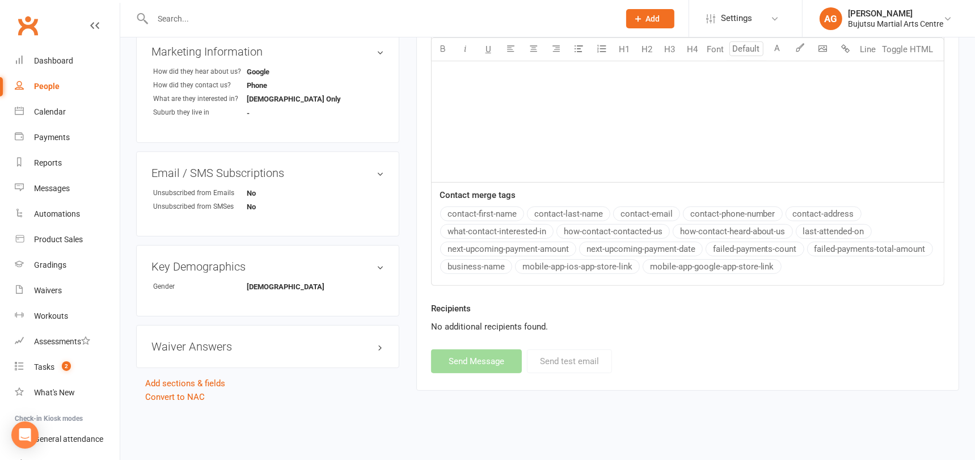
scroll to position [0, 0]
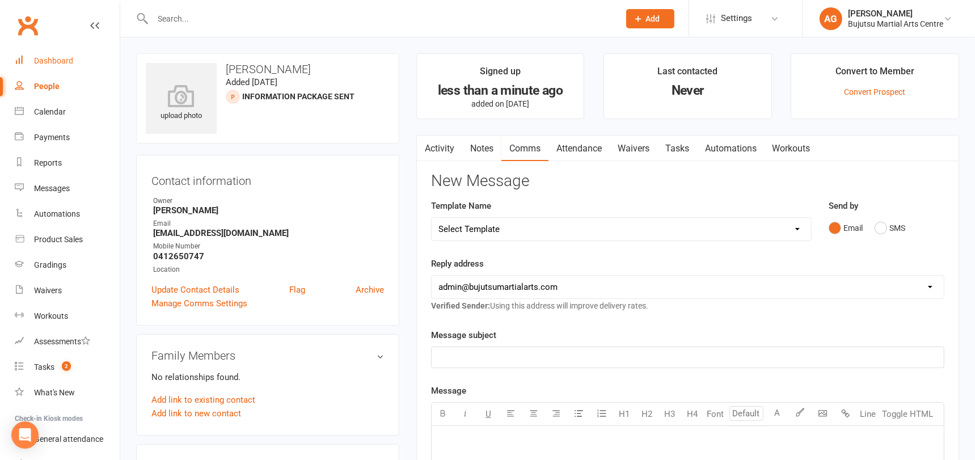
click at [49, 59] on div "Dashboard" at bounding box center [53, 60] width 39 height 9
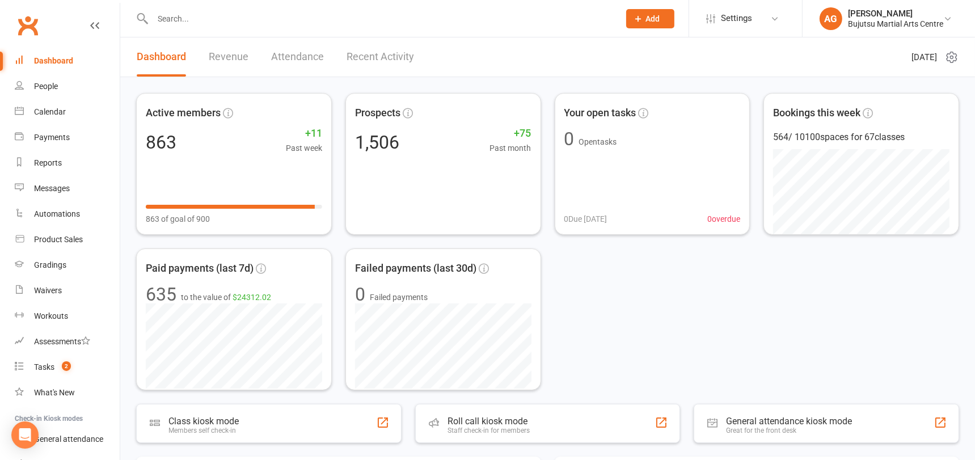
click at [218, 12] on input "text" at bounding box center [380, 19] width 462 height 16
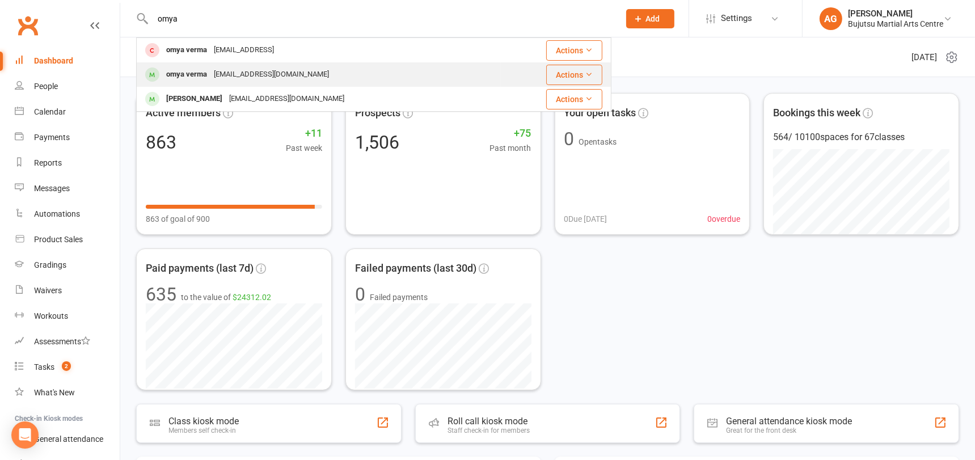
type input "omya"
click at [220, 70] on div "rajiv1334@yahoo.com.au" at bounding box center [271, 74] width 122 height 16
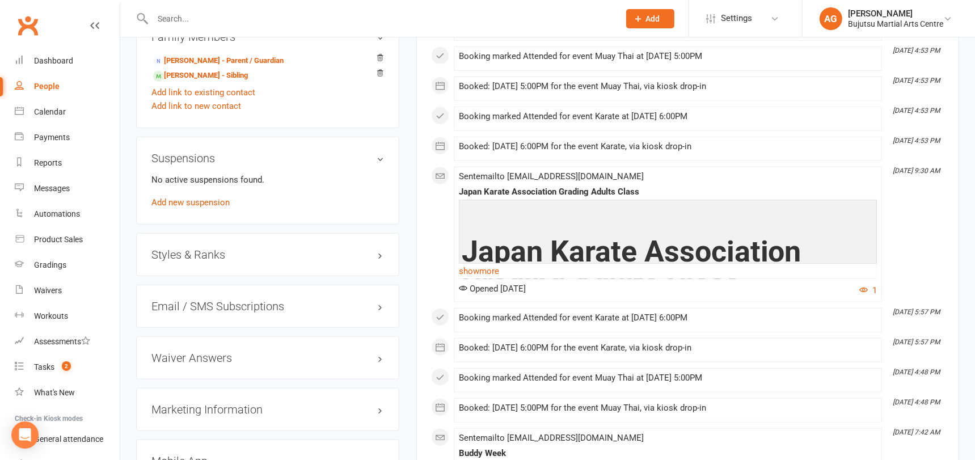
scroll to position [1023, 0]
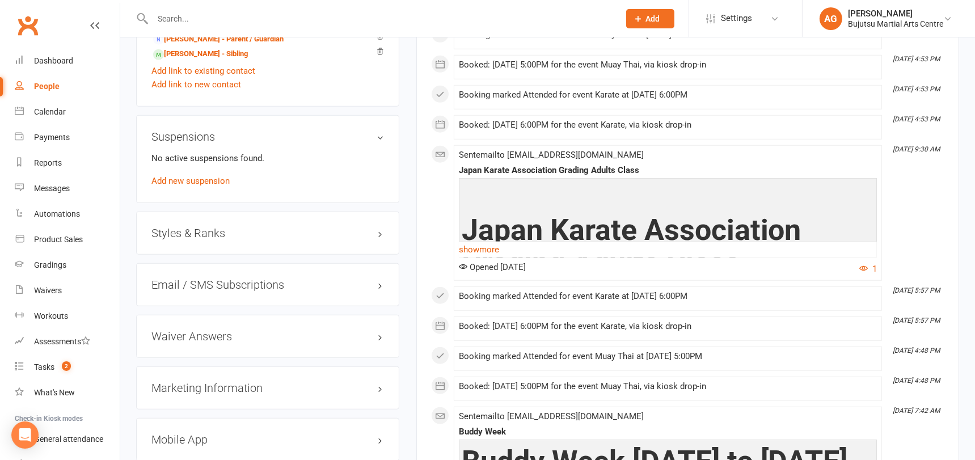
click at [176, 227] on h3 "Styles & Ranks" at bounding box center [267, 233] width 232 height 12
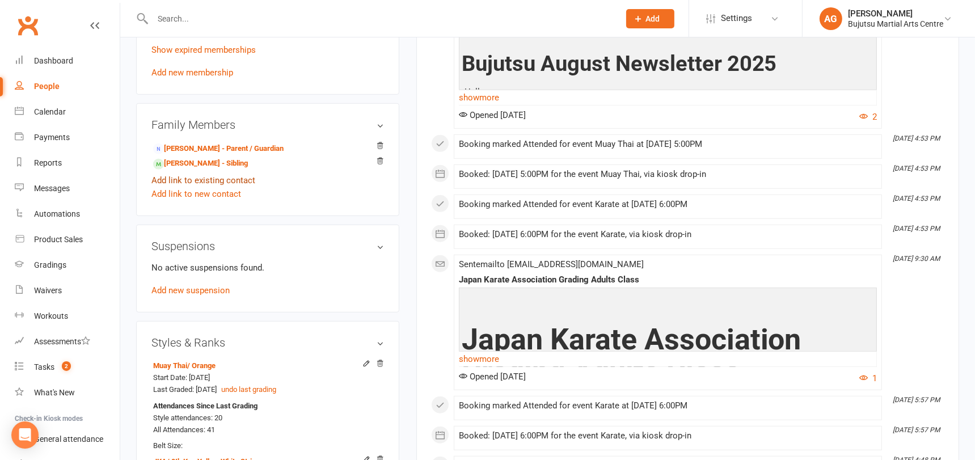
scroll to position [929, 0]
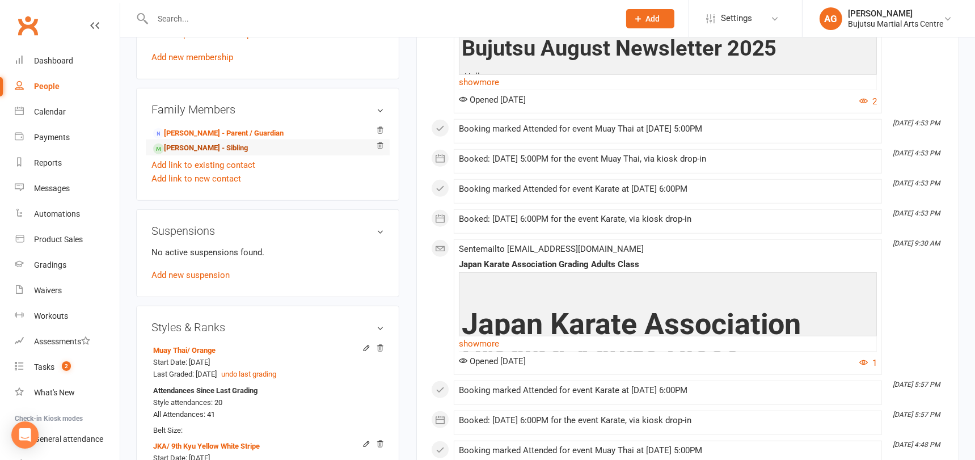
click at [187, 142] on link "Pranav Verma - Sibling" at bounding box center [200, 148] width 95 height 12
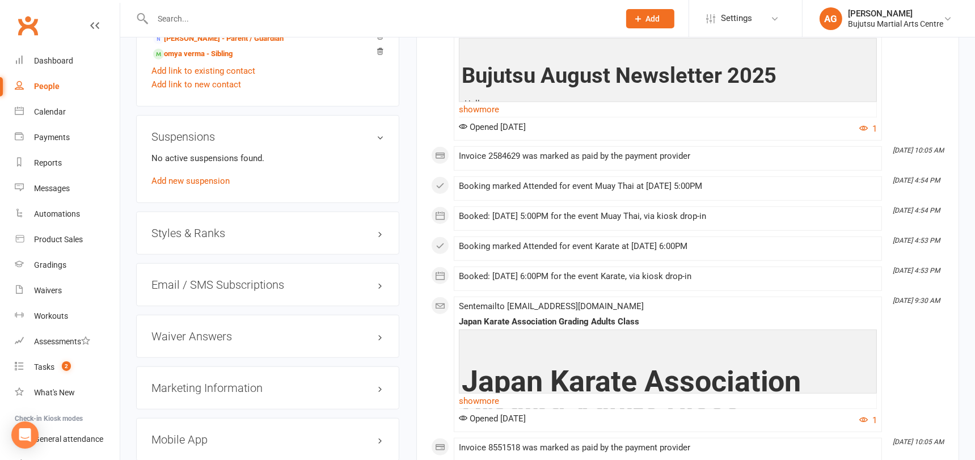
scroll to position [1024, 0]
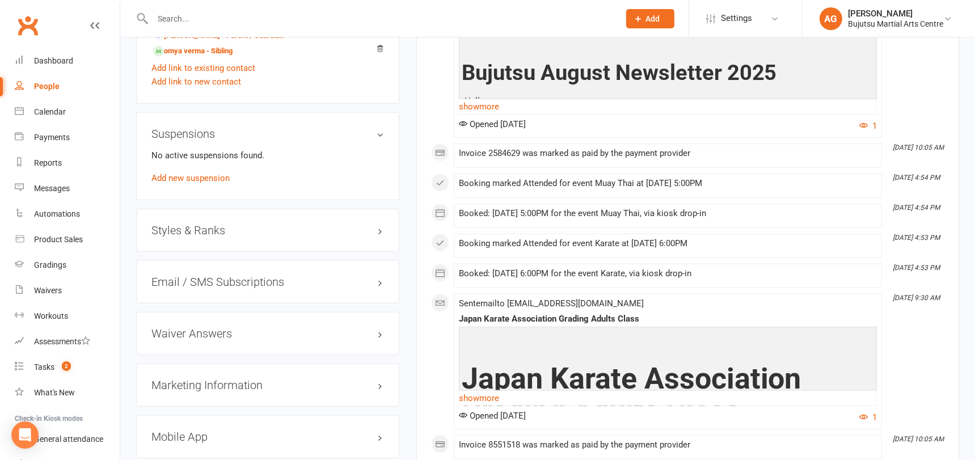
click at [182, 218] on div "Styles & Ranks" at bounding box center [267, 230] width 263 height 43
click at [187, 226] on h3 "Styles & Ranks" at bounding box center [267, 230] width 232 height 12
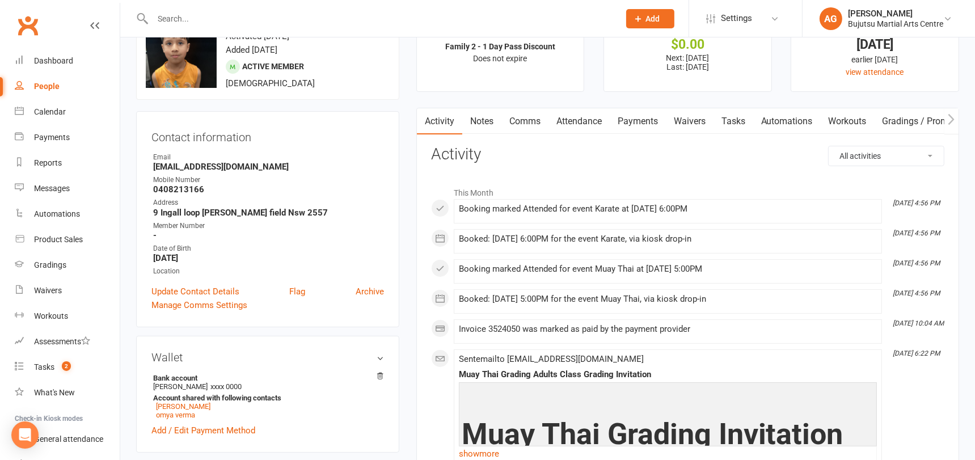
scroll to position [0, 0]
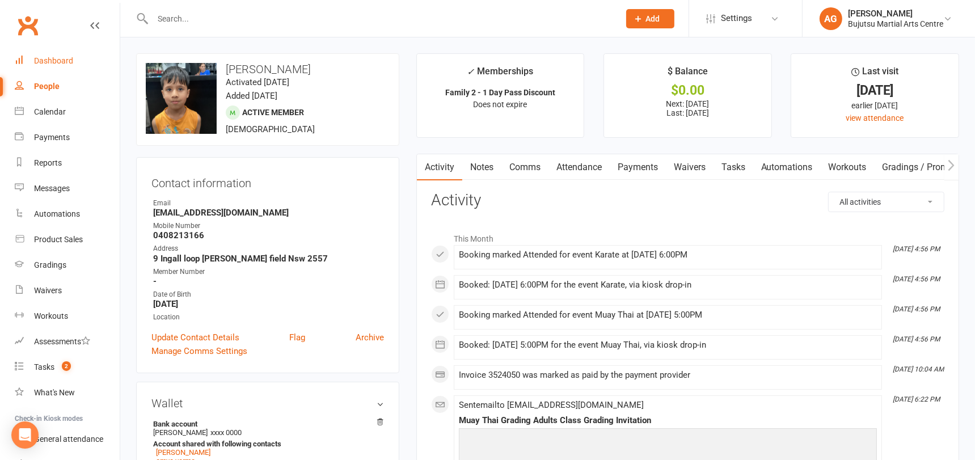
click at [58, 56] on div "Dashboard" at bounding box center [53, 60] width 39 height 9
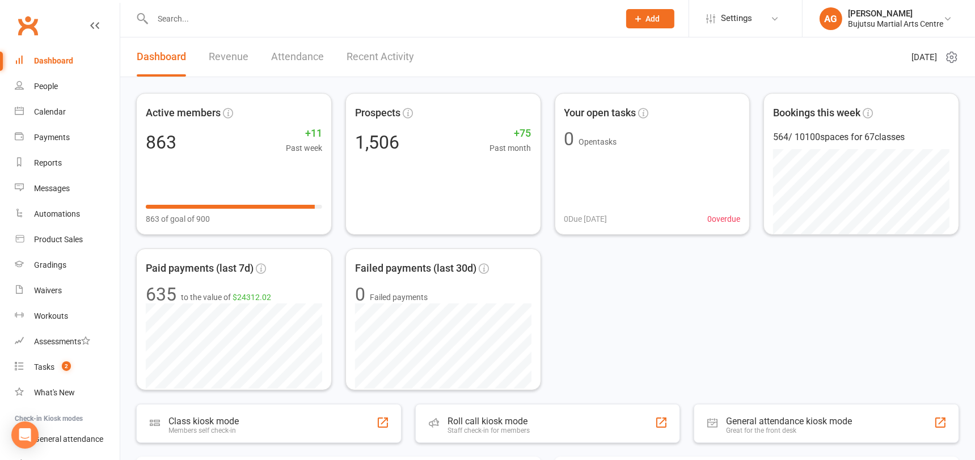
click at [191, 12] on input "text" at bounding box center [380, 19] width 462 height 16
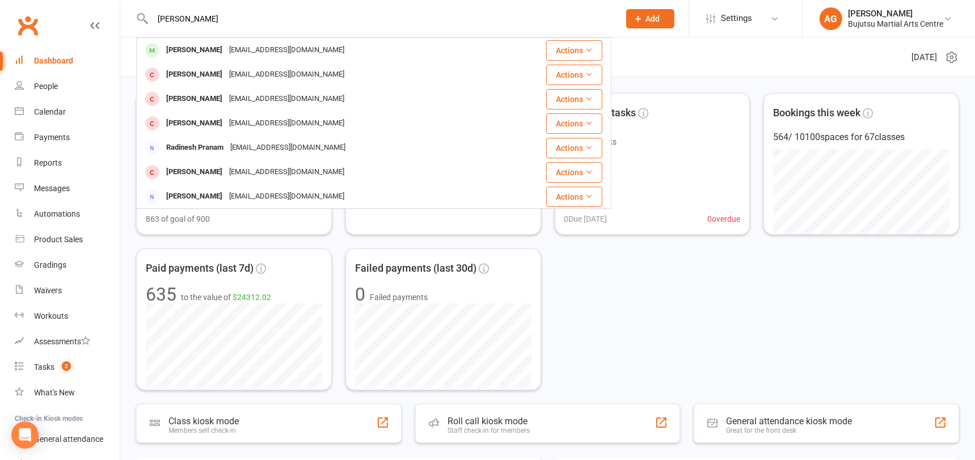
type input "pranav"
click at [197, 49] on div "Pranav Verma" at bounding box center [194, 50] width 63 height 16
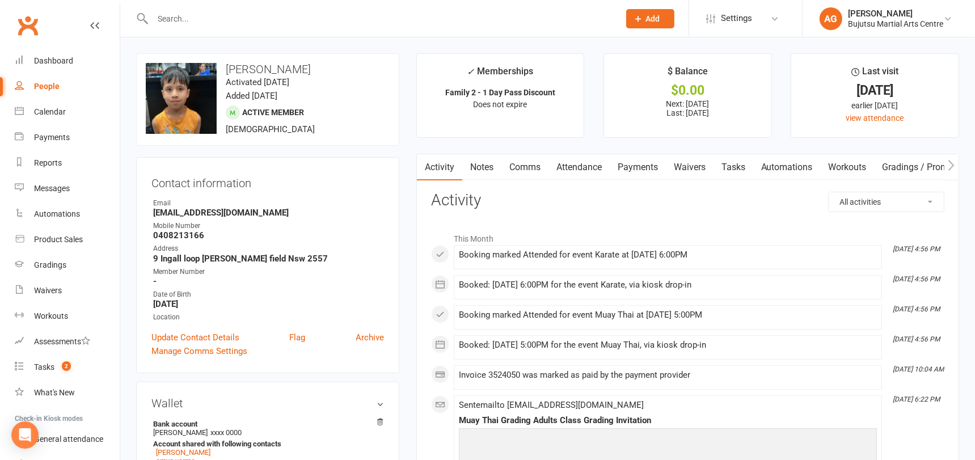
click at [194, 18] on input "text" at bounding box center [380, 19] width 462 height 16
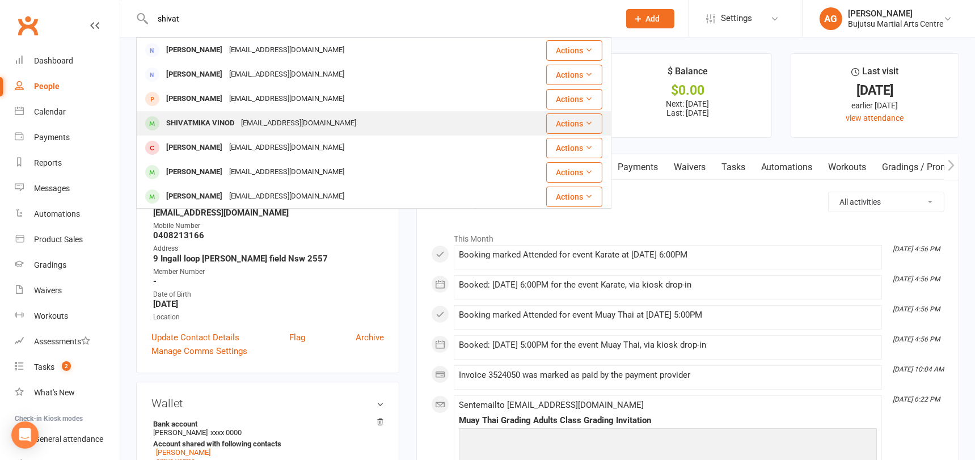
type input "shivat"
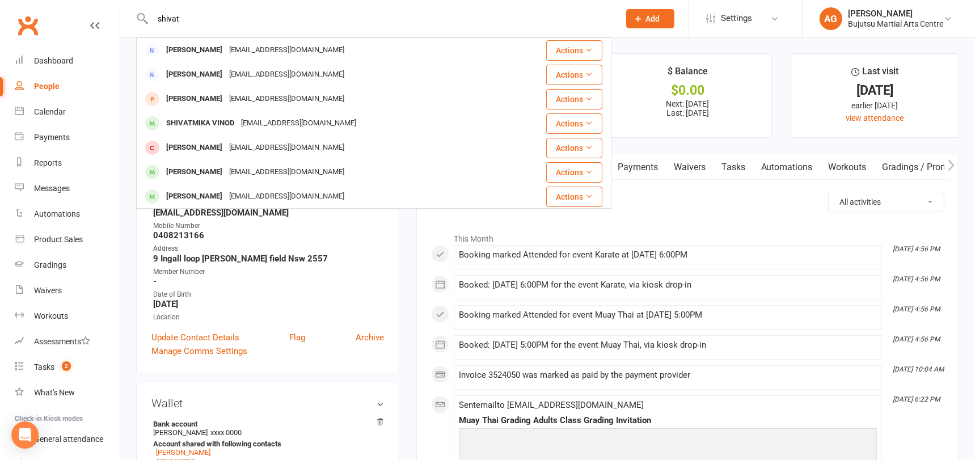
click at [224, 117] on div "SHIVATMIKA VINOD" at bounding box center [200, 123] width 75 height 16
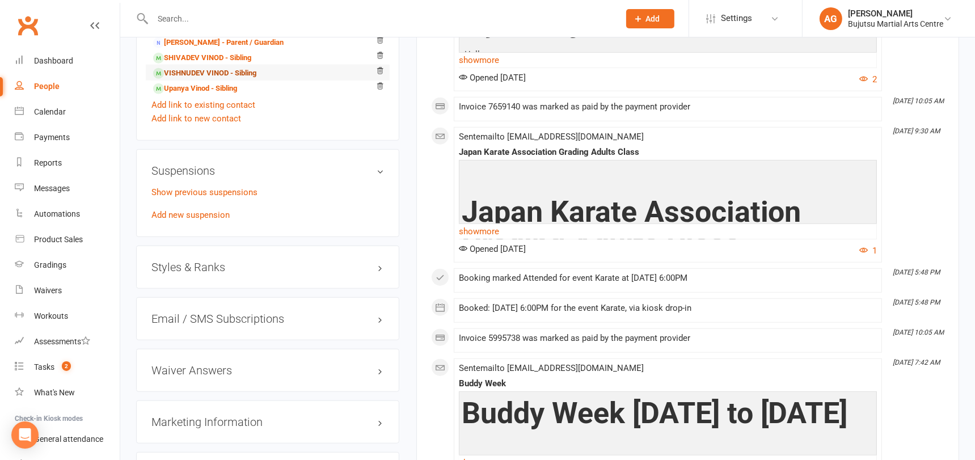
scroll to position [1038, 0]
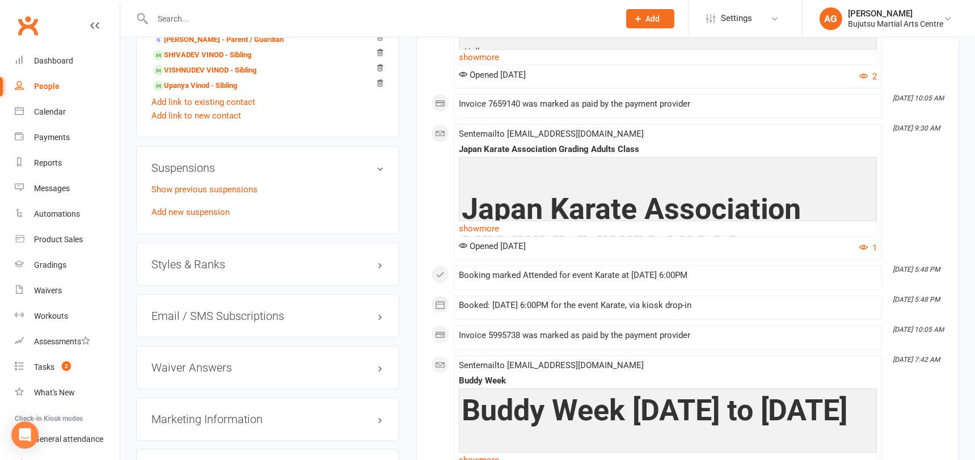
click at [181, 261] on h3 "Styles & Ranks" at bounding box center [267, 264] width 232 height 12
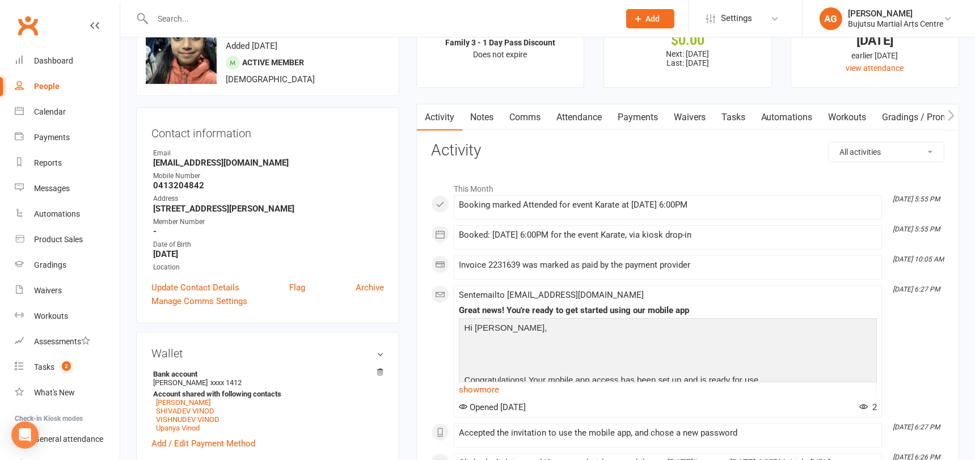
scroll to position [0, 0]
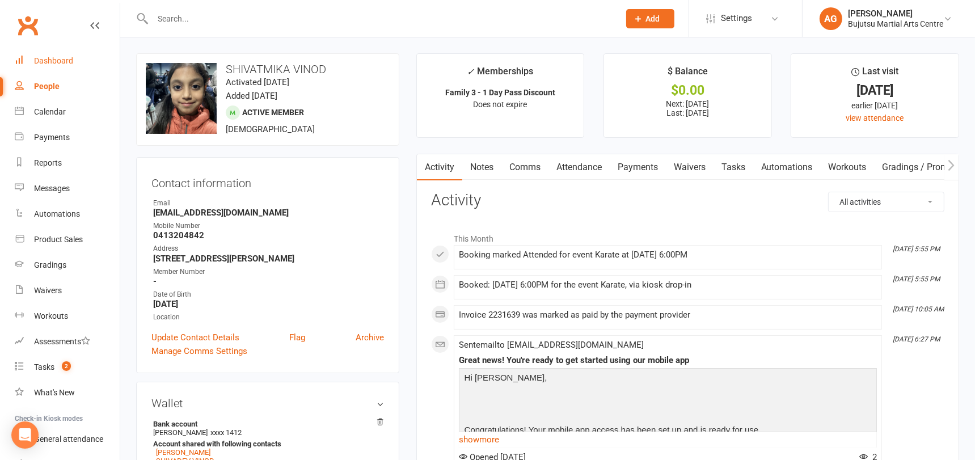
click at [52, 57] on div "Dashboard" at bounding box center [53, 60] width 39 height 9
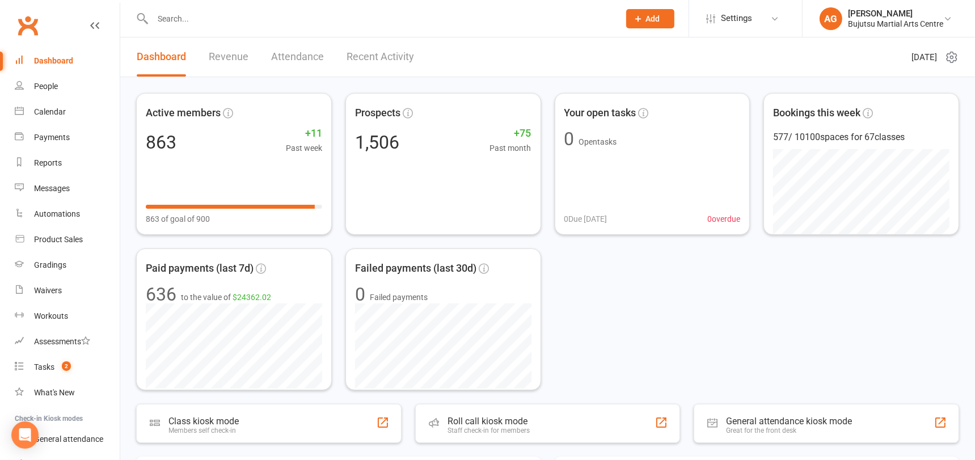
scroll to position [1, 0]
click at [48, 108] on div "Calendar" at bounding box center [50, 111] width 32 height 9
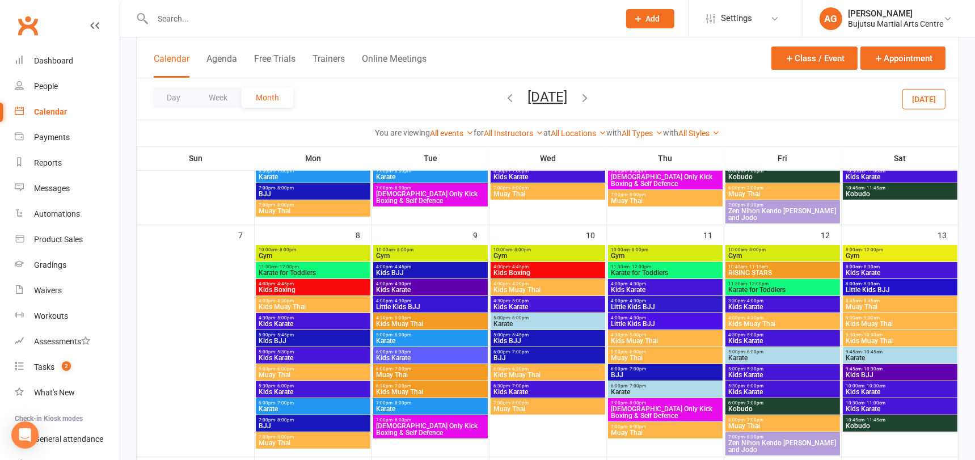
scroll to position [230, 0]
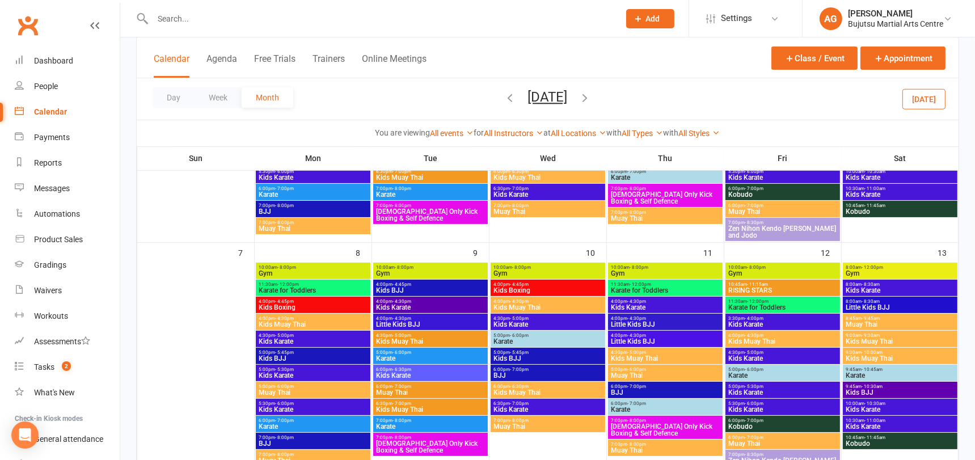
click at [504, 98] on icon "button" at bounding box center [510, 97] width 12 height 12
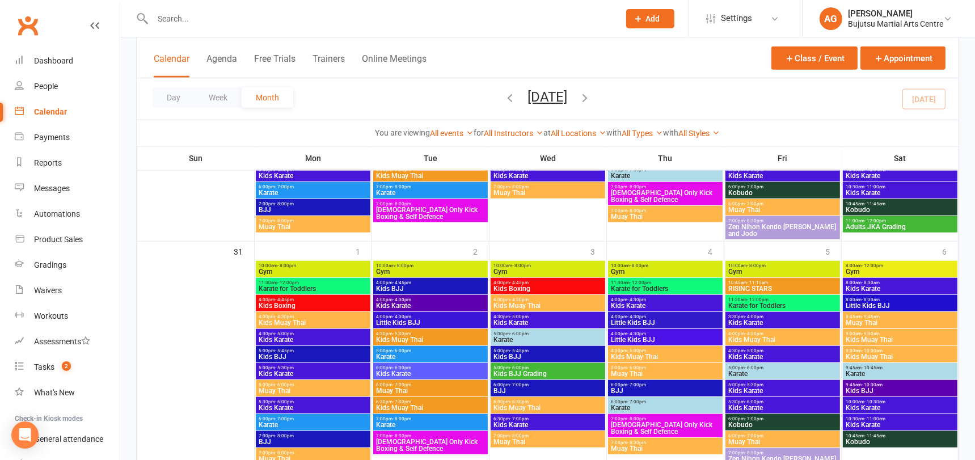
scroll to position [1171, 0]
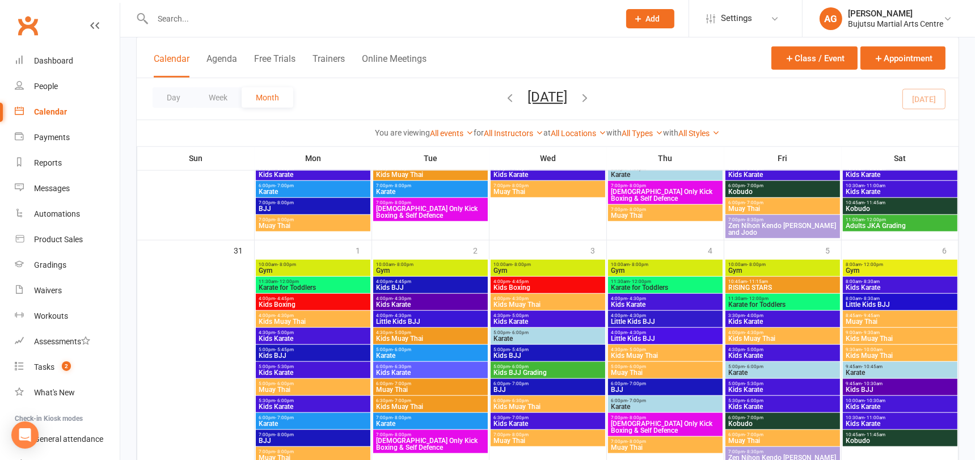
click at [883, 225] on span "Adults JKA Grading" at bounding box center [900, 225] width 110 height 7
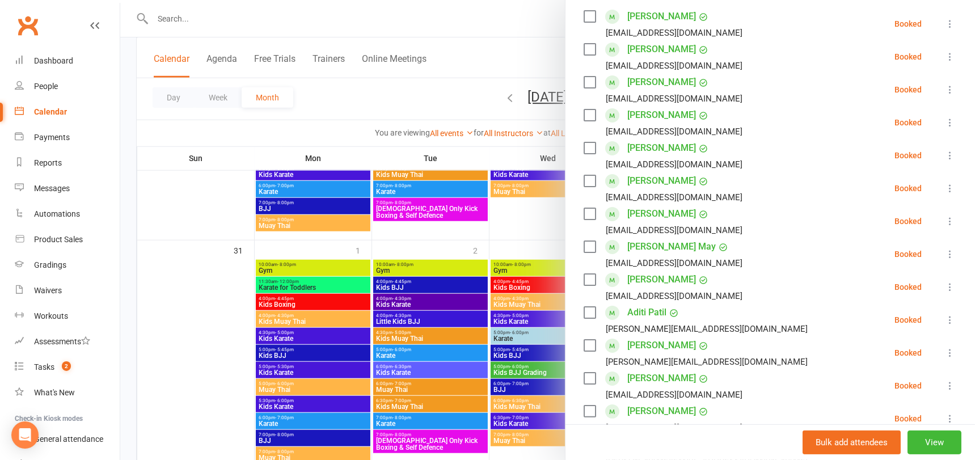
scroll to position [201, 0]
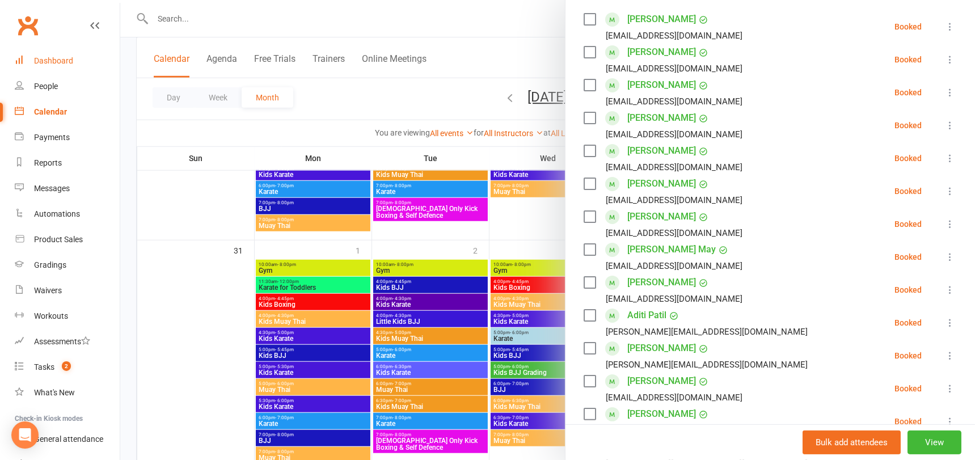
click at [45, 61] on div "Dashboard" at bounding box center [53, 60] width 39 height 9
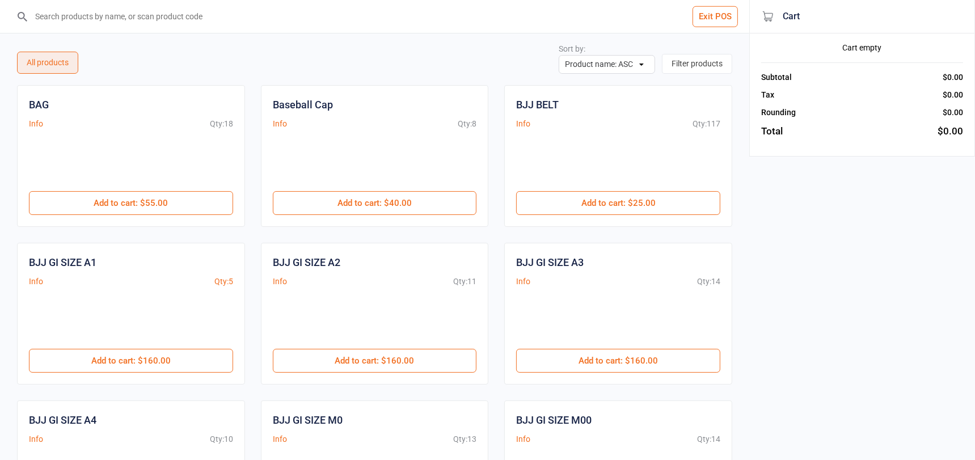
click at [136, 20] on input "search" at bounding box center [381, 16] width 704 height 33
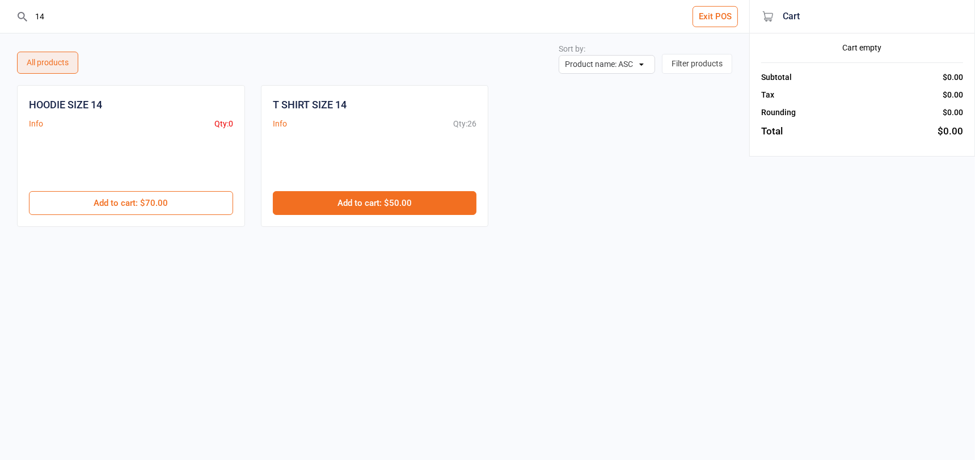
type input "14"
click at [337, 199] on button "Add to cart : $50.00" at bounding box center [375, 203] width 204 height 24
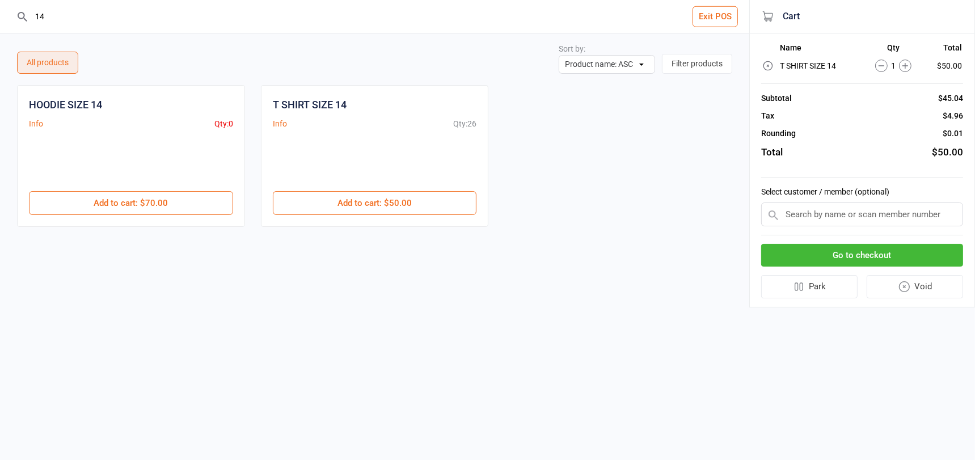
click at [852, 214] on input "text" at bounding box center [862, 214] width 202 height 24
click at [846, 216] on input "text" at bounding box center [862, 214] width 202 height 24
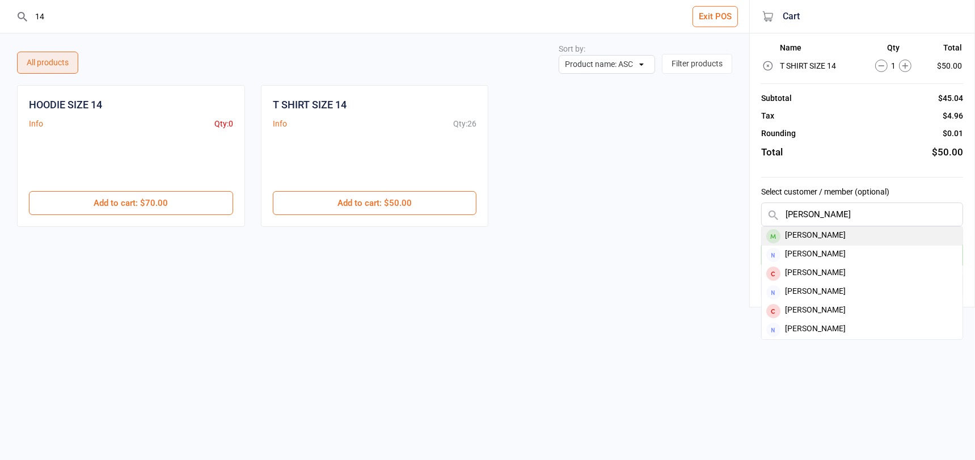
type input "james phy"
click at [842, 231] on div "[PERSON_NAME]" at bounding box center [861, 236] width 201 height 19
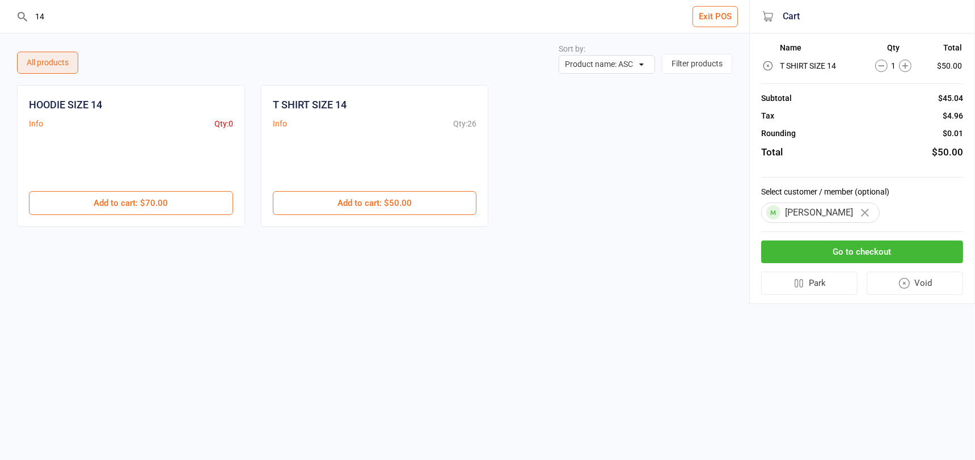
click at [836, 251] on button "Go to checkout" at bounding box center [862, 251] width 202 height 23
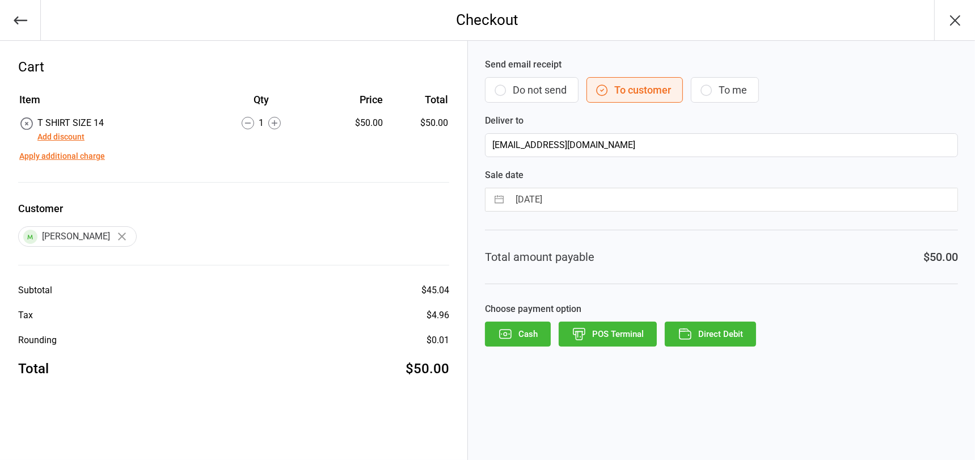
click at [607, 333] on button "POS Terminal" at bounding box center [607, 333] width 98 height 25
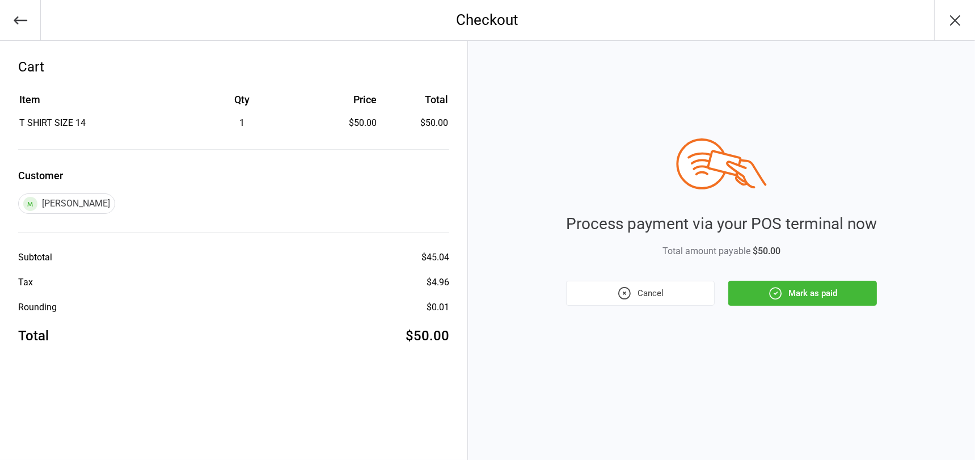
click at [785, 290] on button "Mark as paid" at bounding box center [802, 293] width 149 height 25
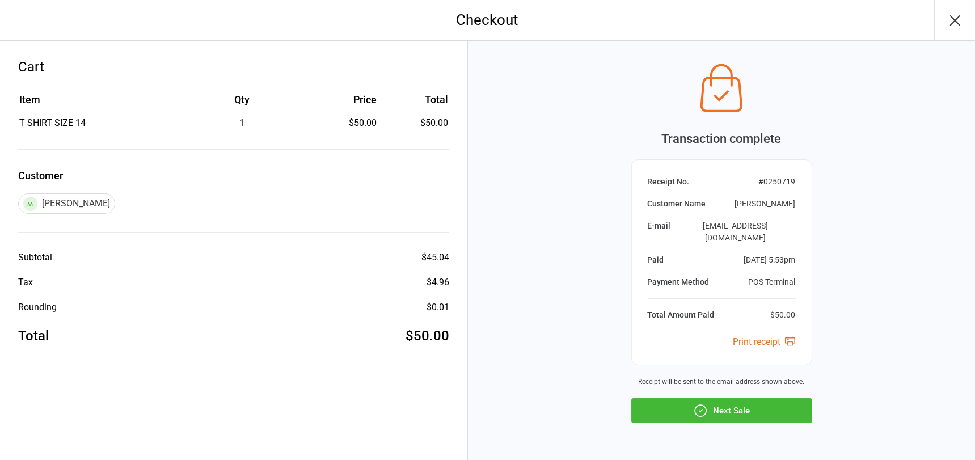
click at [719, 384] on div "Transaction complete Receipt No. # 0250719 Customer Name James Phythian E-mail …" at bounding box center [721, 240] width 181 height 365
click at [719, 398] on button "Next Sale" at bounding box center [721, 410] width 181 height 25
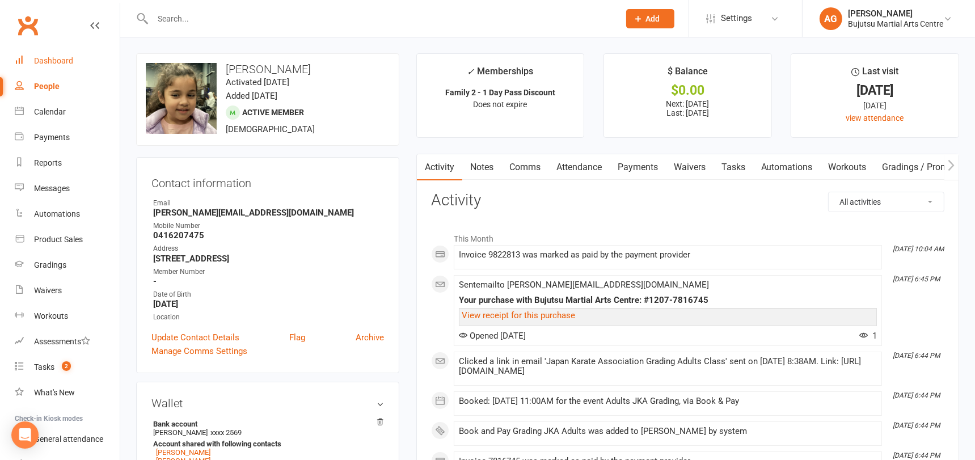
click at [57, 60] on div "Dashboard" at bounding box center [53, 60] width 39 height 9
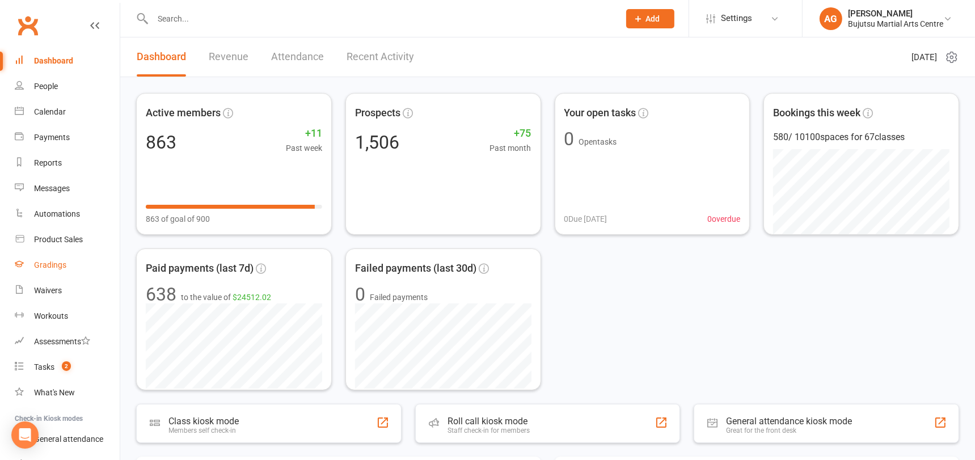
click at [54, 266] on div "Gradings" at bounding box center [50, 264] width 32 height 9
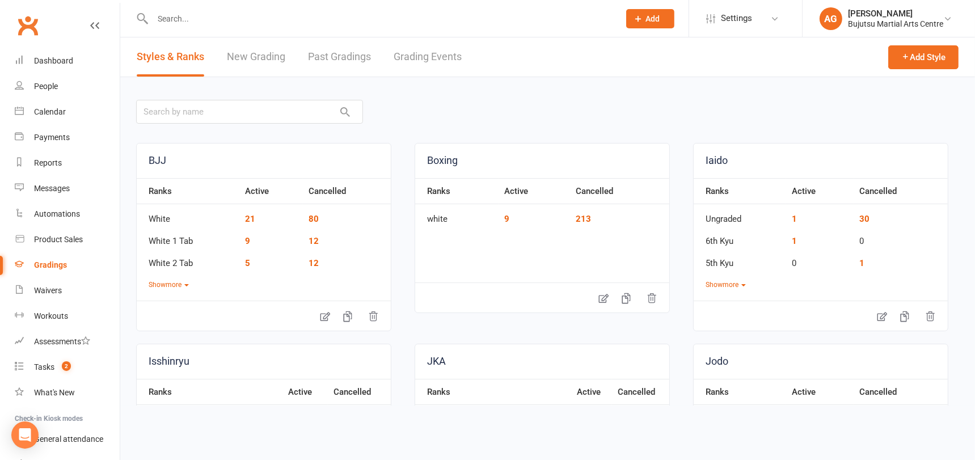
click at [415, 54] on link "Grading Events" at bounding box center [427, 56] width 68 height 39
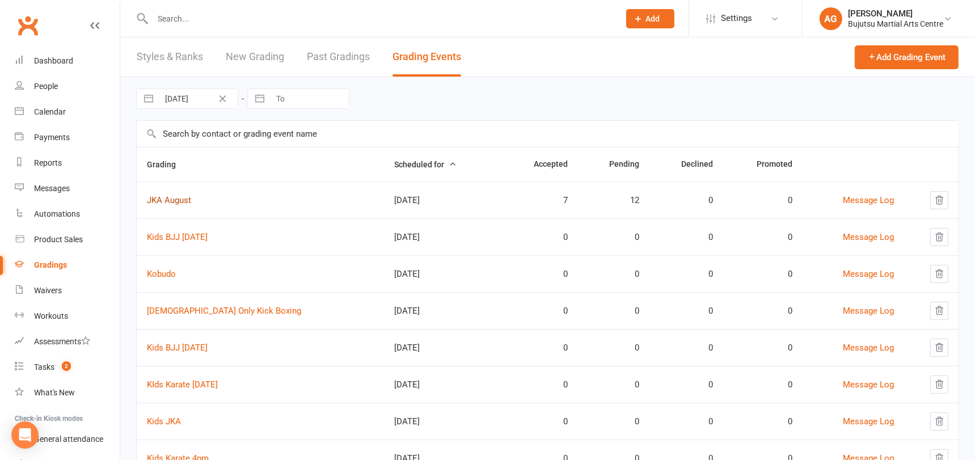
click at [163, 197] on link "JKA August" at bounding box center [169, 200] width 44 height 10
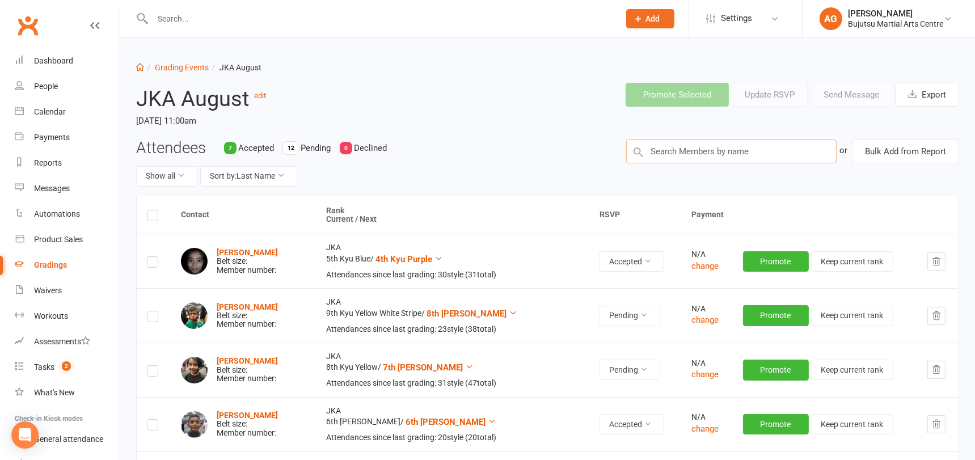
click at [698, 145] on input "text" at bounding box center [731, 151] width 210 height 24
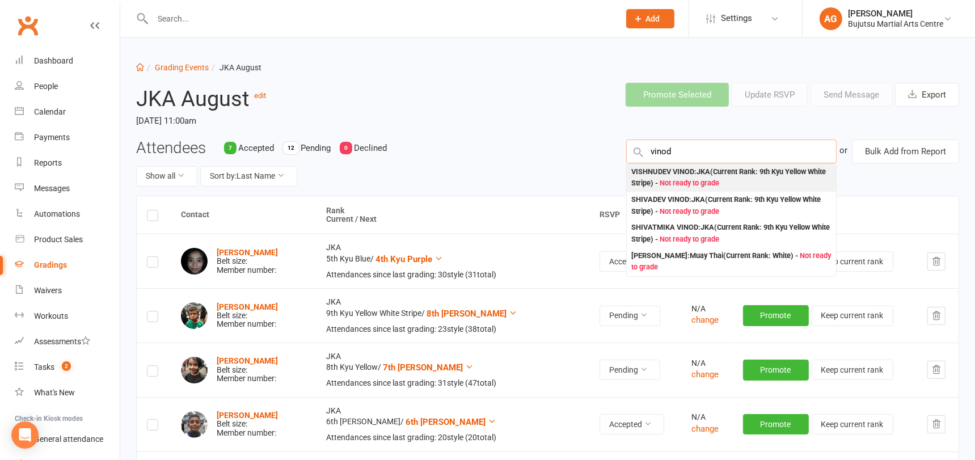
type input "vinod"
click at [697, 170] on div "VISHNUDEV VINOD : JKA (Current Rank: 9th Kyu Yellow White Stripe ) - Not ready …" at bounding box center [731, 177] width 200 height 23
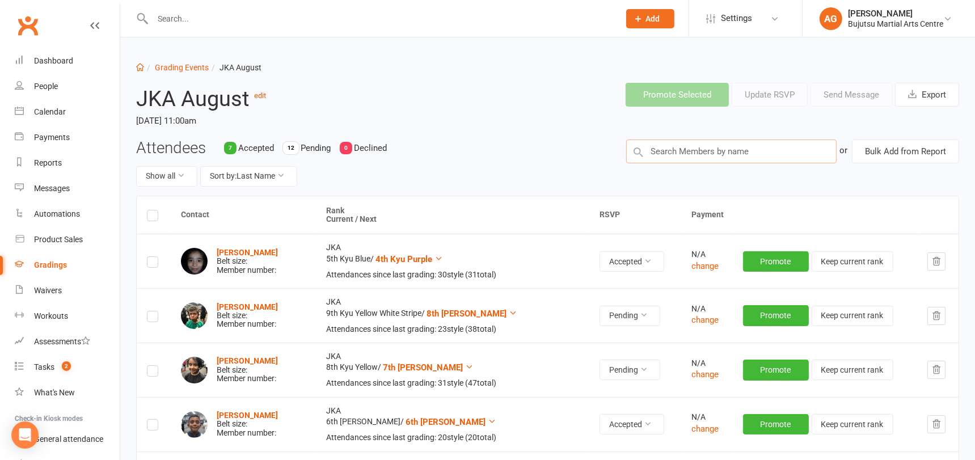
click at [679, 150] on input "text" at bounding box center [731, 151] width 210 height 24
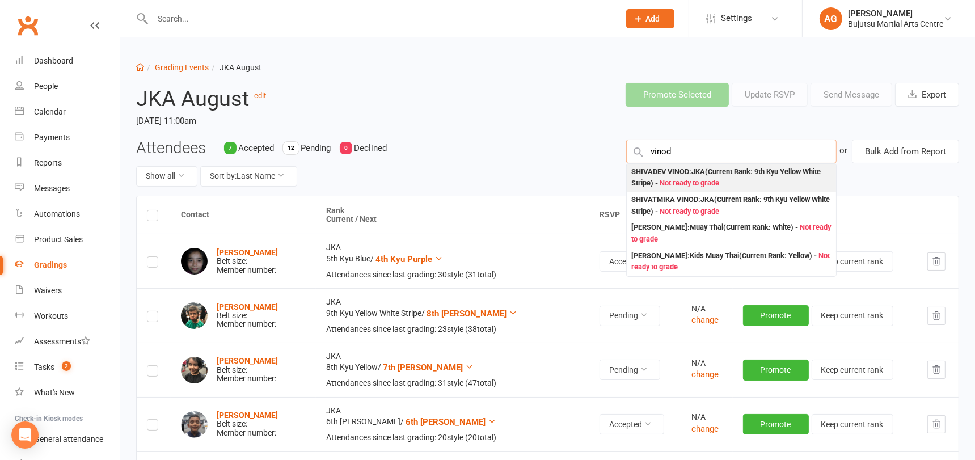
type input "vinod"
click at [676, 177] on div "SHIVADEV VINOD : JKA (Current Rank: 9th Kyu Yellow White Stripe ) - Not ready t…" at bounding box center [731, 177] width 200 height 23
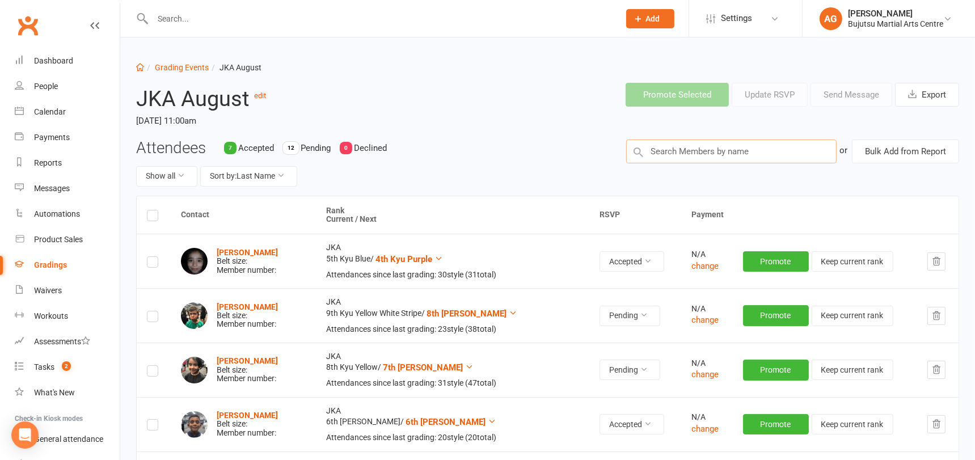
click at [667, 155] on input "text" at bounding box center [731, 151] width 210 height 24
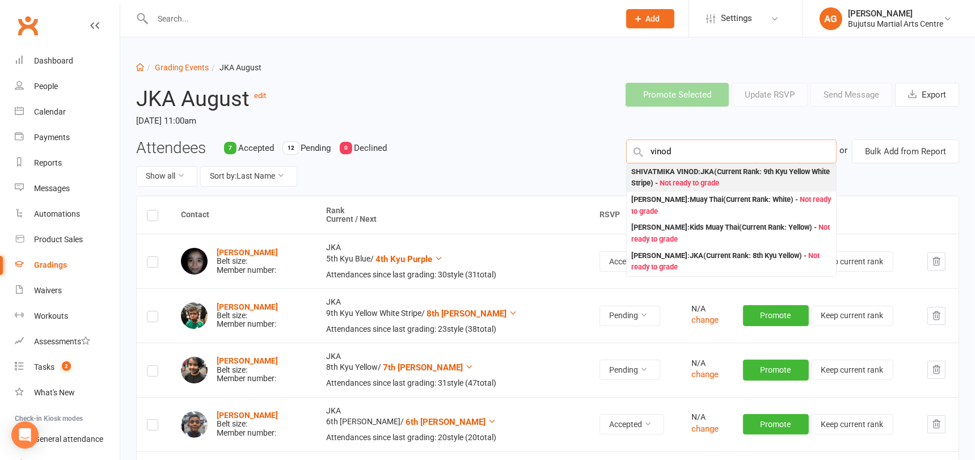
type input "vinod"
click at [667, 172] on div "SHIVATMIKA VINOD : JKA (Current Rank: 9th Kyu Yellow White Stripe ) - Not ready…" at bounding box center [731, 177] width 200 height 23
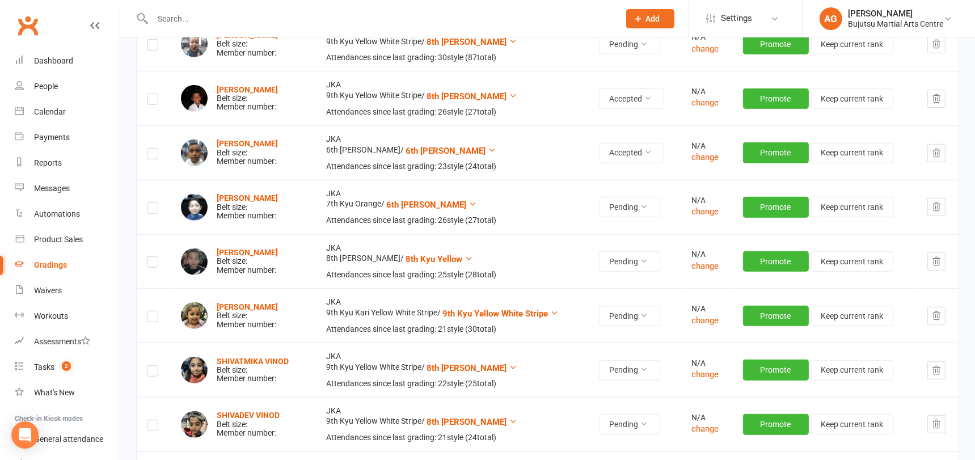
scroll to position [1072, 0]
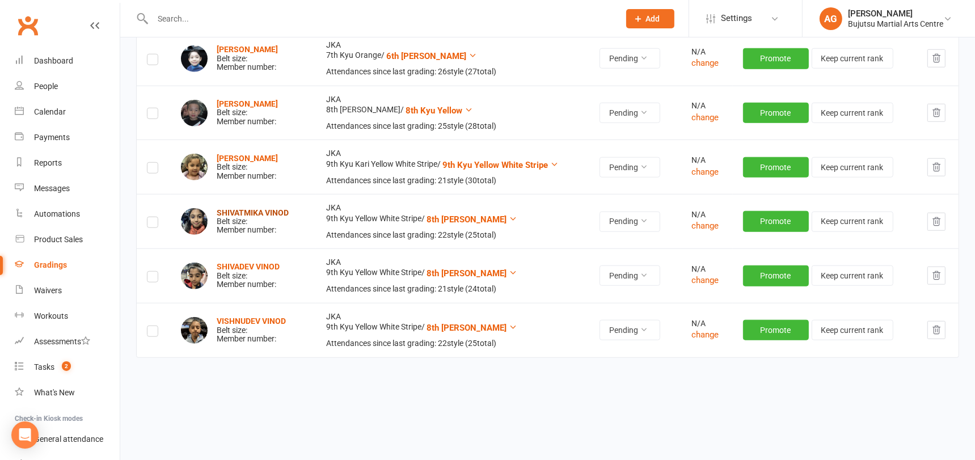
click at [252, 208] on strong "SHIVATMIKA VINOD" at bounding box center [253, 212] width 72 height 9
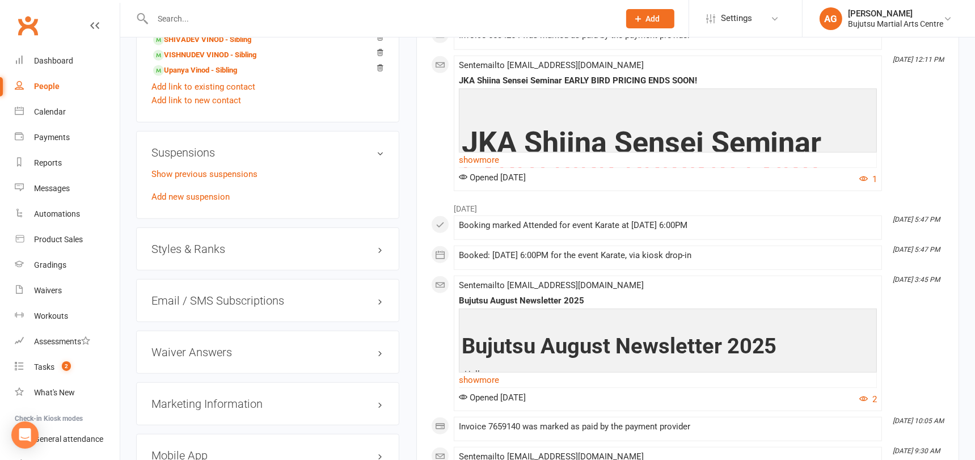
scroll to position [1039, 0]
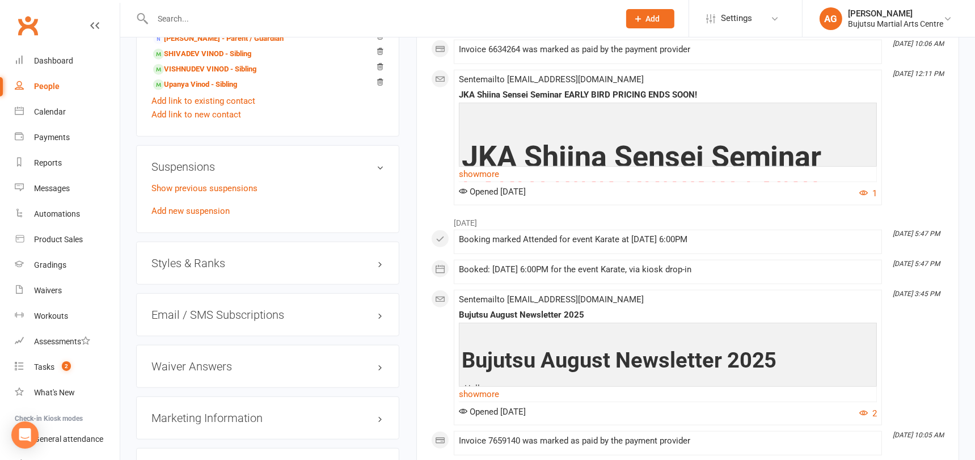
click at [198, 257] on h3 "Styles & Ranks" at bounding box center [267, 263] width 232 height 12
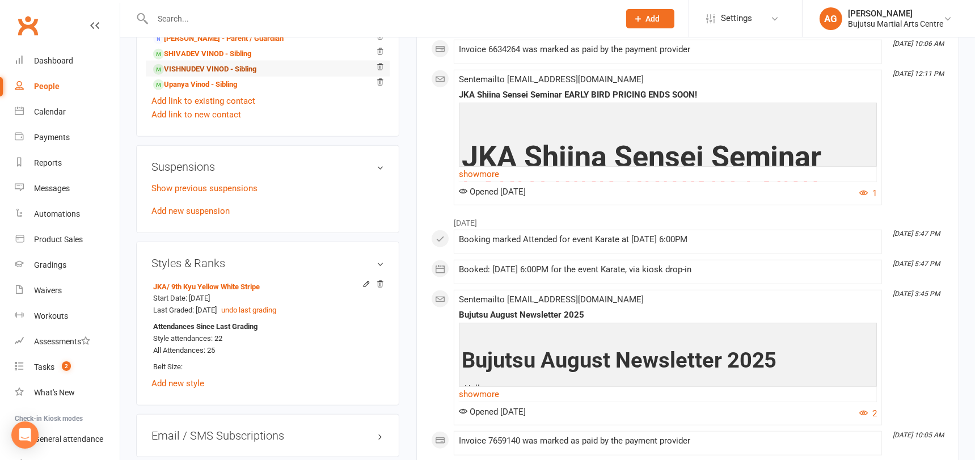
click at [219, 64] on link "VISHNUDEV VINOD - Sibling" at bounding box center [204, 69] width 103 height 12
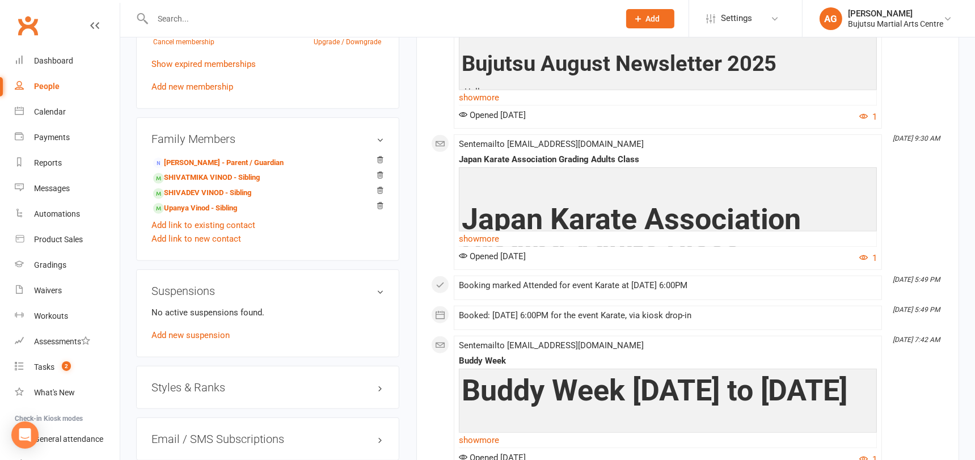
scroll to position [930, 0]
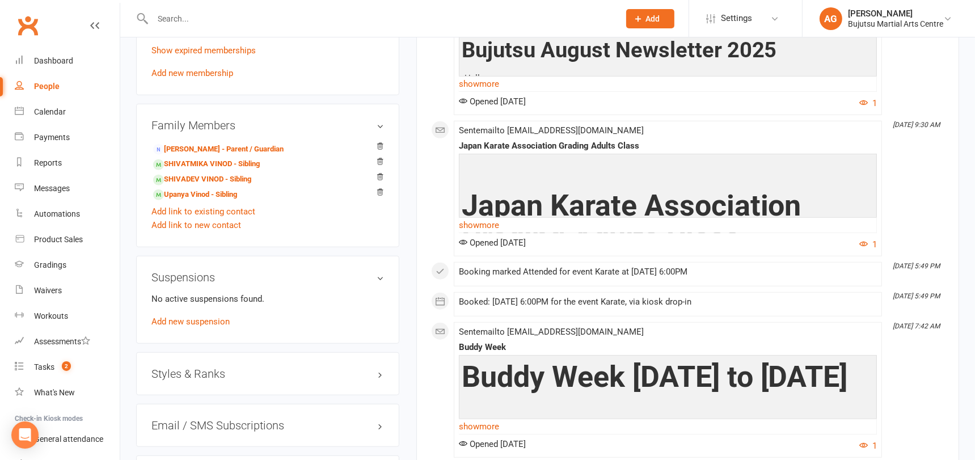
click at [197, 369] on h3 "Styles & Ranks" at bounding box center [267, 373] width 232 height 12
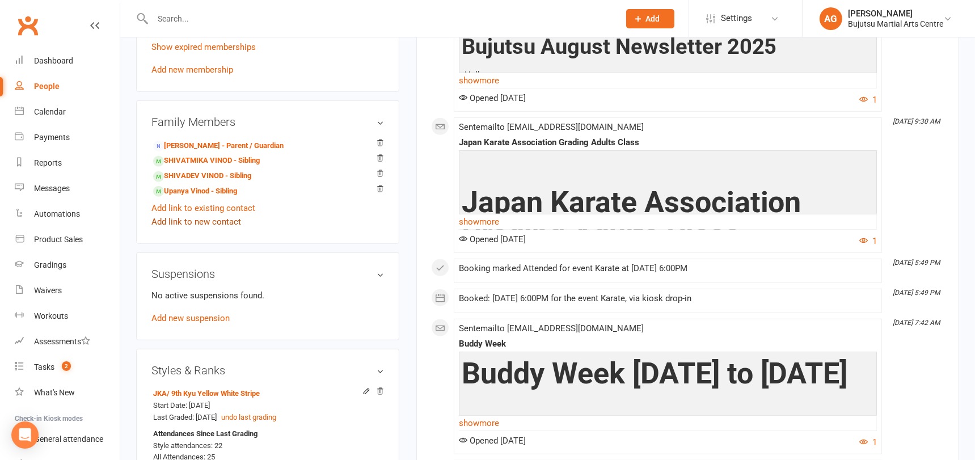
scroll to position [932, 0]
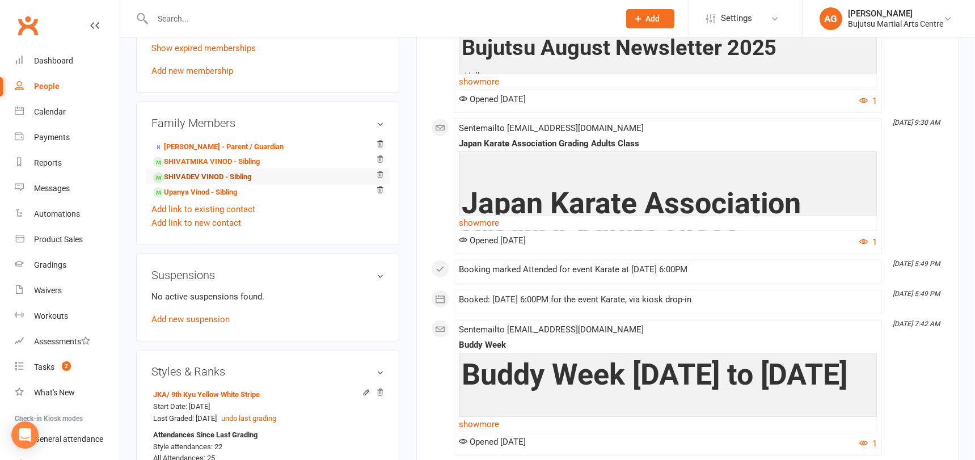
click at [199, 172] on link "SHIVADEV VINOD - Sibling" at bounding box center [202, 177] width 98 height 12
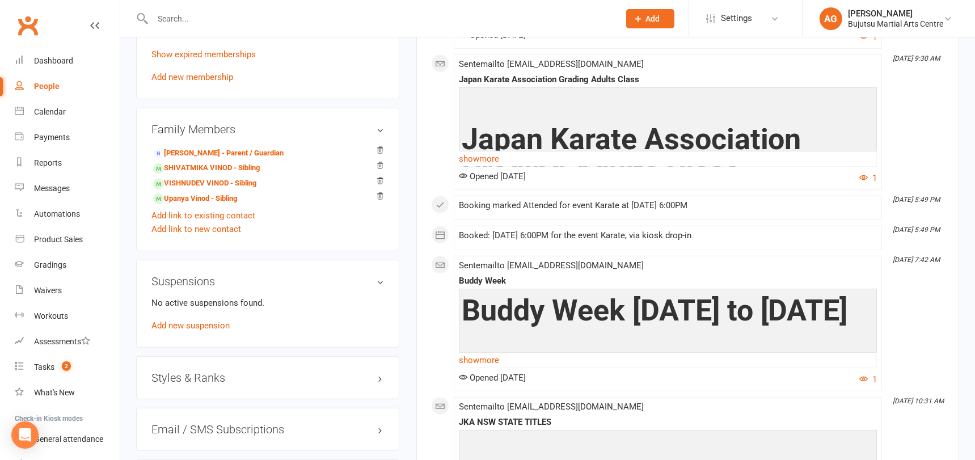
scroll to position [934, 0]
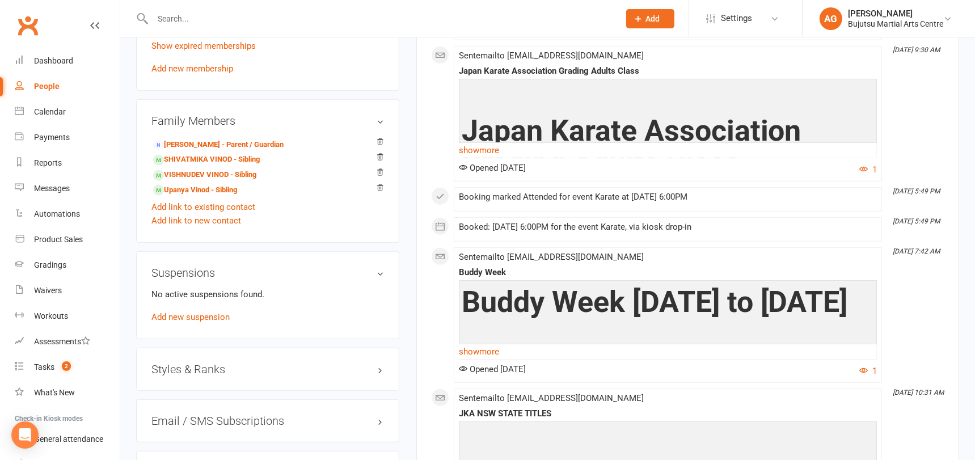
click at [206, 365] on h3 "Styles & Ranks" at bounding box center [267, 369] width 232 height 12
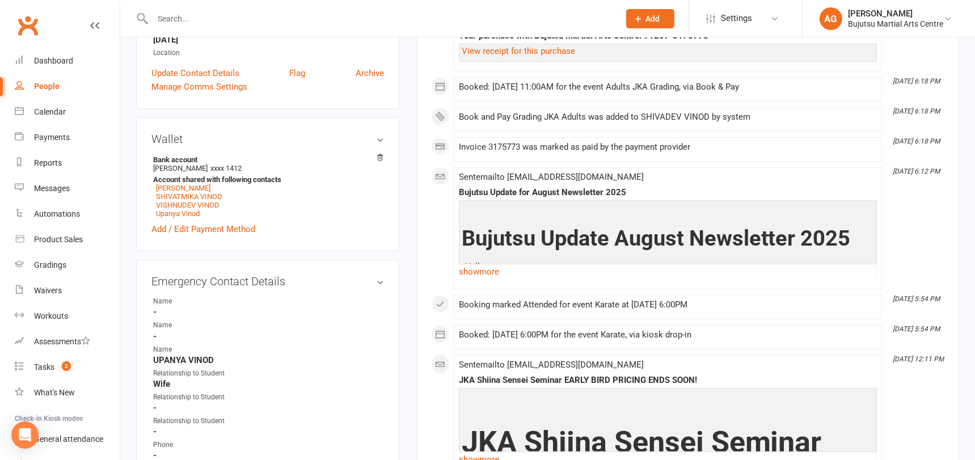
scroll to position [0, 0]
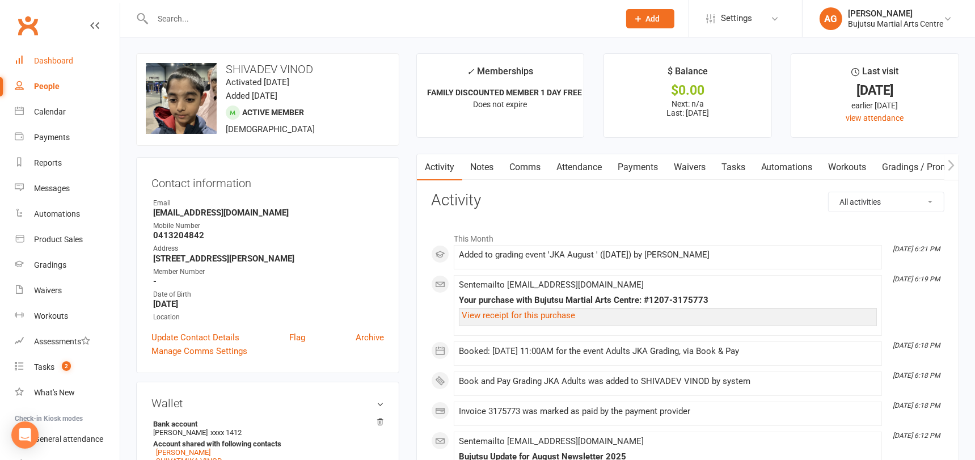
click at [53, 59] on div "Dashboard" at bounding box center [53, 60] width 39 height 9
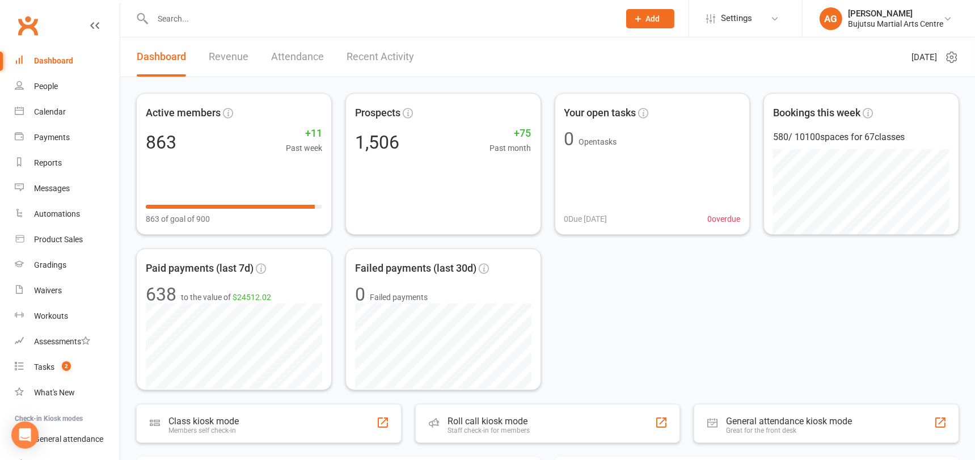
click at [166, 19] on input "text" at bounding box center [380, 19] width 462 height 16
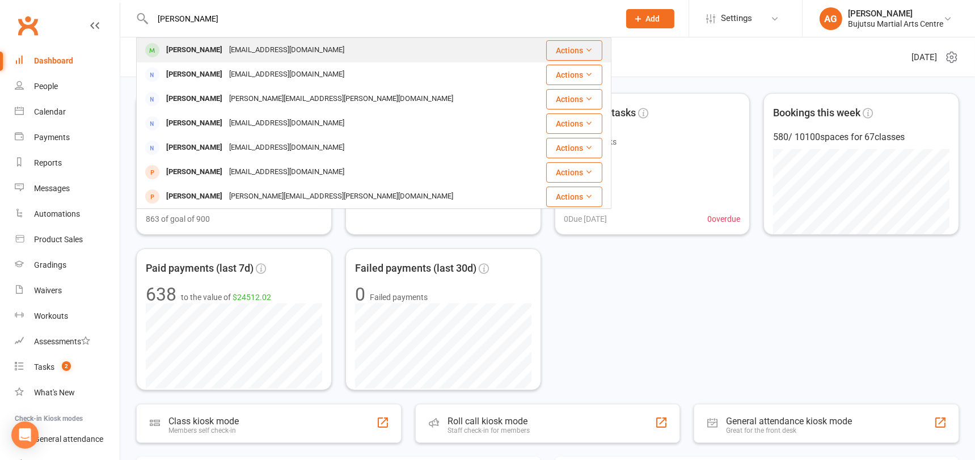
type input "[PERSON_NAME]"
click at [171, 50] on div "[PERSON_NAME]" at bounding box center [194, 50] width 63 height 16
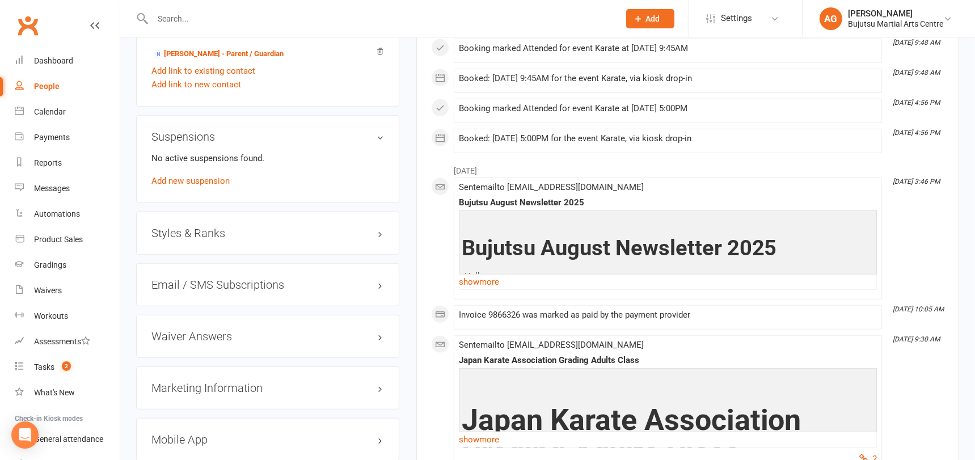
scroll to position [950, 0]
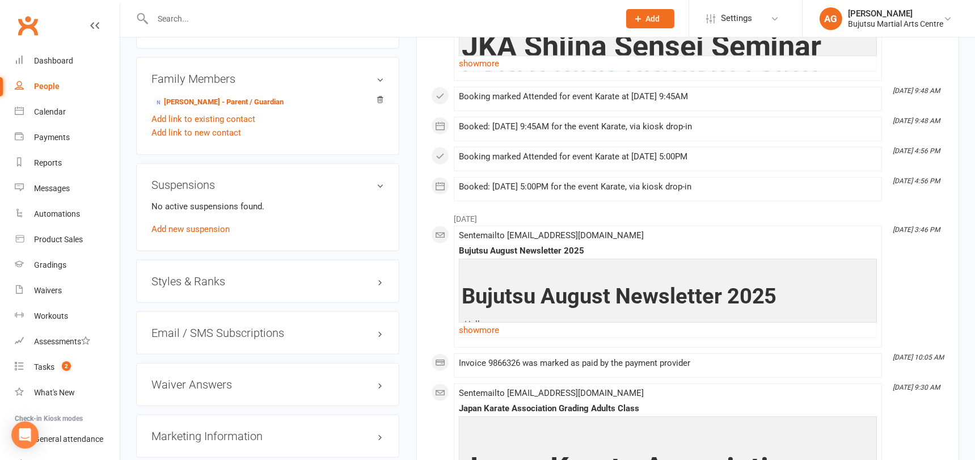
click at [213, 277] on h3 "Styles & Ranks" at bounding box center [267, 281] width 232 height 12
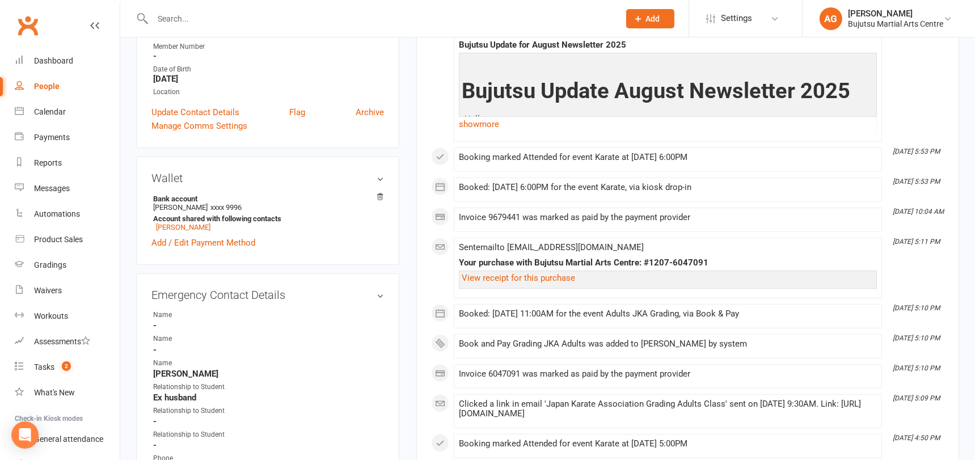
scroll to position [0, 0]
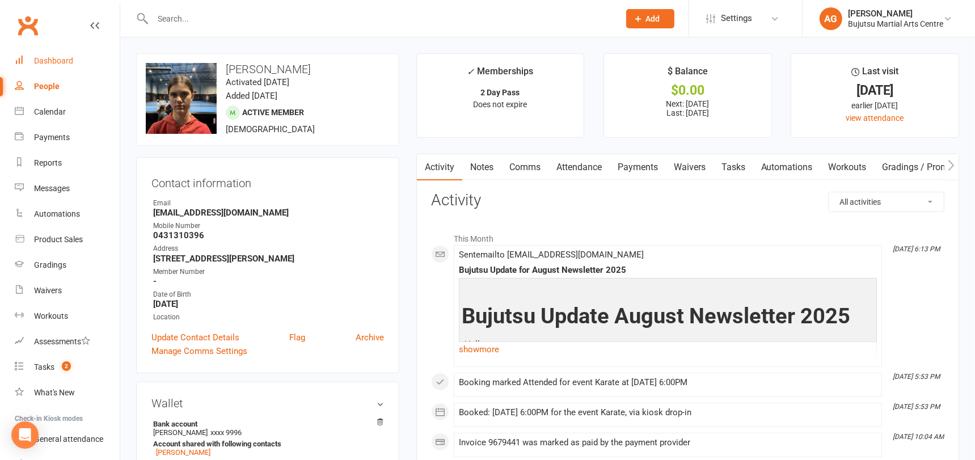
click at [61, 58] on div "Dashboard" at bounding box center [53, 60] width 39 height 9
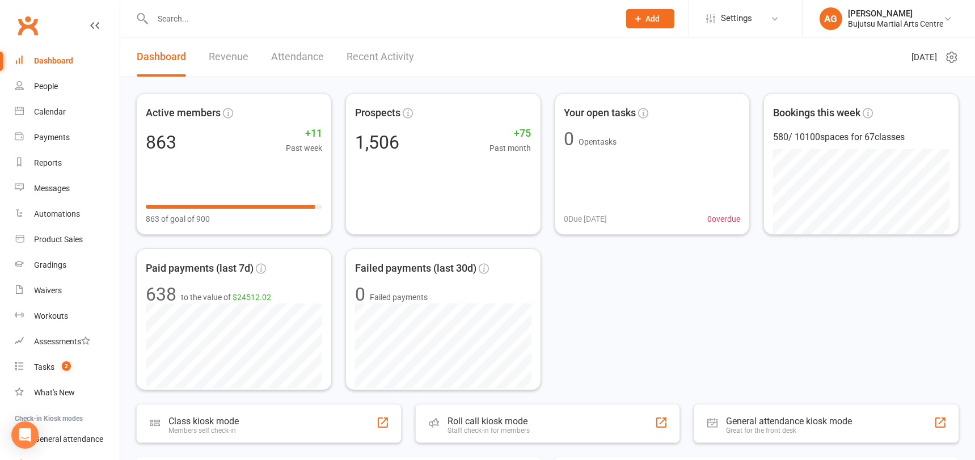
click at [224, 16] on input "text" at bounding box center [380, 19] width 462 height 16
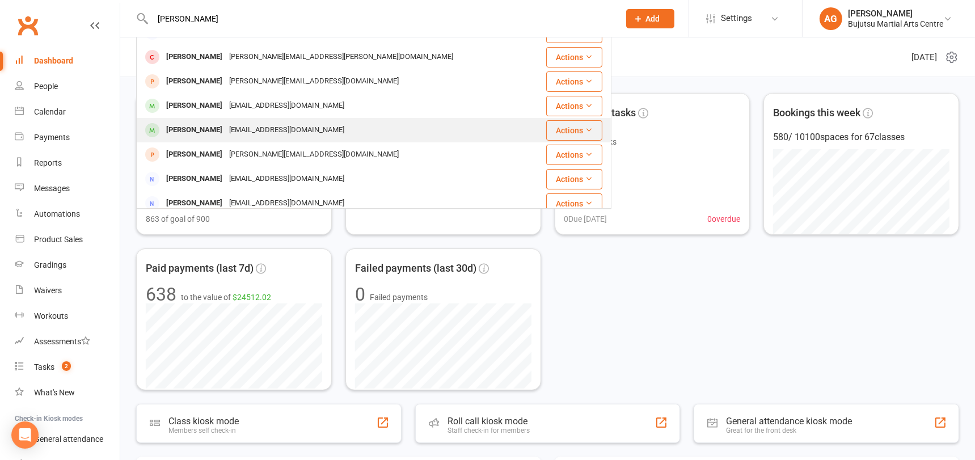
scroll to position [240, 0]
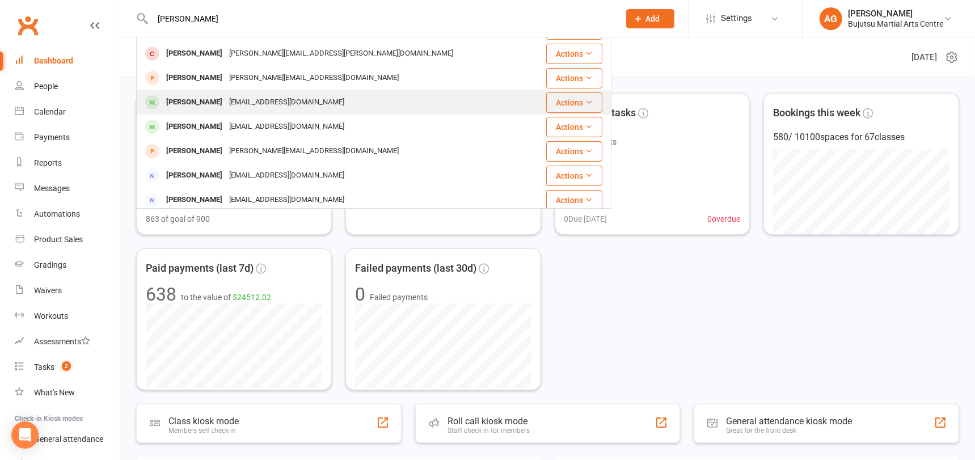
type input "[PERSON_NAME]"
click at [209, 100] on div "[PERSON_NAME]" at bounding box center [194, 102] width 63 height 16
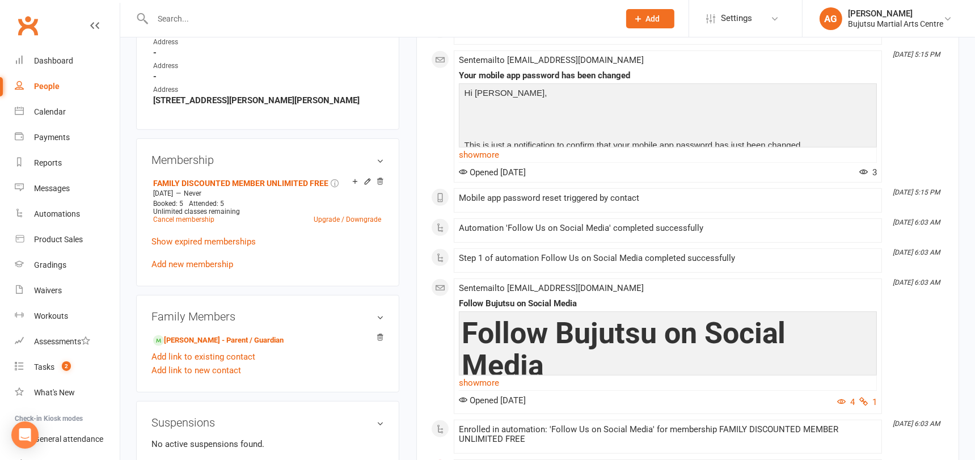
scroll to position [720, 0]
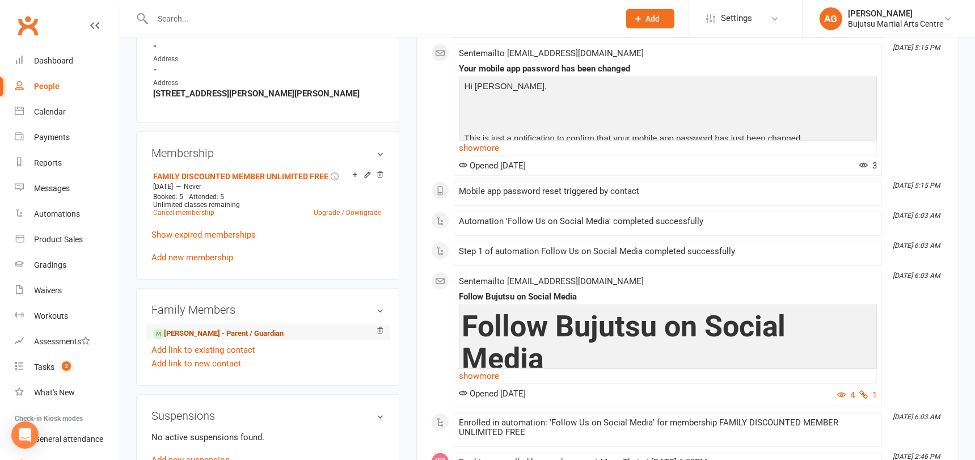
click at [214, 328] on link "[PERSON_NAME] - Parent / Guardian" at bounding box center [218, 334] width 130 height 12
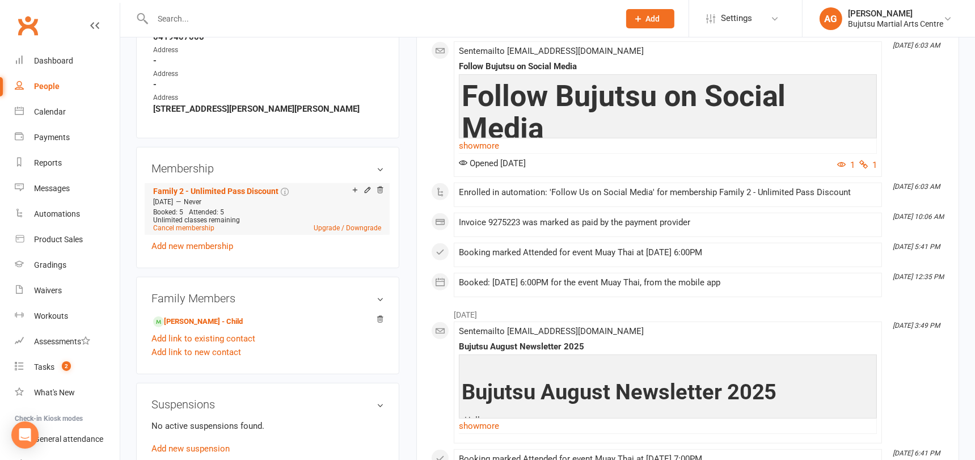
scroll to position [742, 0]
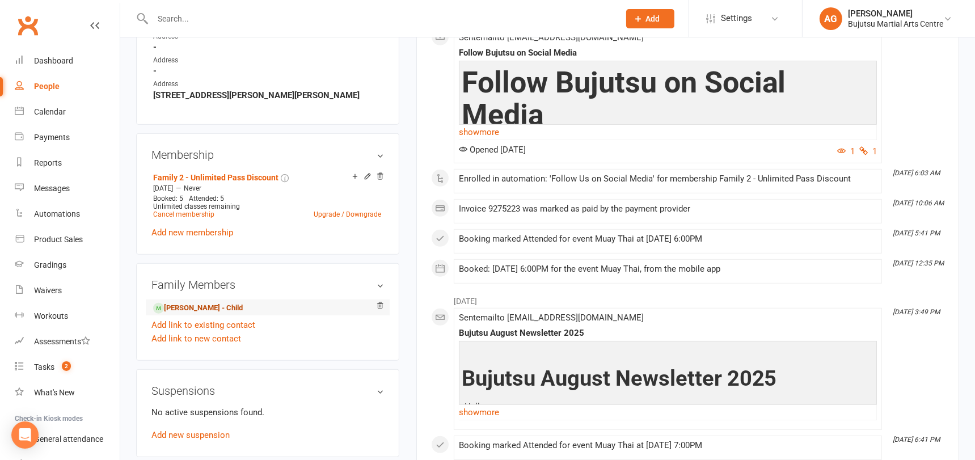
click at [197, 302] on link "[PERSON_NAME] - Child" at bounding box center [198, 308] width 90 height 12
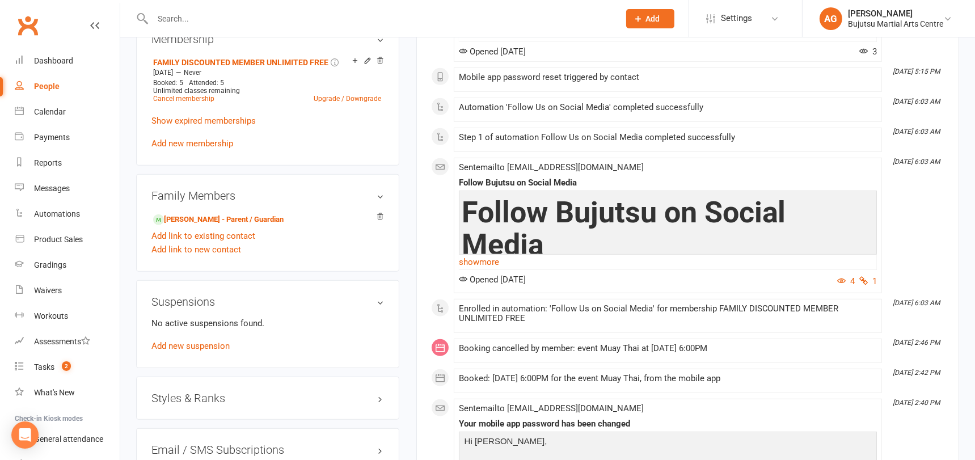
scroll to position [836, 0]
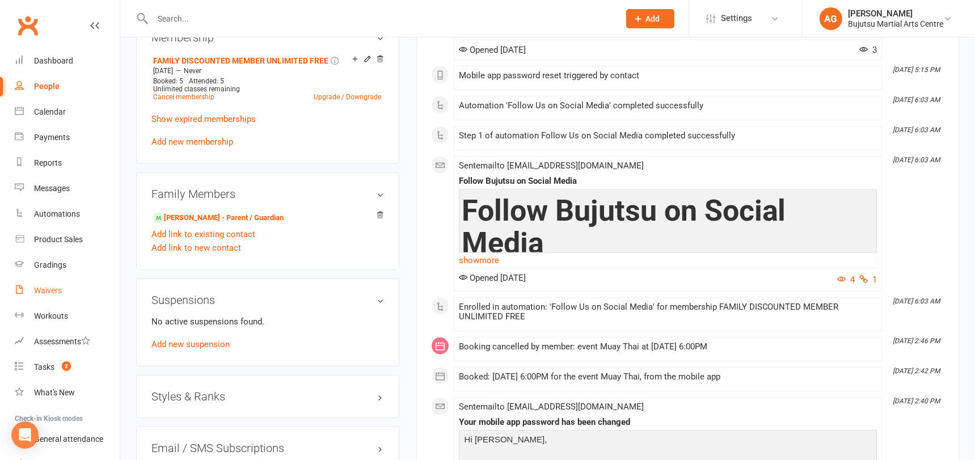
click at [47, 291] on div "Waivers" at bounding box center [48, 290] width 28 height 9
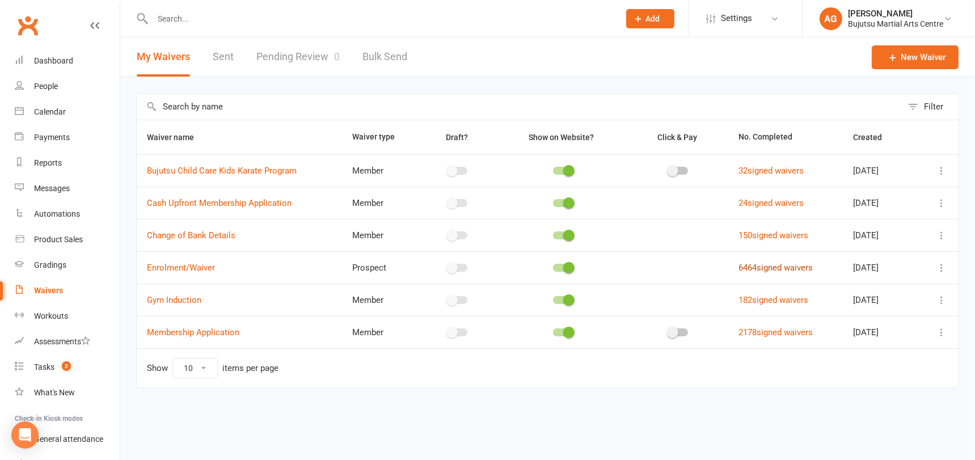
click at [752, 264] on link "6464 signed waivers" at bounding box center [775, 268] width 74 height 10
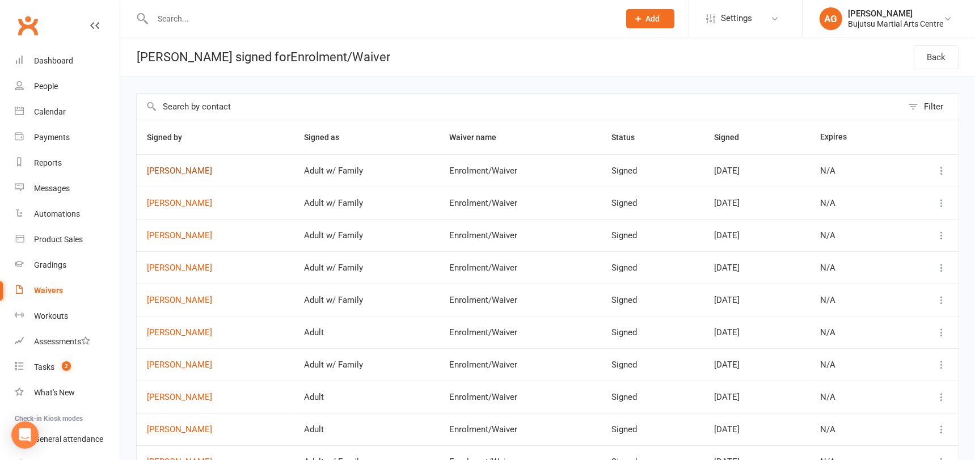
click at [185, 170] on link "[PERSON_NAME]" at bounding box center [215, 171] width 137 height 10
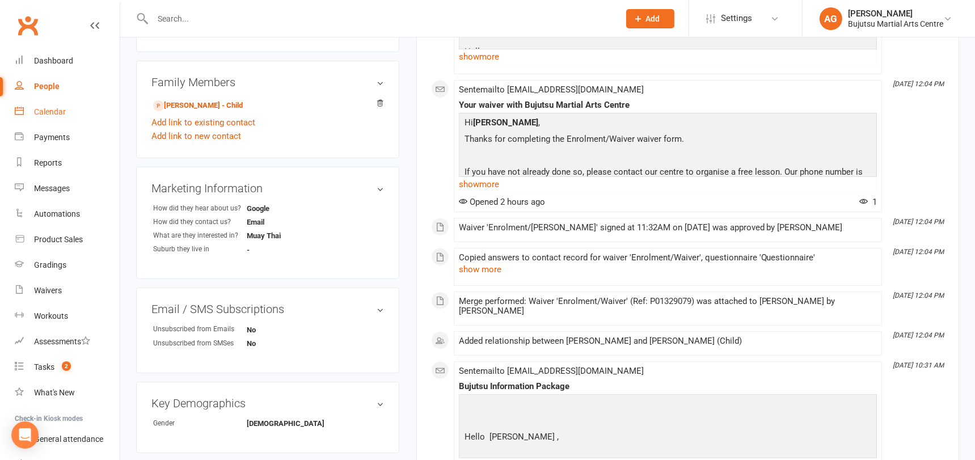
scroll to position [281, 0]
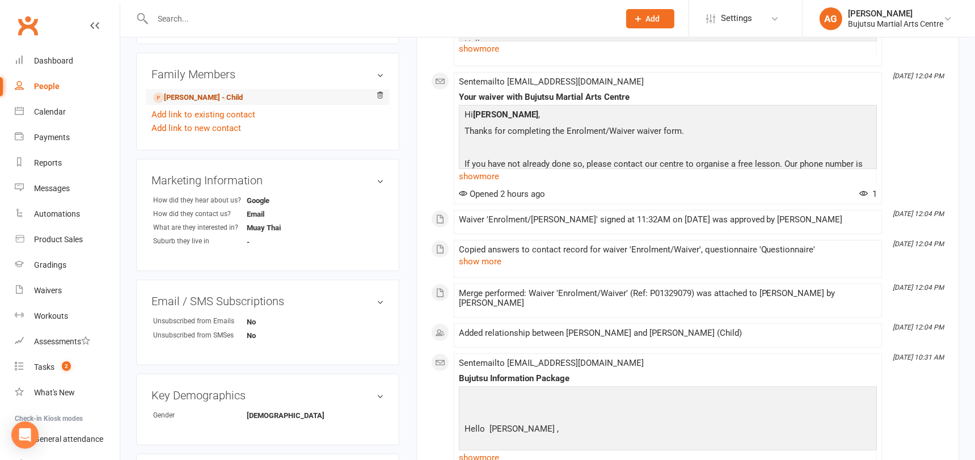
click at [196, 92] on link "[PERSON_NAME] - Child" at bounding box center [198, 98] width 90 height 12
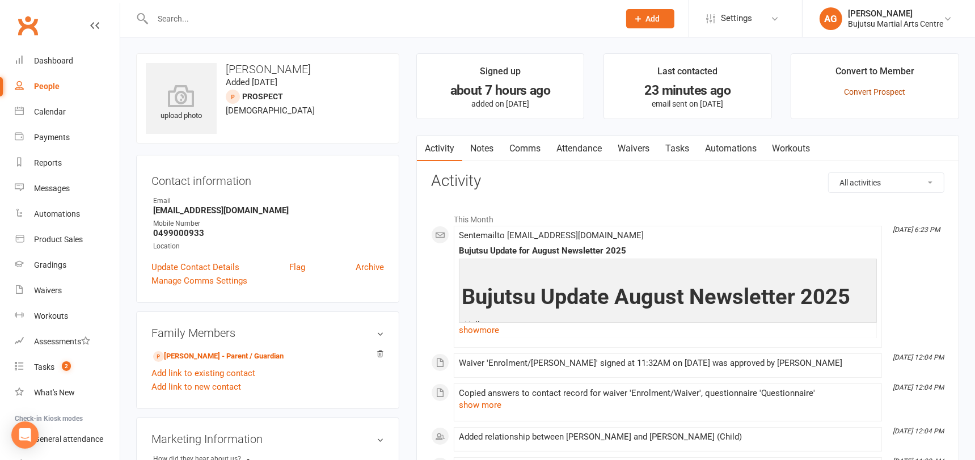
click at [870, 90] on link "Convert Prospect" at bounding box center [874, 91] width 61 height 9
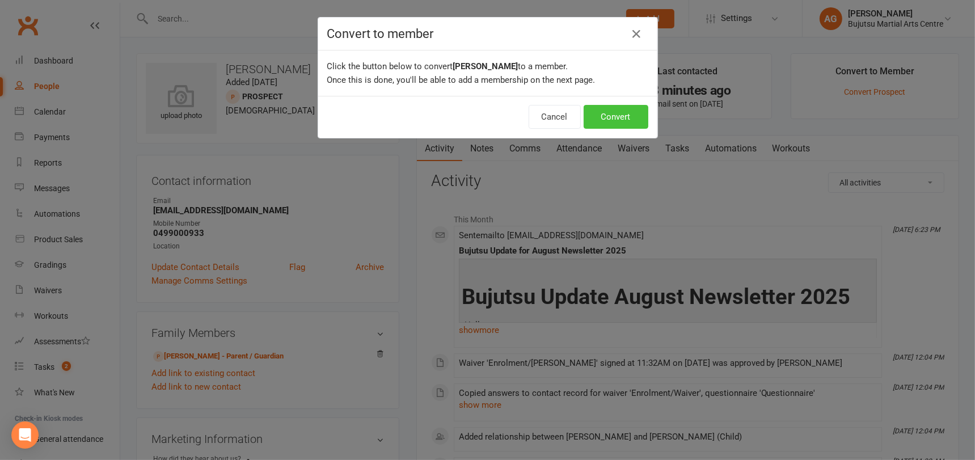
click at [621, 117] on button "Convert" at bounding box center [615, 117] width 65 height 24
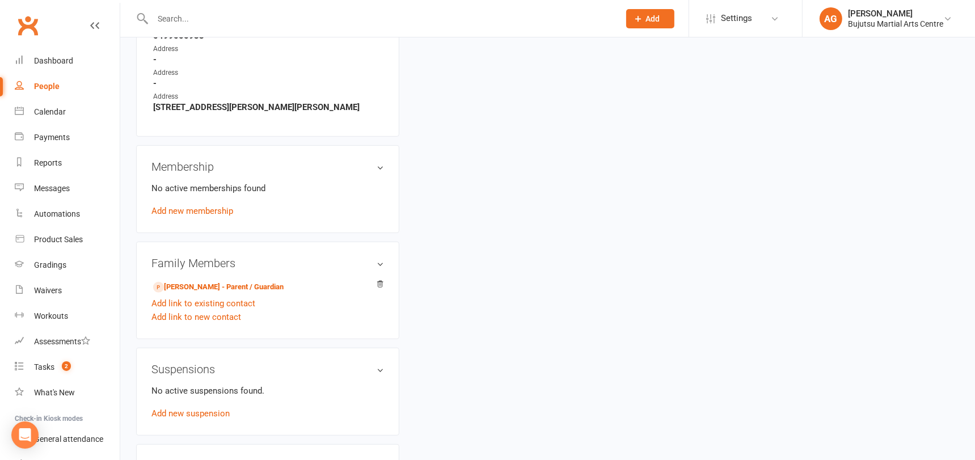
scroll to position [676, 0]
click at [216, 298] on link "Add link to existing contact" at bounding box center [203, 305] width 104 height 14
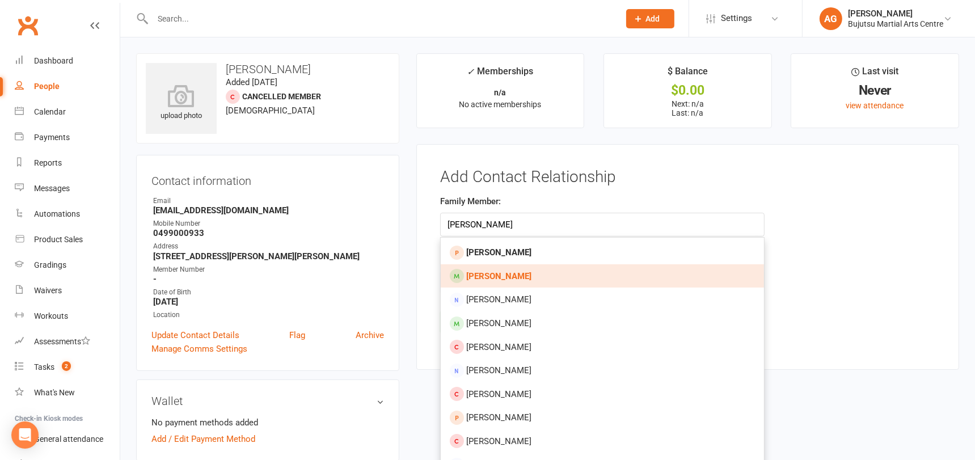
type input "[PERSON_NAME]"
click at [522, 269] on link "[PERSON_NAME]" at bounding box center [602, 276] width 323 height 24
type input "[PERSON_NAME]"
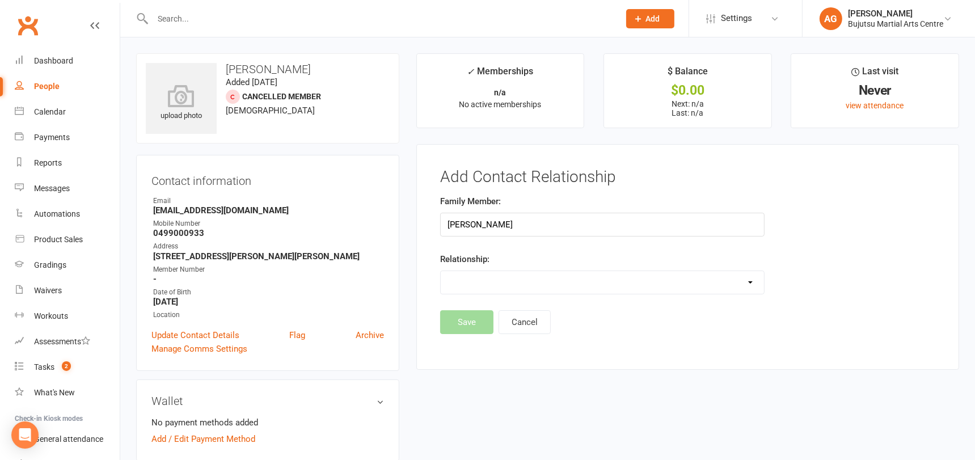
click at [503, 282] on select "Parent / Guardian Child Sibling (parent not in system) Spouse / Partner Cousin …" at bounding box center [602, 282] width 323 height 23
select select "1"
click at [441, 271] on select "Parent / Guardian Child Sibling (parent not in system) Spouse / Partner Cousin …" at bounding box center [602, 282] width 323 height 23
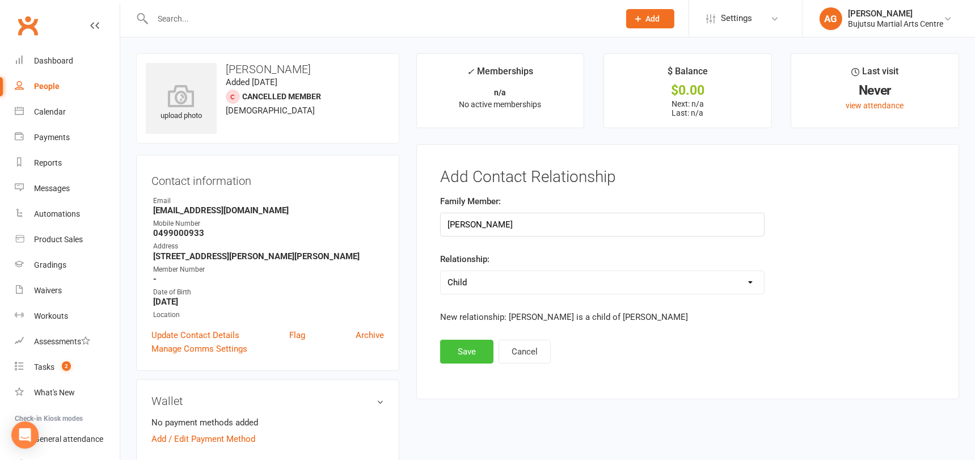
click at [461, 344] on button "Save" at bounding box center [466, 352] width 53 height 24
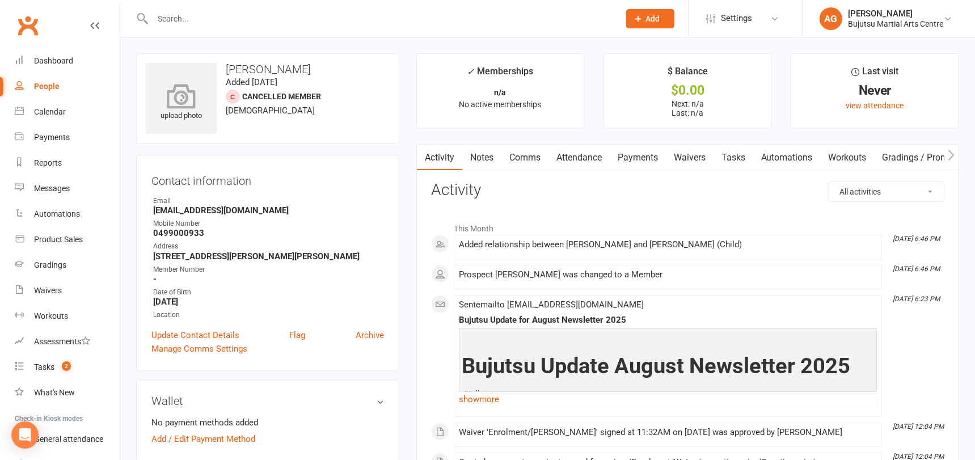
click at [175, 101] on icon at bounding box center [181, 95] width 78 height 25
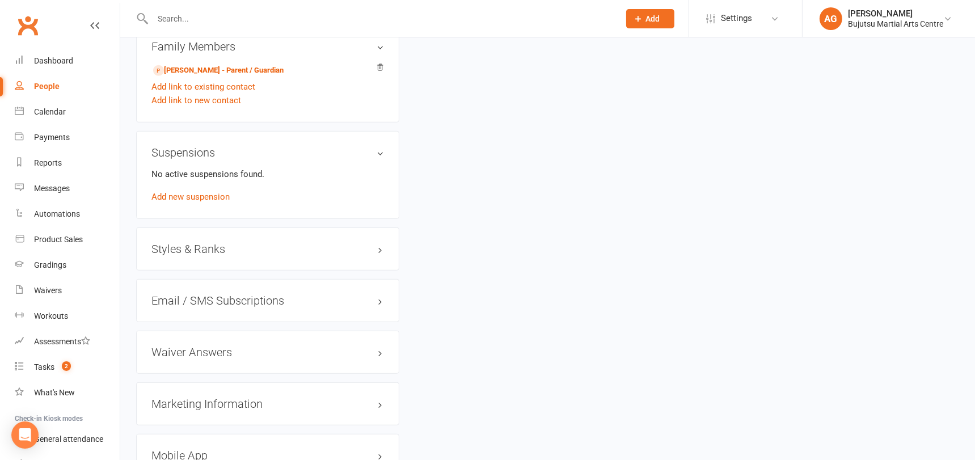
scroll to position [896, 0]
click at [190, 243] on h3 "Styles & Ranks" at bounding box center [267, 247] width 232 height 12
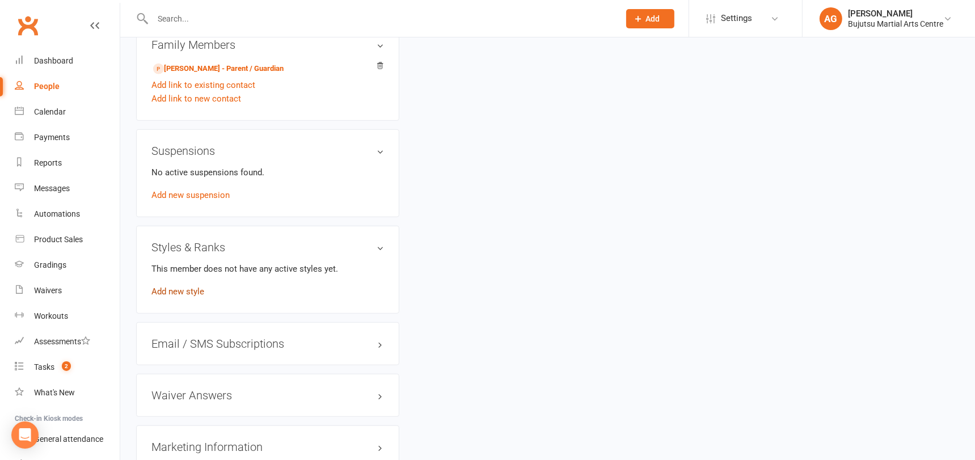
click at [184, 286] on link "Add new style" at bounding box center [177, 291] width 53 height 10
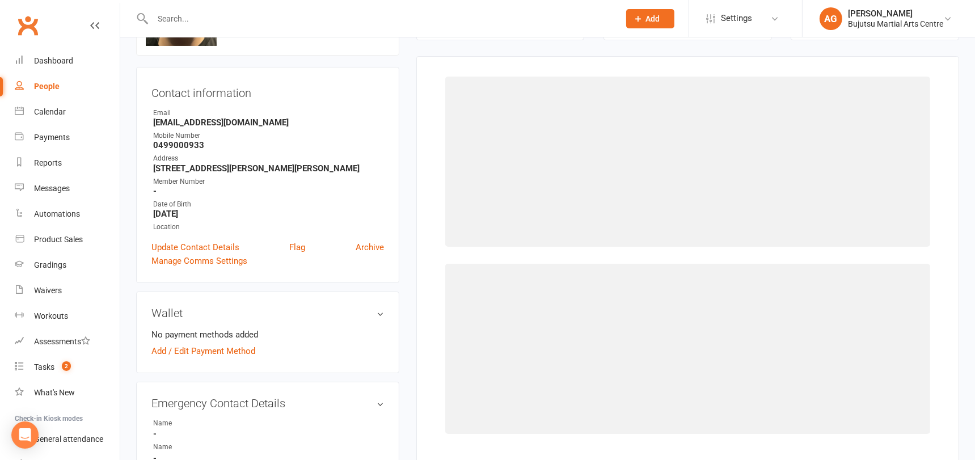
scroll to position [87, 0]
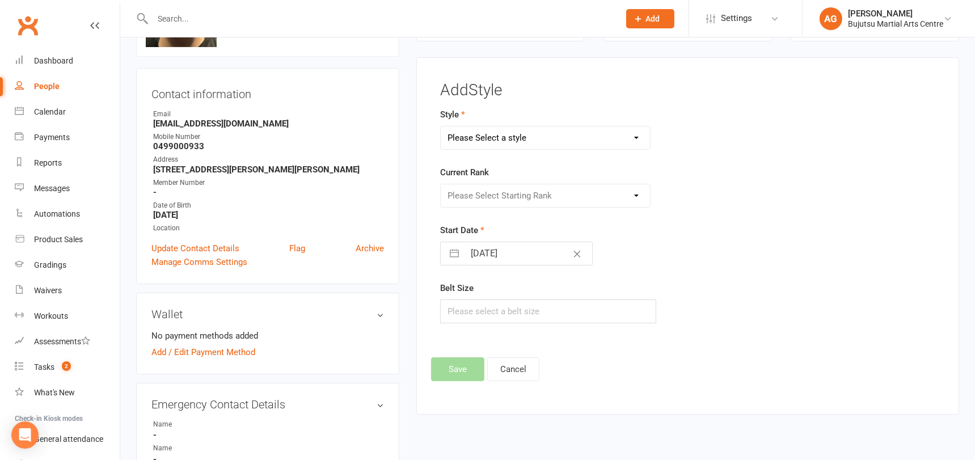
click at [520, 134] on select "Please Select a style BJJ Boxing [PERSON_NAME] JKA Jodo Karate for Toddlers Kid…" at bounding box center [545, 137] width 209 height 23
select select "204"
click at [441, 126] on select "Please Select a style BJJ Boxing [PERSON_NAME] JKA Jodo Karate for Toddlers Kid…" at bounding box center [545, 137] width 209 height 23
click at [476, 190] on select "Please Select Starting Rank White Yellow Senior Yellow Orange Green Blue Senior…" at bounding box center [545, 195] width 209 height 23
select select "1707"
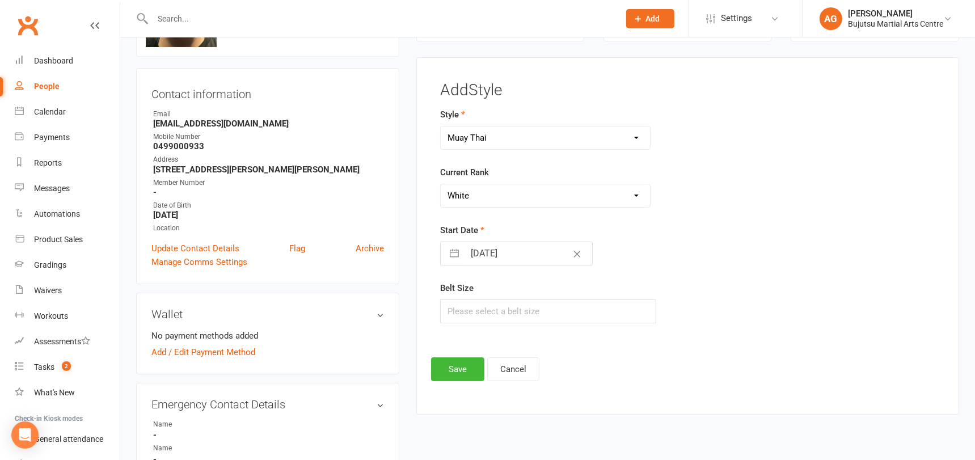
click at [441, 184] on select "Please Select Starting Rank White Yellow Senior Yellow Orange Green Blue Senior…" at bounding box center [545, 195] width 209 height 23
click at [450, 363] on button "Save" at bounding box center [457, 369] width 53 height 24
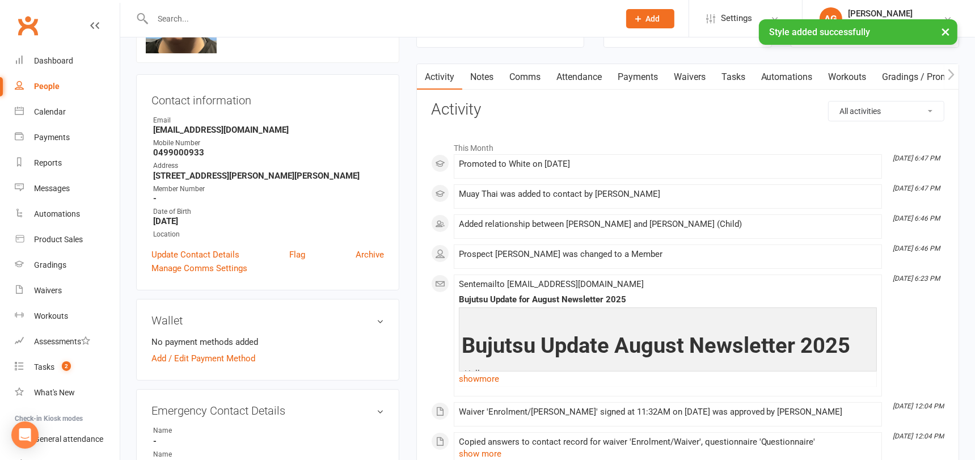
scroll to position [0, 0]
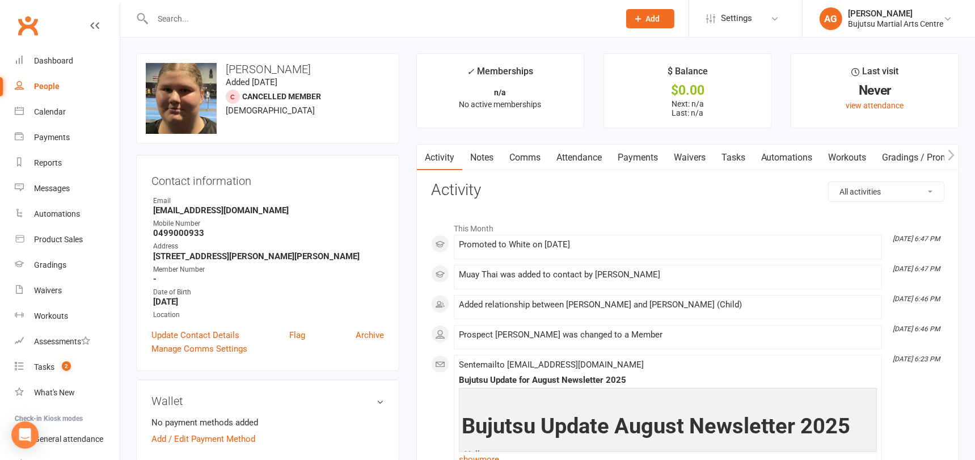
click at [253, 20] on input "text" at bounding box center [380, 19] width 462 height 16
